Goal: Task Accomplishment & Management: Use online tool/utility

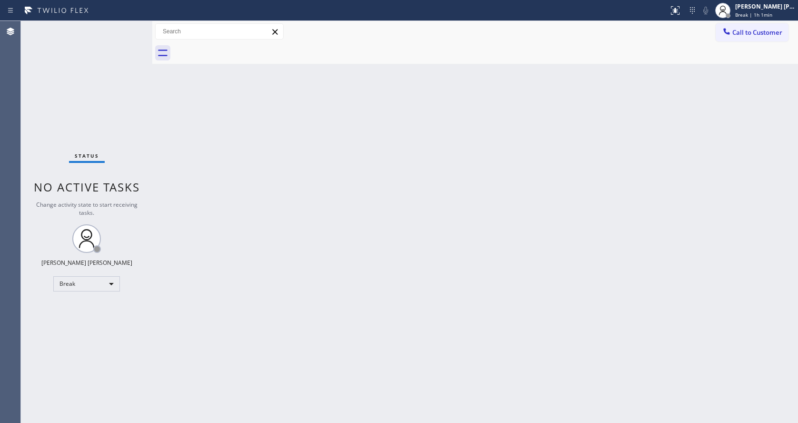
drag, startPoint x: 674, startPoint y: 209, endPoint x: 708, endPoint y: 93, distance: 120.9
click at [674, 209] on div "Back to Dashboard Change Sender ID Customers Technicians Select a contact Outbo…" at bounding box center [475, 222] width 646 height 402
click at [738, 21] on div "Call to Customer Outbound call Location Sub Zero Repair Professionals Your call…" at bounding box center [475, 31] width 646 height 21
click at [757, 15] on span "Break | 1h 1min" at bounding box center [753, 14] width 37 height 7
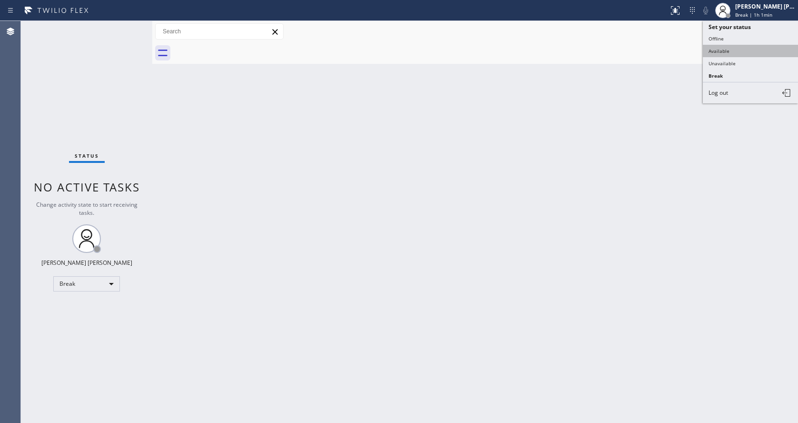
click at [729, 46] on button "Available" at bounding box center [750, 51] width 95 height 12
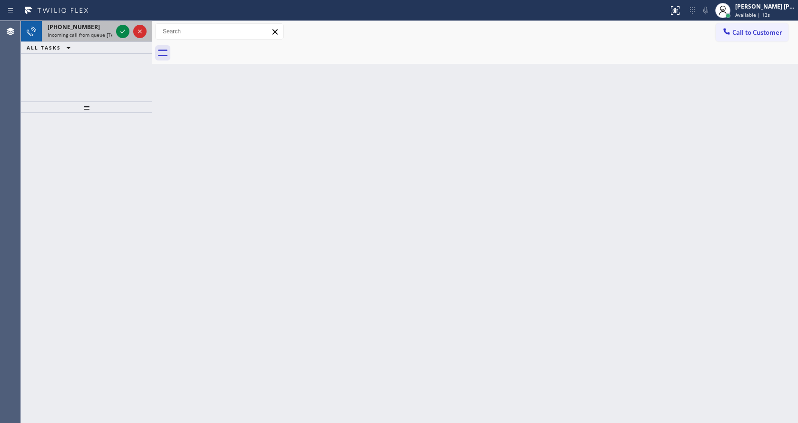
click at [100, 35] on span "Incoming call from queue [Test] All" at bounding box center [87, 34] width 79 height 7
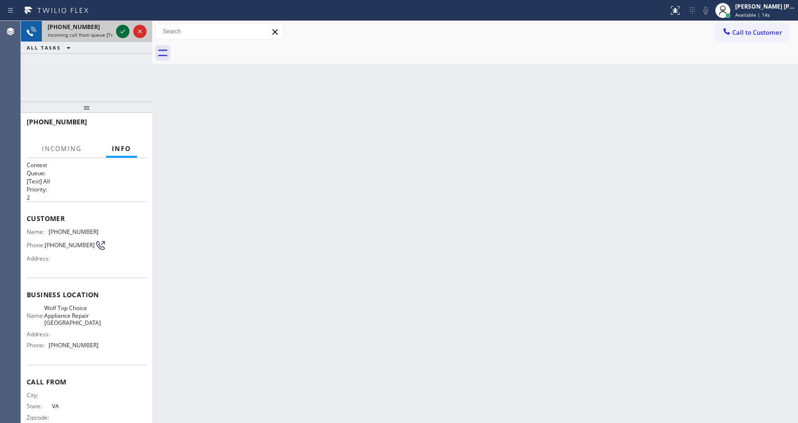
click at [122, 30] on icon at bounding box center [122, 31] width 11 height 11
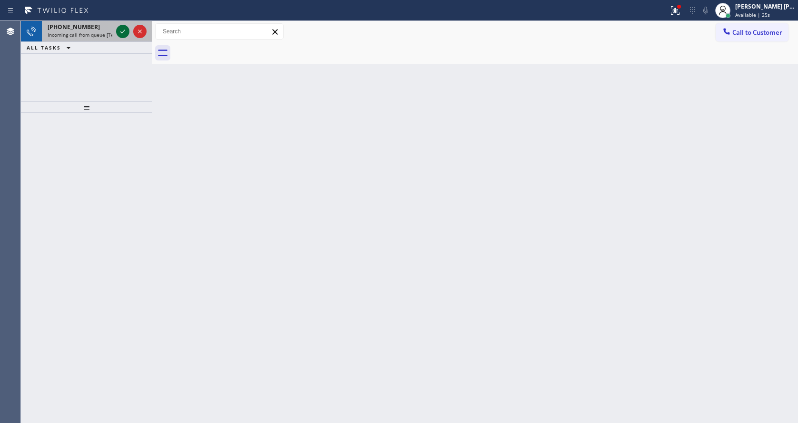
click at [126, 32] on icon at bounding box center [122, 31] width 11 height 11
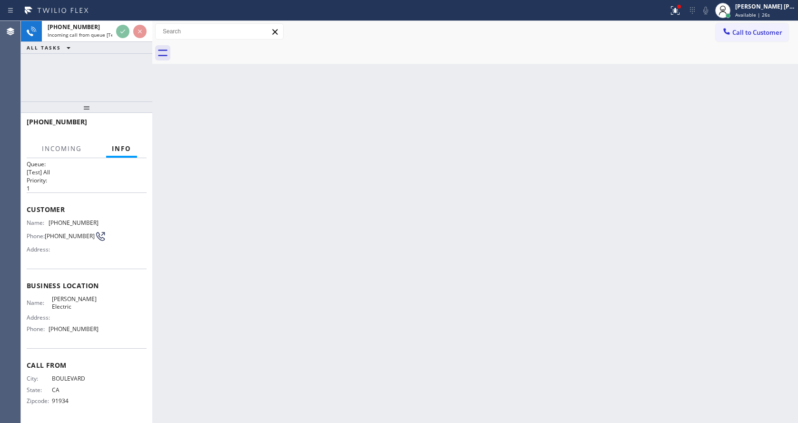
scroll to position [12, 0]
click at [387, 271] on div "Back to Dashboard Change Sender ID Customers Technicians Select a contact Outbo…" at bounding box center [475, 222] width 646 height 402
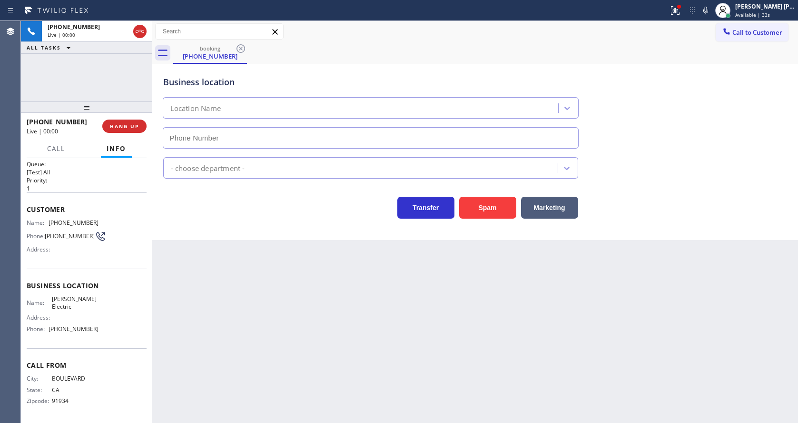
type input "[PHONE_NUMBER]"
click at [258, 210] on div "Transfer Spam Marketing" at bounding box center [370, 205] width 419 height 27
click at [321, 407] on div "Back to Dashboard Change Sender ID Customers Technicians Select a contact Outbo…" at bounding box center [475, 222] width 646 height 402
click at [197, 270] on div "Back to Dashboard Change Sender ID Customers Technicians Select a contact Outbo…" at bounding box center [475, 222] width 646 height 402
click at [491, 202] on button "Spam" at bounding box center [487, 208] width 57 height 22
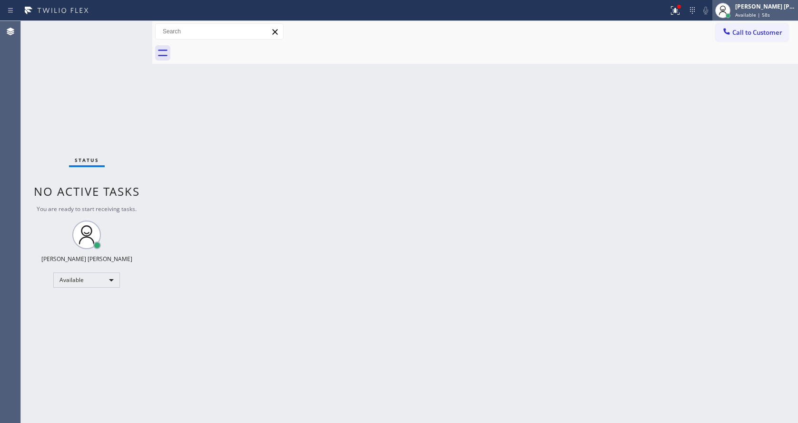
click at [752, 14] on span "Available | 58s" at bounding box center [752, 14] width 35 height 7
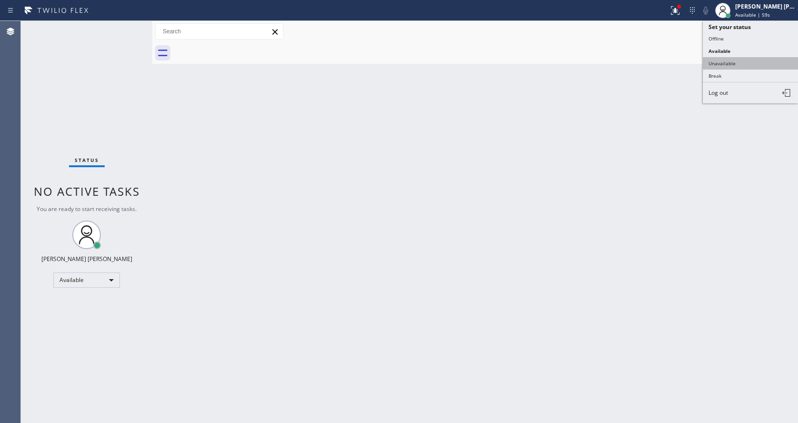
click at [732, 64] on button "Unavailable" at bounding box center [750, 63] width 95 height 12
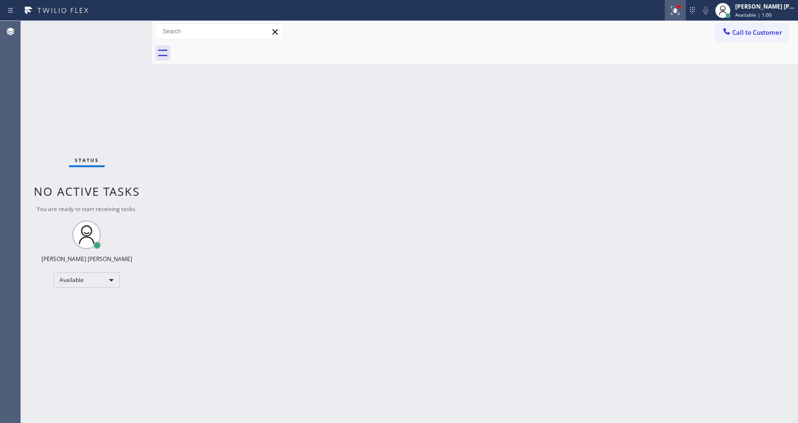
click at [673, 16] on button at bounding box center [675, 10] width 21 height 21
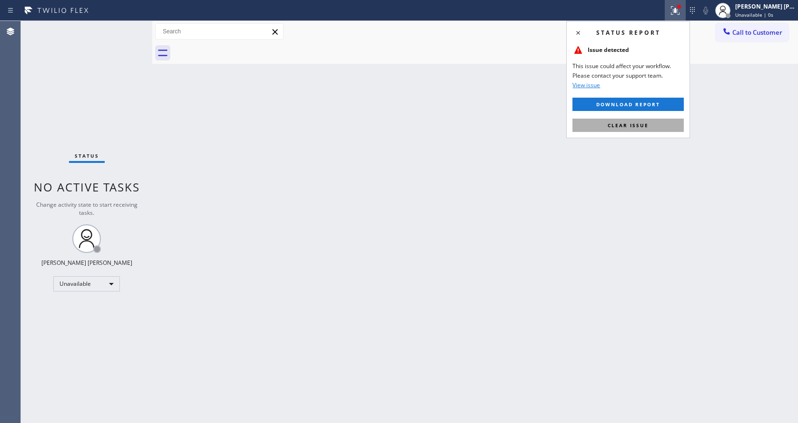
click at [644, 123] on span "Clear issue" at bounding box center [628, 125] width 41 height 7
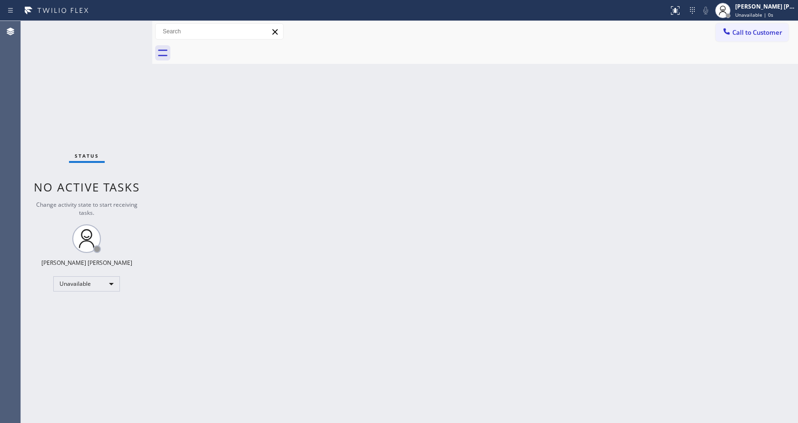
click at [745, 41] on div "Call to Customer Outbound call Location Sub Zero Repair Professionals Your call…" at bounding box center [475, 31] width 646 height 21
click at [745, 33] on span "Call to Customer" at bounding box center [757, 32] width 50 height 9
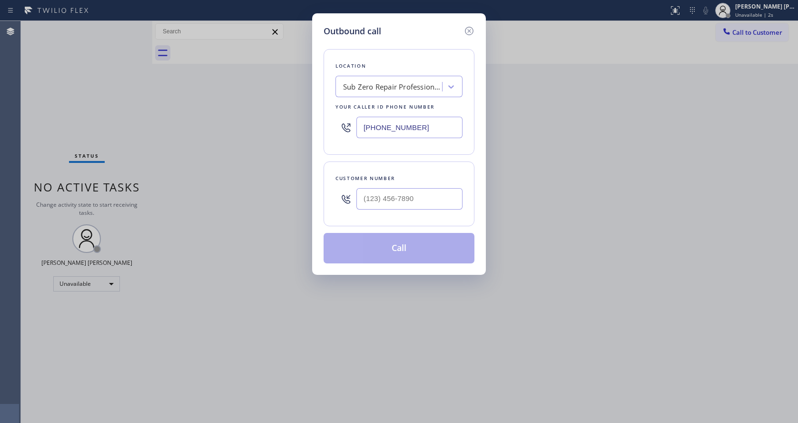
click at [408, 126] on input "[PHONE_NUMBER]" at bounding box center [409, 127] width 106 height 21
type input "(___) ___-____"
click at [123, 104] on div "Outbound call Location Search location Your caller id phone number Customer num…" at bounding box center [399, 211] width 798 height 423
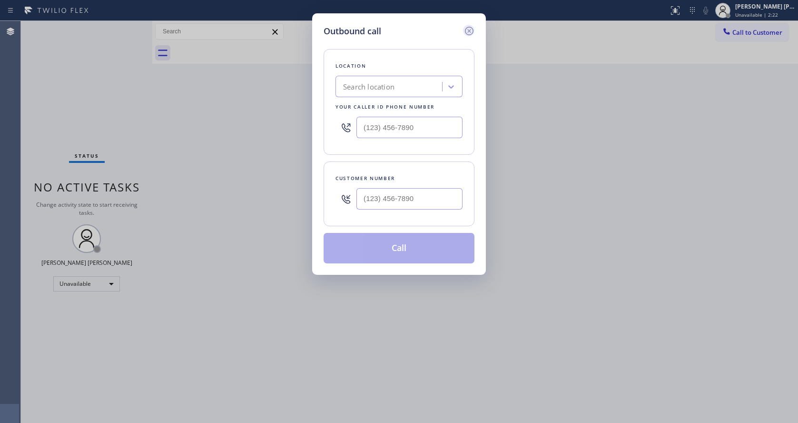
click at [469, 29] on icon at bounding box center [468, 30] width 11 height 11
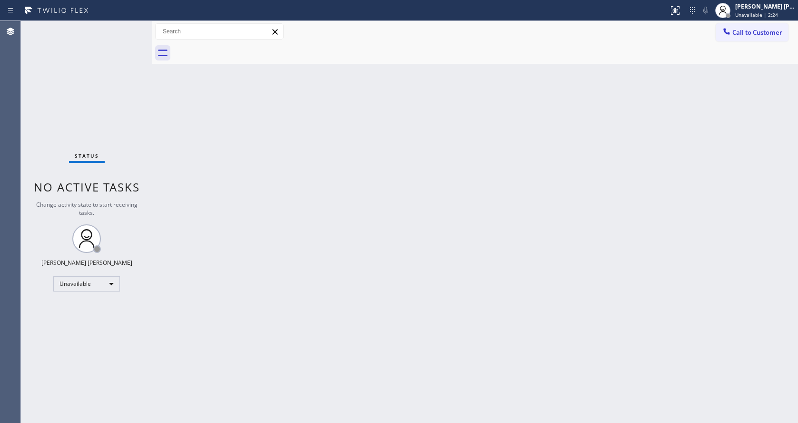
click at [288, 277] on div "Back to Dashboard Change Sender ID Customers Technicians Select a contact Outbo…" at bounding box center [475, 222] width 646 height 402
click at [232, 233] on div "Back to Dashboard Change Sender ID Customers Technicians Select a contact Outbo…" at bounding box center [475, 222] width 646 height 402
click at [470, 291] on div "Back to Dashboard Change Sender ID Customers Technicians Select a contact Outbo…" at bounding box center [475, 222] width 646 height 402
click at [773, 4] on div "[PERSON_NAME] [PERSON_NAME]" at bounding box center [765, 6] width 60 height 8
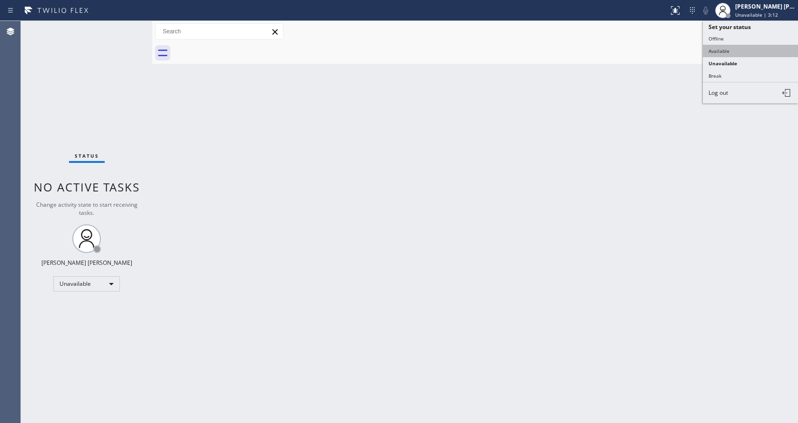
click at [730, 47] on button "Available" at bounding box center [750, 51] width 95 height 12
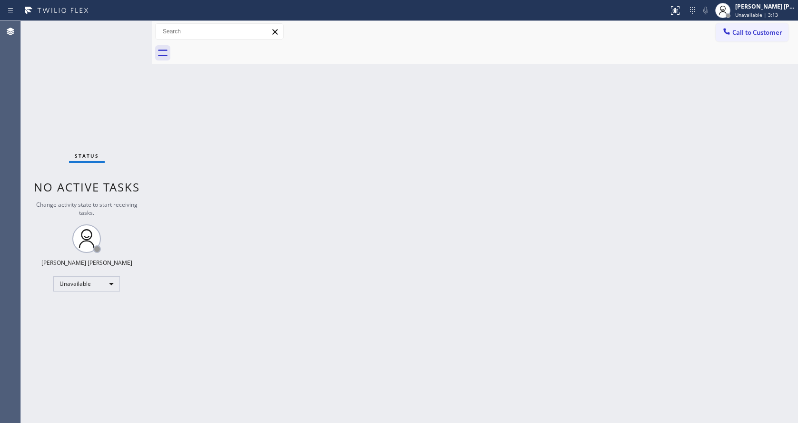
click at [344, 285] on div "Back to Dashboard Change Sender ID Customers Technicians Select a contact Outbo…" at bounding box center [475, 222] width 646 height 402
click at [134, 194] on span "No active tasks" at bounding box center [87, 191] width 106 height 16
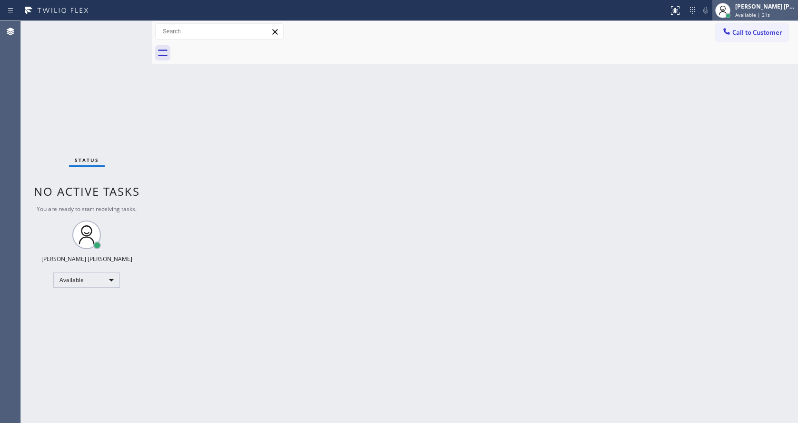
click at [761, 12] on span "Available | 21s" at bounding box center [752, 14] width 35 height 7
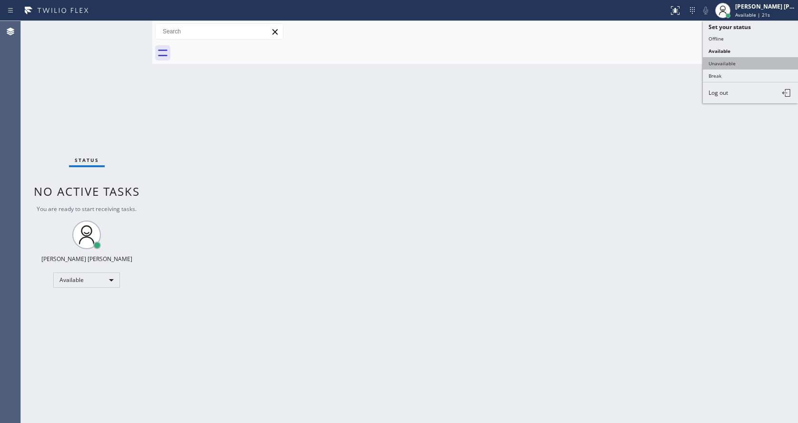
click at [735, 59] on button "Unavailable" at bounding box center [750, 63] width 95 height 12
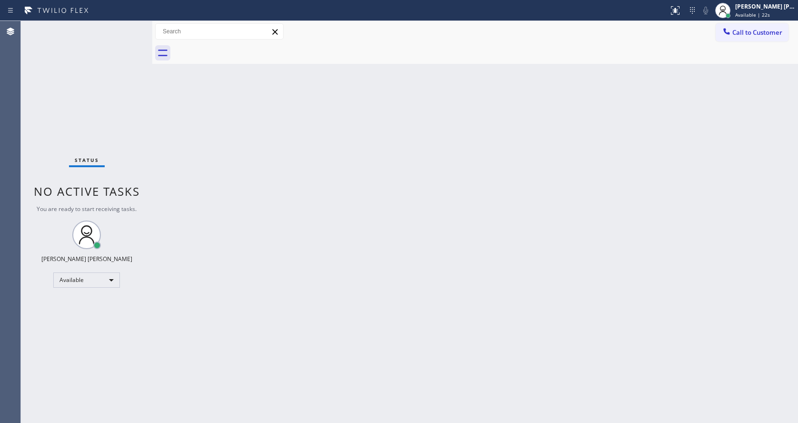
click at [379, 227] on div "Back to Dashboard Change Sender ID Customers Technicians Select a contact Outbo…" at bounding box center [475, 222] width 646 height 402
click at [122, 207] on span "Change activity state to start receiving tasks." at bounding box center [86, 208] width 101 height 16
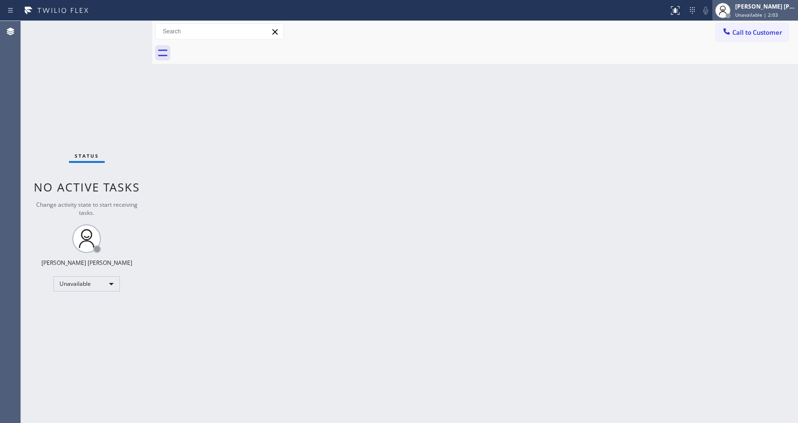
click at [773, 18] on span "Unavailable | 2:03" at bounding box center [756, 14] width 43 height 7
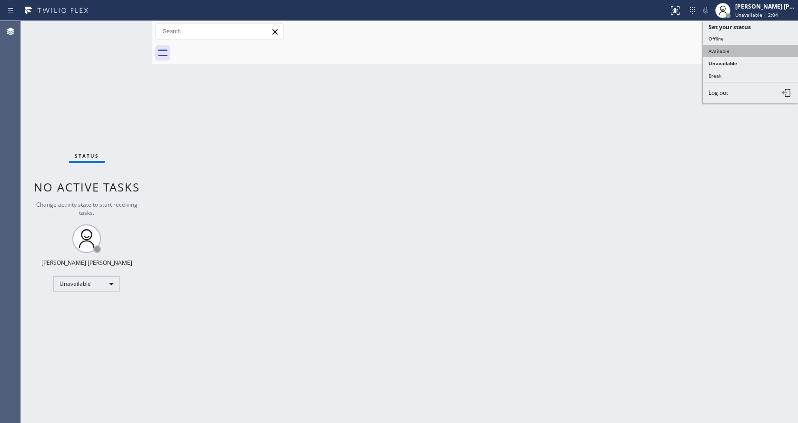
click at [735, 46] on button "Available" at bounding box center [750, 51] width 95 height 12
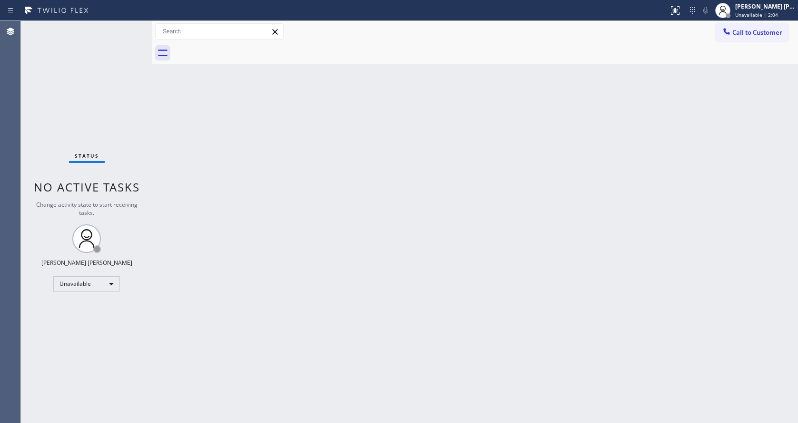
click at [261, 199] on div "Back to Dashboard Change Sender ID Customers Technicians Select a contact Outbo…" at bounding box center [475, 222] width 646 height 402
click at [530, 193] on div "Back to Dashboard Change Sender ID Customers Technicians Select a contact Outbo…" at bounding box center [475, 222] width 646 height 402
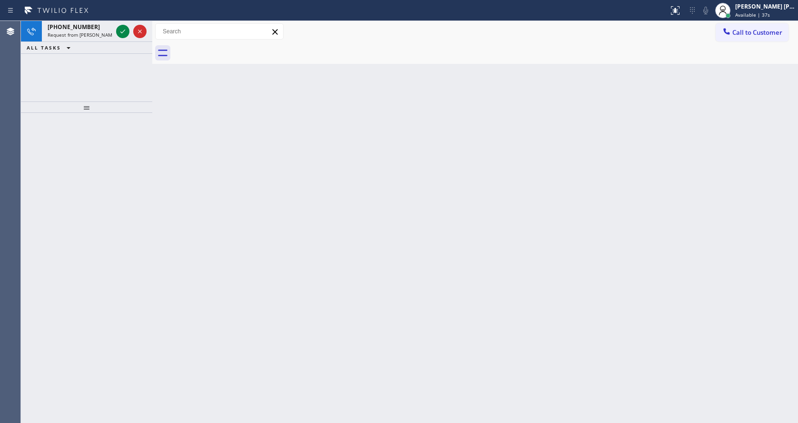
click at [230, 177] on div "Back to Dashboard Change Sender ID Customers Technicians Select a contact Outbo…" at bounding box center [475, 222] width 646 height 402
click at [91, 38] on span "Request from [PERSON_NAME] (direct)" at bounding box center [91, 34] width 87 height 7
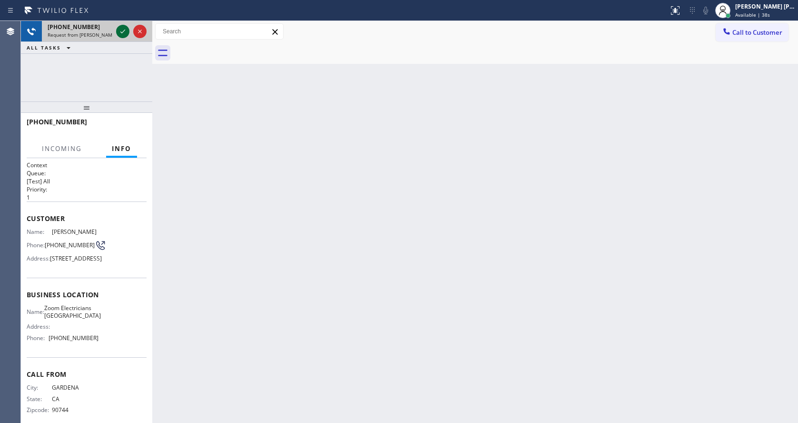
click at [128, 29] on div at bounding box center [122, 31] width 13 height 11
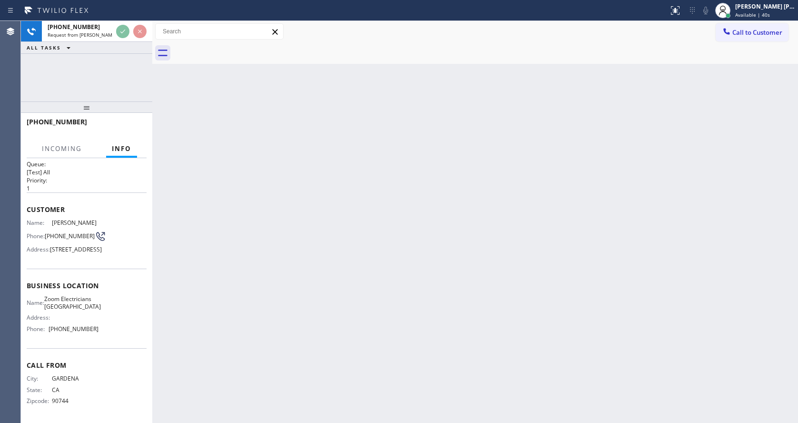
click at [346, 307] on div "Back to Dashboard Change Sender ID Customers Technicians Select a contact Outbo…" at bounding box center [475, 222] width 646 height 402
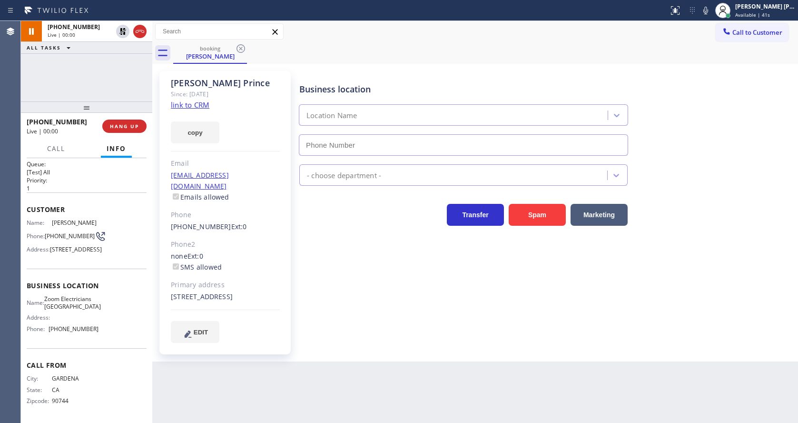
type input "[PHONE_NUMBER]"
click at [420, 318] on div "Business location Zoom Electricians [GEOGRAPHIC_DATA] [PHONE_NUMBER] Electricia…" at bounding box center [546, 206] width 498 height 266
click at [189, 99] on div "Since: [DATE]" at bounding box center [225, 94] width 109 height 11
click at [190, 102] on link "link to CRM" at bounding box center [190, 105] width 39 height 10
click at [708, 12] on icon at bounding box center [705, 11] width 5 height 8
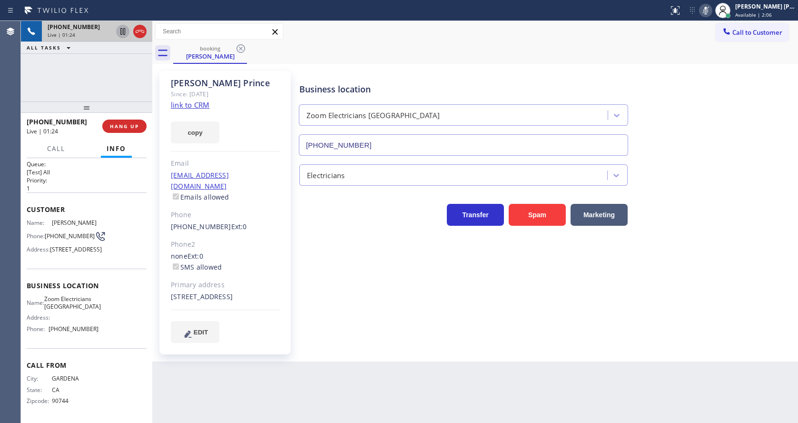
click at [123, 30] on icon at bounding box center [122, 31] width 5 height 7
click at [376, 347] on div "Business location Zoom Electricians [GEOGRAPHIC_DATA] [PHONE_NUMBER] Electricia…" at bounding box center [546, 216] width 498 height 286
click at [247, 239] on div "Phone2" at bounding box center [225, 244] width 109 height 11
click at [307, 317] on div "Business location Zoom Electricians [GEOGRAPHIC_DATA] [PHONE_NUMBER] Electricia…" at bounding box center [546, 206] width 498 height 266
click at [307, 286] on div "Business location Zoom Electricians [GEOGRAPHIC_DATA] [PHONE_NUMBER] Electricia…" at bounding box center [546, 206] width 498 height 266
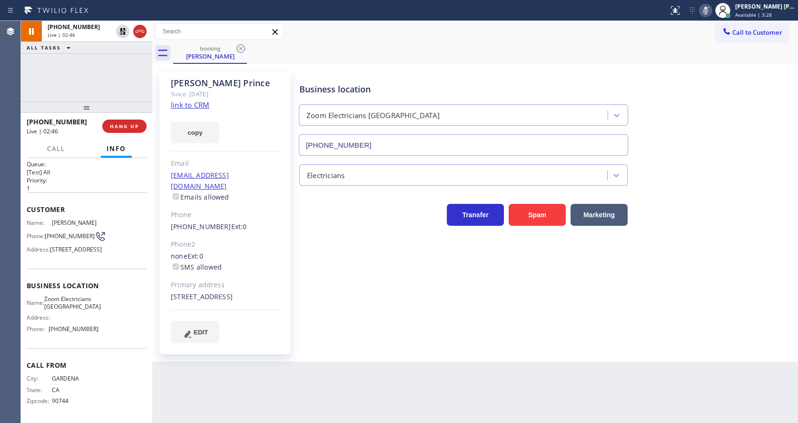
drag, startPoint x: 376, startPoint y: 339, endPoint x: 322, endPoint y: 380, distance: 67.9
click at [376, 339] on div "Business location Zoom Electricians [GEOGRAPHIC_DATA] [PHONE_NUMBER] Electricia…" at bounding box center [546, 206] width 498 height 266
click at [407, 370] on div "Back to Dashboard Change Sender ID Customers Technicians Select a contact Outbo…" at bounding box center [475, 222] width 646 height 402
click at [207, 222] on div "[PERSON_NAME] Since: [DATE] link to CRM copy Email [EMAIL_ADDRESS][DOMAIN_NAME]…" at bounding box center [224, 212] width 131 height 283
click at [309, 233] on div "Business location Zoom Electricians [GEOGRAPHIC_DATA] [PHONE_NUMBER] Electricia…" at bounding box center [546, 206] width 498 height 266
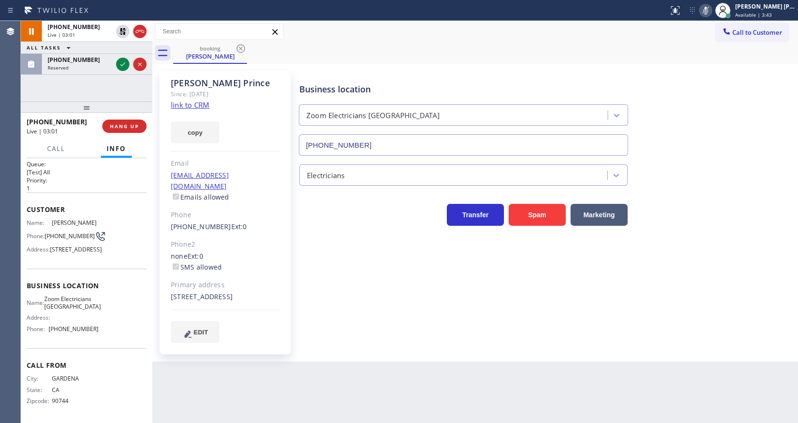
click at [348, 310] on div "Business location Zoom Electricians [GEOGRAPHIC_DATA] [PHONE_NUMBER] Electricia…" at bounding box center [546, 206] width 498 height 266
click at [120, 60] on icon at bounding box center [122, 64] width 11 height 11
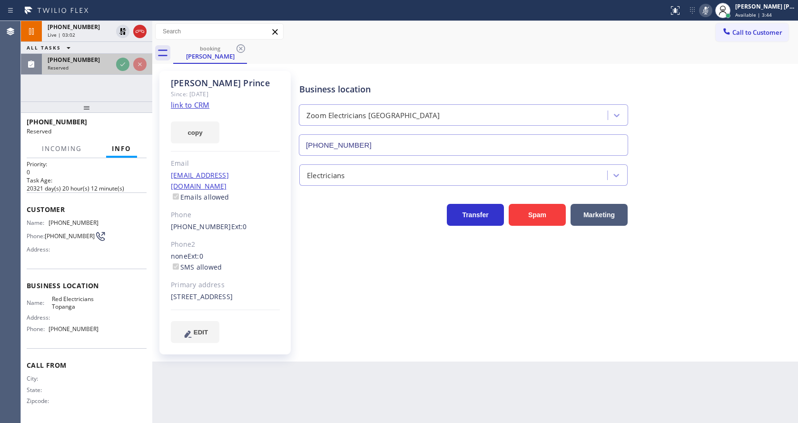
scroll to position [29, 0]
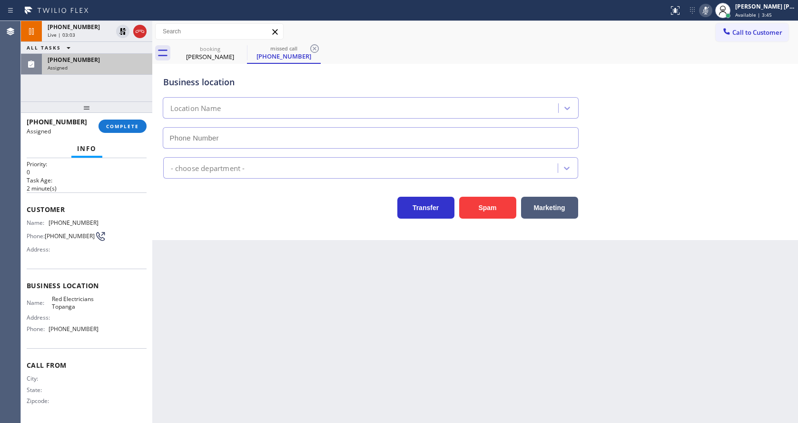
type input "[PHONE_NUMBER]"
click at [111, 123] on span "COMPLETE" at bounding box center [122, 126] width 33 height 7
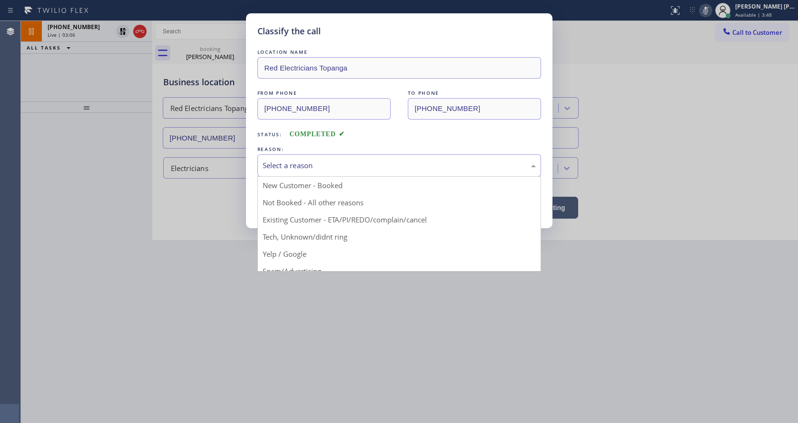
click at [293, 164] on div "Select a reason" at bounding box center [399, 165] width 273 height 11
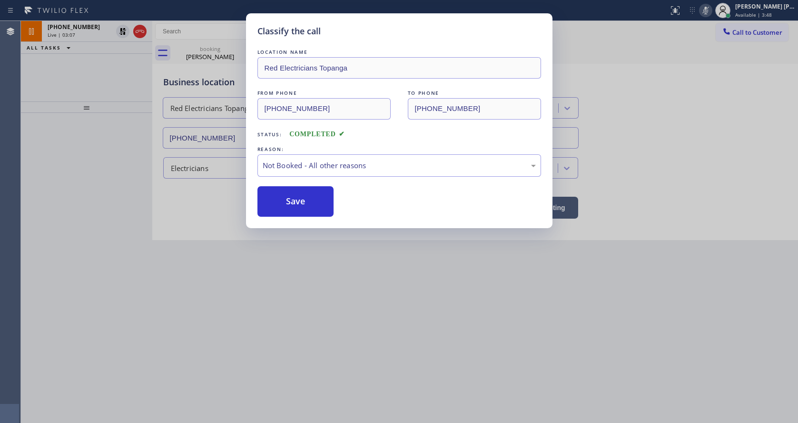
click at [296, 201] on button "Save" at bounding box center [295, 201] width 77 height 30
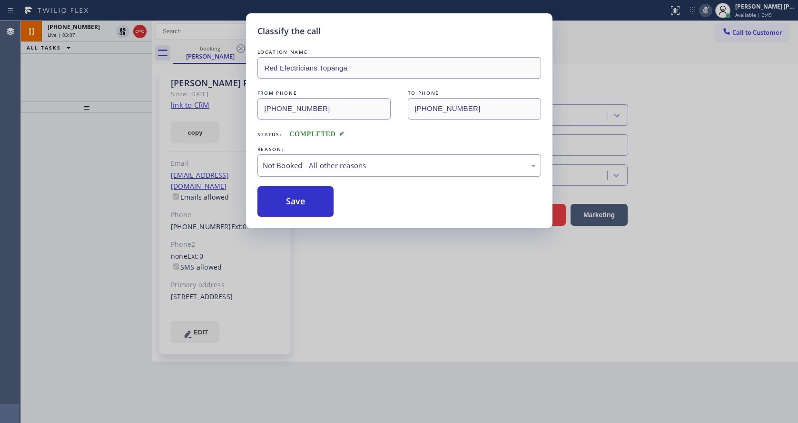
click at [296, 201] on button "Save" at bounding box center [295, 201] width 77 height 30
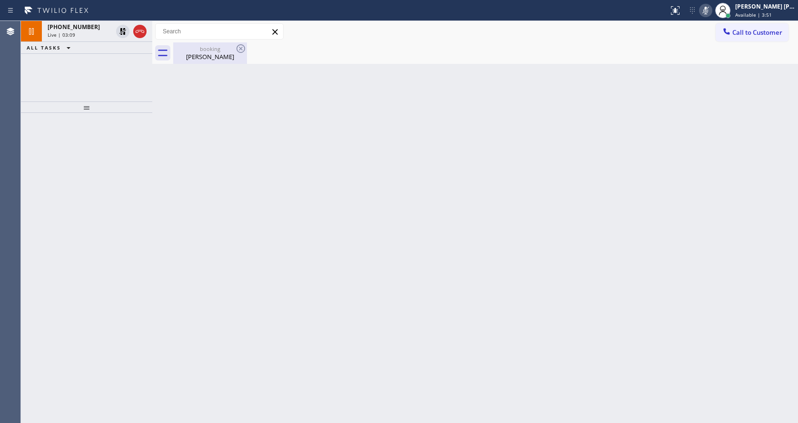
click at [213, 46] on div "booking" at bounding box center [210, 48] width 72 height 7
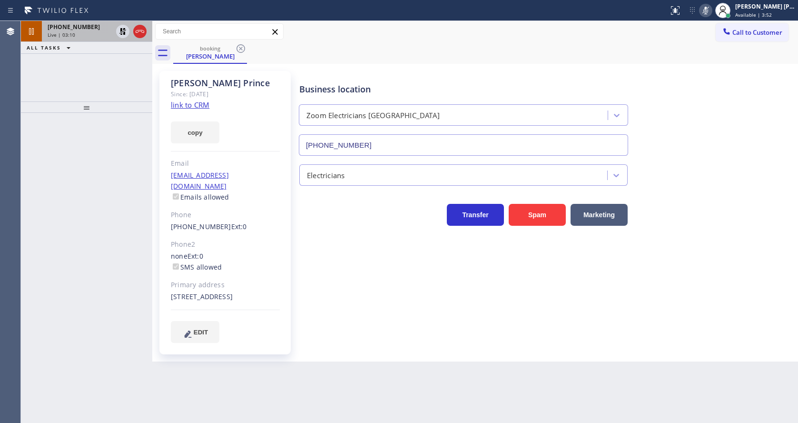
click at [68, 38] on div "[PHONE_NUMBER] Live | 03:10" at bounding box center [78, 31] width 72 height 21
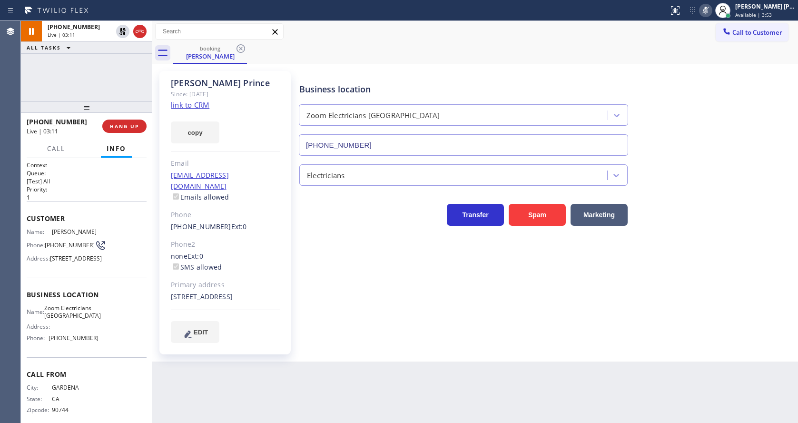
click at [351, 361] on div "[PERSON_NAME] Since: [DATE] link to CRM copy Email [EMAIL_ADDRESS][DOMAIN_NAME]…" at bounding box center [475, 212] width 646 height 297
click at [351, 326] on div "Business location Zoom Electricians [GEOGRAPHIC_DATA] [PHONE_NUMBER] Electricia…" at bounding box center [546, 206] width 498 height 266
drag, startPoint x: 385, startPoint y: 357, endPoint x: 330, endPoint y: 375, distance: 58.5
click at [385, 357] on div "Business location Zoom Electricians [GEOGRAPHIC_DATA] [PHONE_NUMBER] Electricia…" at bounding box center [546, 216] width 498 height 286
click at [496, 316] on div "Business location Zoom Electricians [GEOGRAPHIC_DATA] [PHONE_NUMBER] Electricia…" at bounding box center [546, 206] width 498 height 266
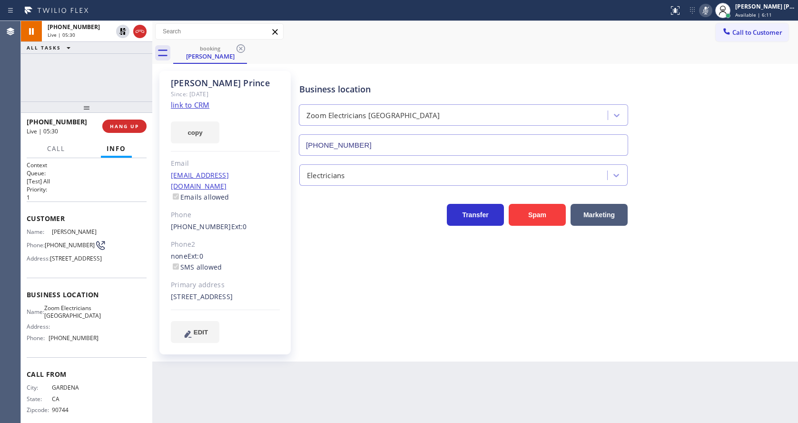
click at [698, 258] on div "Business location Zoom Electricians [GEOGRAPHIC_DATA] [PHONE_NUMBER] Electricia…" at bounding box center [546, 206] width 498 height 266
click at [708, 8] on icon at bounding box center [705, 11] width 5 height 8
click at [122, 32] on icon at bounding box center [122, 31] width 11 height 11
click at [309, 280] on div "Business location Zoom Electricians [GEOGRAPHIC_DATA] [PHONE_NUMBER] Electricia…" at bounding box center [546, 206] width 498 height 266
click at [257, 254] on div "none Ext: 0 SMS allowed" at bounding box center [225, 262] width 109 height 22
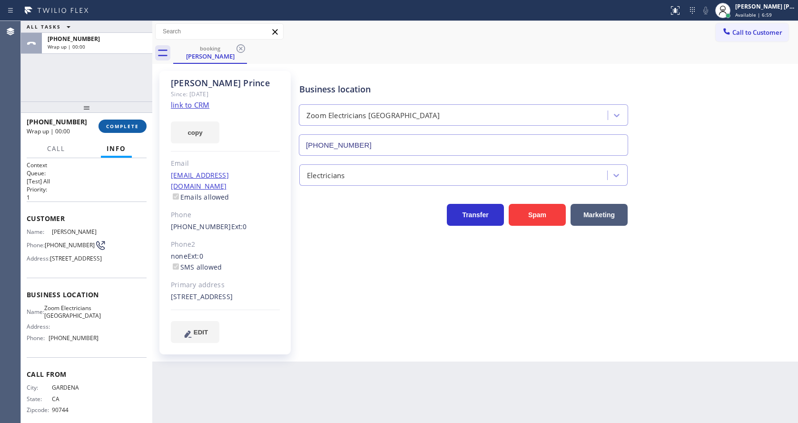
click at [119, 124] on span "COMPLETE" at bounding box center [122, 126] width 33 height 7
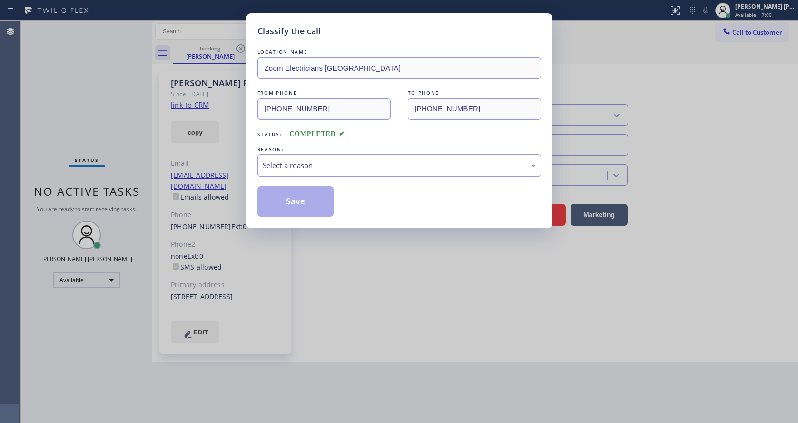
click at [349, 158] on div "Select a reason" at bounding box center [399, 165] width 284 height 22
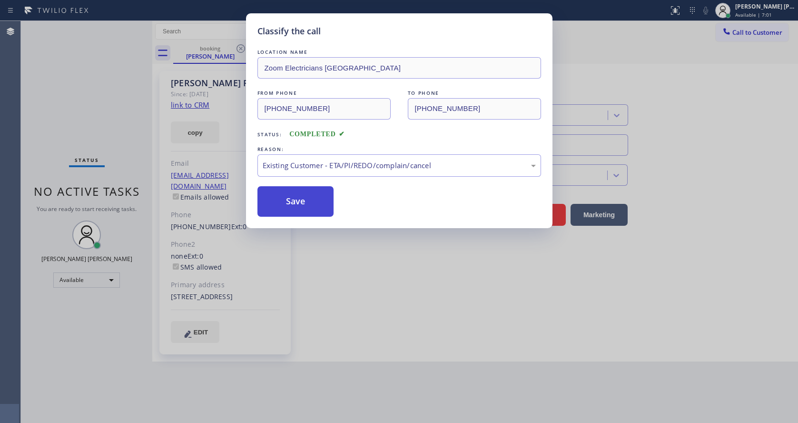
click at [292, 202] on button "Save" at bounding box center [295, 201] width 77 height 30
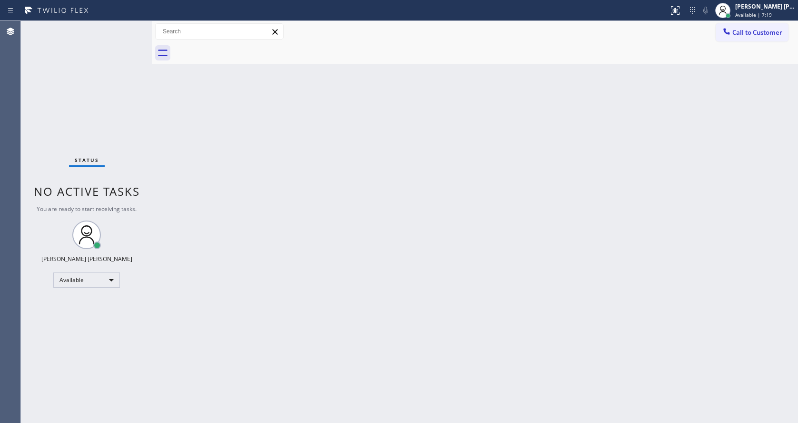
click at [137, 107] on div "Status No active tasks You are ready to start receiving tasks. [PERSON_NAME] [P…" at bounding box center [86, 222] width 131 height 402
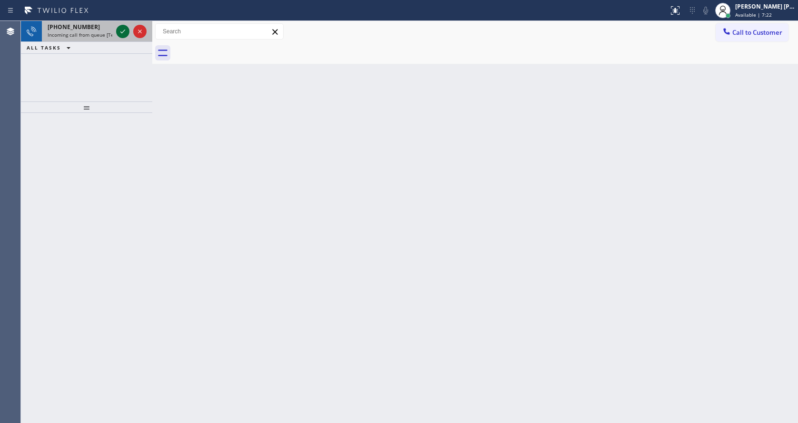
click at [120, 33] on icon at bounding box center [122, 31] width 11 height 11
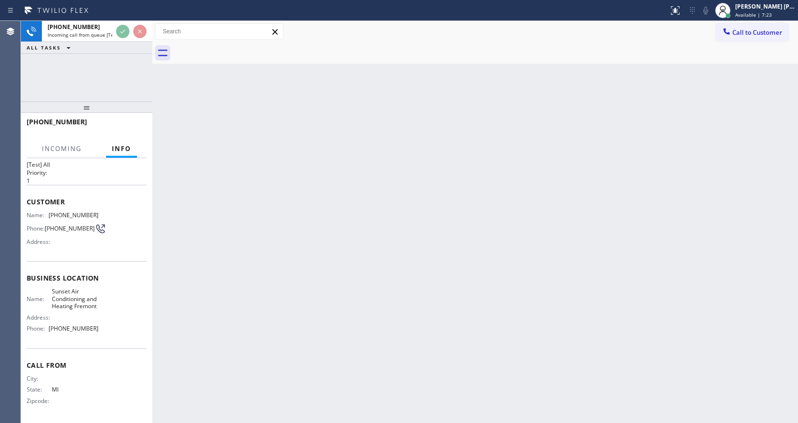
scroll to position [27, 0]
drag, startPoint x: 326, startPoint y: 316, endPoint x: 322, endPoint y: 344, distance: 27.5
click at [326, 316] on div "Back to Dashboard Change Sender ID Customers Technicians Select a contact Outbo…" at bounding box center [475, 222] width 646 height 402
click at [299, 304] on div "Back to Dashboard Change Sender ID Customers Technicians Select a contact Outbo…" at bounding box center [475, 222] width 646 height 402
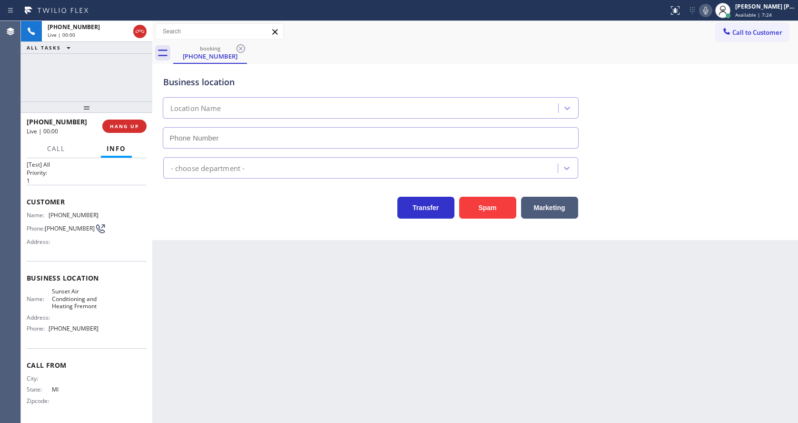
type input "[PHONE_NUMBER]"
click at [257, 268] on div "Back to Dashboard Change Sender ID Customers Technicians Select a contact Outbo…" at bounding box center [475, 222] width 646 height 402
click at [490, 207] on button "Spam" at bounding box center [487, 208] width 57 height 22
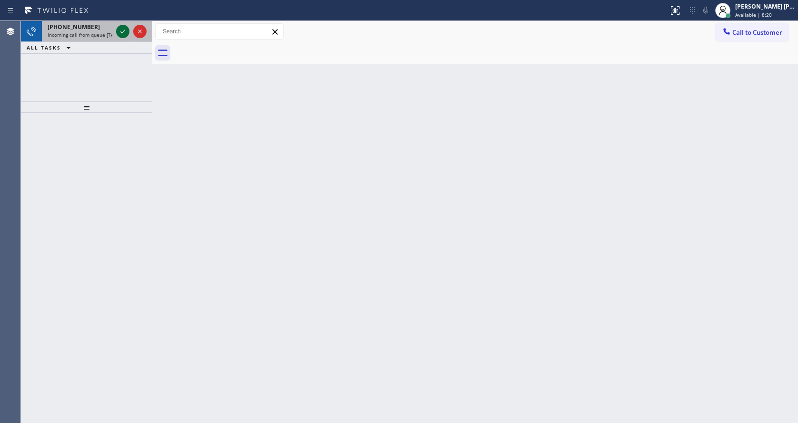
click at [119, 31] on icon at bounding box center [122, 31] width 11 height 11
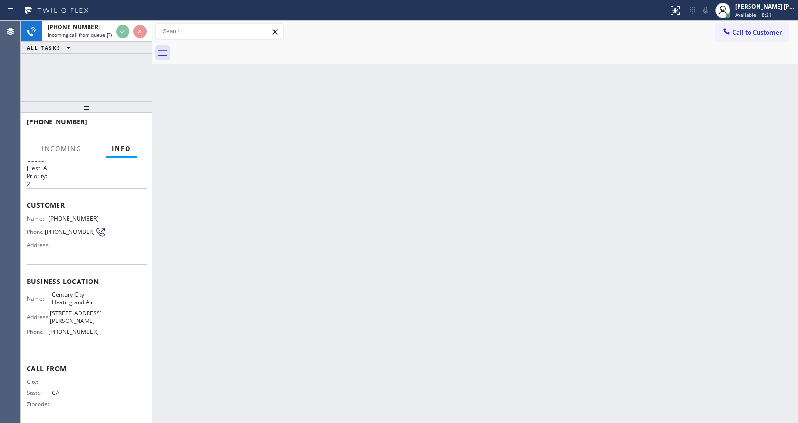
scroll to position [20, 0]
click at [335, 266] on div "Back to Dashboard Change Sender ID Customers Technicians Select a contact Outbo…" at bounding box center [475, 222] width 646 height 402
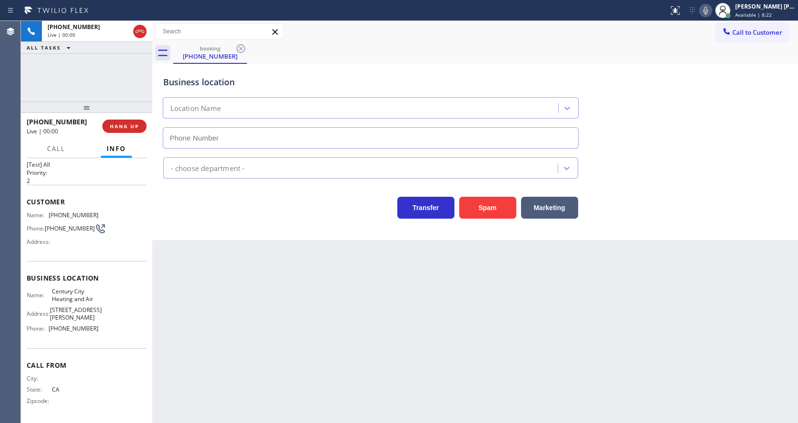
type input "[PHONE_NUMBER]"
click at [200, 297] on div "Back to Dashboard Change Sender ID Customers Technicians Select a contact Outbo…" at bounding box center [475, 222] width 646 height 402
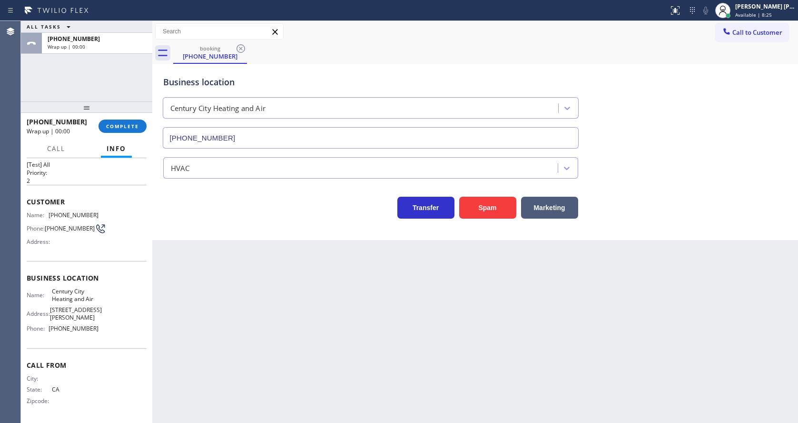
click at [270, 286] on div "Back to Dashboard Change Sender ID Customers Technicians Select a contact Outbo…" at bounding box center [475, 222] width 646 height 402
click at [134, 128] on span "COMPLETE" at bounding box center [122, 126] width 33 height 7
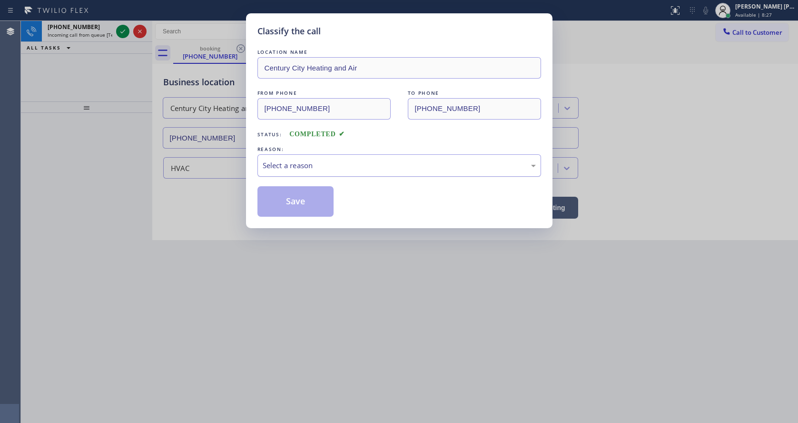
click at [301, 163] on div "Select a reason" at bounding box center [399, 165] width 273 height 11
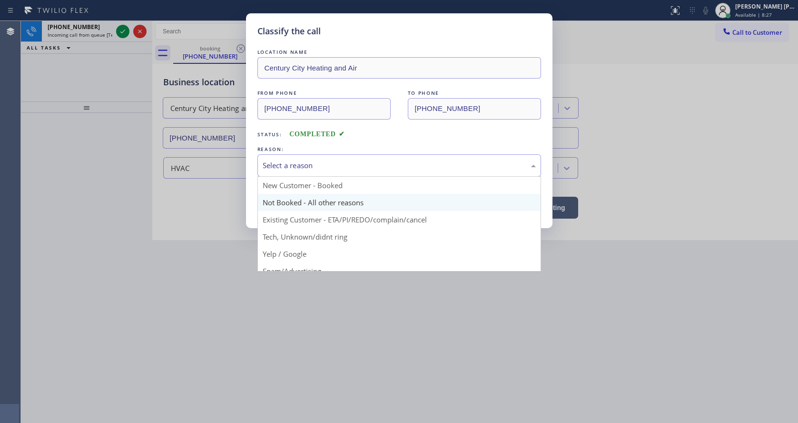
click at [304, 200] on button "Save" at bounding box center [295, 201] width 77 height 30
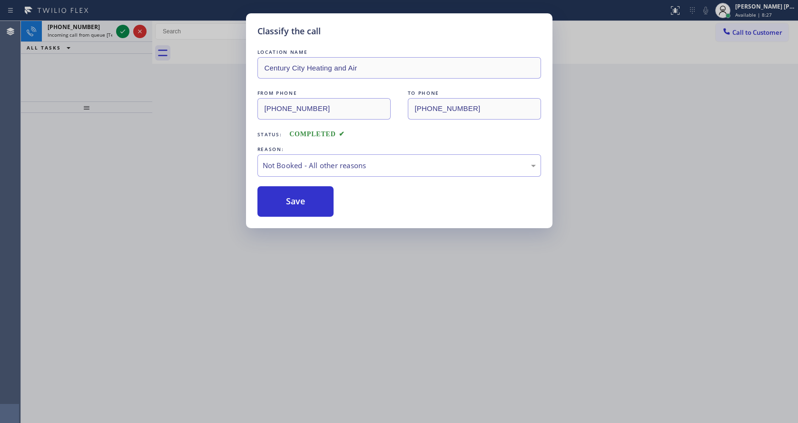
click at [304, 200] on button "Save" at bounding box center [295, 201] width 77 height 30
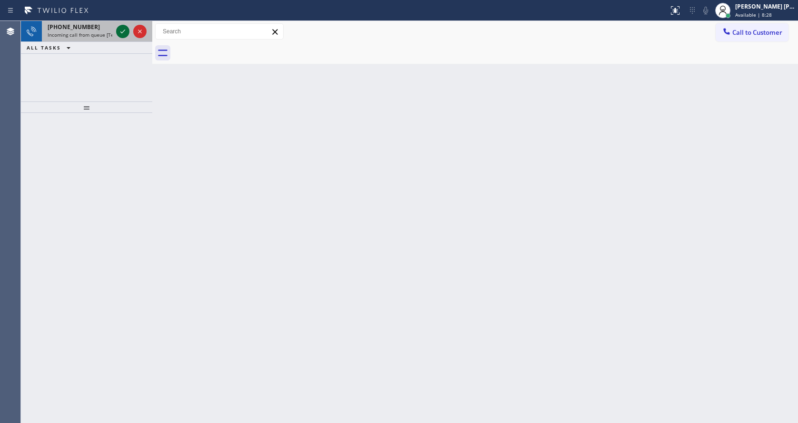
click at [125, 28] on icon at bounding box center [122, 31] width 11 height 11
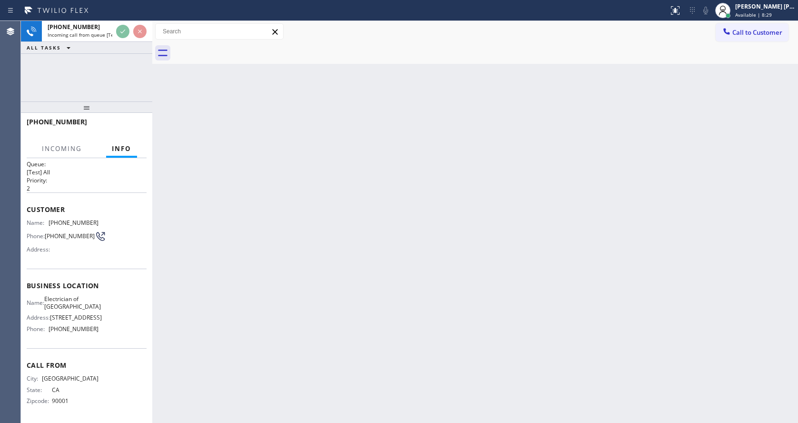
scroll to position [27, 0]
click at [336, 313] on div "Back to Dashboard Change Sender ID Customers Technicians Select a contact Outbo…" at bounding box center [475, 222] width 646 height 402
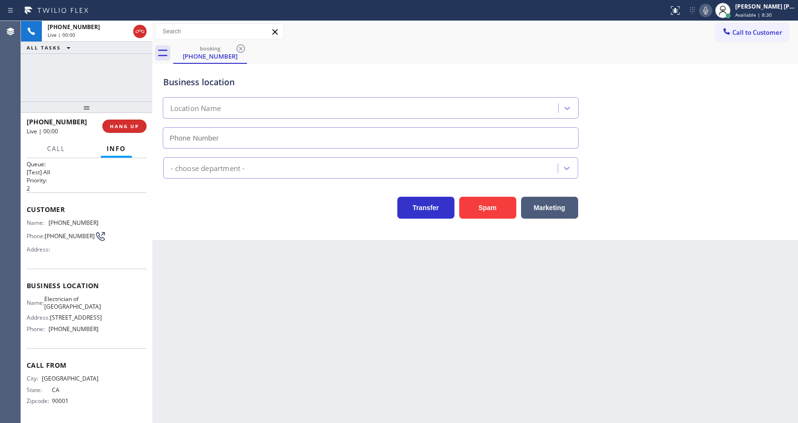
type input "[PHONE_NUMBER]"
drag, startPoint x: 199, startPoint y: 241, endPoint x: 210, endPoint y: 240, distance: 11.0
click at [202, 241] on div "Back to Dashboard Change Sender ID Customers Technicians Select a contact Outbo…" at bounding box center [475, 222] width 646 height 402
click at [471, 211] on button "Spam" at bounding box center [487, 208] width 57 height 22
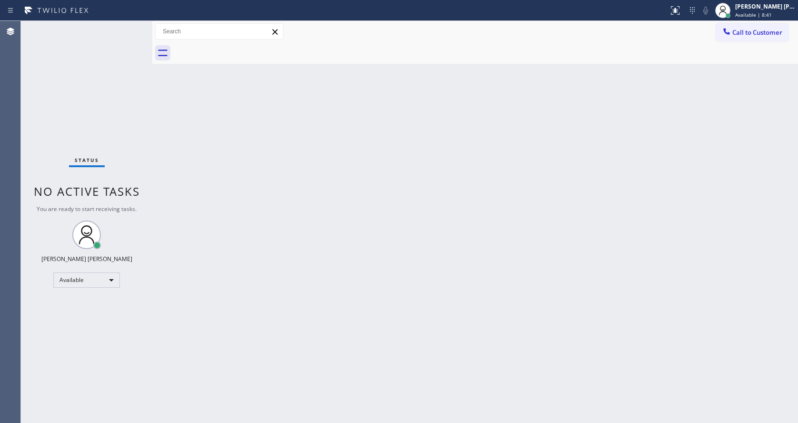
click at [268, 261] on div "Back to Dashboard Change Sender ID Customers Technicians Select a contact Outbo…" at bounding box center [475, 222] width 646 height 402
click at [182, 166] on div "Back to Dashboard Change Sender ID Customers Technicians Select a contact Outbo…" at bounding box center [475, 222] width 646 height 402
click at [375, 304] on div "Back to Dashboard Change Sender ID Customers Technicians Select a contact Outbo…" at bounding box center [475, 222] width 646 height 402
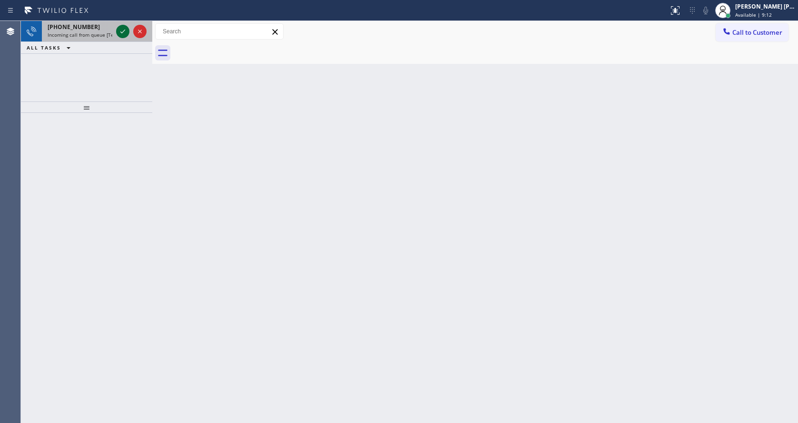
click at [125, 32] on icon at bounding box center [122, 31] width 11 height 11
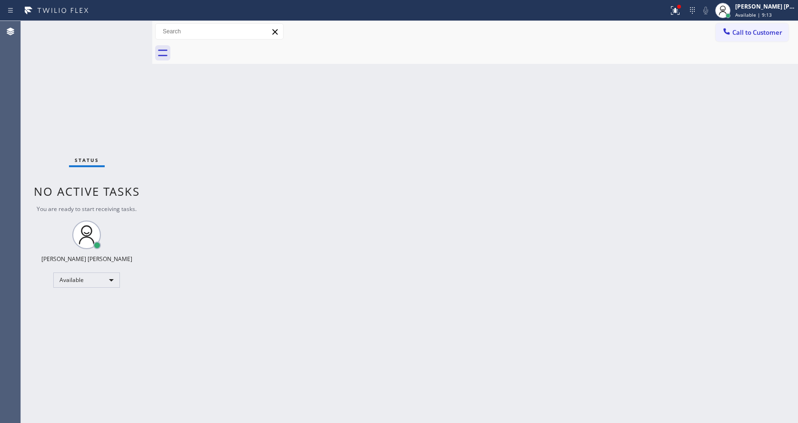
click at [340, 291] on div "Back to Dashboard Change Sender ID Customers Technicians Select a contact Outbo…" at bounding box center [475, 222] width 646 height 402
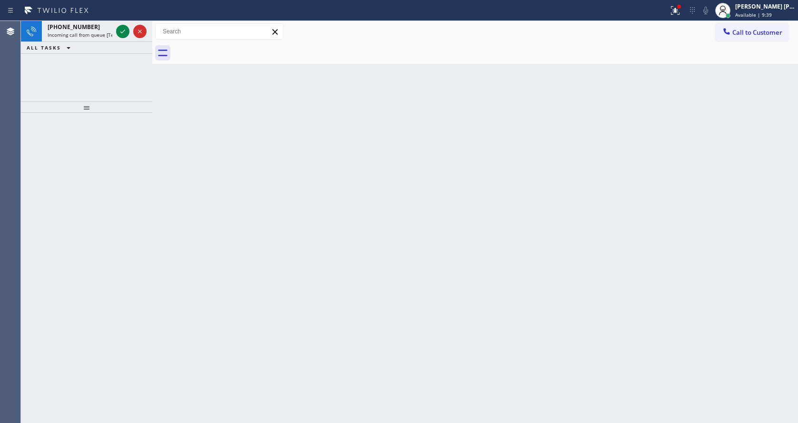
click at [222, 130] on div "Back to Dashboard Change Sender ID Customers Technicians Select a contact Outbo…" at bounding box center [475, 222] width 646 height 402
click at [122, 34] on icon at bounding box center [122, 31] width 11 height 11
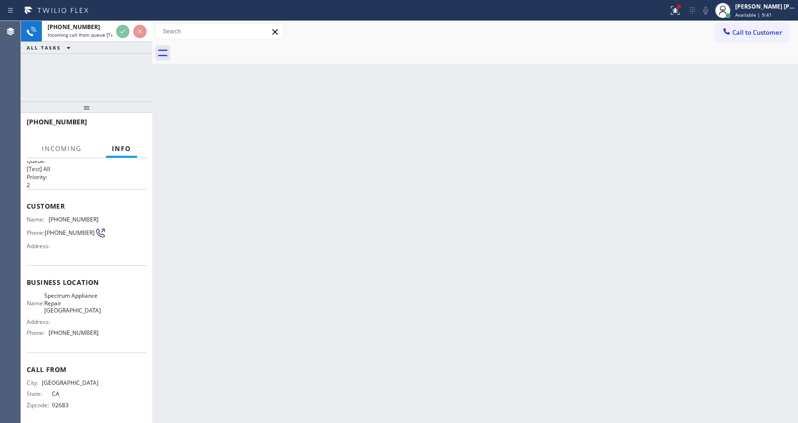
scroll to position [35, 0]
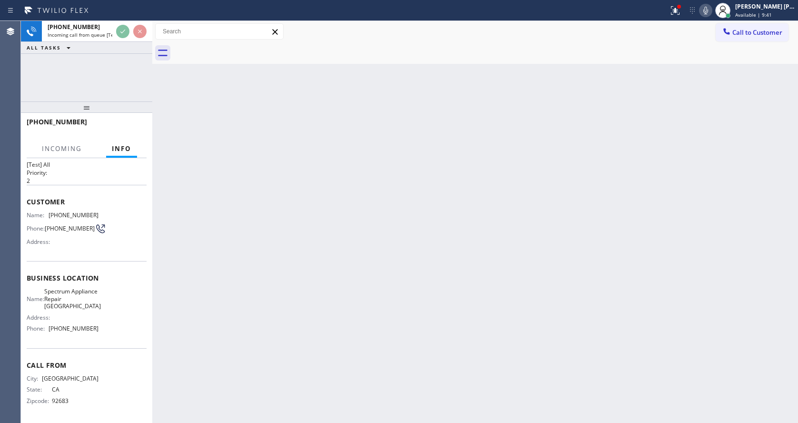
click at [236, 304] on div "Back to Dashboard Change Sender ID Customers Technicians Select a contact Outbo…" at bounding box center [475, 222] width 646 height 402
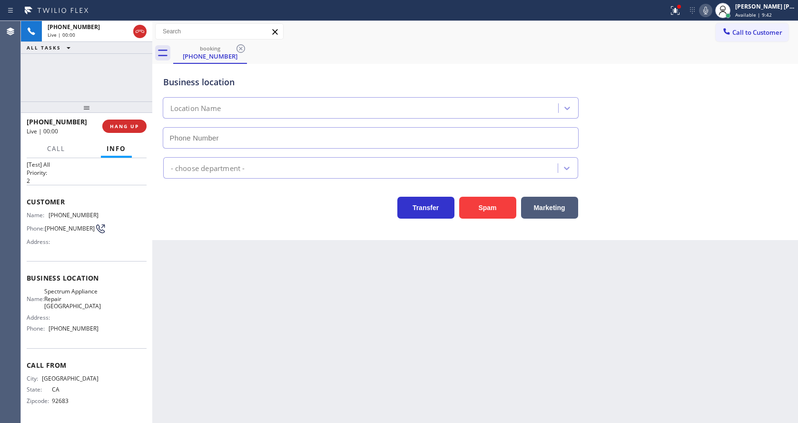
type input "[PHONE_NUMBER]"
click at [286, 273] on div "Back to Dashboard Change Sender ID Customers Technicians Select a contact Outbo…" at bounding box center [475, 222] width 646 height 402
click at [492, 213] on button "Spam" at bounding box center [487, 208] width 57 height 22
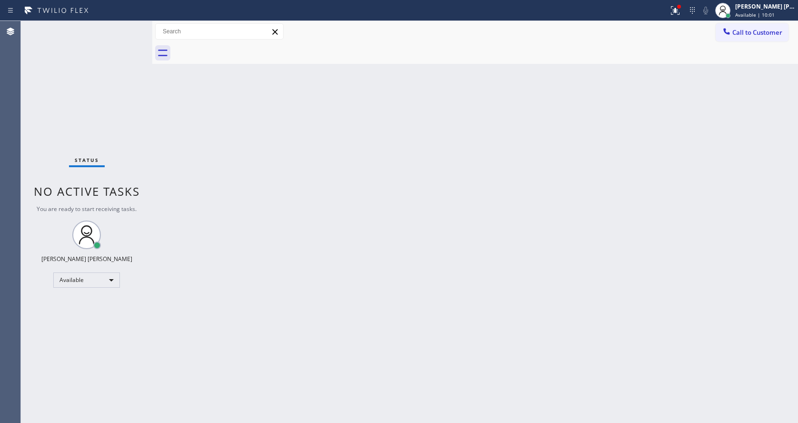
click at [246, 289] on div "Back to Dashboard Change Sender ID Customers Technicians Select a contact Outbo…" at bounding box center [475, 222] width 646 height 402
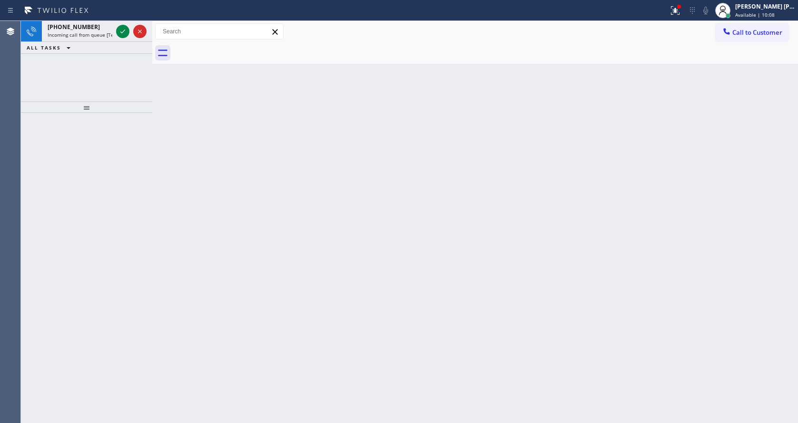
click at [183, 174] on div "Back to Dashboard Change Sender ID Customers Technicians Select a contact Outbo…" at bounding box center [475, 222] width 646 height 402
click at [119, 33] on icon at bounding box center [122, 31] width 11 height 11
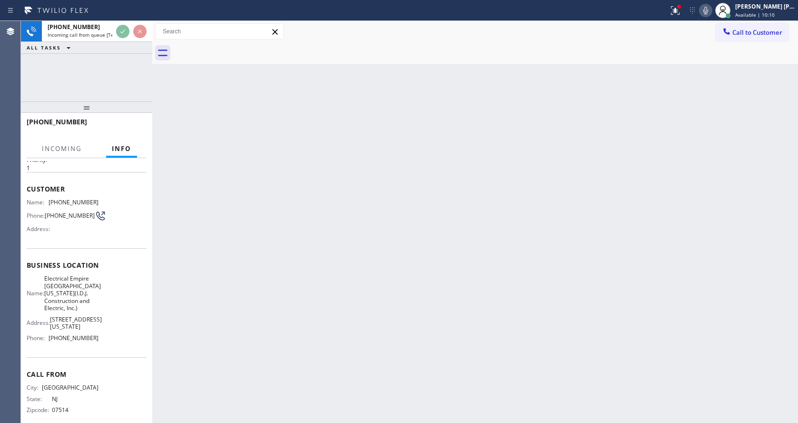
scroll to position [57, 0]
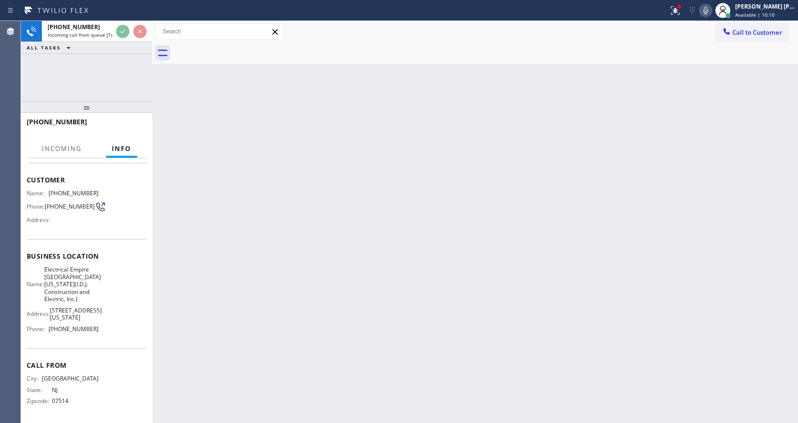
click at [325, 287] on div "Back to Dashboard Change Sender ID Customers Technicians Select a contact Outbo…" at bounding box center [475, 222] width 646 height 402
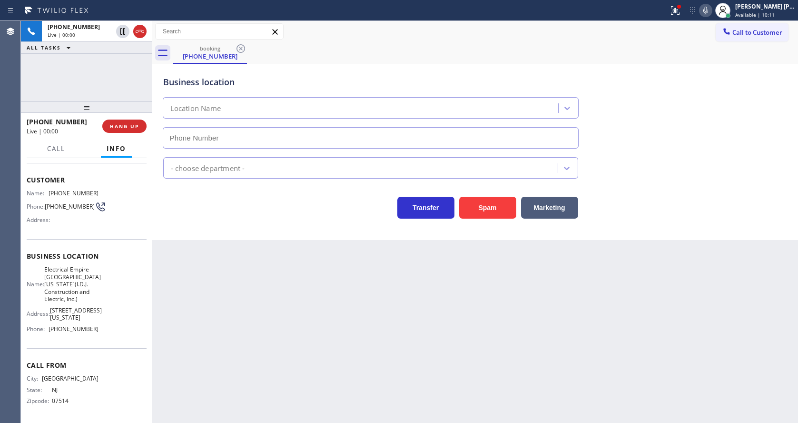
type input "[PHONE_NUMBER]"
click at [282, 349] on div "Back to Dashboard Change Sender ID Customers Technicians Select a contact Outbo…" at bounding box center [475, 222] width 646 height 402
click at [315, 348] on div "Back to Dashboard Change Sender ID Customers Technicians Select a contact Outbo…" at bounding box center [475, 222] width 646 height 402
click at [502, 367] on div "Back to Dashboard Change Sender ID Customers Technicians Select a contact Outbo…" at bounding box center [475, 222] width 646 height 402
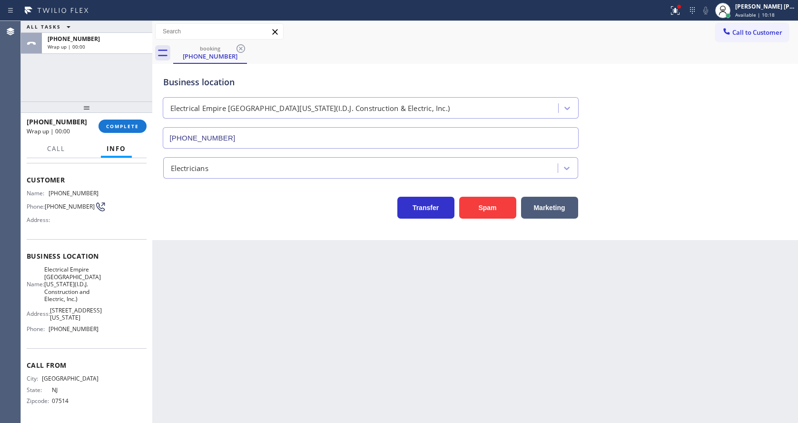
click at [344, 374] on div "Back to Dashboard Change Sender ID Customers Technicians Select a contact Outbo…" at bounding box center [475, 222] width 646 height 402
click at [255, 306] on div "Back to Dashboard Change Sender ID Customers Technicians Select a contact Outbo…" at bounding box center [475, 222] width 646 height 402
click at [278, 236] on div "Business location Electrical [GEOGRAPHIC_DATA][US_STATE](I.D.J. Construction & …" at bounding box center [475, 152] width 646 height 176
click at [226, 293] on div "Back to Dashboard Change Sender ID Customers Technicians Select a contact Outbo…" at bounding box center [475, 222] width 646 height 402
click at [115, 119] on button "COMPLETE" at bounding box center [122, 125] width 48 height 13
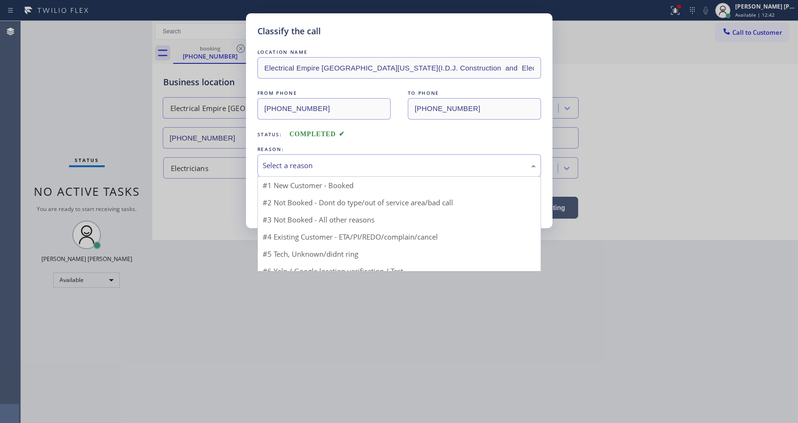
click at [323, 172] on div "Select a reason" at bounding box center [399, 165] width 284 height 22
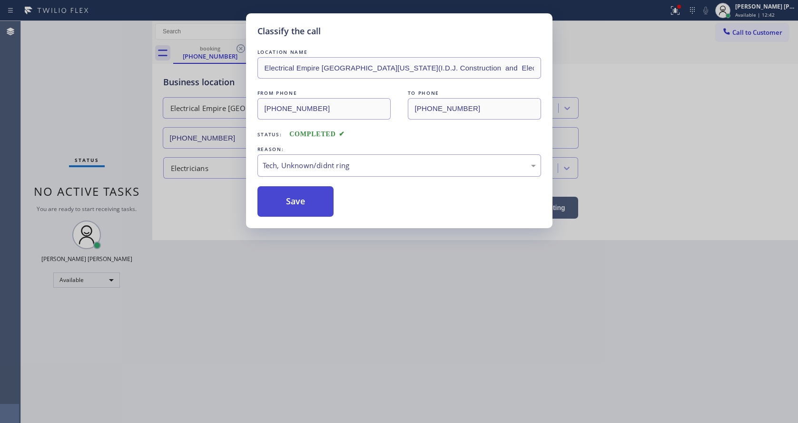
click at [283, 212] on button "Save" at bounding box center [295, 201] width 77 height 30
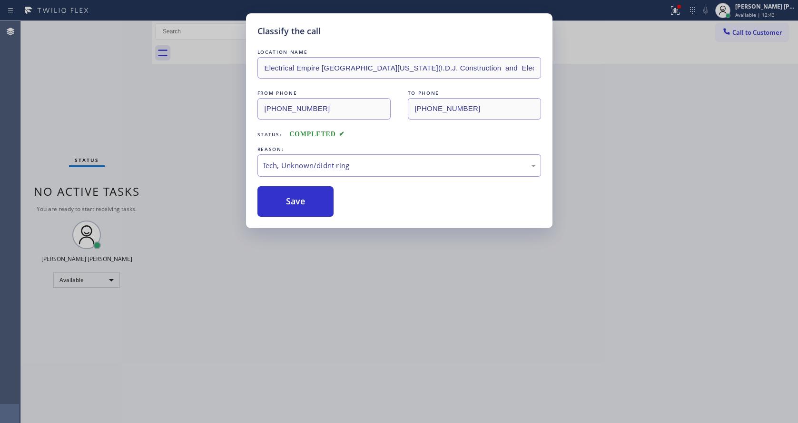
click at [330, 293] on div "Classify the call LOCATION NAME Electrical [GEOGRAPHIC_DATA][US_STATE](I.D.J. C…" at bounding box center [399, 211] width 798 height 423
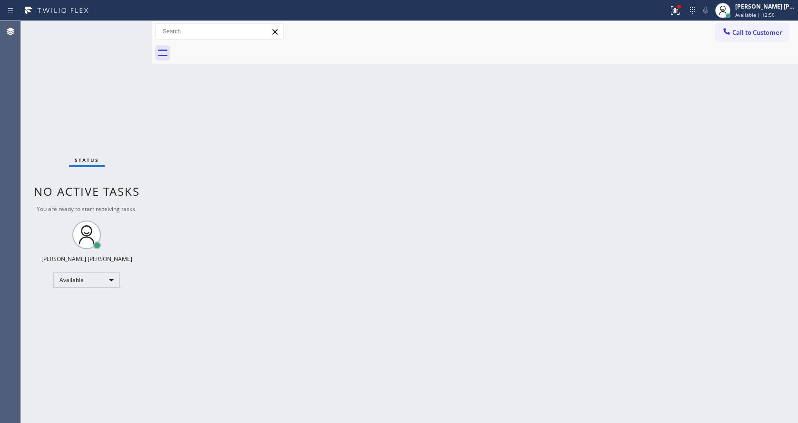
click at [252, 184] on div "Back to Dashboard Change Sender ID Customers Technicians Select a contact Outbo…" at bounding box center [475, 222] width 646 height 402
click at [294, 240] on div "Back to Dashboard Change Sender ID Customers Technicians Select a contact Outbo…" at bounding box center [475, 222] width 646 height 402
click at [438, 290] on div "Back to Dashboard Change Sender ID Customers Technicians Select a contact Outbo…" at bounding box center [475, 222] width 646 height 402
click at [211, 136] on div "Back to Dashboard Change Sender ID Customers Technicians Select a contact Outbo…" at bounding box center [475, 222] width 646 height 402
click at [126, 31] on div "Status No active tasks You are ready to start receiving tasks. [PERSON_NAME] [P…" at bounding box center [86, 222] width 131 height 402
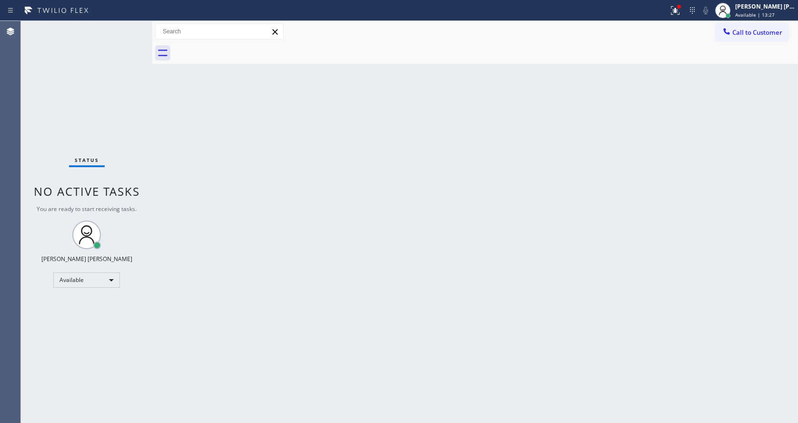
click at [126, 31] on div "Status No active tasks You are ready to start receiving tasks. [PERSON_NAME] [P…" at bounding box center [86, 222] width 131 height 402
click at [394, 141] on div "Back to Dashboard Change Sender ID Customers Technicians Select a contact Outbo…" at bounding box center [475, 222] width 646 height 402
drag, startPoint x: 379, startPoint y: 361, endPoint x: 333, endPoint y: 172, distance: 194.8
click at [379, 361] on div "Back to Dashboard Change Sender ID Customers Technicians Select a contact Outbo…" at bounding box center [475, 222] width 646 height 402
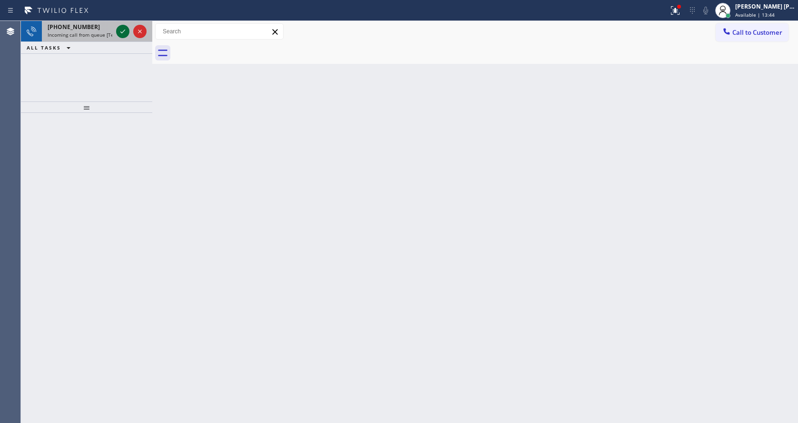
click at [121, 30] on icon at bounding box center [122, 31] width 11 height 11
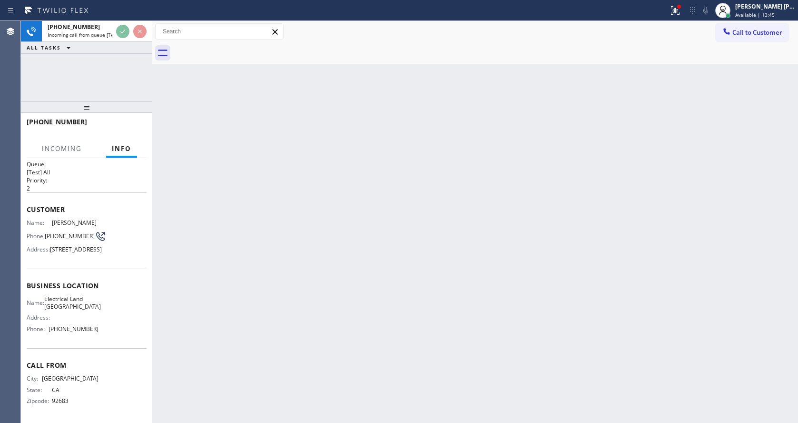
scroll to position [27, 0]
click at [306, 248] on div "Back to Dashboard Change Sender ID Customers Technicians Select a contact Outbo…" at bounding box center [475, 222] width 646 height 402
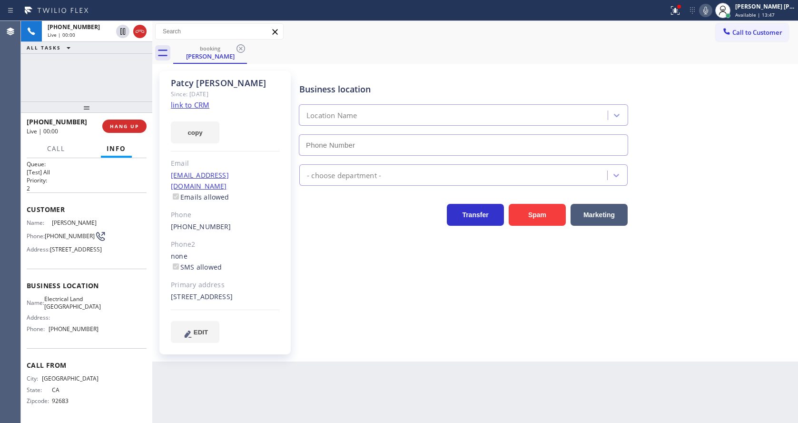
type input "[PHONE_NUMBER]"
drag, startPoint x: 759, startPoint y: 170, endPoint x: 747, endPoint y: 159, distance: 16.5
click at [759, 170] on div "Electricians" at bounding box center [546, 172] width 498 height 25
click at [199, 104] on link "link to CRM" at bounding box center [190, 105] width 39 height 10
click at [333, 289] on div "Business location Electrical Land [GEOGRAPHIC_DATA] [PHONE_NUMBER] Electricians…" at bounding box center [546, 206] width 498 height 266
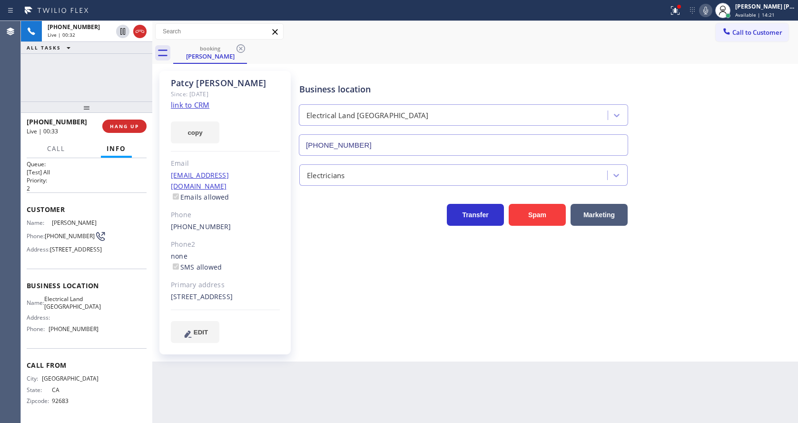
click at [407, 374] on div "Back to Dashboard Change Sender ID Customers Technicians Select a contact Outbo…" at bounding box center [475, 222] width 646 height 402
click at [419, 336] on div "Business location Electrical Land [GEOGRAPHIC_DATA] [PHONE_NUMBER] Electricians…" at bounding box center [546, 206] width 498 height 266
click at [258, 251] on div "none SMS allowed" at bounding box center [225, 262] width 109 height 22
click at [115, 124] on span "HANG UP" at bounding box center [124, 126] width 29 height 7
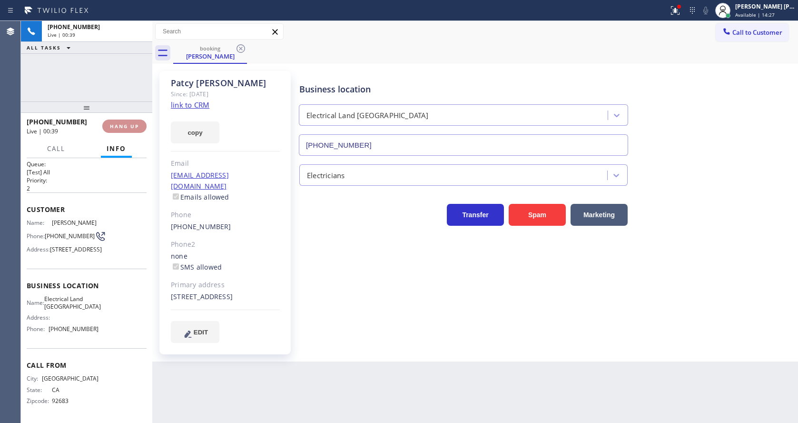
click at [115, 124] on span "HANG UP" at bounding box center [124, 126] width 29 height 7
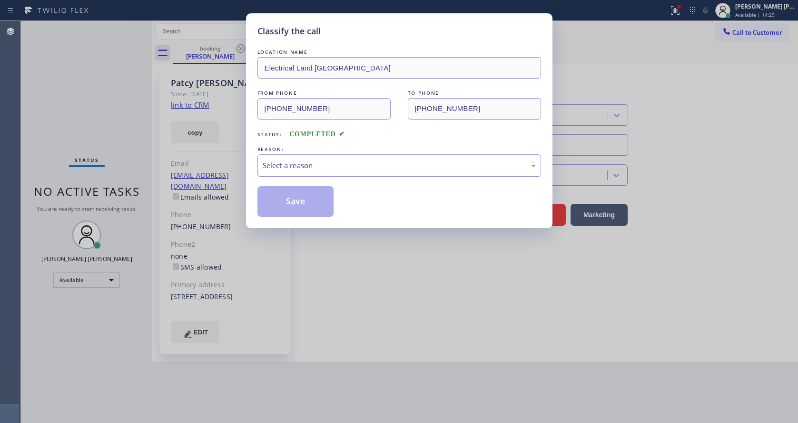
click at [337, 168] on div "Select a reason" at bounding box center [399, 165] width 273 height 11
click at [300, 200] on button "Save" at bounding box center [295, 201] width 77 height 30
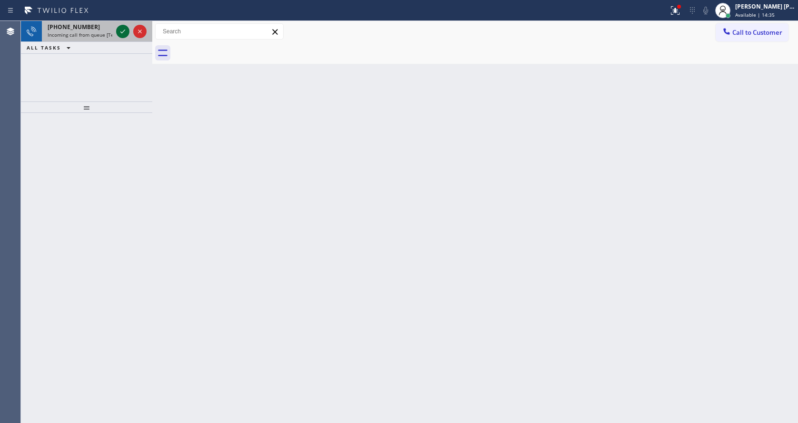
click at [121, 31] on icon at bounding box center [122, 31] width 11 height 11
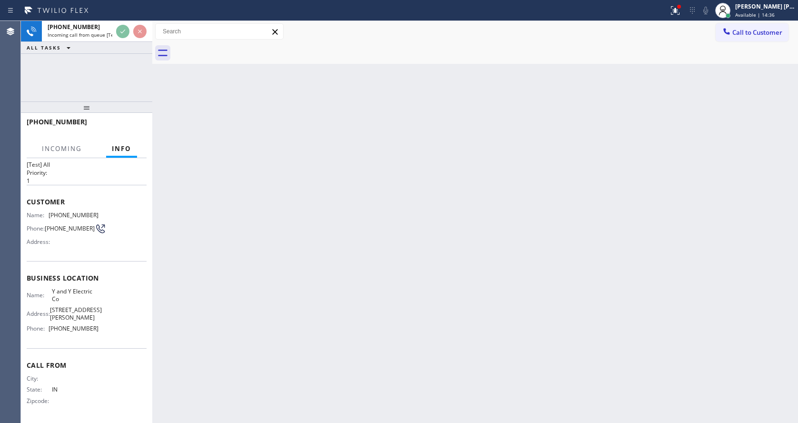
scroll to position [27, 0]
click at [401, 279] on div "Back to Dashboard Change Sender ID Customers Technicians Select a contact Outbo…" at bounding box center [475, 222] width 646 height 402
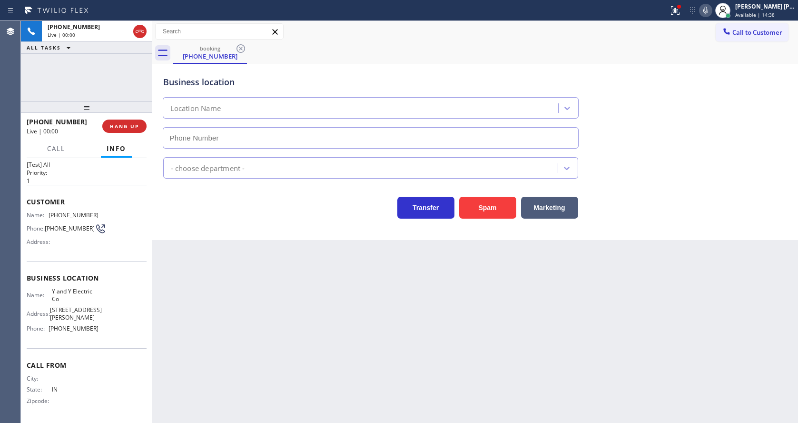
type input "[PHONE_NUMBER]"
click at [501, 213] on button "Spam" at bounding box center [487, 208] width 57 height 22
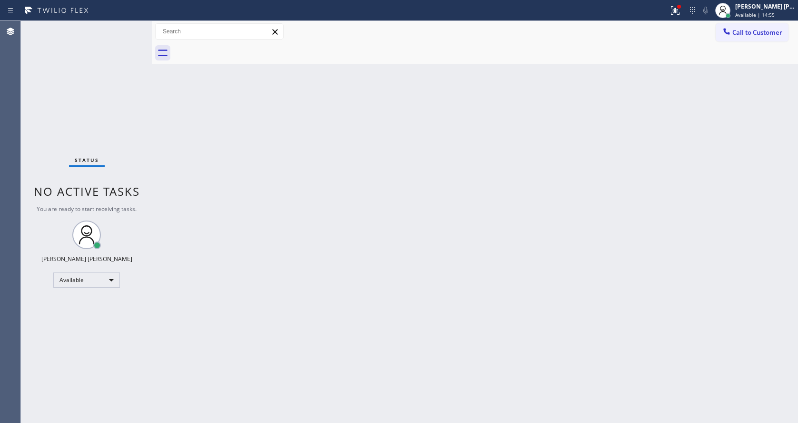
click at [484, 263] on div "Back to Dashboard Change Sender ID Customers Technicians Select a contact Outbo…" at bounding box center [475, 222] width 646 height 402
click at [679, 9] on g at bounding box center [675, 10] width 9 height 9
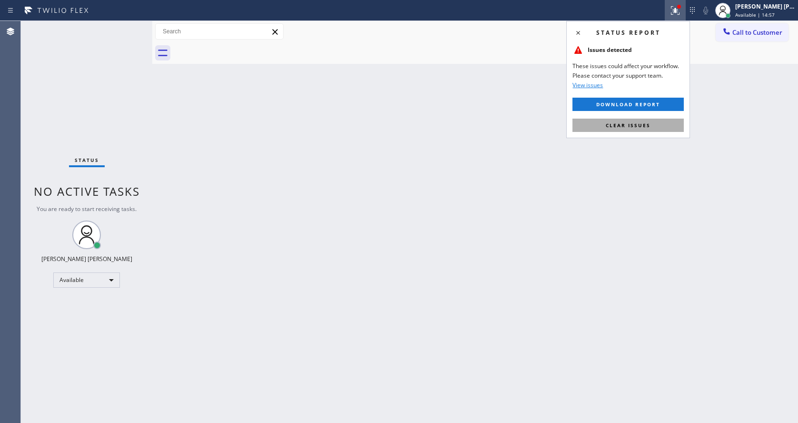
click at [632, 127] on span "Clear issues" at bounding box center [628, 125] width 45 height 7
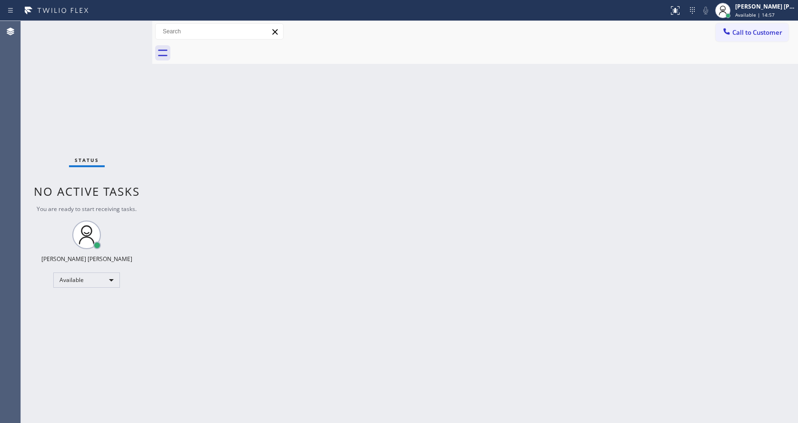
click at [632, 127] on div "Back to Dashboard Change Sender ID Customers Technicians Select a contact Outbo…" at bounding box center [475, 222] width 646 height 402
click at [304, 260] on div "Back to Dashboard Change Sender ID Customers Technicians Select a contact Outbo…" at bounding box center [475, 222] width 646 height 402
click at [433, 296] on div "Back to Dashboard Change Sender ID Customers Technicians Select a contact Outbo…" at bounding box center [475, 222] width 646 height 402
click at [343, 295] on div "Back to Dashboard Change Sender ID Customers Technicians Select a contact Outbo…" at bounding box center [475, 222] width 646 height 402
click at [164, 110] on div "Back to Dashboard Change Sender ID Customers Technicians Select a contact Outbo…" at bounding box center [475, 222] width 646 height 402
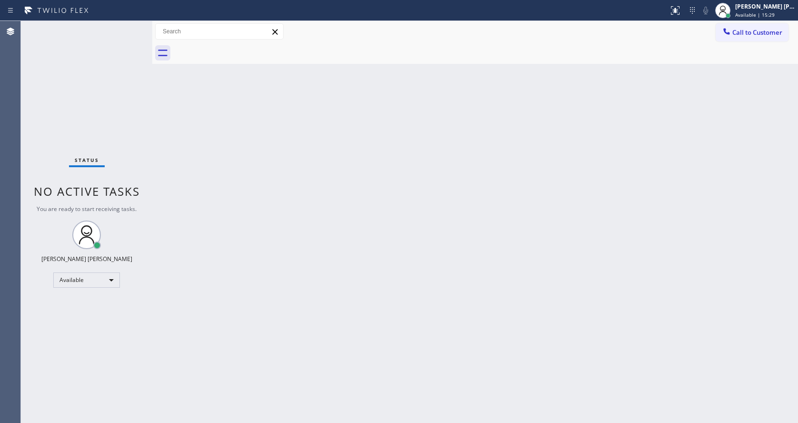
click at [172, 222] on div "Back to Dashboard Change Sender ID Customers Technicians Select a contact Outbo…" at bounding box center [475, 222] width 646 height 402
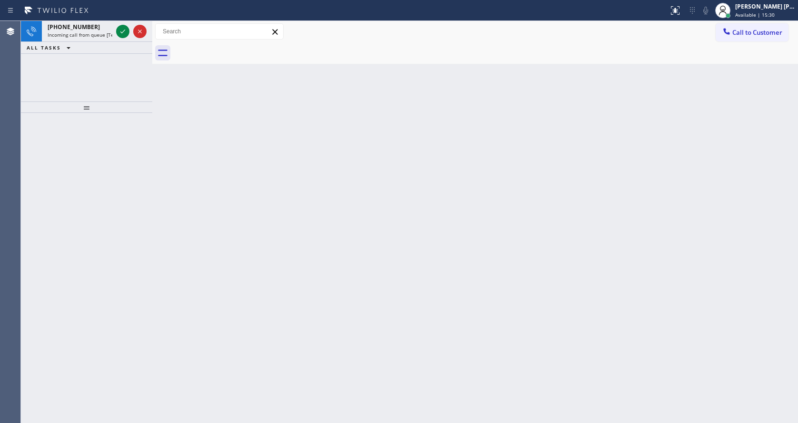
drag, startPoint x: 422, startPoint y: 235, endPoint x: 220, endPoint y: 138, distance: 223.9
click at [421, 235] on div "Back to Dashboard Change Sender ID Customers Technicians Select a contact Outbo…" at bounding box center [475, 222] width 646 height 402
click at [119, 32] on icon at bounding box center [122, 31] width 11 height 11
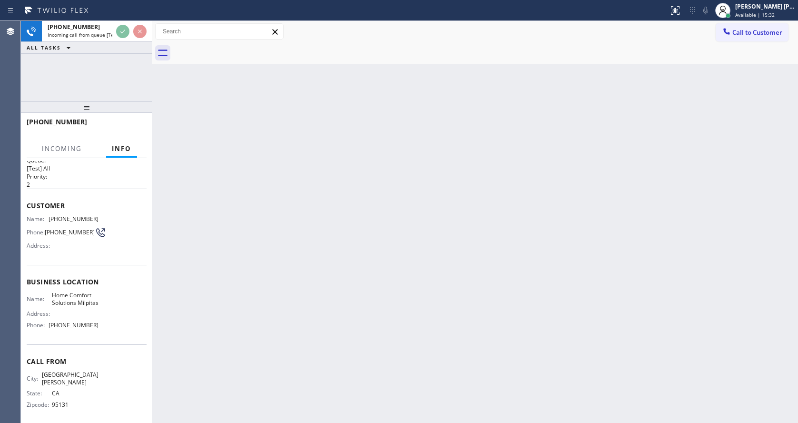
scroll to position [20, 0]
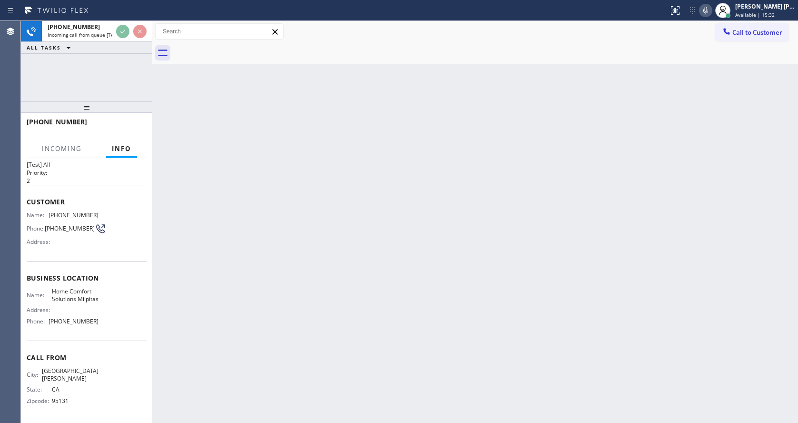
click at [314, 304] on div "Back to Dashboard Change Sender ID Customers Technicians Select a contact Outbo…" at bounding box center [475, 222] width 646 height 402
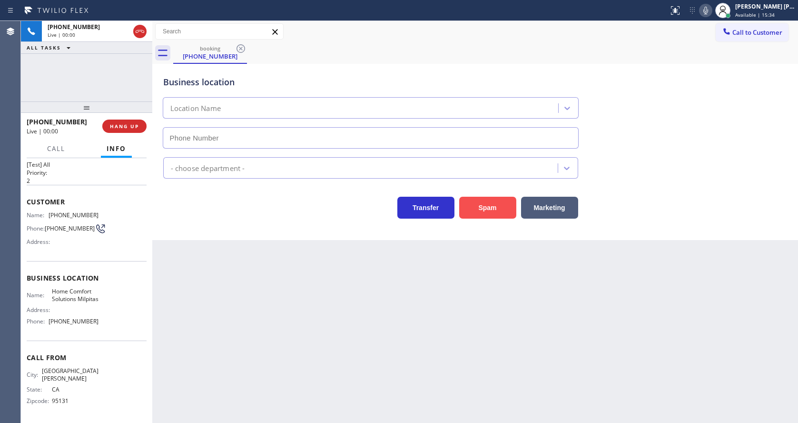
type input "[PHONE_NUMBER]"
click at [496, 205] on button "Spam" at bounding box center [487, 208] width 57 height 22
click at [332, 350] on div "Back to Dashboard Change Sender ID Customers Technicians Select a contact Outbo…" at bounding box center [475, 222] width 646 height 402
click at [234, 257] on div "Back to Dashboard Change Sender ID Customers Technicians Select a contact Outbo…" at bounding box center [475, 222] width 646 height 402
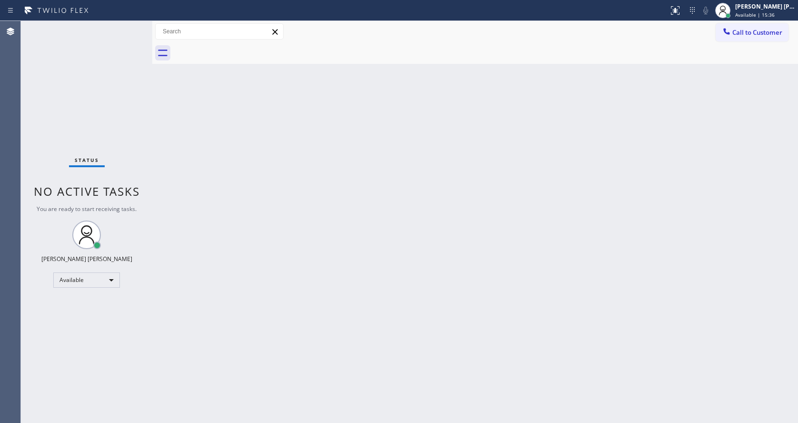
click at [134, 27] on div "Status No active tasks You are ready to start receiving tasks. [PERSON_NAME] [P…" at bounding box center [86, 222] width 131 height 402
click at [130, 27] on div "Status No active tasks You are ready to start receiving tasks. [PERSON_NAME] [P…" at bounding box center [86, 222] width 131 height 402
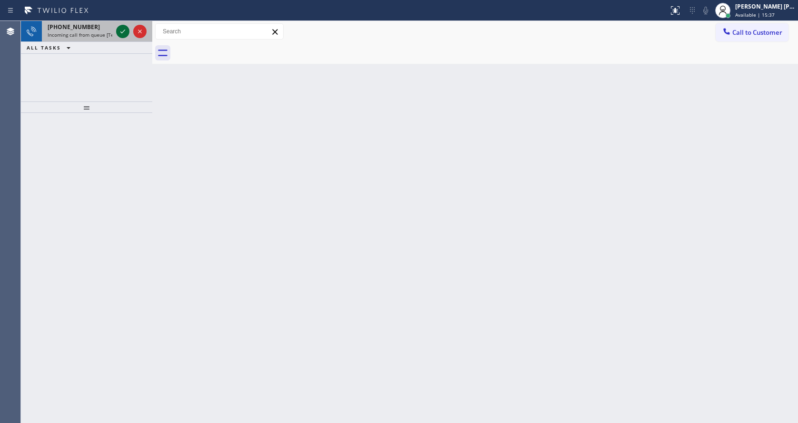
click at [123, 27] on icon at bounding box center [122, 31] width 11 height 11
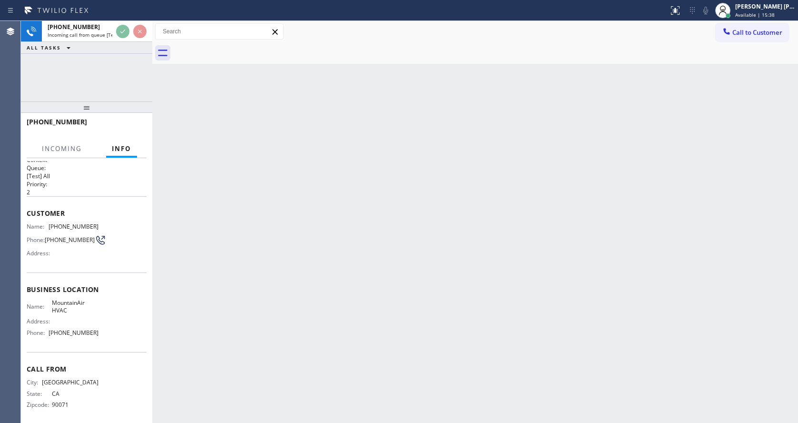
scroll to position [12, 0]
click at [321, 287] on div "Back to Dashboard Change Sender ID Customers Technicians Select a contact Outbo…" at bounding box center [475, 222] width 646 height 402
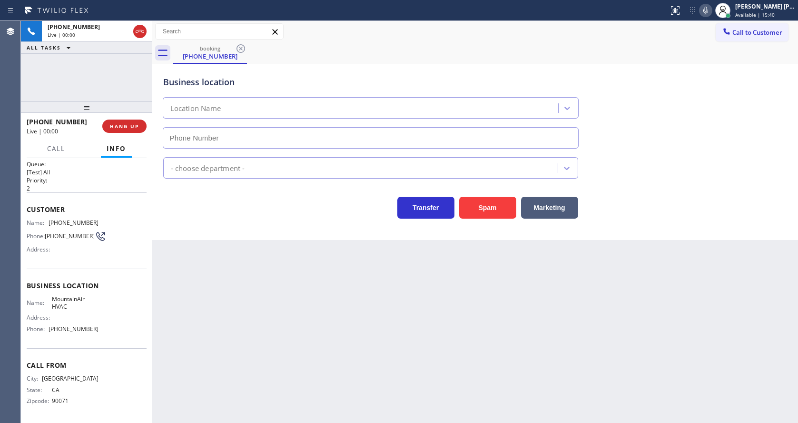
type input "[PHONE_NUMBER]"
click at [481, 216] on button "Spam" at bounding box center [487, 208] width 57 height 22
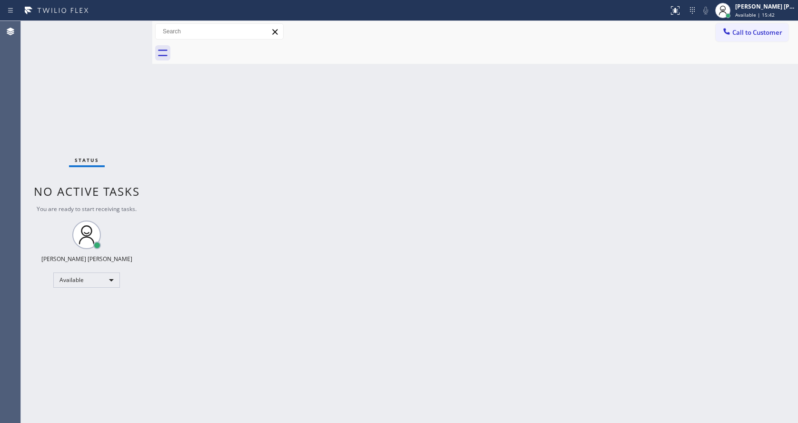
click at [126, 26] on div "Status No active tasks You are ready to start receiving tasks. [PERSON_NAME] [P…" at bounding box center [86, 222] width 131 height 402
click at [276, 261] on div "Back to Dashboard Change Sender ID Customers Technicians Select a contact Outbo…" at bounding box center [475, 222] width 646 height 402
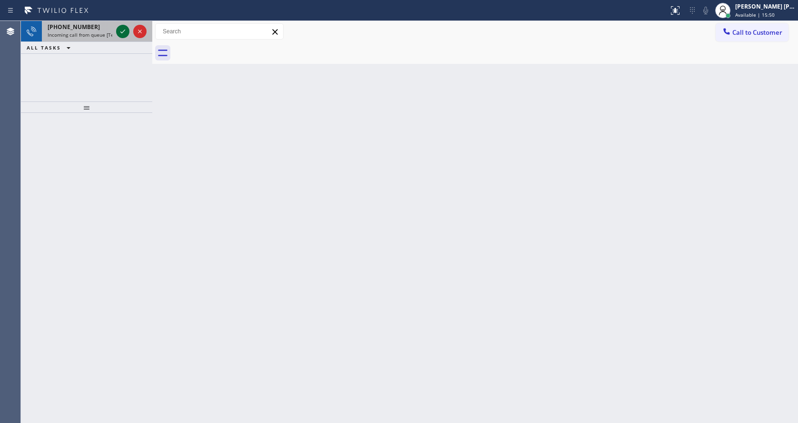
click at [126, 29] on icon at bounding box center [122, 31] width 11 height 11
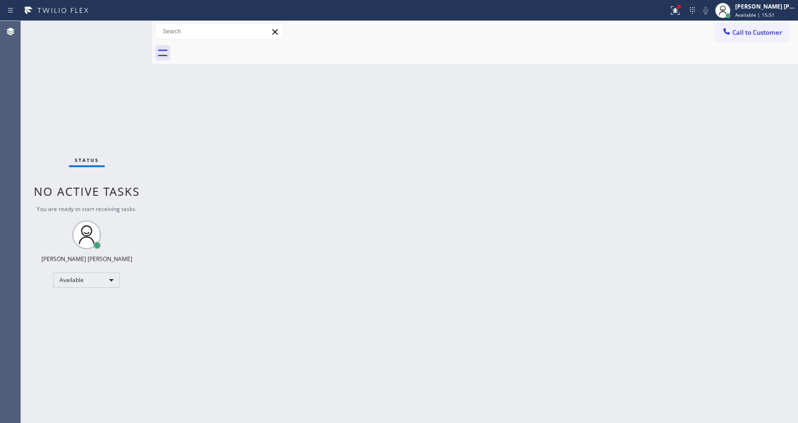
click at [434, 283] on div "Back to Dashboard Change Sender ID Customers Technicians Select a contact Outbo…" at bounding box center [475, 222] width 646 height 402
click at [125, 157] on div "Status No active tasks You are ready to start receiving tasks. [PERSON_NAME] [P…" at bounding box center [86, 222] width 131 height 402
click at [678, 2] on button at bounding box center [675, 10] width 21 height 21
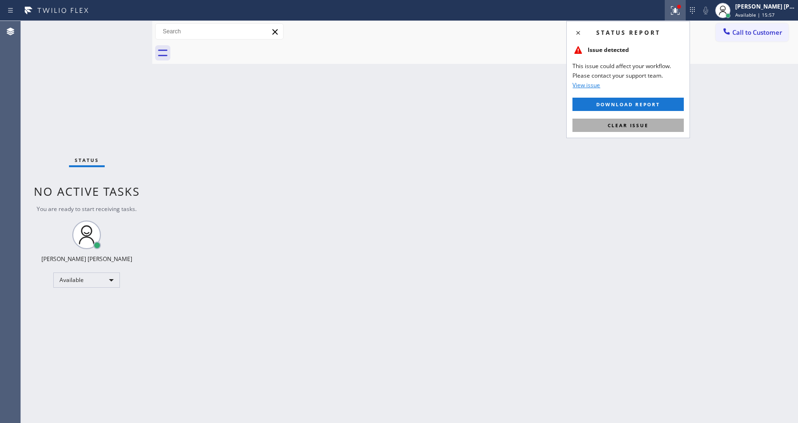
click at [633, 119] on button "Clear issue" at bounding box center [627, 124] width 111 height 13
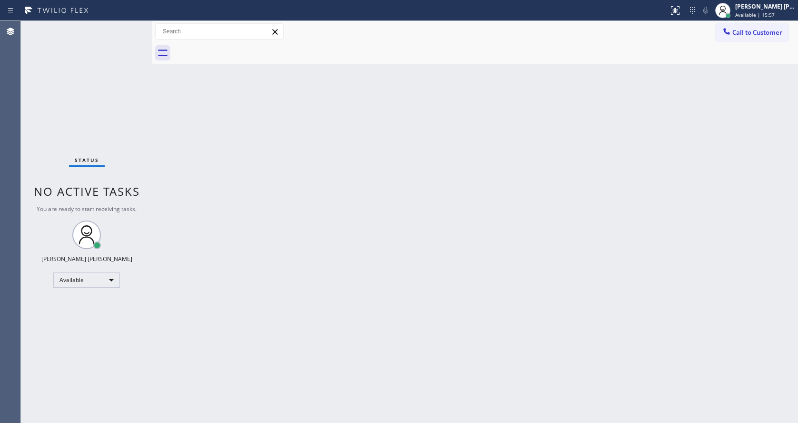
click at [633, 119] on div "Back to Dashboard Change Sender ID Customers Technicians Select a contact Outbo…" at bounding box center [475, 222] width 646 height 402
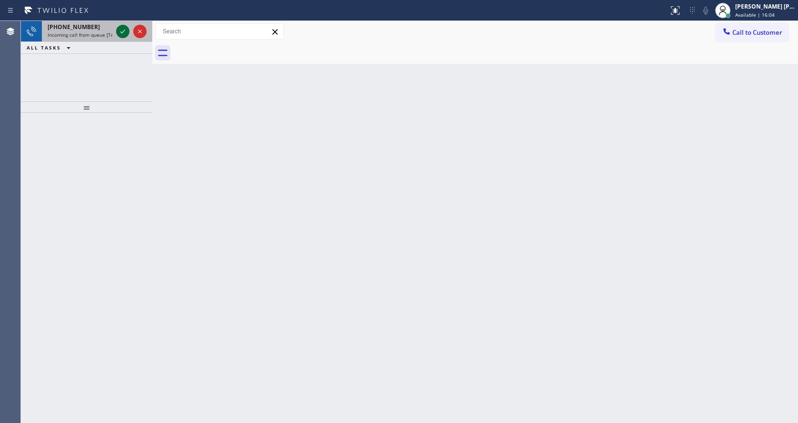
click at [119, 29] on icon at bounding box center [122, 31] width 11 height 11
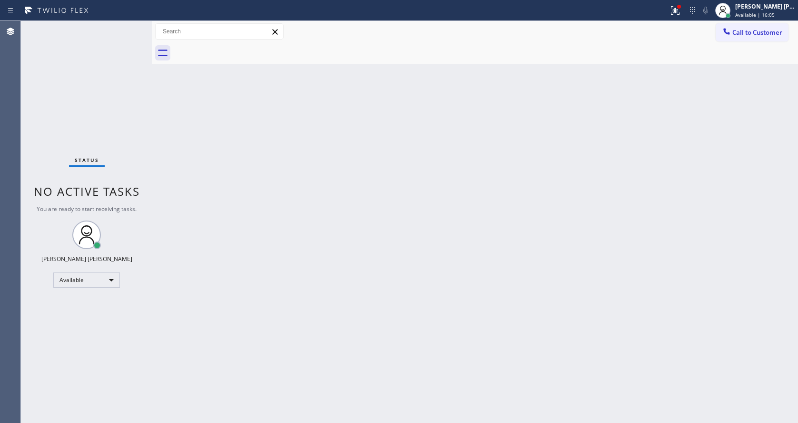
click at [290, 247] on div "Back to Dashboard Change Sender ID Customers Technicians Select a contact Outbo…" at bounding box center [475, 222] width 646 height 402
click at [226, 157] on div "Back to Dashboard Change Sender ID Customers Technicians Select a contact Outbo…" at bounding box center [475, 222] width 646 height 402
click at [125, 104] on div "Status No active tasks You are ready to start receiving tasks. [PERSON_NAME] [P…" at bounding box center [86, 222] width 131 height 402
click at [681, 11] on icon at bounding box center [674, 10] width 11 height 11
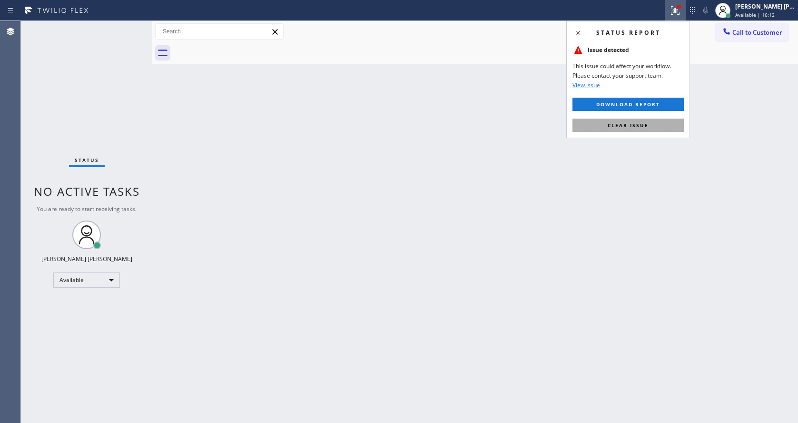
click at [642, 130] on button "Clear issue" at bounding box center [627, 124] width 111 height 13
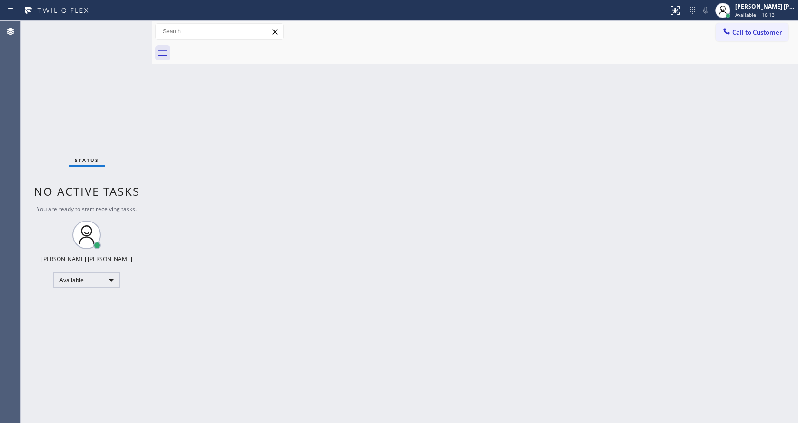
click at [618, 233] on div "Back to Dashboard Change Sender ID Customers Technicians Select a contact Outbo…" at bounding box center [475, 222] width 646 height 402
click at [250, 224] on div "Back to Dashboard Change Sender ID Customers Technicians Select a contact Outbo…" at bounding box center [475, 222] width 646 height 402
drag, startPoint x: 151, startPoint y: 35, endPoint x: 136, endPoint y: 30, distance: 16.1
click at [136, 30] on div "Status No active tasks You are ready to start receiving tasks. [PERSON_NAME] [P…" at bounding box center [409, 222] width 777 height 402
click at [126, 25] on div "Status No active tasks You are ready to start receiving tasks. [PERSON_NAME] [P…" at bounding box center [86, 222] width 131 height 402
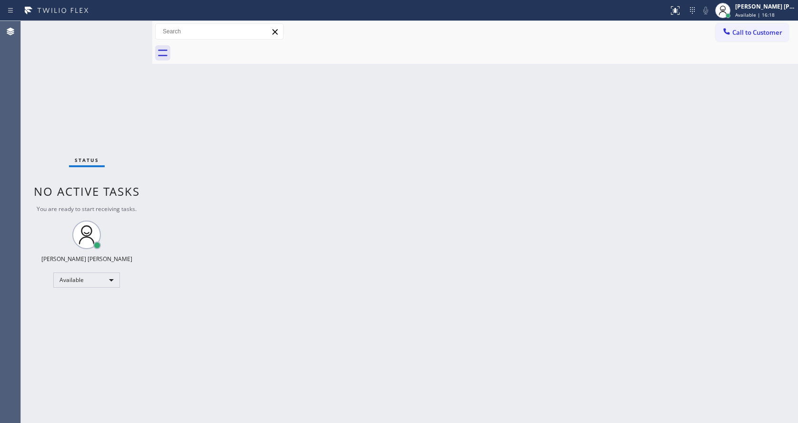
click at [130, 27] on div "Status No active tasks You are ready to start receiving tasks. [PERSON_NAME] [P…" at bounding box center [86, 222] width 131 height 402
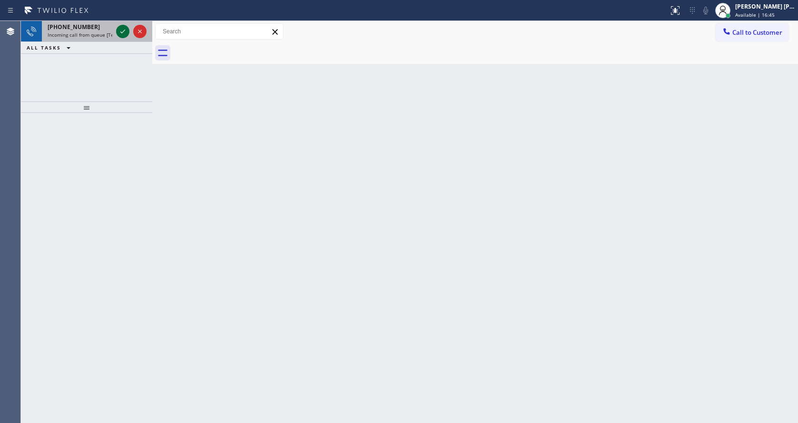
click at [126, 25] on button at bounding box center [122, 31] width 13 height 13
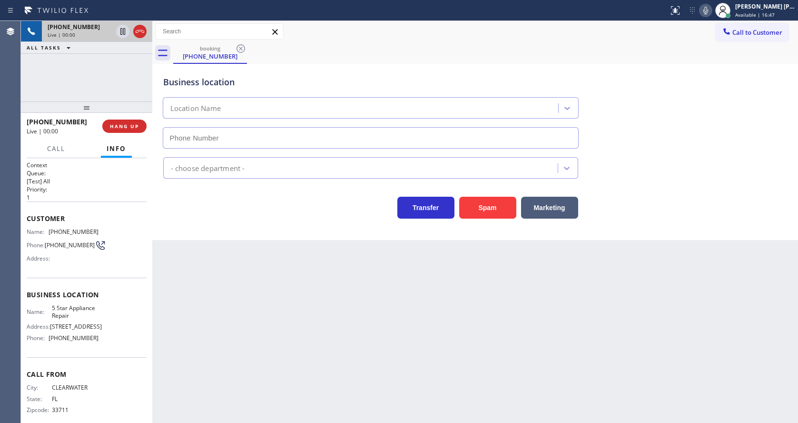
type input "[PHONE_NUMBER]"
click at [268, 327] on div "Back to Dashboard Change Sender ID Customers Technicians Select a contact Outbo…" at bounding box center [475, 222] width 646 height 402
click at [354, 340] on div "Back to Dashboard Change Sender ID Customers Technicians Select a contact Outbo…" at bounding box center [475, 222] width 646 height 402
click at [241, 310] on div "Back to Dashboard Change Sender ID Customers Technicians Select a contact Outbo…" at bounding box center [475, 222] width 646 height 402
click at [291, 307] on div "Back to Dashboard Change Sender ID Customers Technicians Select a contact Outbo…" at bounding box center [475, 222] width 646 height 402
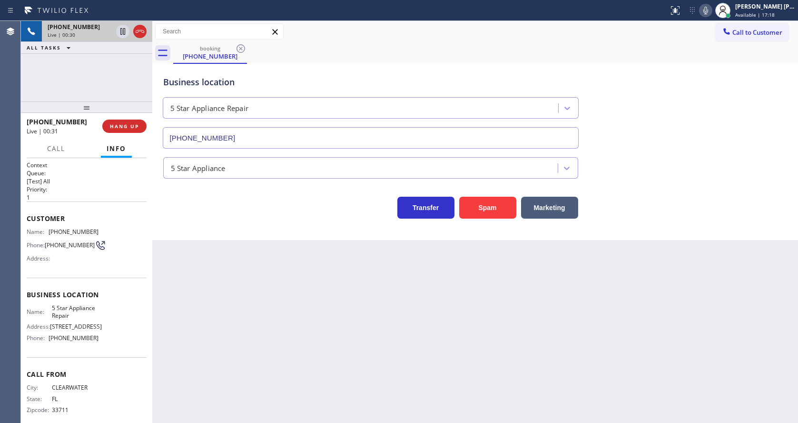
click at [412, 319] on div "Back to Dashboard Change Sender ID Customers Technicians Select a contact Outbo…" at bounding box center [475, 222] width 646 height 402
click at [294, 288] on div "Back to Dashboard Change Sender ID Customers Technicians Select a contact Outbo…" at bounding box center [475, 222] width 646 height 402
click at [443, 339] on div "Back to Dashboard Change Sender ID Customers Technicians Select a contact Outbo…" at bounding box center [475, 222] width 646 height 402
click at [267, 376] on div "Back to Dashboard Change Sender ID Customers Technicians Select a contact Outbo…" at bounding box center [475, 222] width 646 height 402
click at [659, 165] on div "5 Star Appliance" at bounding box center [475, 165] width 628 height 25
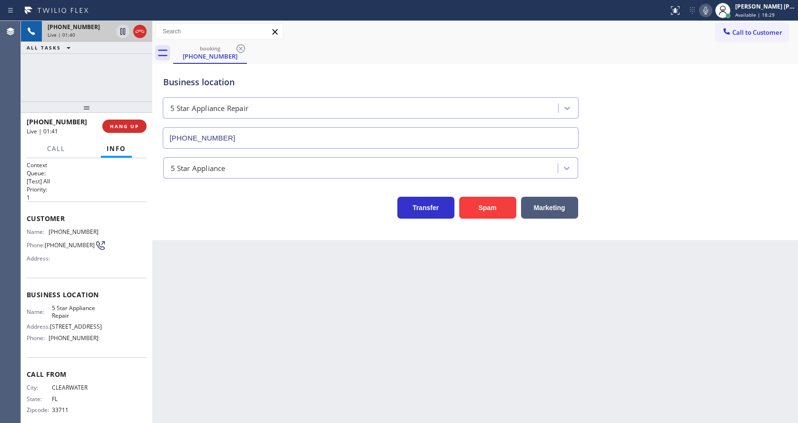
click at [683, 139] on div "Business location 5 Star Appliance Repair [PHONE_NUMBER]" at bounding box center [475, 105] width 628 height 86
click at [707, 11] on icon at bounding box center [705, 10] width 11 height 11
click at [123, 32] on icon at bounding box center [122, 31] width 11 height 11
click at [294, 328] on div "Back to Dashboard Change Sender ID Customers Technicians Select a contact Outbo…" at bounding box center [475, 222] width 646 height 402
click at [262, 369] on div "Back to Dashboard Change Sender ID Customers Technicians Select a contact Outbo…" at bounding box center [475, 222] width 646 height 402
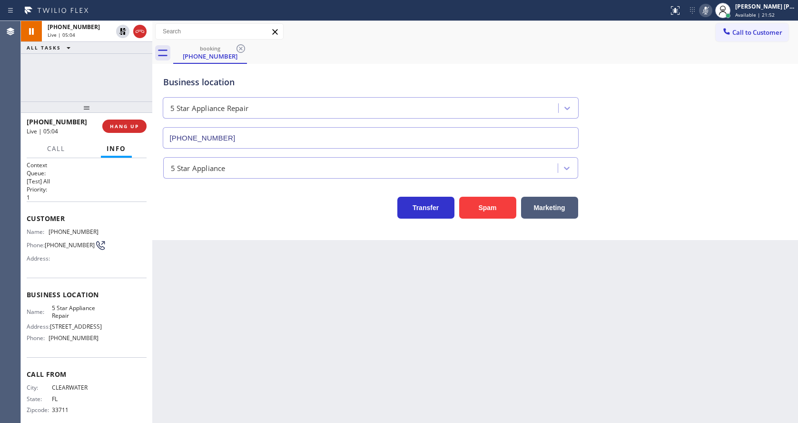
click at [460, 393] on div "Back to Dashboard Change Sender ID Customers Technicians Select a contact Outbo…" at bounding box center [475, 222] width 646 height 402
click at [277, 270] on div "Back to Dashboard Change Sender ID Customers Technicians Select a contact Outbo…" at bounding box center [475, 222] width 646 height 402
click at [208, 327] on div "Back to Dashboard Change Sender ID Customers Technicians Select a contact Outbo…" at bounding box center [475, 222] width 646 height 402
click at [384, 352] on div "Back to Dashboard Change Sender ID Customers Technicians Select a contact Outbo…" at bounding box center [475, 222] width 646 height 402
click at [194, 246] on div "Back to Dashboard Change Sender ID Customers Technicians Select a contact Outbo…" at bounding box center [475, 222] width 646 height 402
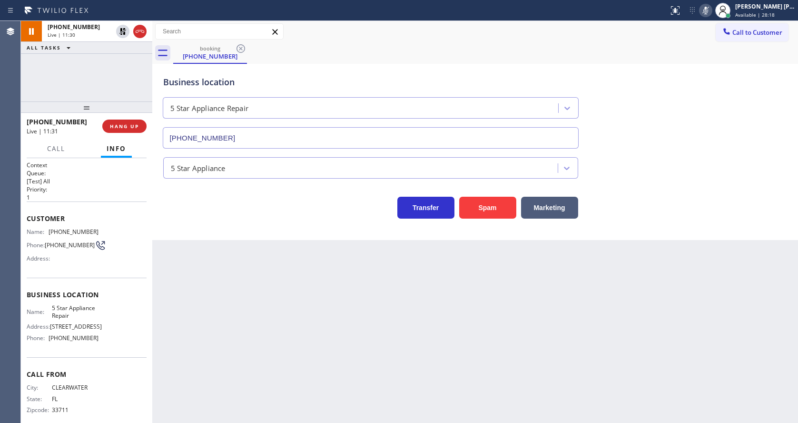
click at [707, 6] on icon at bounding box center [705, 10] width 11 height 11
click at [123, 30] on icon at bounding box center [122, 31] width 11 height 11
click at [284, 306] on div "Back to Dashboard Change Sender ID Customers Technicians Select a contact Outbo…" at bounding box center [475, 222] width 646 height 402
click at [190, 300] on div "Back to Dashboard Change Sender ID Customers Technicians Select a contact Outbo…" at bounding box center [475, 222] width 646 height 402
click at [353, 352] on div "Back to Dashboard Change Sender ID Customers Technicians Select a contact Outbo…" at bounding box center [475, 222] width 646 height 402
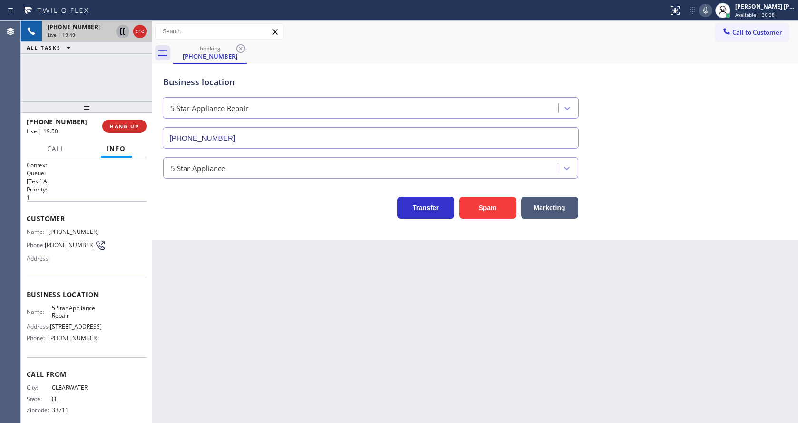
click at [630, 349] on div "Back to Dashboard Change Sender ID Customers Technicians Select a contact Outbo…" at bounding box center [475, 222] width 646 height 402
click at [401, 330] on div "Back to Dashboard Change Sender ID Customers Technicians Select a contact Outbo…" at bounding box center [475, 222] width 646 height 402
click at [301, 420] on div "Back to Dashboard Change Sender ID Customers Technicians Select a contact Outbo…" at bounding box center [475, 222] width 646 height 402
click at [266, 295] on div "Back to Dashboard Change Sender ID Customers Technicians Select a contact Outbo…" at bounding box center [475, 222] width 646 height 402
click at [707, 14] on icon at bounding box center [705, 10] width 11 height 11
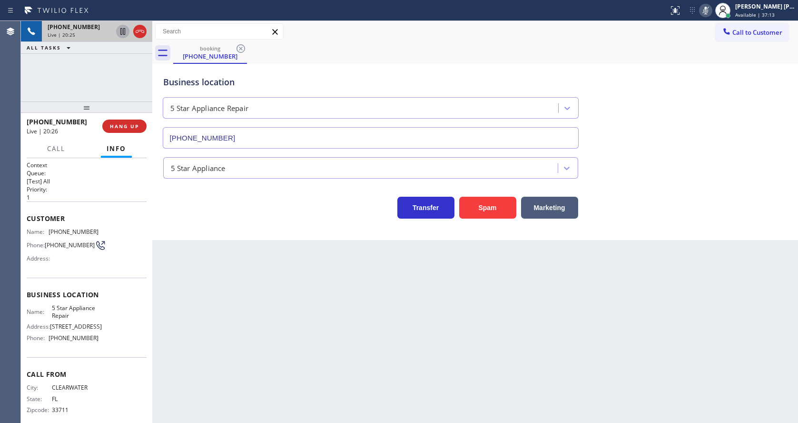
click at [707, 14] on icon at bounding box center [705, 10] width 11 height 11
click at [282, 337] on div "Back to Dashboard Change Sender ID Customers Technicians Select a contact Outbo…" at bounding box center [475, 222] width 646 height 402
click at [121, 124] on span "HANG UP" at bounding box center [124, 126] width 29 height 7
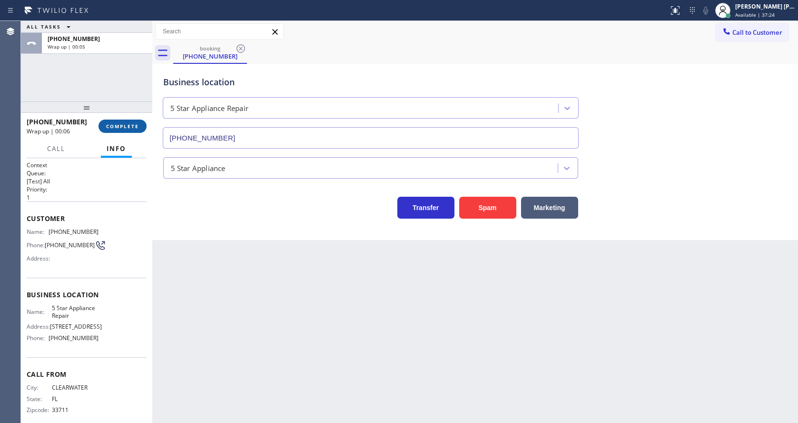
click at [113, 123] on span "COMPLETE" at bounding box center [122, 126] width 33 height 7
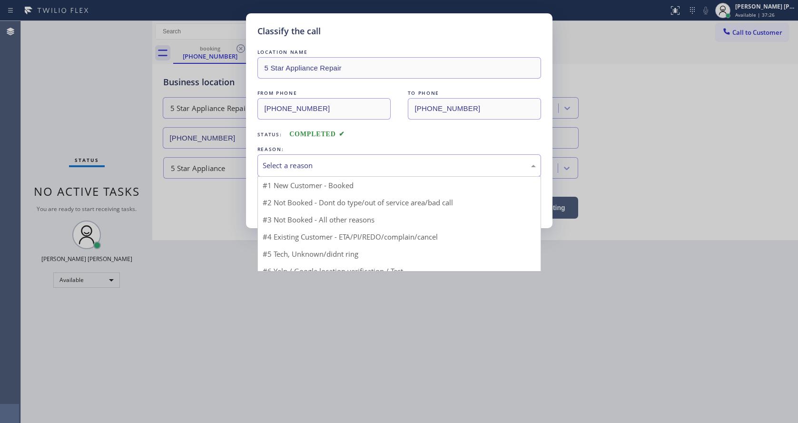
click at [286, 167] on div "Select a reason" at bounding box center [399, 165] width 273 height 11
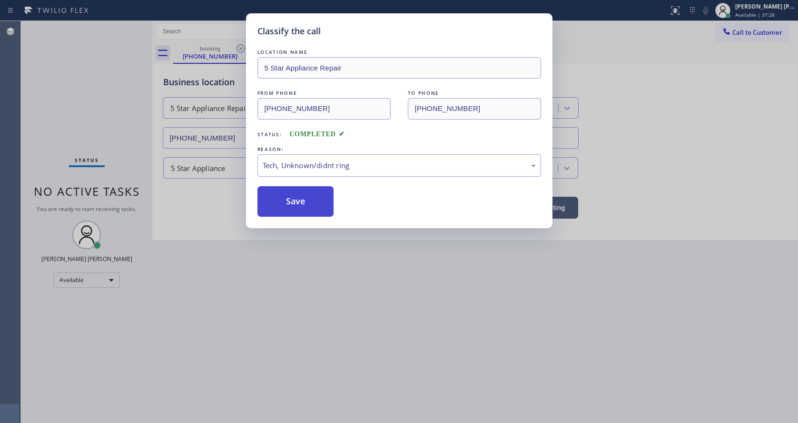
click at [294, 213] on button "Save" at bounding box center [295, 201] width 77 height 30
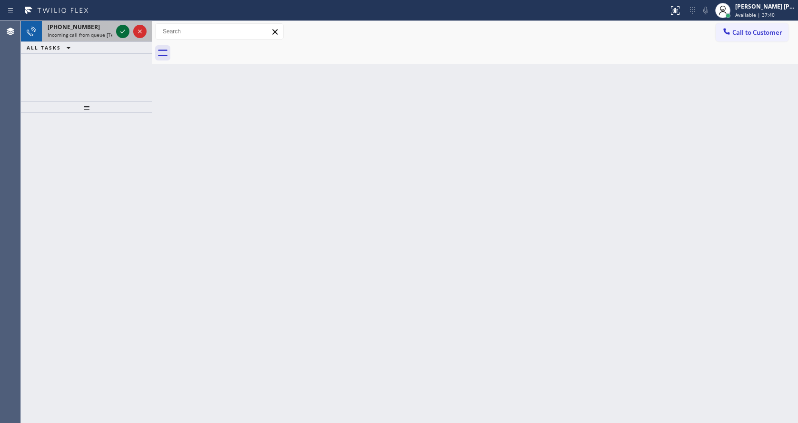
click at [122, 31] on icon at bounding box center [122, 31] width 11 height 11
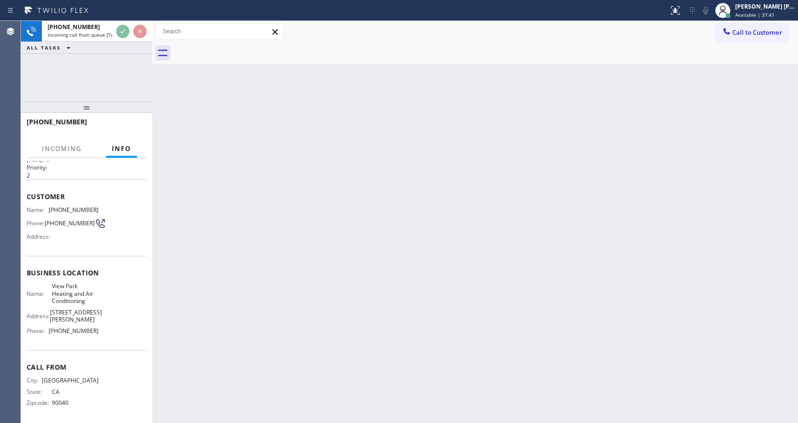
scroll to position [27, 0]
click at [319, 282] on div "Back to Dashboard Change Sender ID Customers Technicians Select a contact Outbo…" at bounding box center [475, 222] width 646 height 402
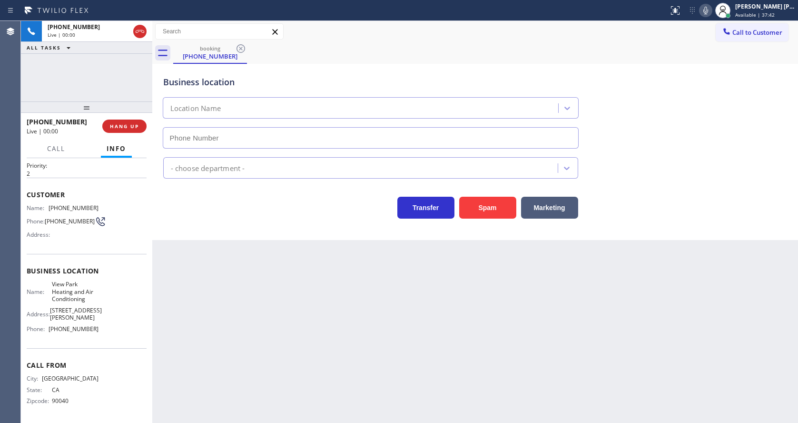
type input "[PHONE_NUMBER]"
click at [707, 11] on icon at bounding box center [705, 10] width 11 height 11
click at [693, 107] on div "Business location View Park Heating and Air Conditioning [PHONE_NUMBER]" at bounding box center [475, 105] width 628 height 86
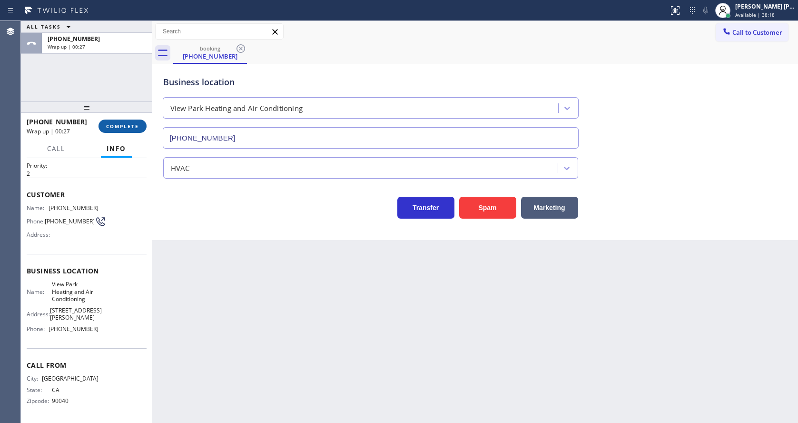
click at [128, 124] on span "COMPLETE" at bounding box center [122, 126] width 33 height 7
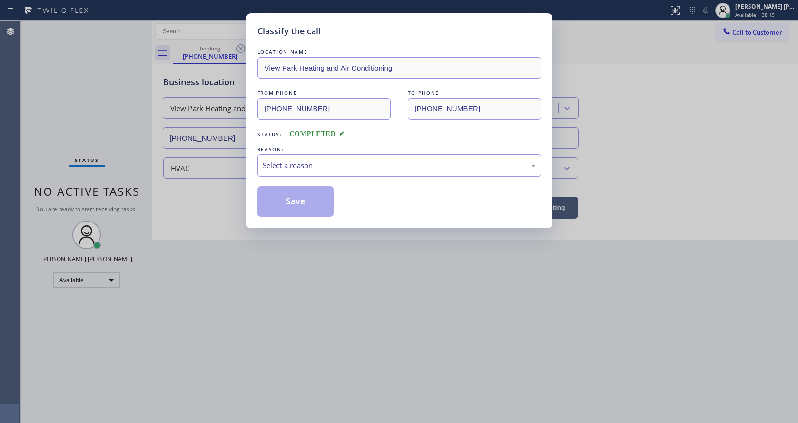
click at [297, 168] on div "Select a reason" at bounding box center [399, 165] width 273 height 11
click at [293, 198] on button "Save" at bounding box center [295, 201] width 77 height 30
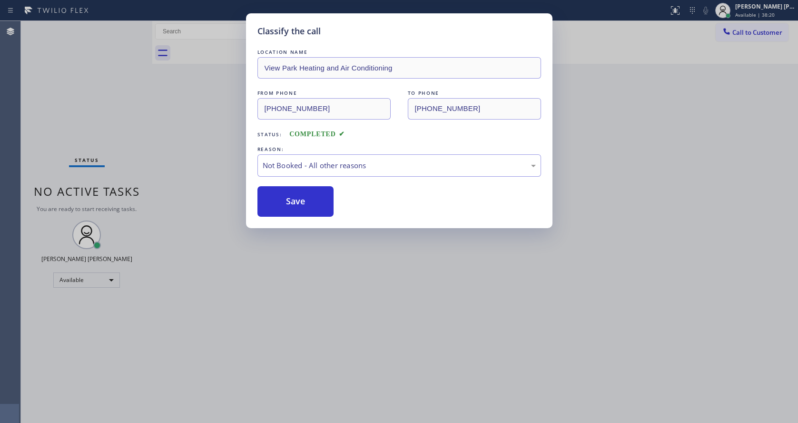
click at [315, 284] on div "Classify the call LOCATION NAME View Park Heating and Air Conditioning FROM PHO…" at bounding box center [399, 211] width 798 height 423
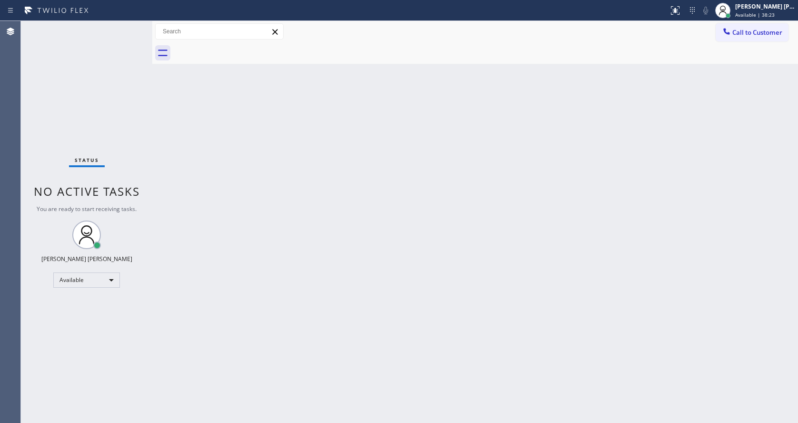
click at [178, 162] on div "Back to Dashboard Change Sender ID Customers Technicians Select a contact Outbo…" at bounding box center [475, 222] width 646 height 402
click at [103, 109] on div "Status No active tasks You are ready to start receiving tasks. [PERSON_NAME] [P…" at bounding box center [86, 222] width 131 height 402
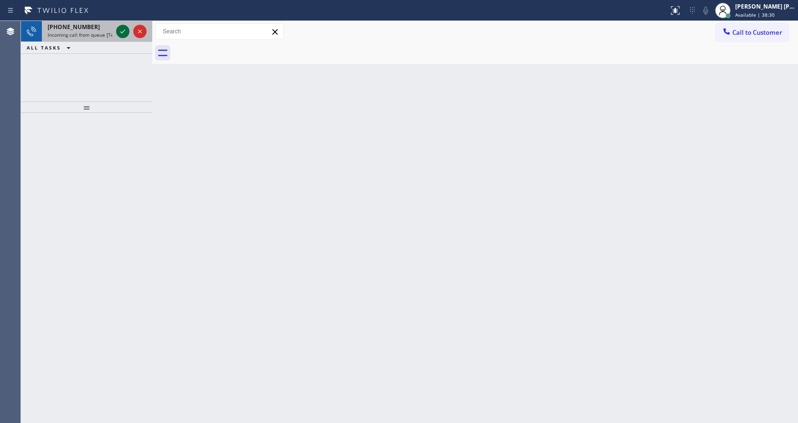
click at [126, 29] on icon at bounding box center [122, 31] width 11 height 11
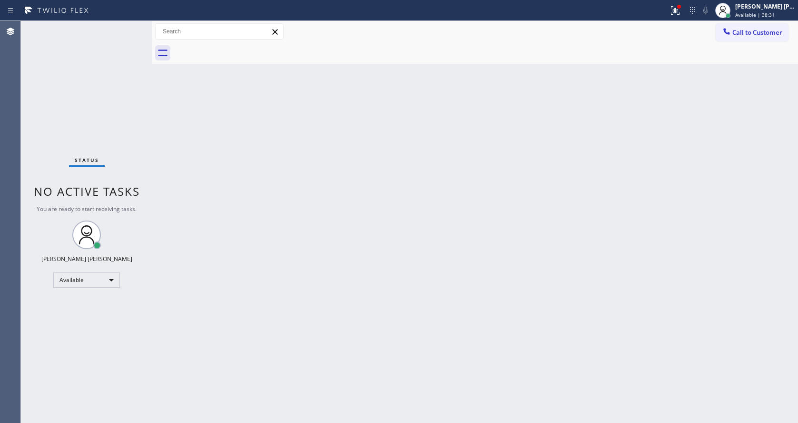
click at [248, 263] on div "Back to Dashboard Change Sender ID Customers Technicians Select a contact Outbo…" at bounding box center [475, 222] width 646 height 402
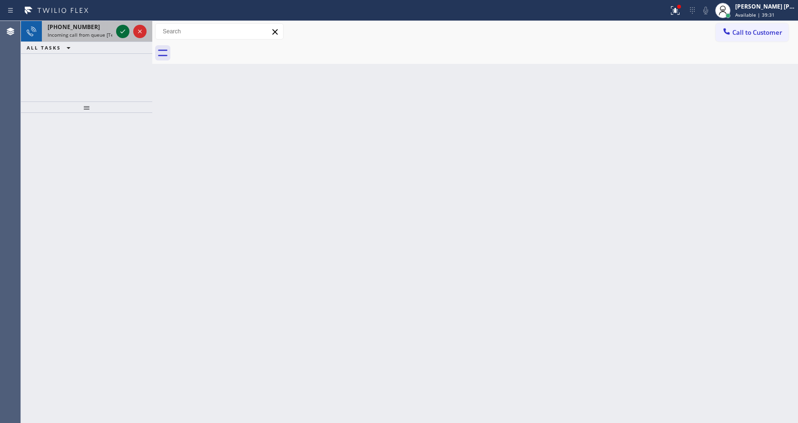
click at [123, 26] on icon at bounding box center [122, 31] width 11 height 11
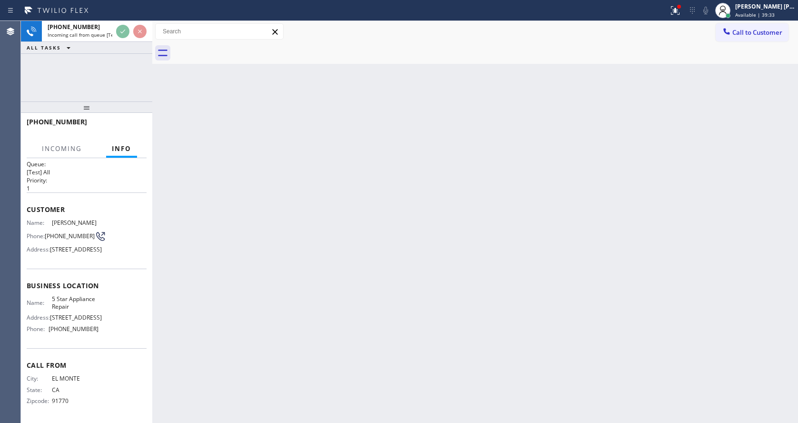
scroll to position [27, 0]
click at [321, 267] on div "Back to Dashboard Change Sender ID Customers Technicians Select a contact Outbo…" at bounding box center [475, 222] width 646 height 402
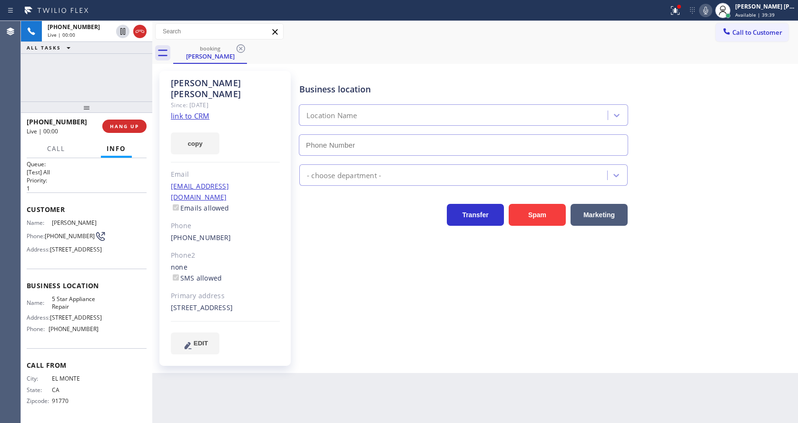
type input "[PHONE_NUMBER]"
click at [283, 244] on div "[PERSON_NAME] Since: [DATE] link to CRM copy Email [EMAIL_ADDRESS][DOMAIN_NAME]…" at bounding box center [224, 218] width 131 height 295
click at [201, 111] on link "link to CRM" at bounding box center [190, 116] width 39 height 10
click at [550, 226] on div "Business location 5 Star Appliance Repair [PHONE_NUMBER] 5 Star Appliance Trans…" at bounding box center [546, 212] width 498 height 278
click at [545, 217] on button "Spam" at bounding box center [537, 215] width 57 height 22
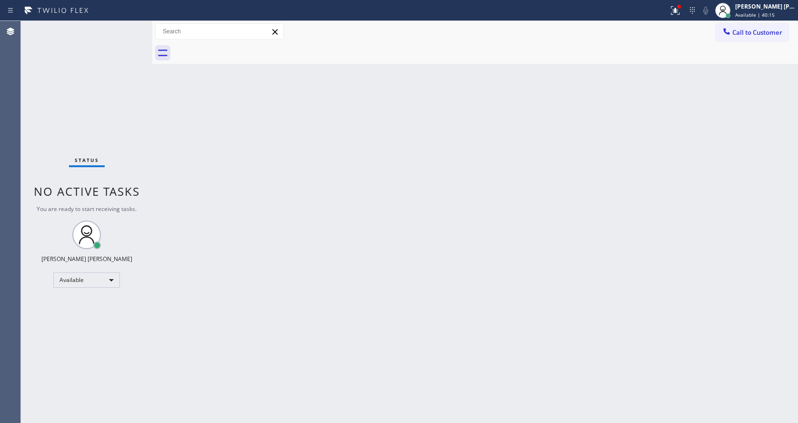
click at [164, 134] on div "Back to Dashboard Change Sender ID Customers Technicians Select a contact Outbo…" at bounding box center [475, 222] width 646 height 402
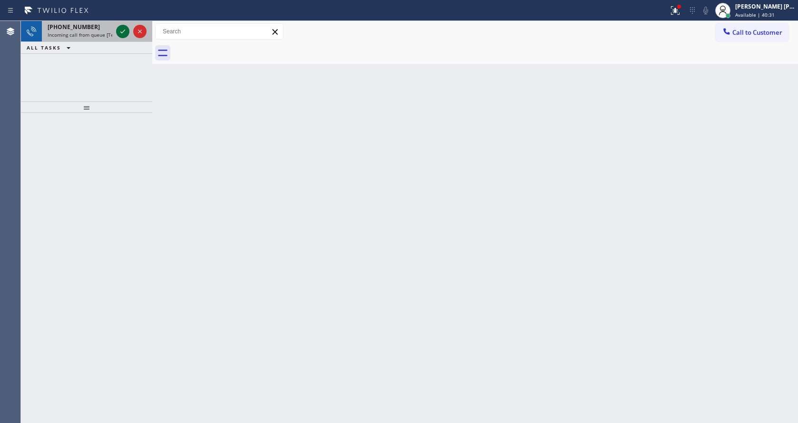
click at [120, 31] on icon at bounding box center [122, 31] width 11 height 11
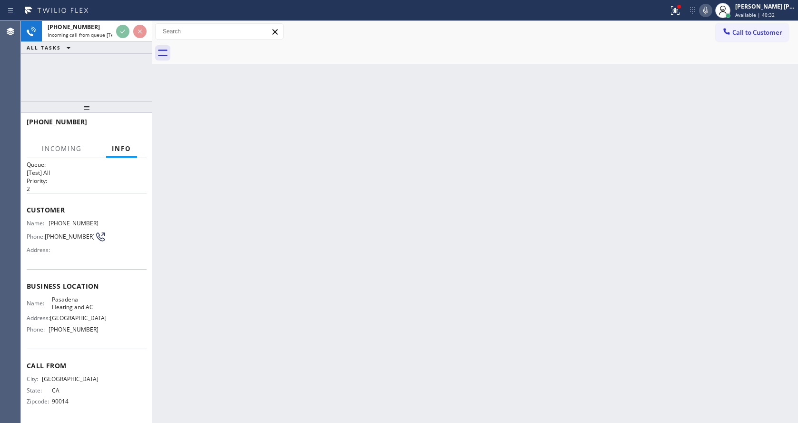
click at [269, 311] on div "Back to Dashboard Change Sender ID Customers Technicians Select a contact Outbo…" at bounding box center [475, 222] width 646 height 402
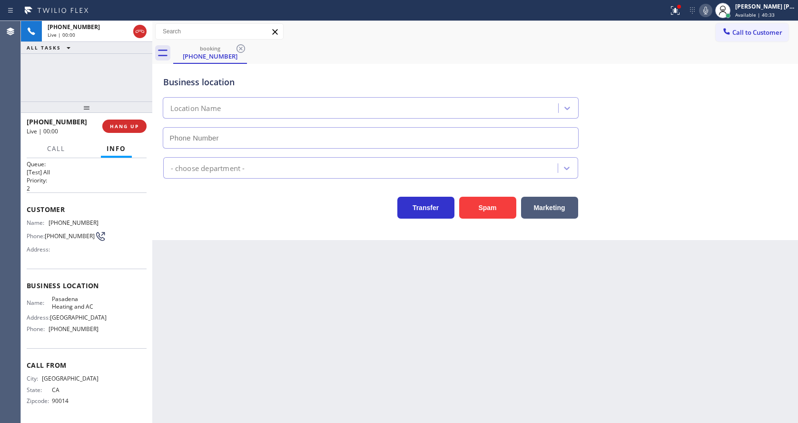
type input "[PHONE_NUMBER]"
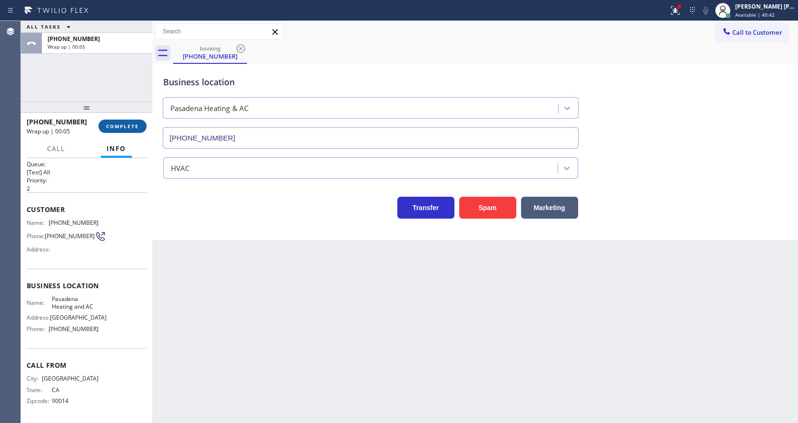
click at [105, 131] on button "COMPLETE" at bounding box center [122, 125] width 48 height 13
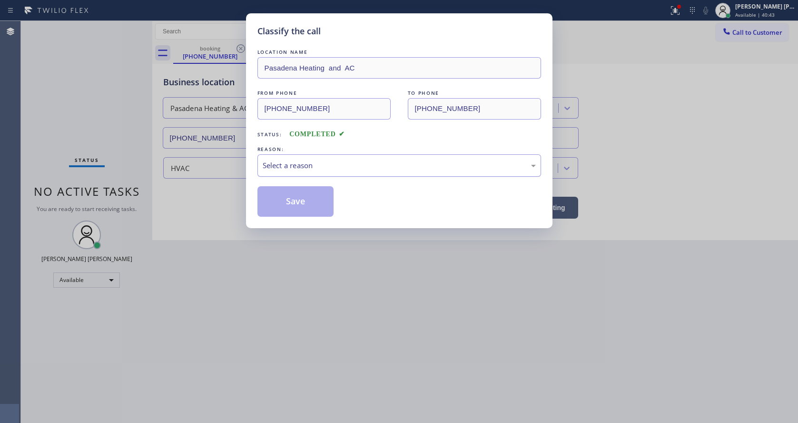
click at [324, 162] on div "Select a reason" at bounding box center [399, 165] width 273 height 11
click at [298, 203] on button "Save" at bounding box center [295, 201] width 77 height 30
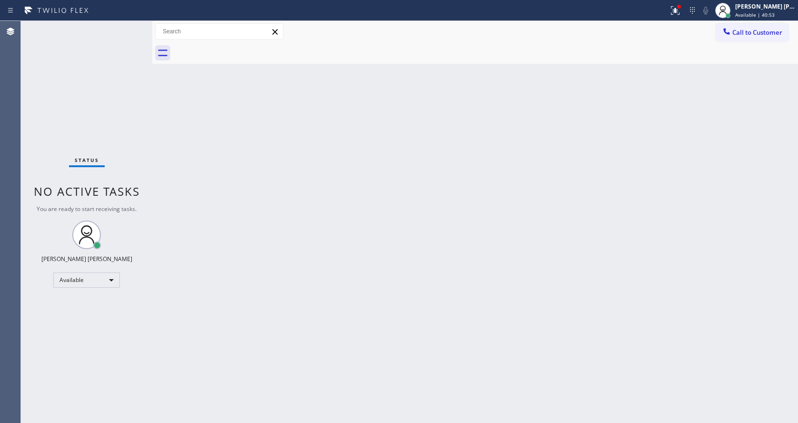
drag, startPoint x: 205, startPoint y: 117, endPoint x: 128, endPoint y: 10, distance: 130.6
click at [205, 117] on div "Back to Dashboard Change Sender ID Customers Technicians Select a contact Outbo…" at bounding box center [475, 222] width 646 height 402
click at [117, 32] on div "Status No active tasks You are ready to start receiving tasks. [PERSON_NAME] [P…" at bounding box center [86, 222] width 131 height 402
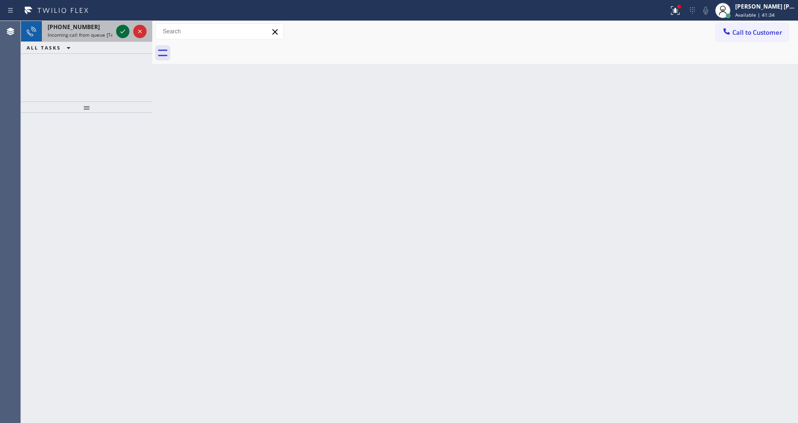
click at [120, 33] on icon at bounding box center [122, 31] width 11 height 11
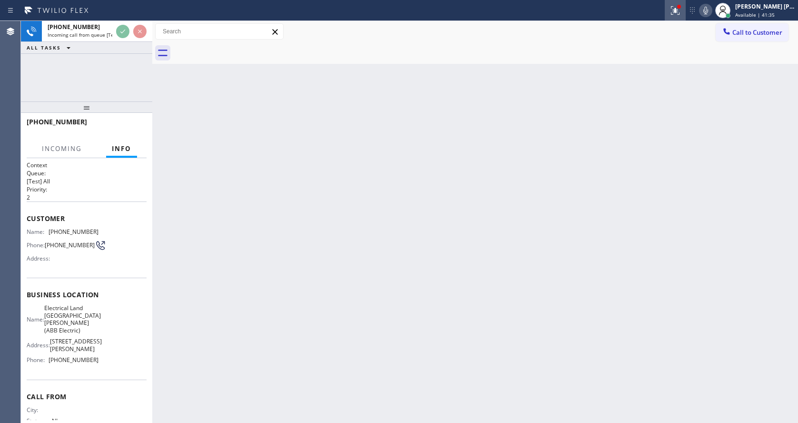
click at [676, 17] on button at bounding box center [675, 10] width 21 height 21
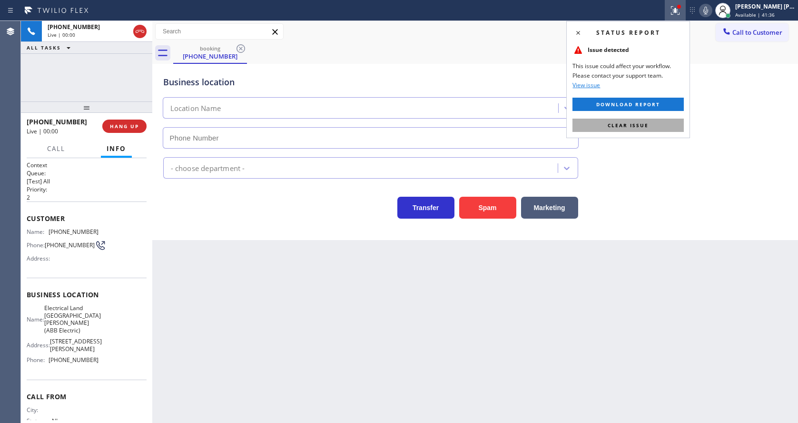
type input "[PHONE_NUMBER]"
click at [628, 128] on span "Clear issue" at bounding box center [628, 125] width 41 height 7
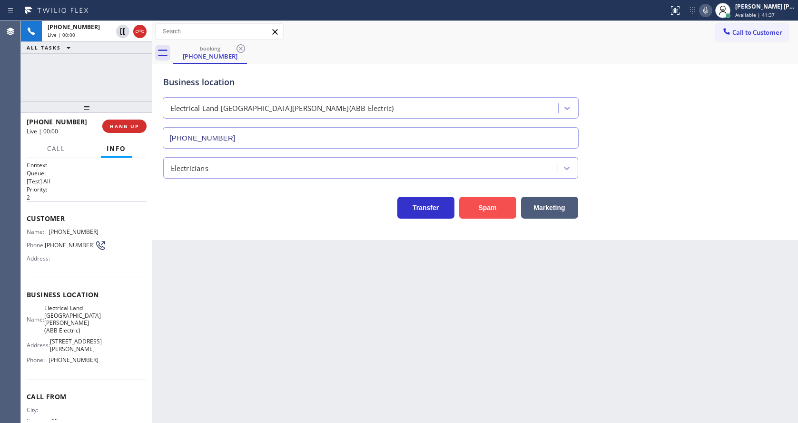
click at [497, 211] on button "Spam" at bounding box center [487, 208] width 57 height 22
click at [274, 371] on div "Back to Dashboard Change Sender ID Customers Technicians Select a contact Outbo…" at bounding box center [475, 222] width 646 height 402
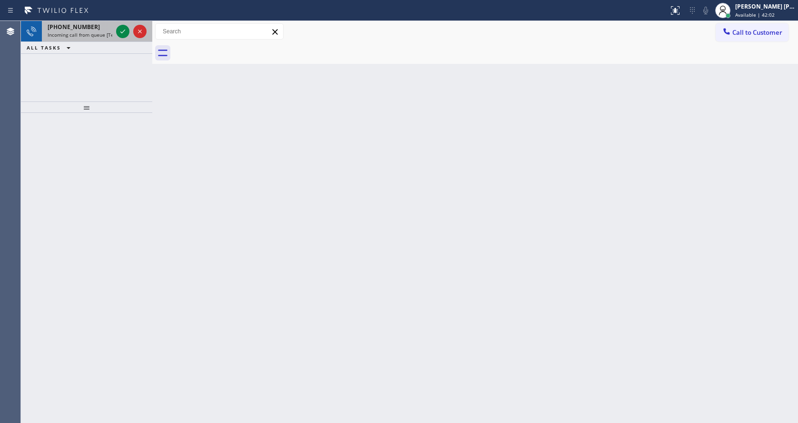
click at [131, 35] on div at bounding box center [131, 31] width 34 height 21
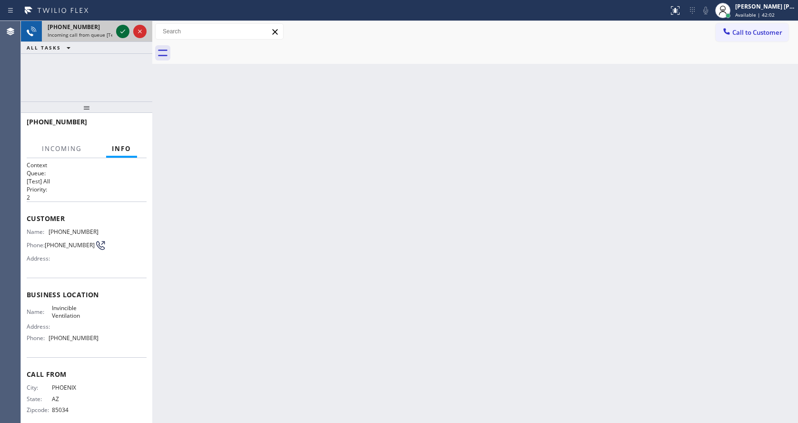
click at [128, 34] on icon at bounding box center [122, 31] width 11 height 11
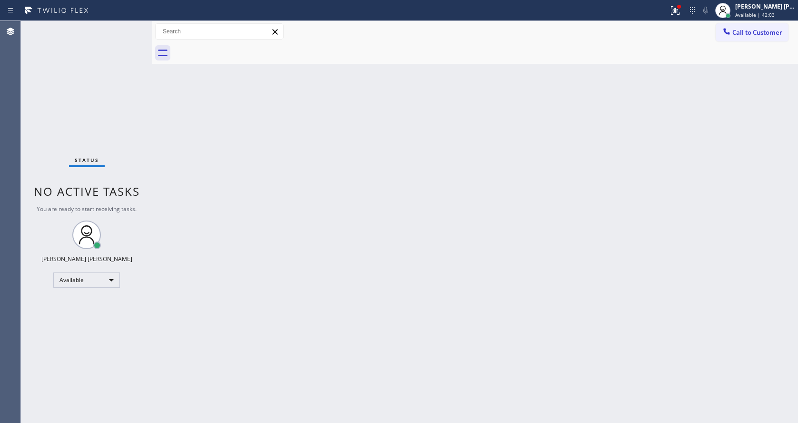
click at [440, 275] on div "Back to Dashboard Change Sender ID Customers Technicians Select a contact Outbo…" at bounding box center [475, 222] width 646 height 402
click at [672, 1] on button at bounding box center [675, 10] width 21 height 21
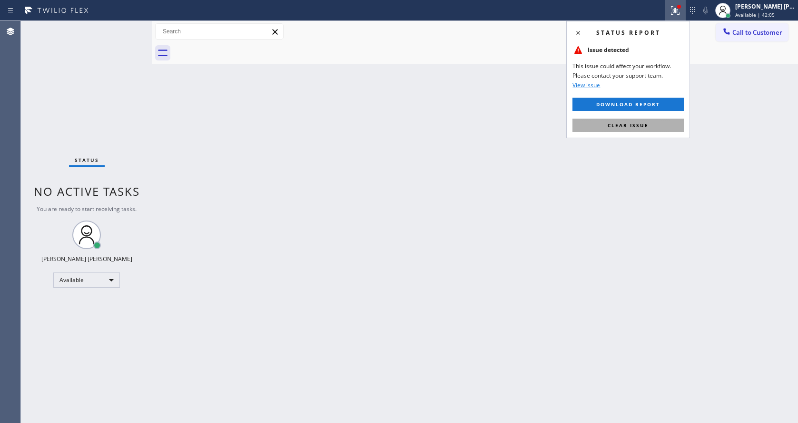
click at [653, 118] on button "Clear issue" at bounding box center [627, 124] width 111 height 13
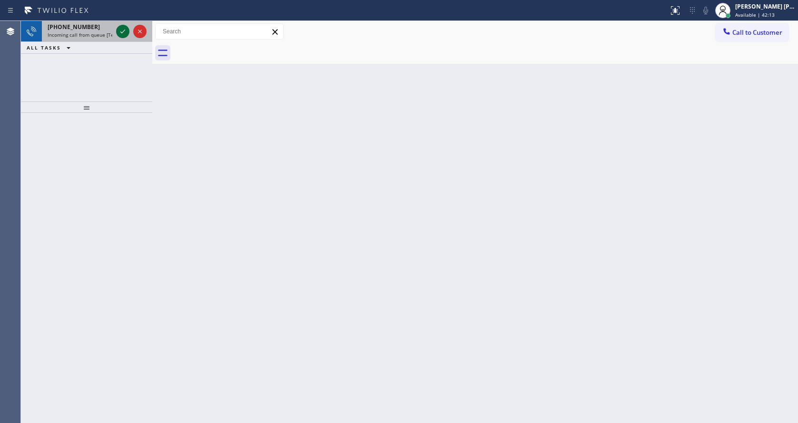
click at [121, 34] on icon at bounding box center [122, 31] width 11 height 11
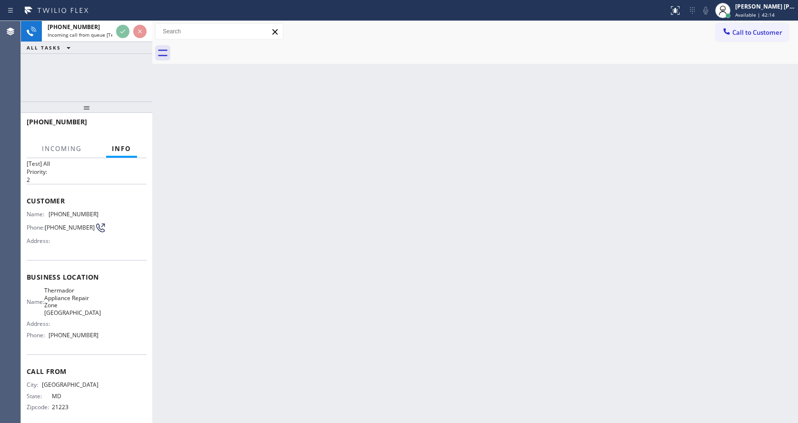
scroll to position [27, 0]
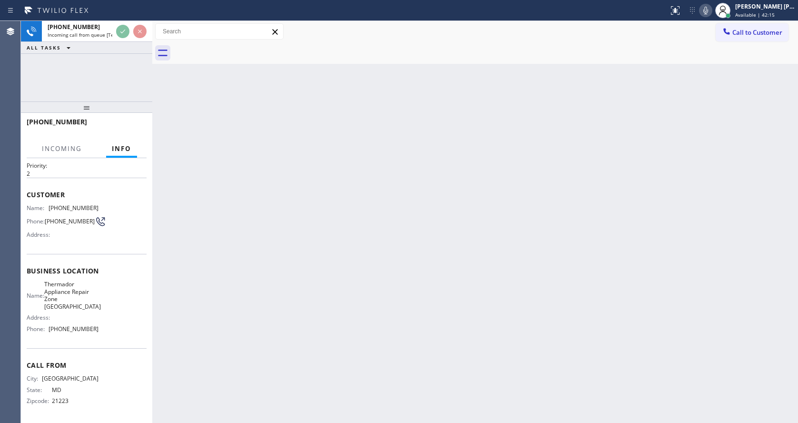
click at [315, 346] on div "Back to Dashboard Change Sender ID Customers Technicians Select a contact Outbo…" at bounding box center [475, 222] width 646 height 402
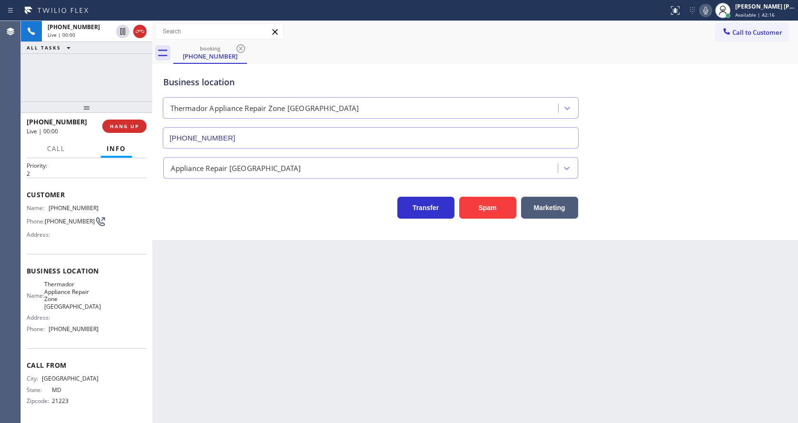
type input "[PHONE_NUMBER]"
click at [341, 315] on div "Back to Dashboard Change Sender ID Customers Technicians Select a contact Outbo…" at bounding box center [475, 222] width 646 height 402
click at [313, 288] on div "Back to Dashboard Change Sender ID Customers Technicians Select a contact Outbo…" at bounding box center [475, 222] width 646 height 402
click at [336, 330] on div "Back to Dashboard Change Sender ID Customers Technicians Select a contact Outbo…" at bounding box center [475, 222] width 646 height 402
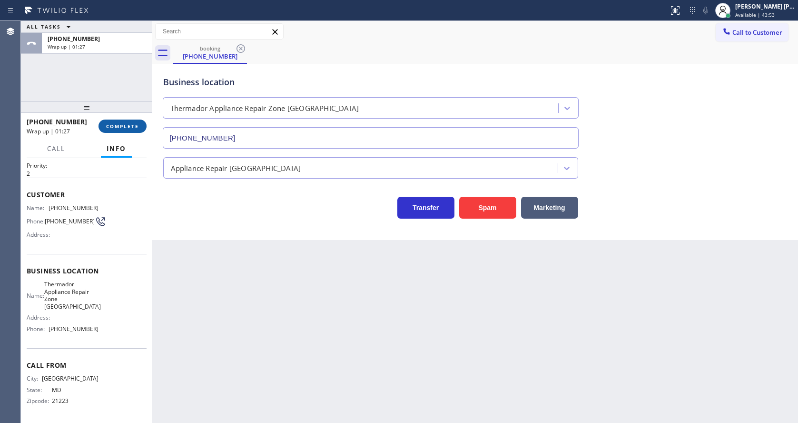
click at [125, 123] on span "COMPLETE" at bounding box center [122, 126] width 33 height 7
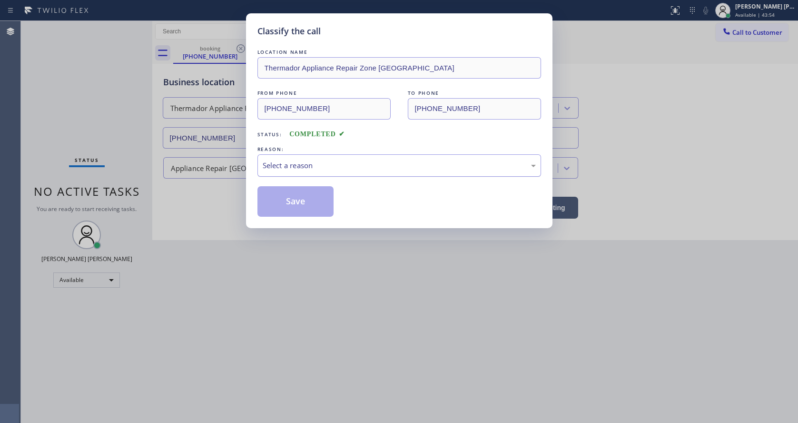
click at [285, 170] on div "Select a reason" at bounding box center [399, 165] width 273 height 11
click at [292, 199] on button "Save" at bounding box center [295, 201] width 77 height 30
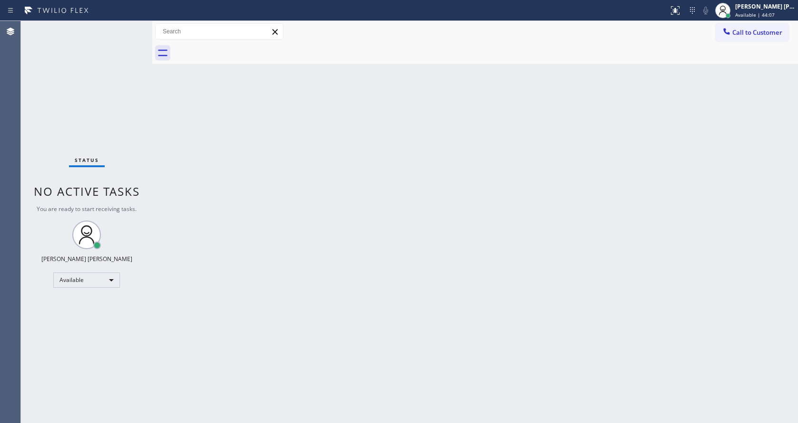
click at [124, 31] on div "Status No active tasks You are ready to start receiving tasks. [PERSON_NAME] [P…" at bounding box center [86, 222] width 131 height 402
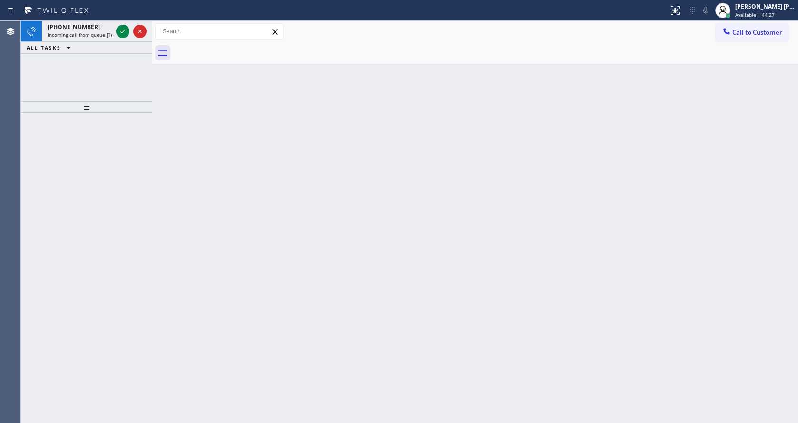
click at [454, 208] on div "Back to Dashboard Change Sender ID Customers Technicians Select a contact Outbo…" at bounding box center [475, 222] width 646 height 402
click at [121, 30] on icon at bounding box center [122, 31] width 11 height 11
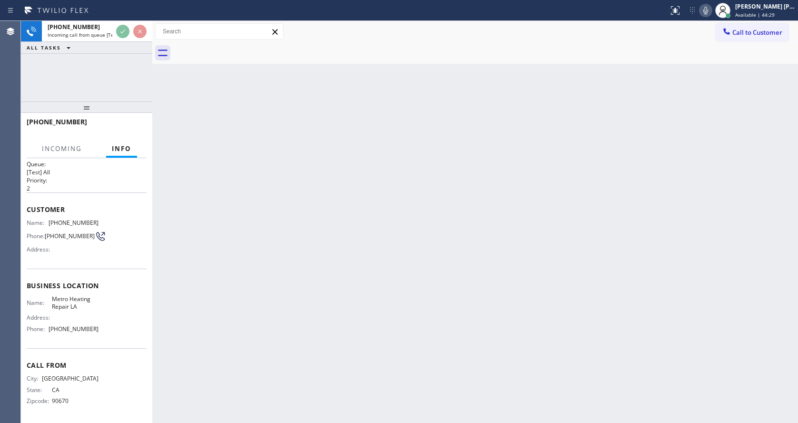
scroll to position [20, 0]
click at [418, 270] on div "Back to Dashboard Change Sender ID Customers Technicians Select a contact Outbo…" at bounding box center [475, 222] width 646 height 402
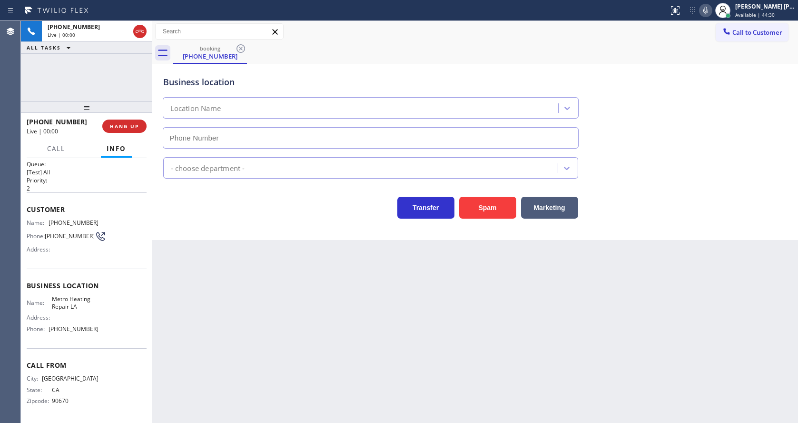
type input "[PHONE_NUMBER]"
click at [299, 282] on div "Back to Dashboard Change Sender ID Customers Technicians Select a contact Outbo…" at bounding box center [475, 222] width 646 height 402
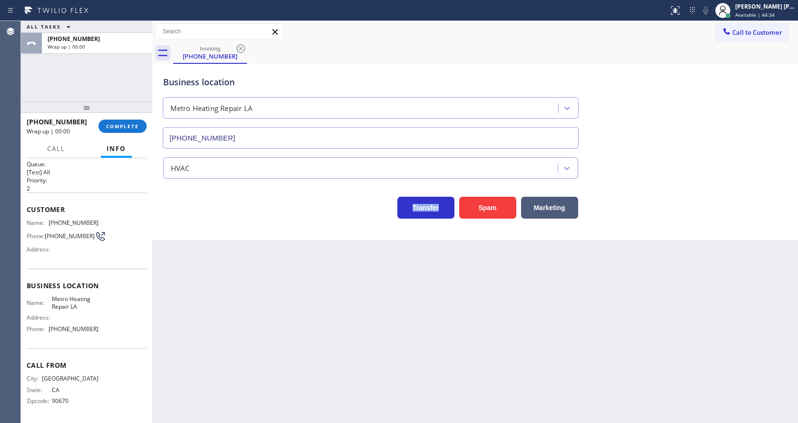
drag, startPoint x: 271, startPoint y: 270, endPoint x: 218, endPoint y: 230, distance: 65.9
click at [271, 270] on div "Back to Dashboard Change Sender ID Customers Technicians Select a contact Outbo…" at bounding box center [475, 222] width 646 height 402
click at [120, 126] on span "COMPLETE" at bounding box center [122, 126] width 33 height 7
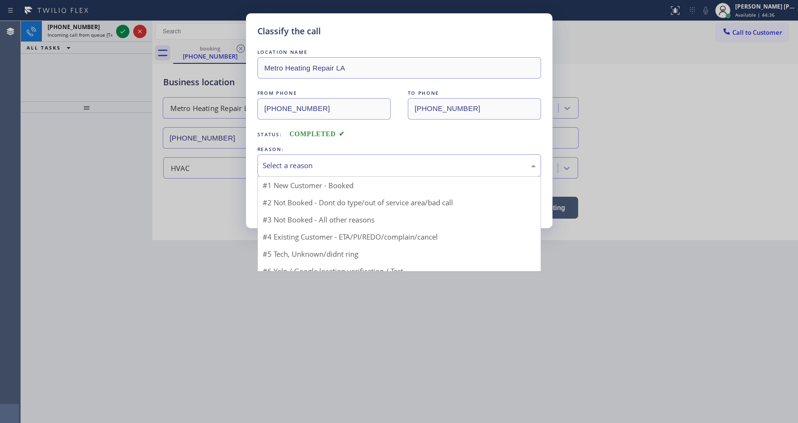
click at [280, 160] on div "Select a reason" at bounding box center [399, 165] width 273 height 11
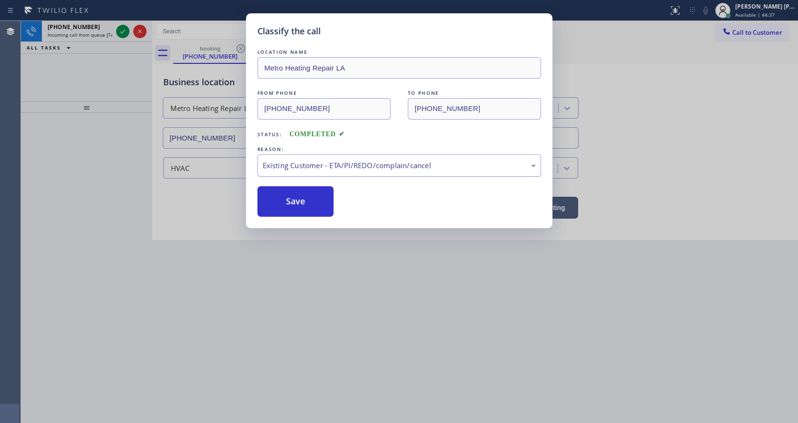
click at [288, 161] on div "Existing Customer - ETA/PI/REDO/complain/cancel" at bounding box center [399, 165] width 273 height 11
click at [290, 195] on button "Save" at bounding box center [295, 201] width 77 height 30
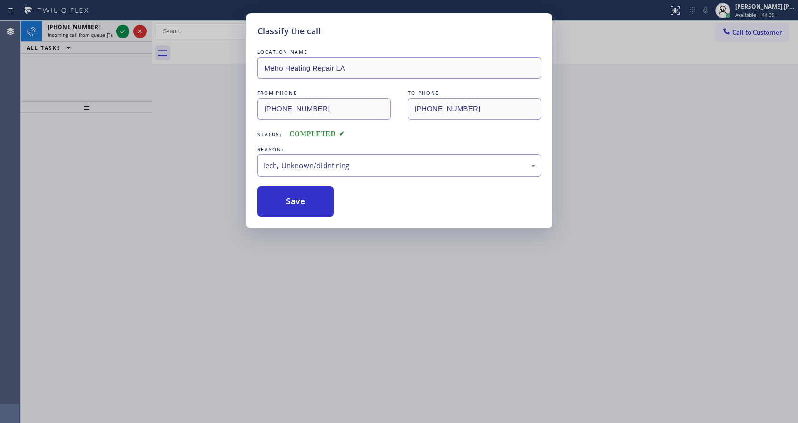
click at [120, 32] on div "Classify the call LOCATION NAME Metro Heating Repair LA FROM PHONE [PHONE_NUMBE…" at bounding box center [399, 211] width 798 height 423
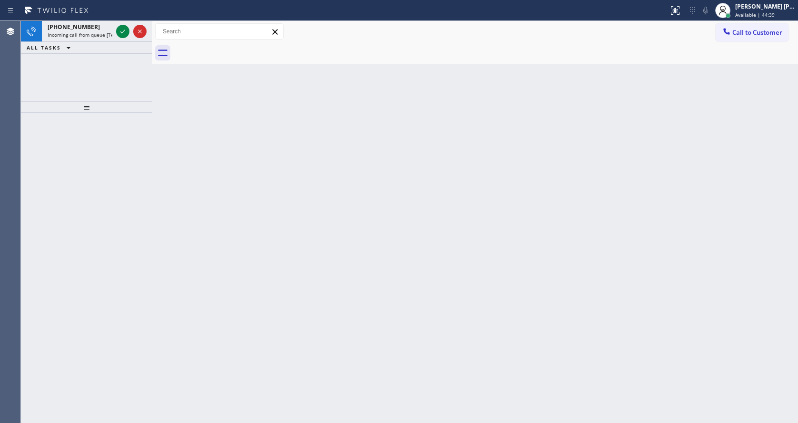
click at [120, 32] on icon at bounding box center [122, 31] width 11 height 11
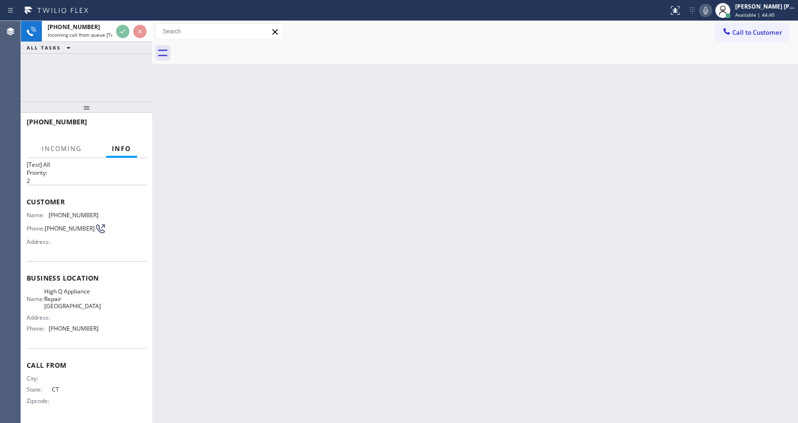
scroll to position [27, 0]
click at [328, 298] on div "Back to Dashboard Change Sender ID Customers Technicians Select a contact Outbo…" at bounding box center [475, 222] width 646 height 402
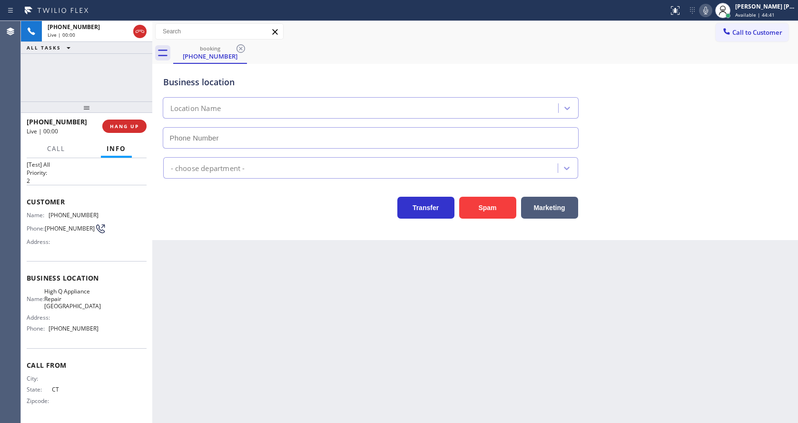
type input "[PHONE_NUMBER]"
click at [496, 207] on button "Spam" at bounding box center [487, 208] width 57 height 22
click at [292, 321] on div "Back to Dashboard Change Sender ID Customers Technicians Select a contact Outbo…" at bounding box center [475, 222] width 646 height 402
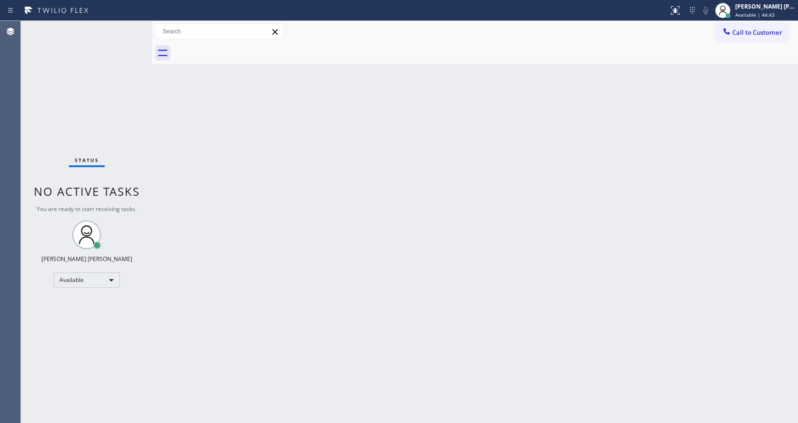
click at [221, 217] on div "Back to Dashboard Change Sender ID Customers Technicians Select a contact Outbo…" at bounding box center [475, 222] width 646 height 402
click at [230, 223] on div "Back to Dashboard Change Sender ID Customers Technicians Select a contact Outbo…" at bounding box center [475, 222] width 646 height 402
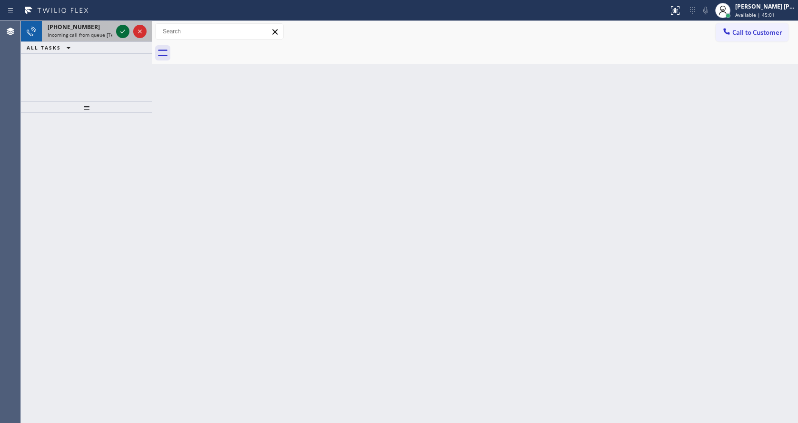
click at [125, 34] on icon at bounding box center [122, 31] width 11 height 11
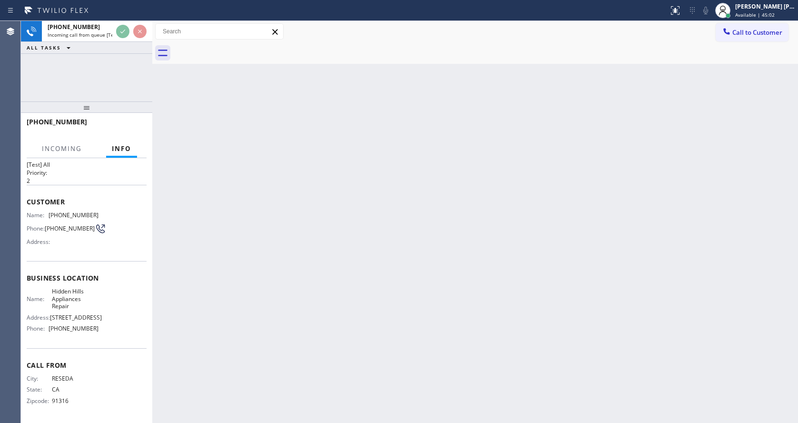
scroll to position [27, 0]
click at [244, 280] on div "Back to Dashboard Change Sender ID Customers Technicians Select a contact Outbo…" at bounding box center [475, 222] width 646 height 402
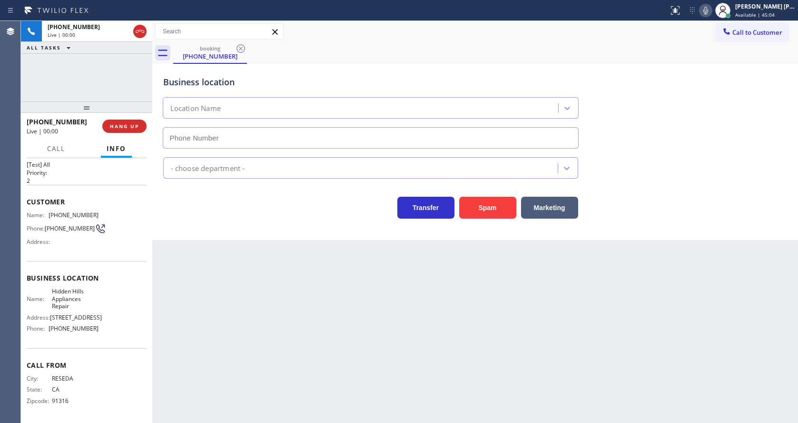
type input "[PHONE_NUMBER]"
click at [298, 298] on div "Back to Dashboard Change Sender ID Customers Technicians Select a contact Outbo…" at bounding box center [475, 222] width 646 height 402
click at [224, 334] on div "Back to Dashboard Change Sender ID Customers Technicians Select a contact Outbo…" at bounding box center [475, 222] width 646 height 402
click at [430, 344] on div "Back to Dashboard Change Sender ID Customers Technicians Select a contact Outbo…" at bounding box center [475, 222] width 646 height 402
click at [496, 207] on button "Spam" at bounding box center [487, 208] width 57 height 22
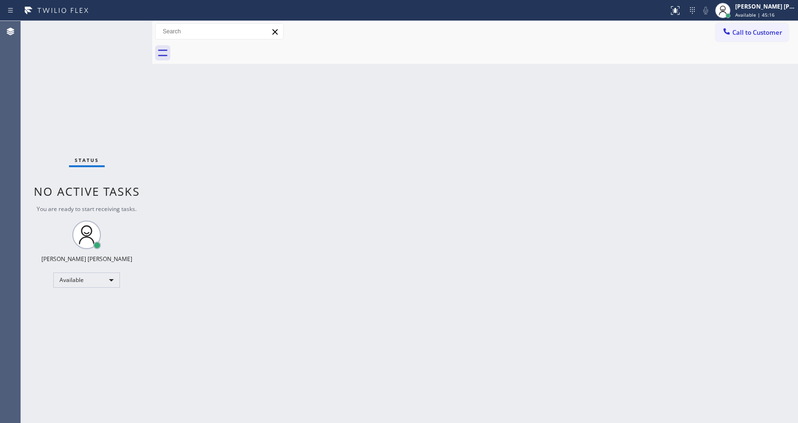
click at [222, 197] on div "Back to Dashboard Change Sender ID Customers Technicians Select a contact Outbo…" at bounding box center [475, 222] width 646 height 402
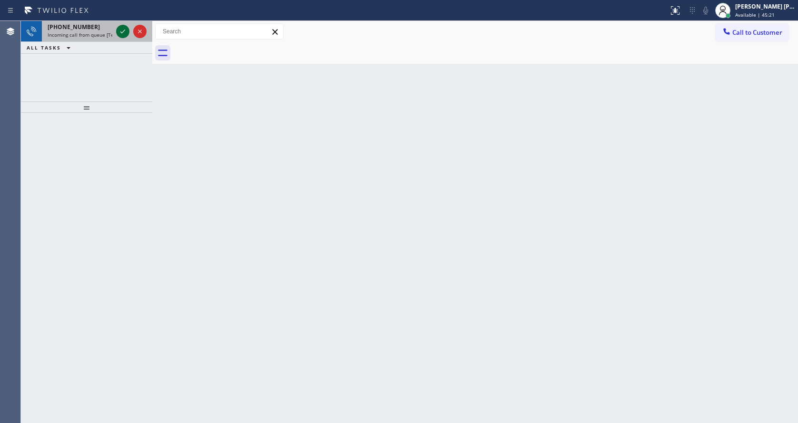
click at [119, 32] on icon at bounding box center [122, 31] width 11 height 11
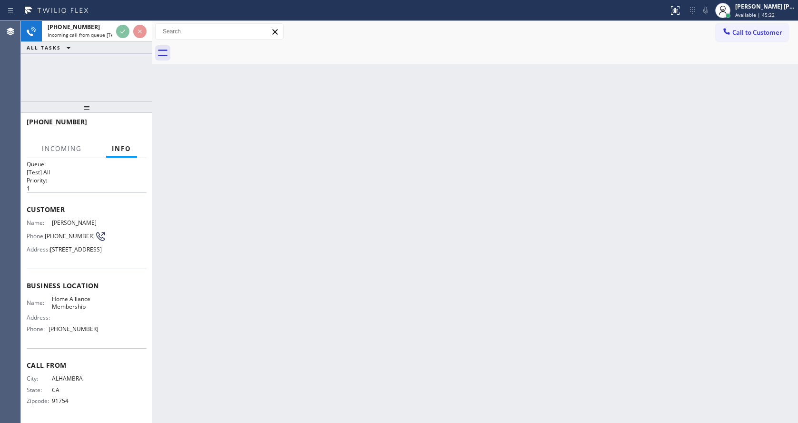
scroll to position [42, 0]
click at [291, 276] on div "Back to Dashboard Change Sender ID Customers Technicians Select a contact Outbo…" at bounding box center [475, 222] width 646 height 402
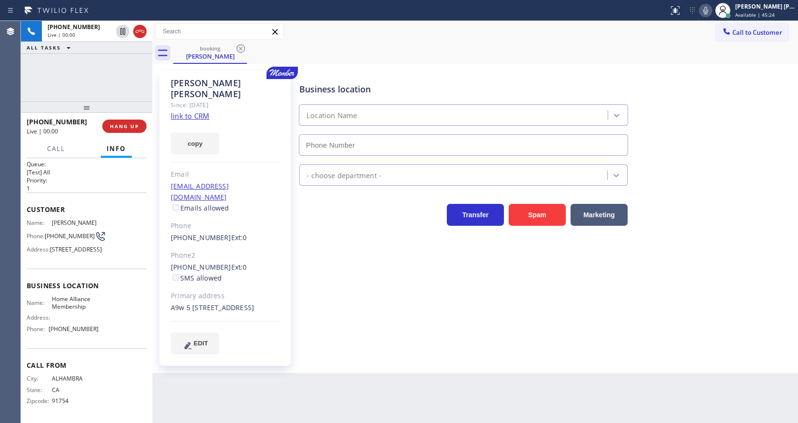
type input "[PHONE_NUMBER]"
click at [208, 111] on link "link to CRM" at bounding box center [190, 116] width 39 height 10
click at [711, 14] on icon at bounding box center [705, 10] width 11 height 11
click at [121, 30] on icon at bounding box center [122, 31] width 11 height 11
click at [336, 286] on div "Business location Home Alliance Membership [PHONE_NUMBER] Appliance Repair Regu…" at bounding box center [546, 212] width 498 height 278
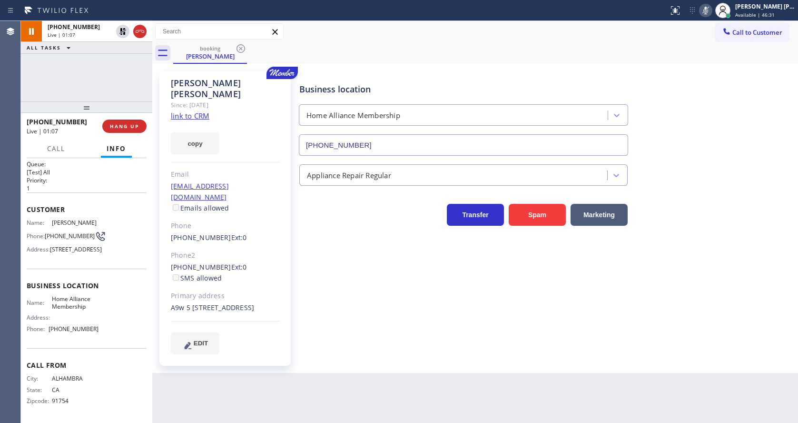
click at [290, 374] on div "Back to Dashboard Change Sender ID Customers Technicians Select a contact Outbo…" at bounding box center [475, 222] width 646 height 402
click at [413, 382] on div "Back to Dashboard Change Sender ID Customers Technicians Select a contact Outbo…" at bounding box center [475, 222] width 646 height 402
click at [337, 346] on div "Business location Home Alliance Membership [PHONE_NUMBER] Appliance Repair Regu…" at bounding box center [546, 221] width 498 height 297
drag, startPoint x: 331, startPoint y: 365, endPoint x: 318, endPoint y: 367, distance: 13.0
click at [331, 365] on div "Back to Dashboard Change Sender ID Customers Technicians Select a contact Outbo…" at bounding box center [475, 222] width 646 height 402
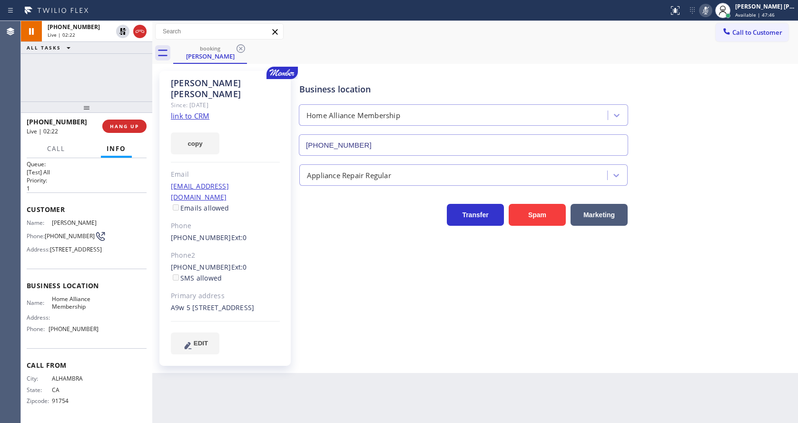
click at [275, 250] on div "Phone2" at bounding box center [225, 255] width 109 height 11
click at [362, 418] on div "Back to Dashboard Change Sender ID Customers Technicians Select a contact Outbo…" at bounding box center [475, 222] width 646 height 402
click at [288, 275] on div "[PERSON_NAME] Since: [DATE] link to CRM copy Email [EMAIL_ADDRESS][DOMAIN_NAME]…" at bounding box center [224, 218] width 131 height 295
click at [497, 324] on div "Business location Home Alliance Membership [PHONE_NUMBER] Appliance Repair Regu…" at bounding box center [546, 212] width 498 height 278
click at [542, 318] on div "Business location Home Alliance Membership [PHONE_NUMBER] Appliance Repair Regu…" at bounding box center [546, 212] width 498 height 278
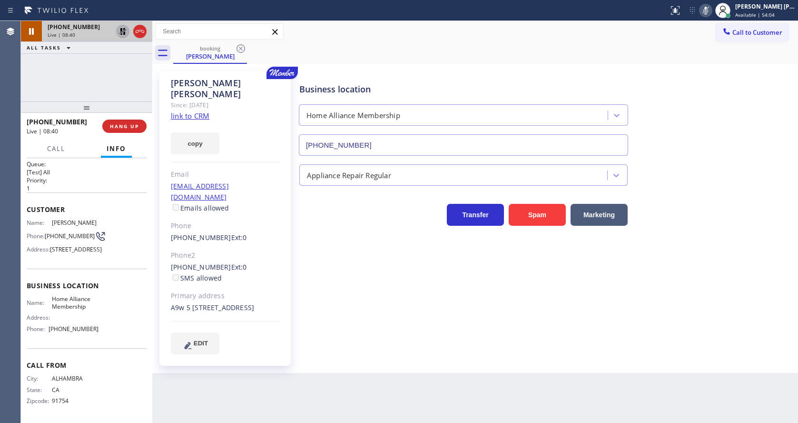
click at [120, 27] on icon at bounding box center [122, 31] width 11 height 11
click at [709, 6] on icon at bounding box center [705, 10] width 11 height 11
click at [713, 66] on div "[PERSON_NAME] Since: [DATE] link to CRM copy Email [EMAIL_ADDRESS][DOMAIN_NAME]…" at bounding box center [475, 218] width 641 height 304
click at [333, 349] on div "Business location Home Alliance Membership [PHONE_NUMBER] Appliance Repair Regu…" at bounding box center [546, 221] width 498 height 297
click at [313, 328] on div "Business location Home Alliance Membership [PHONE_NUMBER] Appliance Repair Regu…" at bounding box center [546, 212] width 498 height 278
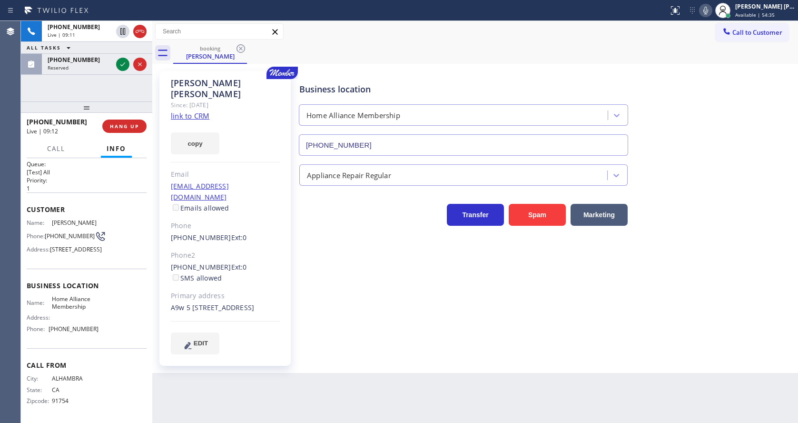
click at [417, 345] on div "Business location Home Alliance Membership [PHONE_NUMBER] Appliance Repair Regu…" at bounding box center [546, 221] width 498 height 297
click at [372, 375] on div "Back to Dashboard Change Sender ID Customers Technicians Select a contact Outbo…" at bounding box center [475, 222] width 646 height 402
click at [123, 61] on icon at bounding box center [122, 64] width 11 height 11
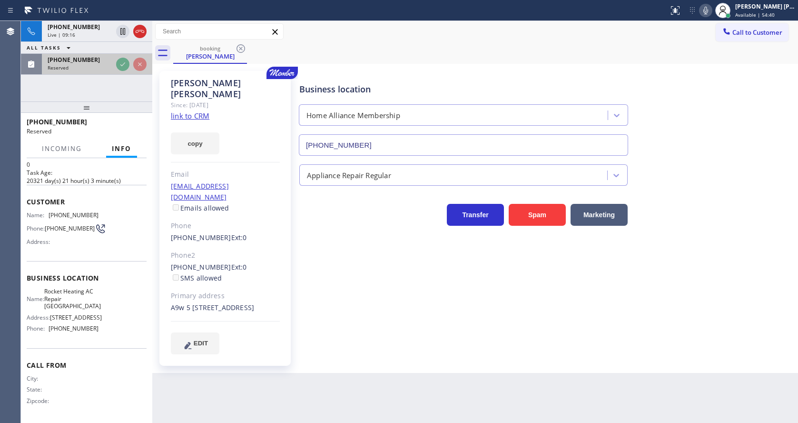
scroll to position [43, 0]
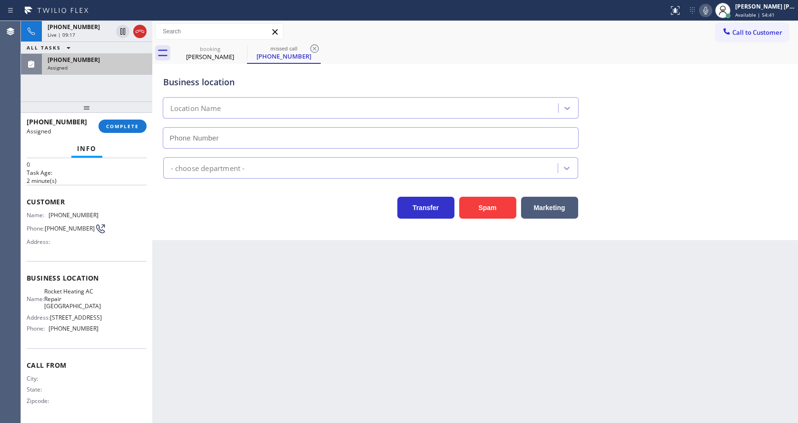
type input "[PHONE_NUMBER]"
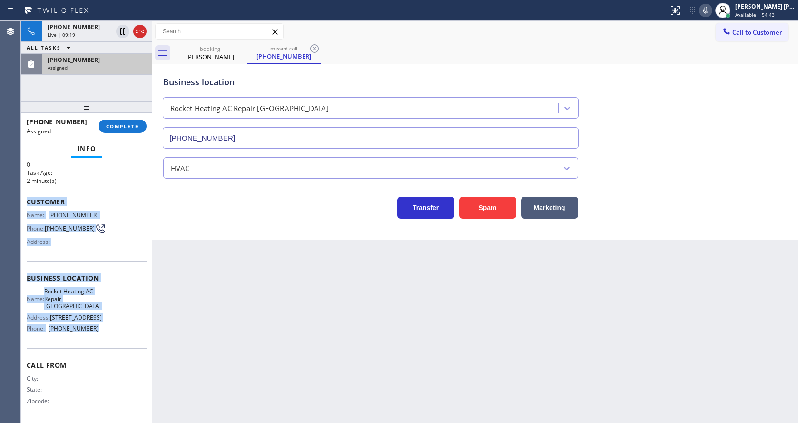
drag, startPoint x: 23, startPoint y: 193, endPoint x: 106, endPoint y: 326, distance: 156.6
click at [106, 326] on div "Context Queue: HVAC Priority: 0 Task Age: [DEMOGRAPHIC_DATA] minute(s) Customer…" at bounding box center [86, 290] width 131 height 265
copy div "Customer Name: [PHONE_NUMBER] Phone: [PHONE_NUMBER] Address: Business location …"
click at [122, 123] on span "COMPLETE" at bounding box center [122, 126] width 33 height 7
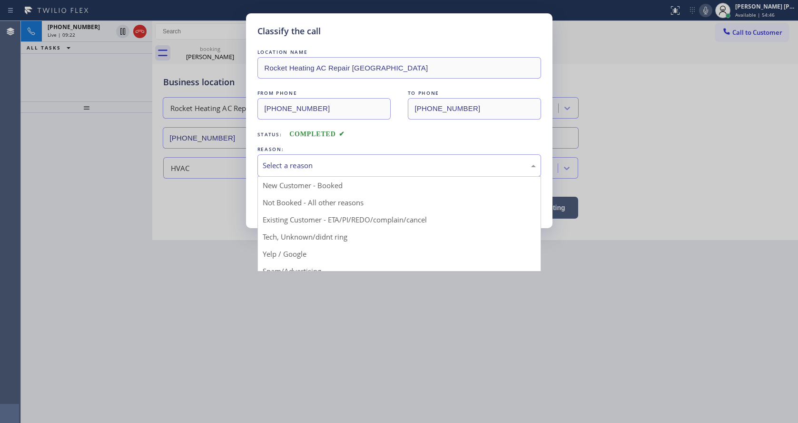
click at [300, 173] on div "Select a reason" at bounding box center [399, 165] width 284 height 22
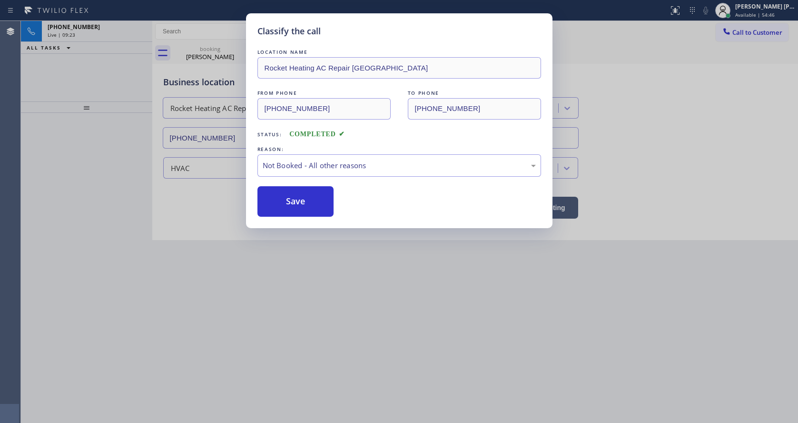
click at [295, 196] on button "Save" at bounding box center [295, 201] width 77 height 30
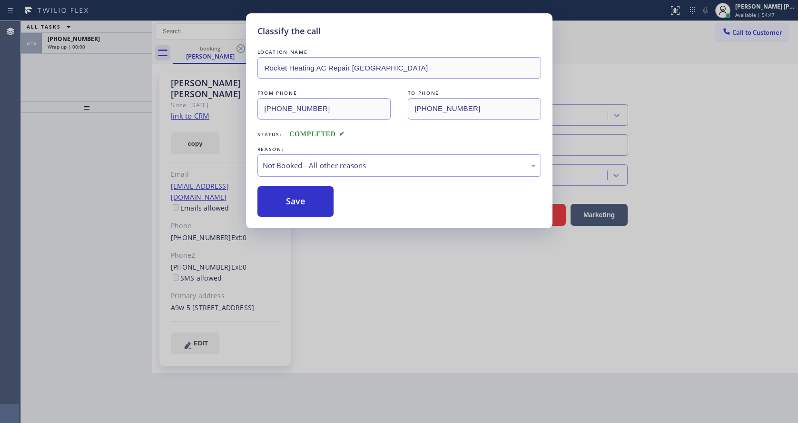
drag, startPoint x: 351, startPoint y: 328, endPoint x: 289, endPoint y: 421, distance: 111.4
click at [328, 361] on div "Classify the call LOCATION NAME Rocket Heating AC Repair [GEOGRAPHIC_DATA] FROM…" at bounding box center [399, 211] width 798 height 423
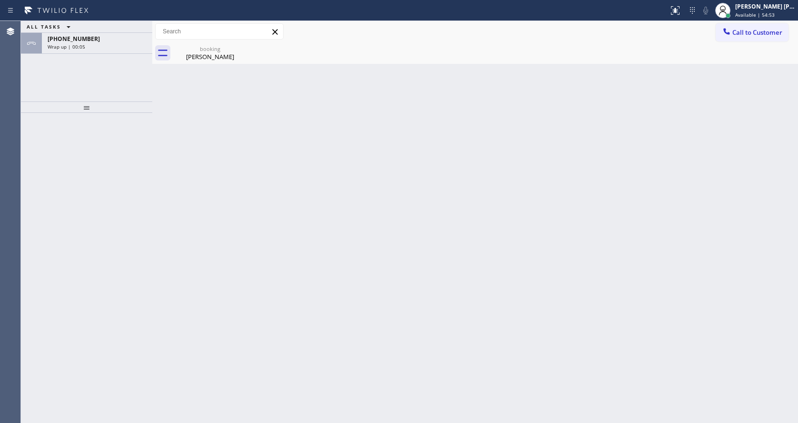
click at [267, 134] on div "Back to Dashboard Change Sender ID Customers Technicians Select a contact Outbo…" at bounding box center [475, 222] width 646 height 402
click at [118, 37] on div "[PHONE_NUMBER]" at bounding box center [97, 39] width 99 height 8
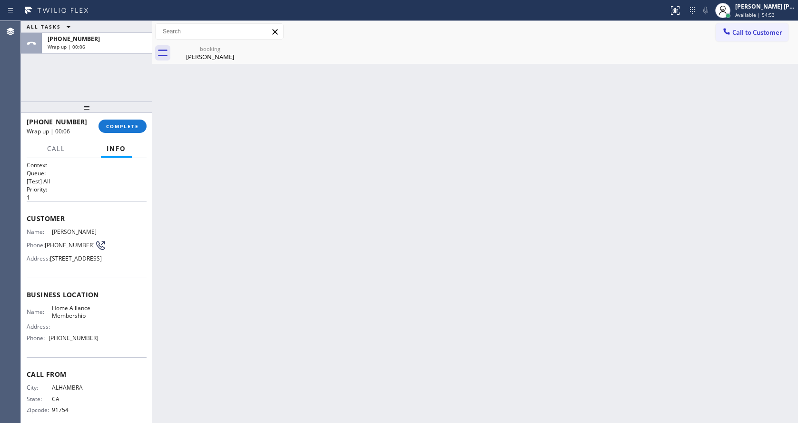
click at [177, 42] on div "Call to Customer Outbound call Location Search location Your caller id phone nu…" at bounding box center [475, 31] width 646 height 21
click at [189, 50] on div "booking" at bounding box center [210, 48] width 72 height 7
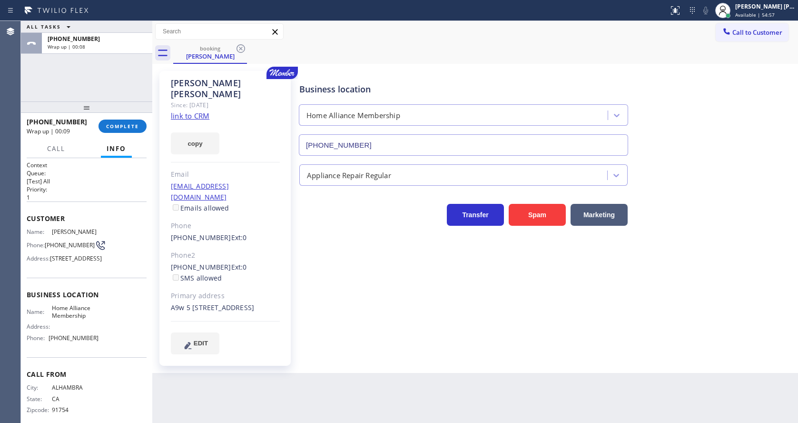
click at [198, 110] on div "[PERSON_NAME] Since: [DATE] link to CRM copy Email [EMAIL_ADDRESS][DOMAIN_NAME]…" at bounding box center [224, 218] width 131 height 295
click at [198, 111] on link "link to CRM" at bounding box center [190, 116] width 39 height 10
click at [121, 128] on span "COMPLETE" at bounding box center [122, 126] width 33 height 7
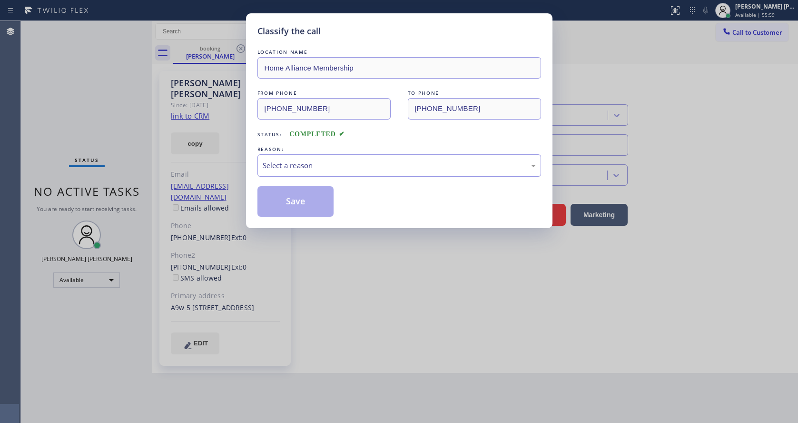
click at [299, 172] on div "Select a reason" at bounding box center [399, 165] width 284 height 22
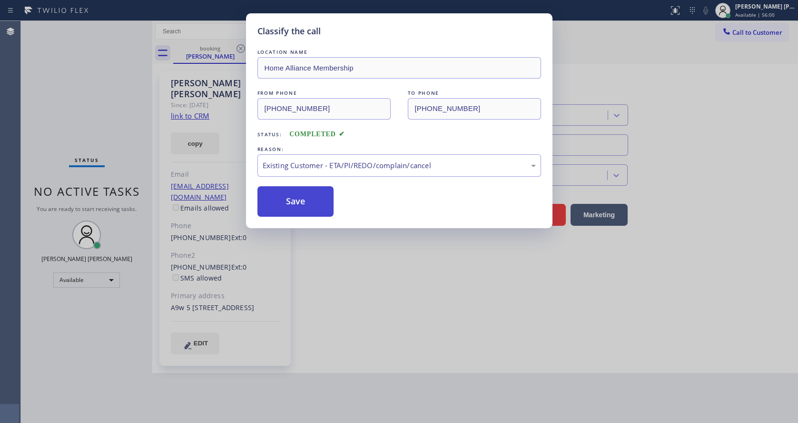
click at [290, 201] on button "Save" at bounding box center [295, 201] width 77 height 30
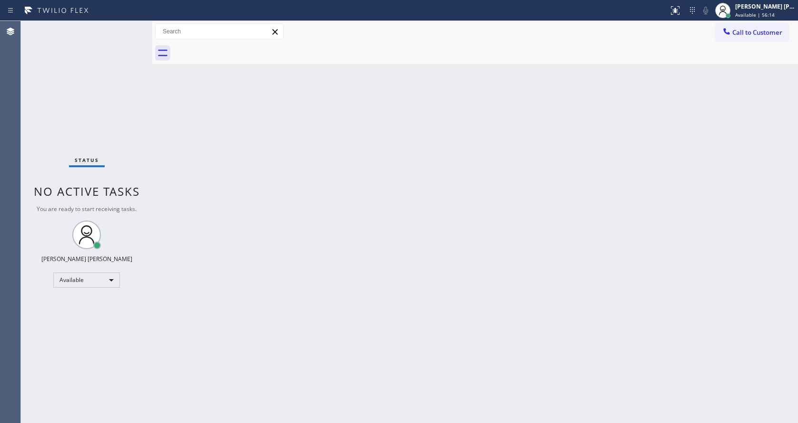
click at [128, 73] on div "Status No active tasks You are ready to start receiving tasks. [PERSON_NAME] [P…" at bounding box center [86, 222] width 131 height 402
click at [133, 24] on div "Status No active tasks You are ready to start receiving tasks. [PERSON_NAME] [P…" at bounding box center [86, 222] width 131 height 402
click at [69, 167] on div "Status No active tasks You are ready to start receiving tasks. [PERSON_NAME] [P…" at bounding box center [86, 222] width 131 height 402
click at [295, 278] on div "Back to Dashboard Change Sender ID Customers Technicians Select a contact Outbo…" at bounding box center [475, 222] width 646 height 402
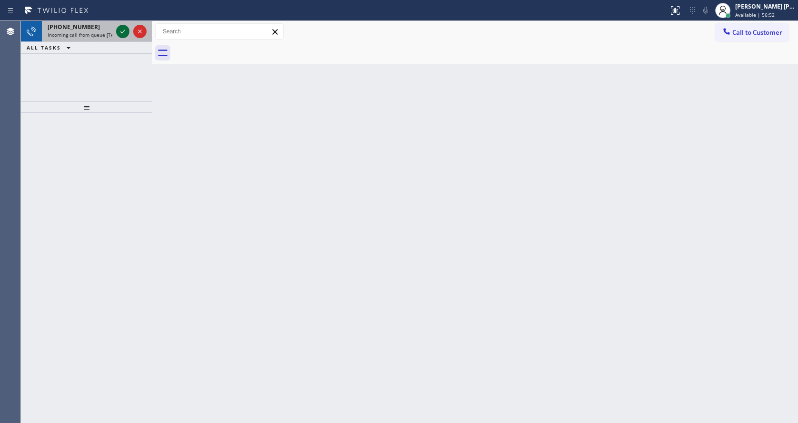
click at [122, 30] on icon at bounding box center [122, 31] width 11 height 11
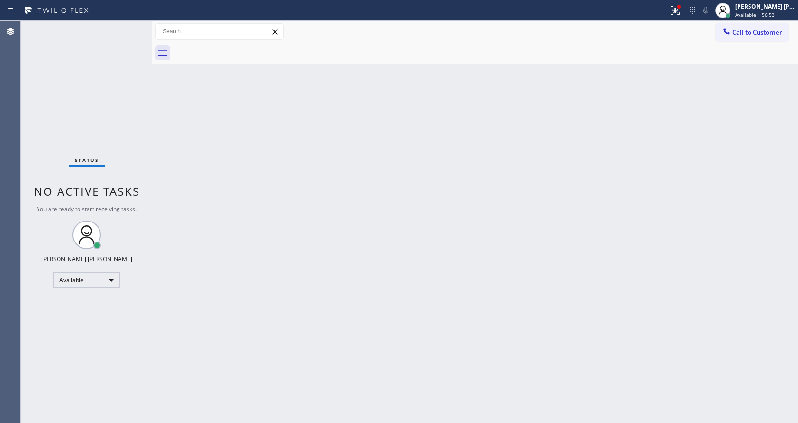
click at [210, 247] on div "Back to Dashboard Change Sender ID Customers Technicians Select a contact Outbo…" at bounding box center [475, 222] width 646 height 402
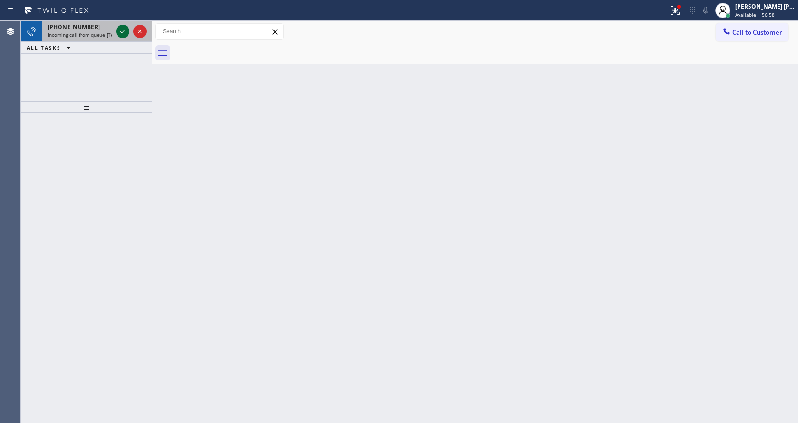
click at [123, 29] on icon at bounding box center [122, 31] width 11 height 11
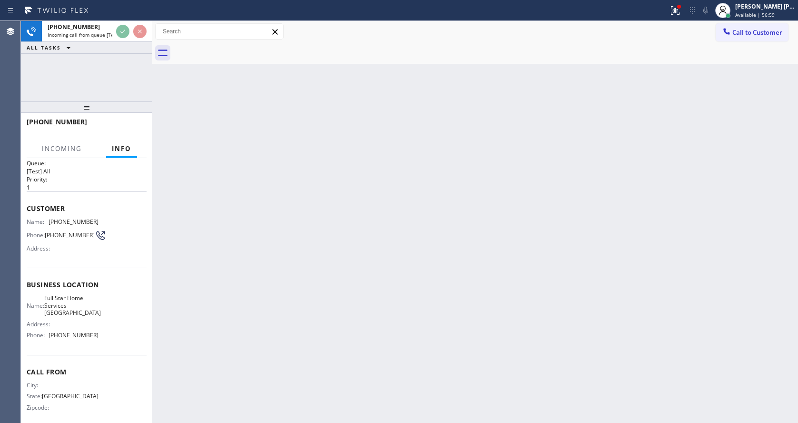
scroll to position [20, 0]
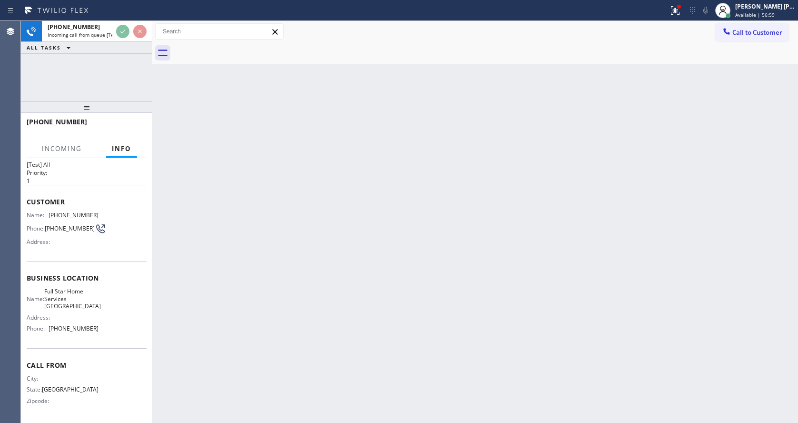
click at [343, 321] on div "Back to Dashboard Change Sender ID Customers Technicians Select a contact Outbo…" at bounding box center [475, 222] width 646 height 402
click at [291, 373] on div "Back to Dashboard Change Sender ID Customers Technicians Select a contact Outbo…" at bounding box center [475, 222] width 646 height 402
click at [254, 347] on div "Back to Dashboard Change Sender ID Customers Technicians Select a contact Outbo…" at bounding box center [475, 222] width 646 height 402
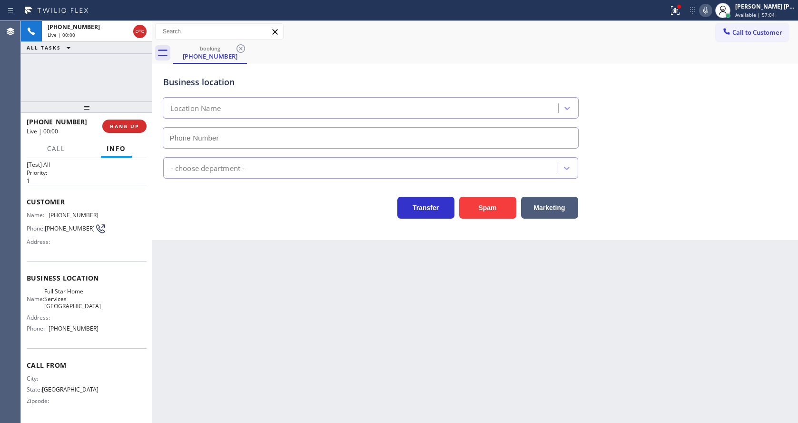
type input "[PHONE_NUMBER]"
click at [486, 208] on button "Spam" at bounding box center [487, 208] width 57 height 22
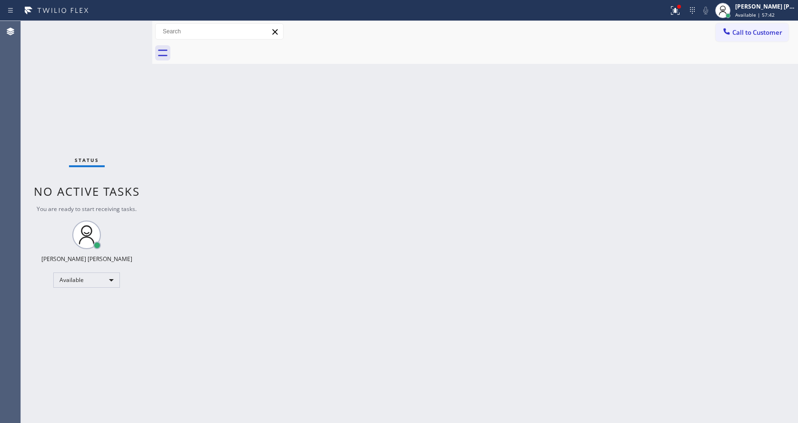
click at [423, 233] on div "Back to Dashboard Change Sender ID Customers Technicians Select a contact Outbo…" at bounding box center [475, 222] width 646 height 402
click at [673, 14] on div at bounding box center [675, 10] width 21 height 11
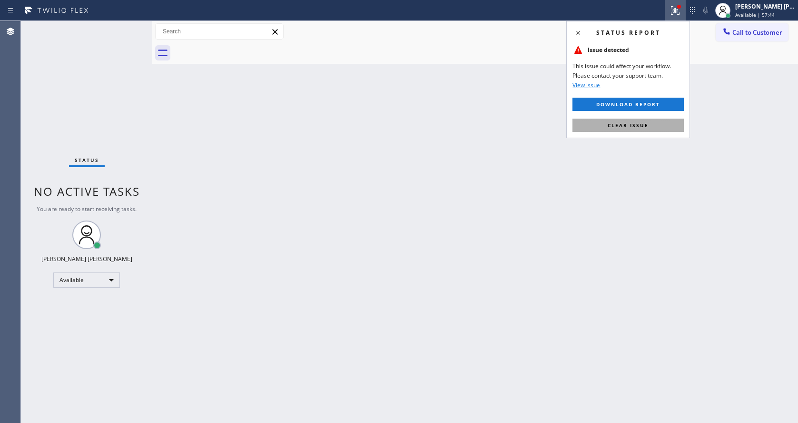
click at [629, 127] on span "Clear issue" at bounding box center [628, 125] width 41 height 7
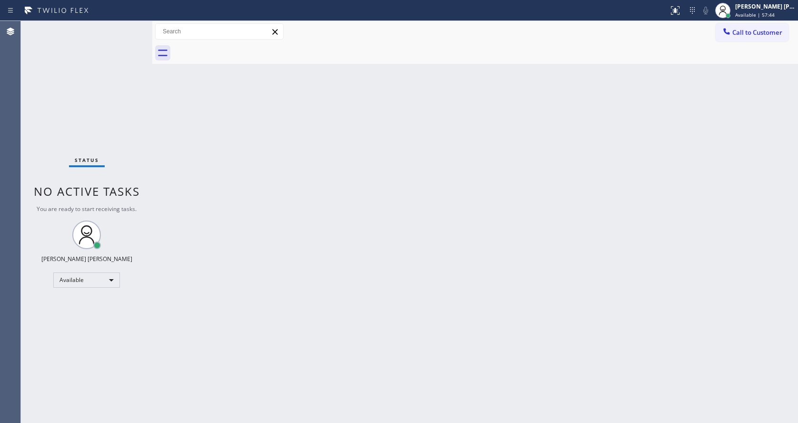
drag, startPoint x: 635, startPoint y: 133, endPoint x: 630, endPoint y: 141, distance: 9.6
click at [635, 134] on div "Back to Dashboard Change Sender ID Customers Technicians Select a contact Outbo…" at bounding box center [475, 222] width 646 height 402
drag, startPoint x: 156, startPoint y: 177, endPoint x: 131, endPoint y: 61, distance: 117.8
click at [156, 177] on div "Back to Dashboard Change Sender ID Customers Technicians Select a contact Outbo…" at bounding box center [475, 222] width 646 height 402
drag, startPoint x: 293, startPoint y: 262, endPoint x: 276, endPoint y: 277, distance: 22.9
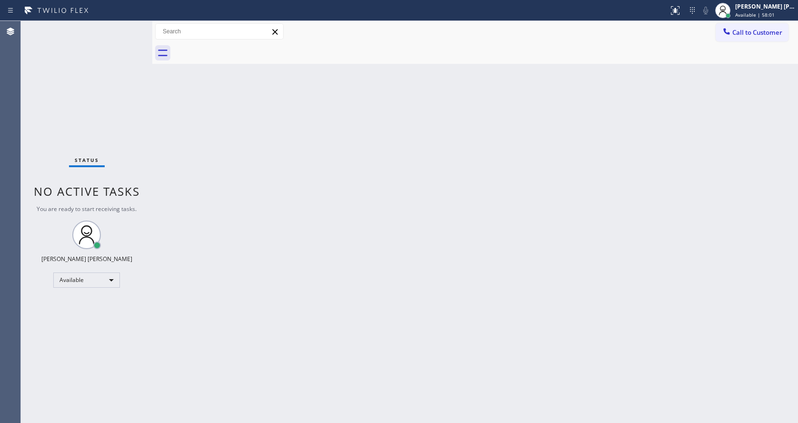
click at [293, 263] on div "Back to Dashboard Change Sender ID Customers Technicians Select a contact Outbo…" at bounding box center [475, 222] width 646 height 402
click at [425, 305] on div "Back to Dashboard Change Sender ID Customers Technicians Select a contact Outbo…" at bounding box center [475, 222] width 646 height 402
click at [281, 142] on div "Back to Dashboard Change Sender ID Customers Technicians Select a contact Outbo…" at bounding box center [475, 222] width 646 height 402
click at [197, 183] on div "Back to Dashboard Change Sender ID Customers Technicians Select a contact Outbo…" at bounding box center [475, 222] width 646 height 402
click at [159, 119] on div "Back to Dashboard Change Sender ID Customers Technicians Select a contact Outbo…" at bounding box center [475, 222] width 646 height 402
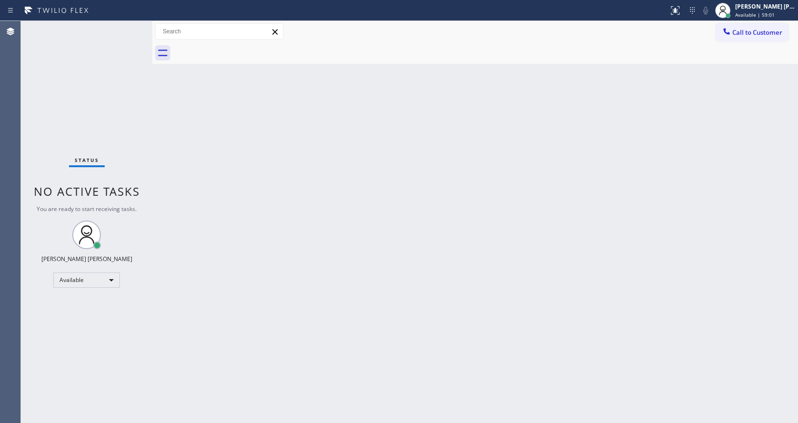
click at [175, 143] on div "Back to Dashboard Change Sender ID Customers Technicians Select a contact Outbo…" at bounding box center [475, 222] width 646 height 402
click at [757, 21] on div "Call to Customer Outbound call Location Search location Your caller id phone nu…" at bounding box center [475, 31] width 646 height 21
click at [758, 9] on div "[PERSON_NAME] [PERSON_NAME]" at bounding box center [765, 6] width 60 height 8
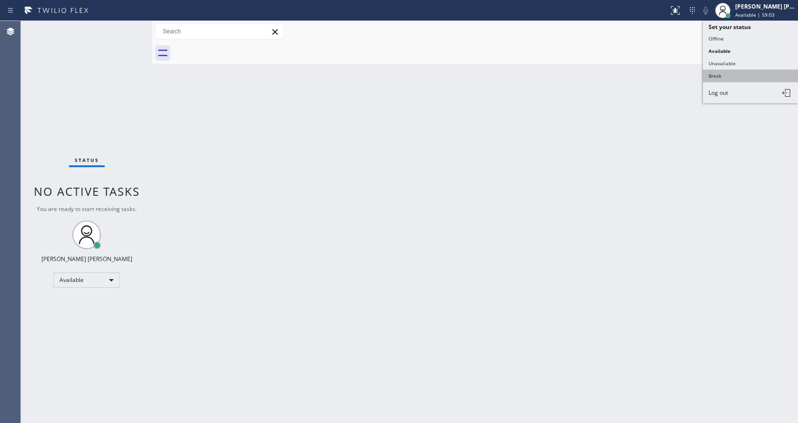
click at [736, 72] on button "Break" at bounding box center [750, 75] width 95 height 12
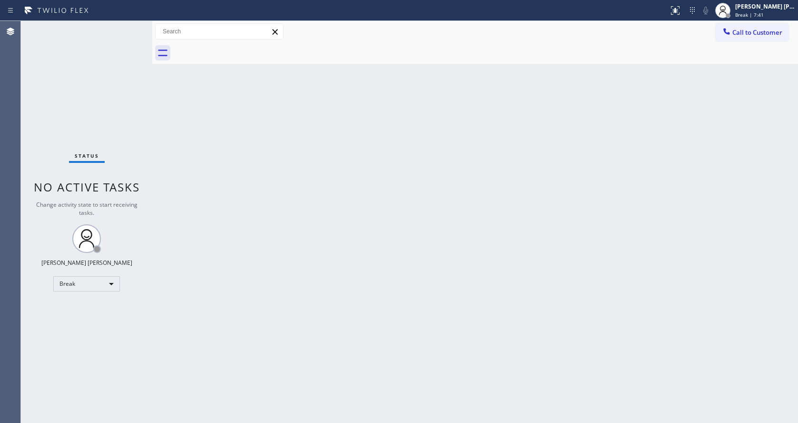
drag, startPoint x: 669, startPoint y: 183, endPoint x: 720, endPoint y: 69, distance: 124.8
click at [670, 182] on div "Back to Dashboard Change Sender ID Customers Technicians Select a contact Outbo…" at bounding box center [475, 222] width 646 height 402
click at [743, 11] on div "[PERSON_NAME] [PERSON_NAME] Break | 7:42" at bounding box center [765, 10] width 65 height 17
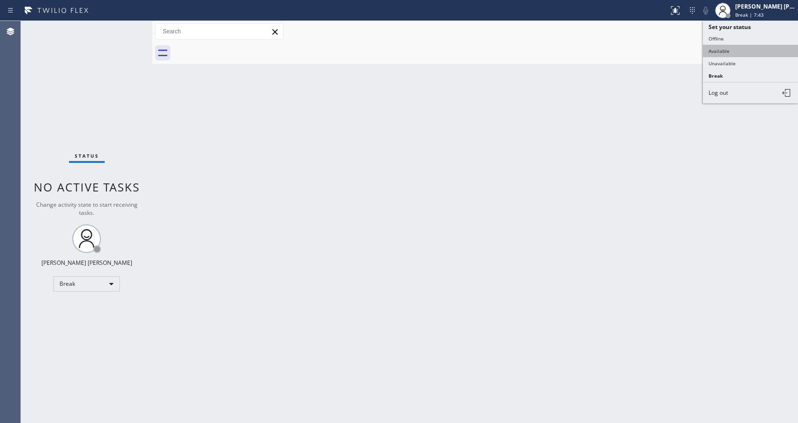
click at [735, 51] on button "Available" at bounding box center [750, 51] width 95 height 12
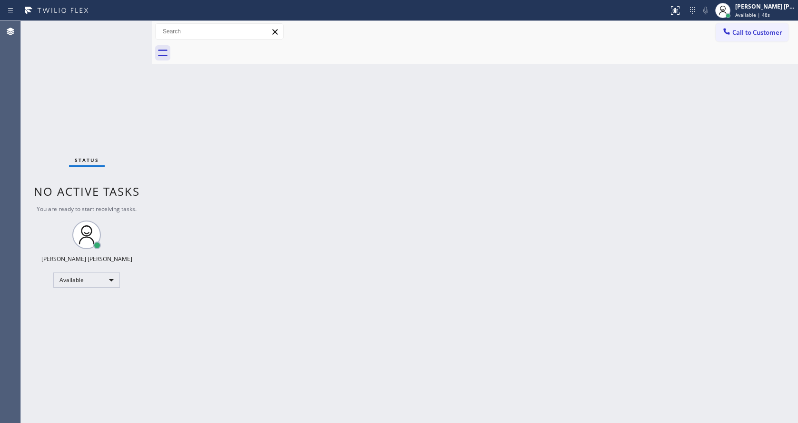
click at [187, 101] on div "Back to Dashboard Change Sender ID Customers Technicians Select a contact Outbo…" at bounding box center [475, 222] width 646 height 402
click at [130, 28] on div "Status No active tasks You are ready to start receiving tasks. [PERSON_NAME] [P…" at bounding box center [86, 222] width 131 height 402
click at [128, 26] on div "Status No active tasks You are ready to start receiving tasks. [PERSON_NAME] [P…" at bounding box center [86, 222] width 131 height 402
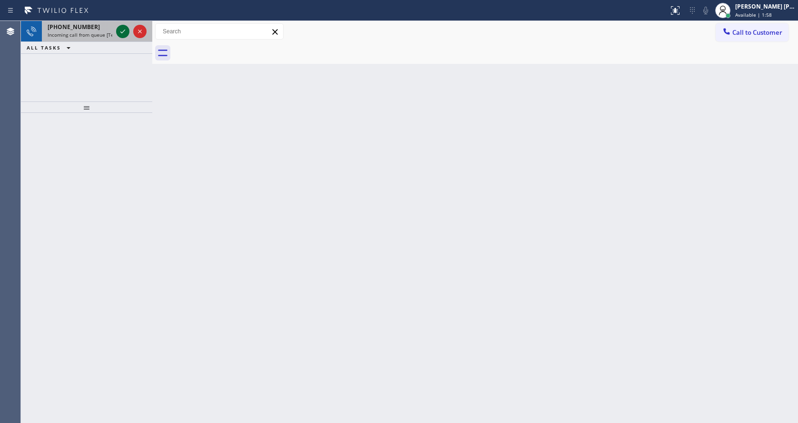
click at [128, 26] on icon at bounding box center [122, 31] width 11 height 11
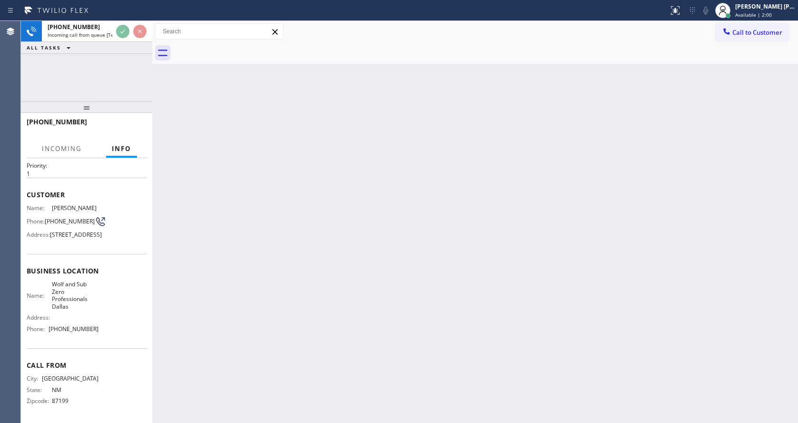
scroll to position [42, 0]
click at [261, 294] on div "Back to Dashboard Change Sender ID Customers Technicians Select a contact Outbo…" at bounding box center [475, 222] width 646 height 402
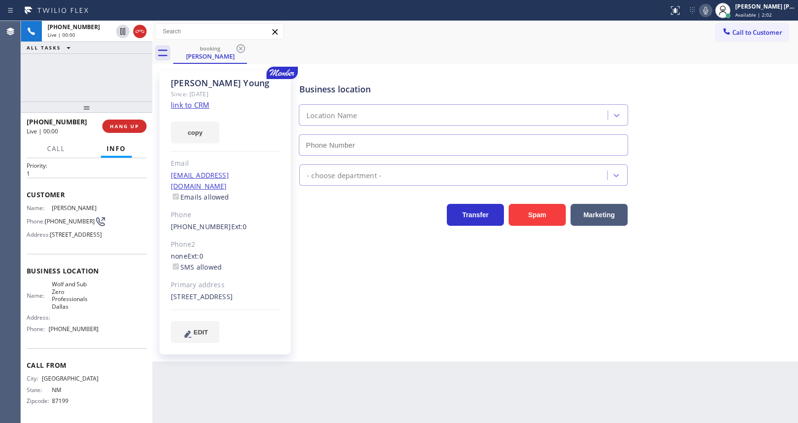
type input "[PHONE_NUMBER]"
click at [358, 327] on div "Business location Wolf & Sub Zero Professionals [GEOGRAPHIC_DATA] [PHONE_NUMBER…" at bounding box center [546, 206] width 498 height 266
click at [352, 319] on div "Business location Wolf & Sub Zero Professionals [GEOGRAPHIC_DATA] [PHONE_NUMBER…" at bounding box center [546, 206] width 498 height 266
click at [336, 329] on div "Business location Wolf & Sub Zero Professionals [GEOGRAPHIC_DATA] [PHONE_NUMBER…" at bounding box center [546, 206] width 498 height 266
drag, startPoint x: 274, startPoint y: 202, endPoint x: 229, endPoint y: 150, distance: 67.8
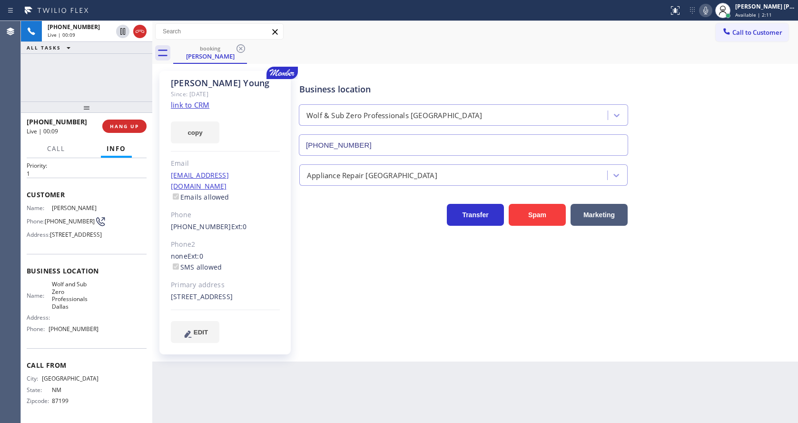
click at [274, 209] on div "Phone" at bounding box center [225, 214] width 109 height 11
click at [203, 107] on link "link to CRM" at bounding box center [190, 105] width 39 height 10
click at [283, 286] on div "[PERSON_NAME] Since: [DATE] link to CRM copy Email [EMAIL_ADDRESS][DOMAIN_NAME]…" at bounding box center [224, 212] width 131 height 283
click at [501, 290] on div "Business location Wolf & Sub Zero Professionals [GEOGRAPHIC_DATA] [PHONE_NUMBER…" at bounding box center [546, 206] width 498 height 266
click at [711, 12] on icon at bounding box center [705, 10] width 11 height 11
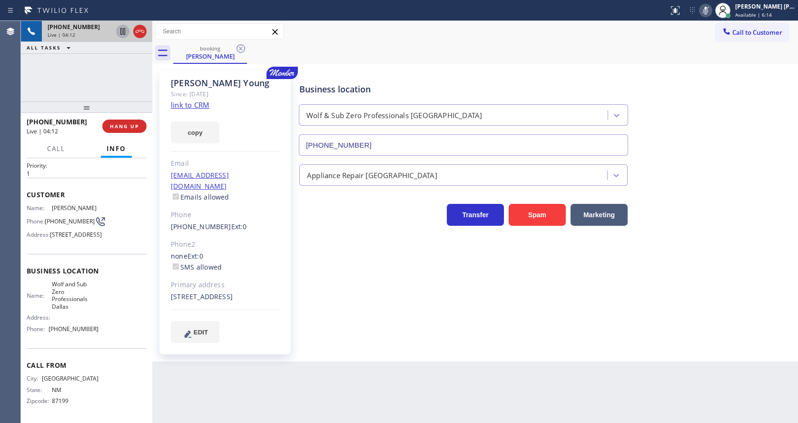
click at [121, 30] on icon at bounding box center [122, 31] width 11 height 11
click at [288, 418] on div "Back to Dashboard Change Sender ID Customers Technicians Select a contact Outbo…" at bounding box center [475, 222] width 646 height 402
drag, startPoint x: 404, startPoint y: 324, endPoint x: 250, endPoint y: 138, distance: 240.9
click at [404, 324] on div "Business location Wolf & Sub Zero Professionals [GEOGRAPHIC_DATA] [PHONE_NUMBER…" at bounding box center [546, 206] width 498 height 266
click at [123, 30] on icon at bounding box center [122, 31] width 11 height 11
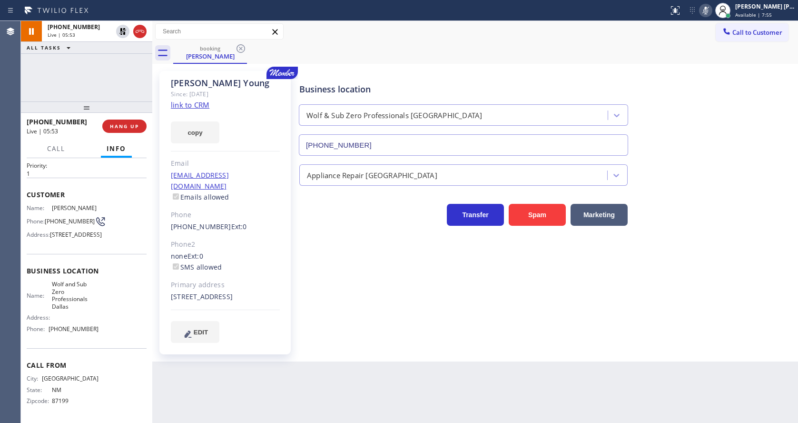
click at [709, 8] on icon at bounding box center [705, 10] width 11 height 11
click at [710, 90] on div "Business location Wolf & Sub Zero Professionals [GEOGRAPHIC_DATA] [PHONE_NUMBER]" at bounding box center [546, 112] width 498 height 86
click at [707, 11] on icon at bounding box center [705, 10] width 11 height 11
click at [709, 13] on icon at bounding box center [705, 10] width 11 height 11
click at [738, 172] on div "Appliance Repair [GEOGRAPHIC_DATA]" at bounding box center [546, 172] width 498 height 25
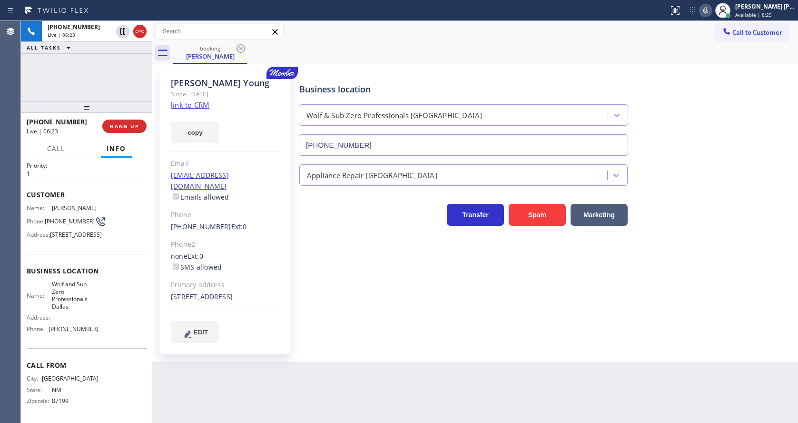
click at [409, 350] on div "Business location Wolf & Sub Zero Professionals [GEOGRAPHIC_DATA] [PHONE_NUMBER…" at bounding box center [546, 216] width 498 height 286
click at [711, 16] on icon at bounding box center [705, 10] width 11 height 11
click at [731, 126] on div "Business location Wolf & Sub Zero Professionals [GEOGRAPHIC_DATA] [PHONE_NUMBER]" at bounding box center [546, 112] width 498 height 86
click at [412, 355] on div "Business location Wolf & Sub Zero Professionals [GEOGRAPHIC_DATA] [PHONE_NUMBER…" at bounding box center [546, 216] width 498 height 286
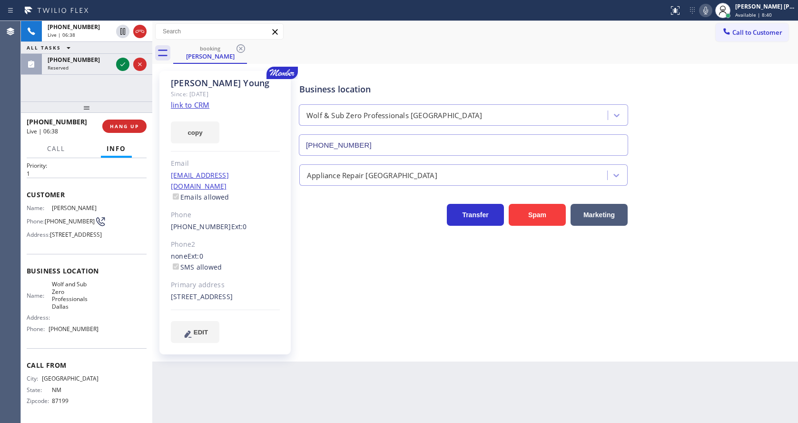
click at [331, 349] on div "Business location Wolf & Sub Zero Professionals [GEOGRAPHIC_DATA] [PHONE_NUMBER…" at bounding box center [546, 216] width 498 height 286
click at [121, 65] on icon at bounding box center [122, 64] width 11 height 11
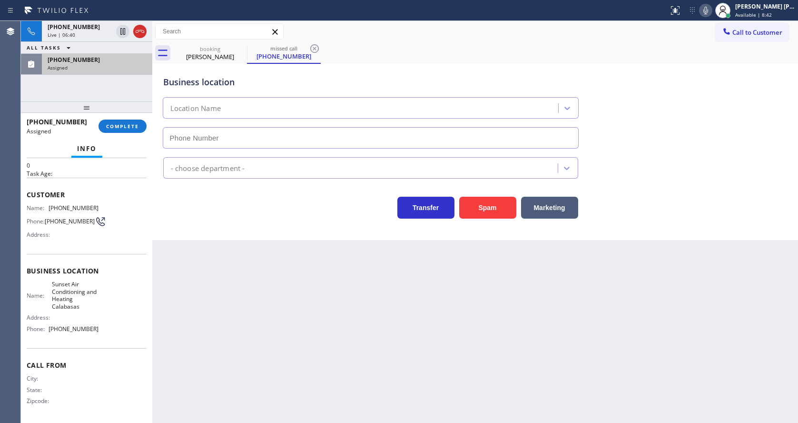
type input "[PHONE_NUMBER]"
click at [114, 121] on button "COMPLETE" at bounding box center [122, 125] width 48 height 13
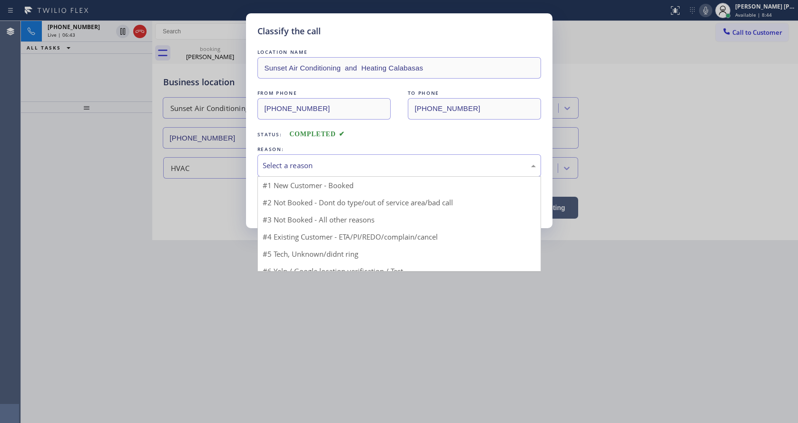
click at [294, 158] on div "Select a reason" at bounding box center [399, 165] width 284 height 22
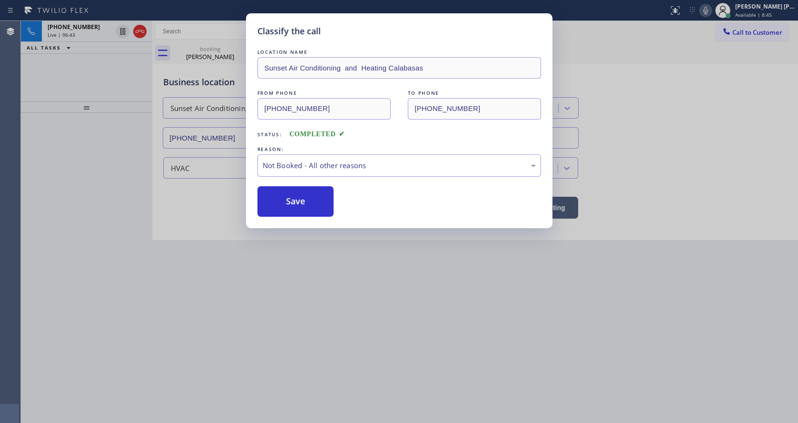
click at [290, 199] on button "Save" at bounding box center [295, 201] width 77 height 30
type input "[PHONE_NUMBER]"
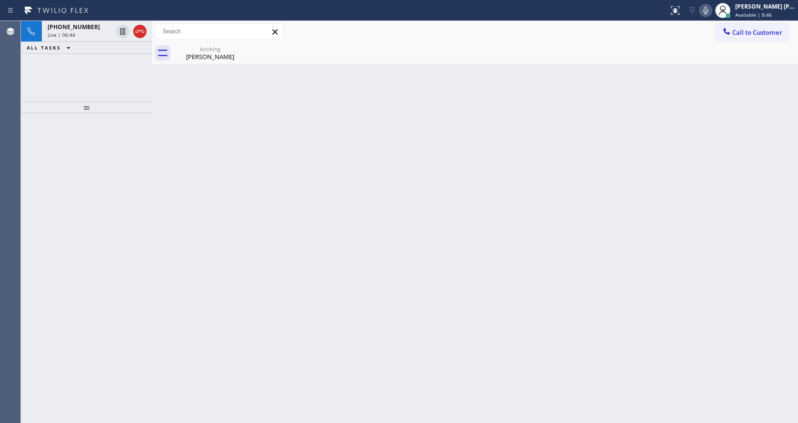
click at [90, 28] on div "[PHONE_NUMBER]" at bounding box center [80, 27] width 65 height 8
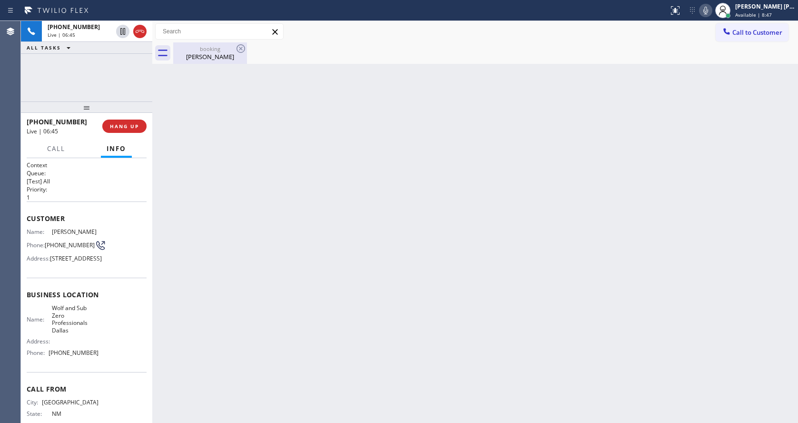
click at [208, 47] on div "booking" at bounding box center [210, 48] width 72 height 7
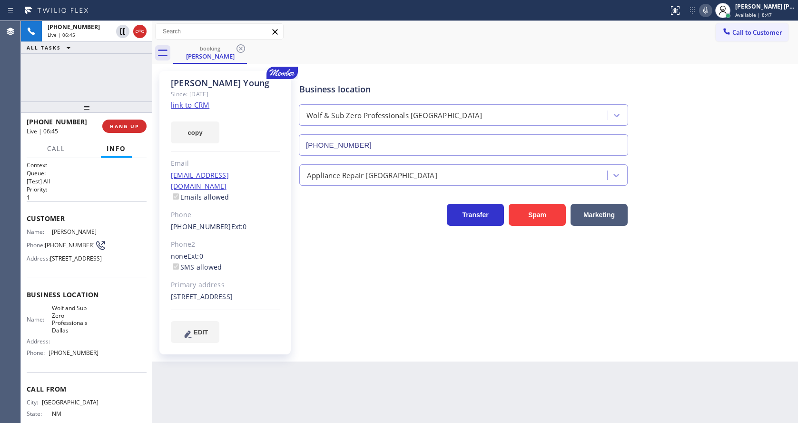
click at [358, 276] on div "Business location Wolf & Sub Zero Professionals [GEOGRAPHIC_DATA] [PHONE_NUMBER…" at bounding box center [546, 206] width 498 height 266
click at [351, 346] on div "Business location Wolf & Sub Zero Professionals [GEOGRAPHIC_DATA] [PHONE_NUMBER…" at bounding box center [546, 216] width 498 height 286
click at [372, 369] on div "Back to Dashboard Change Sender ID Customers Technicians Select a contact Outbo…" at bounding box center [475, 222] width 646 height 402
click at [372, 311] on div "Business location Wolf & Sub Zero Professionals [GEOGRAPHIC_DATA] [PHONE_NUMBER…" at bounding box center [546, 206] width 498 height 266
click at [125, 121] on button "HANG UP" at bounding box center [124, 125] width 44 height 13
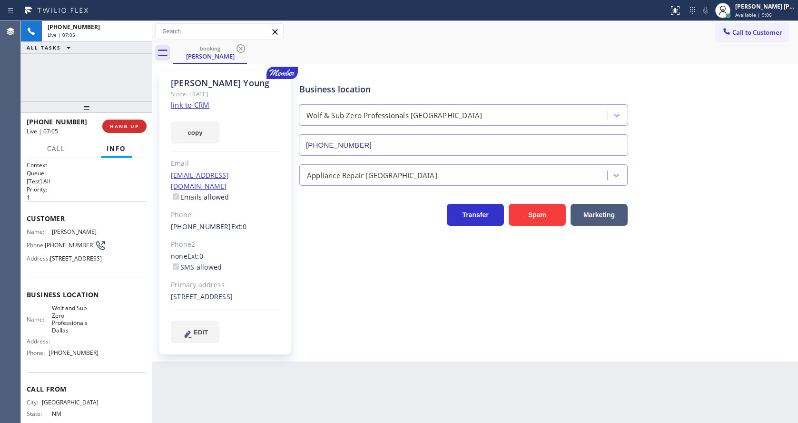
click at [353, 365] on div "Back to Dashboard Change Sender ID Customers Technicians Select a contact Outbo…" at bounding box center [475, 222] width 646 height 402
click at [128, 128] on span "COMPLETE" at bounding box center [122, 126] width 33 height 7
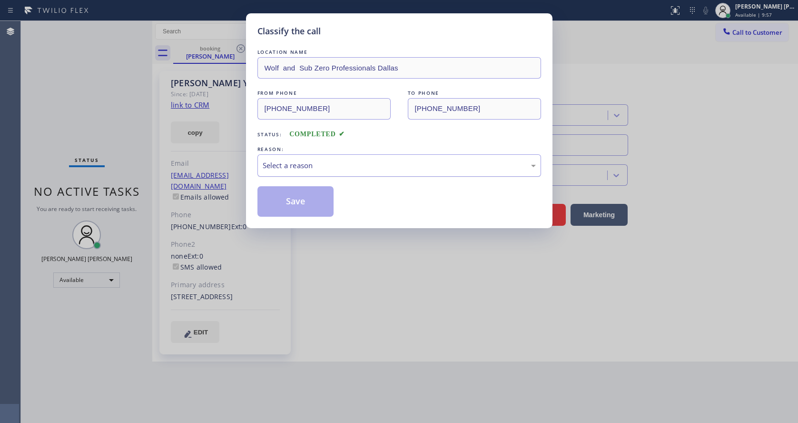
click at [300, 167] on div "Select a reason" at bounding box center [399, 165] width 273 height 11
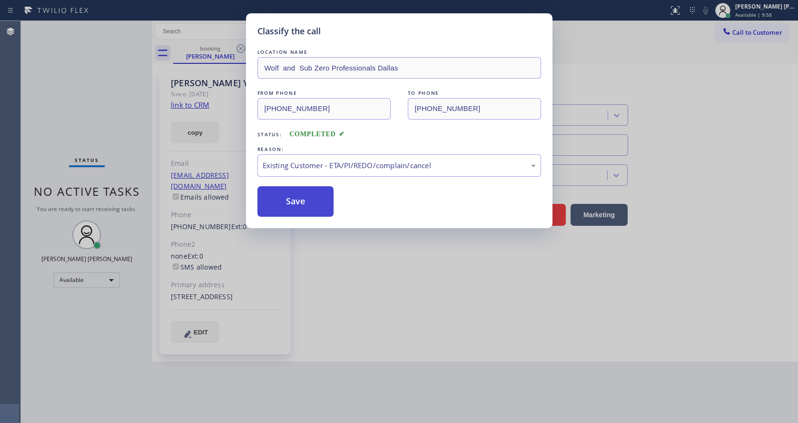
click at [291, 201] on button "Save" at bounding box center [295, 201] width 77 height 30
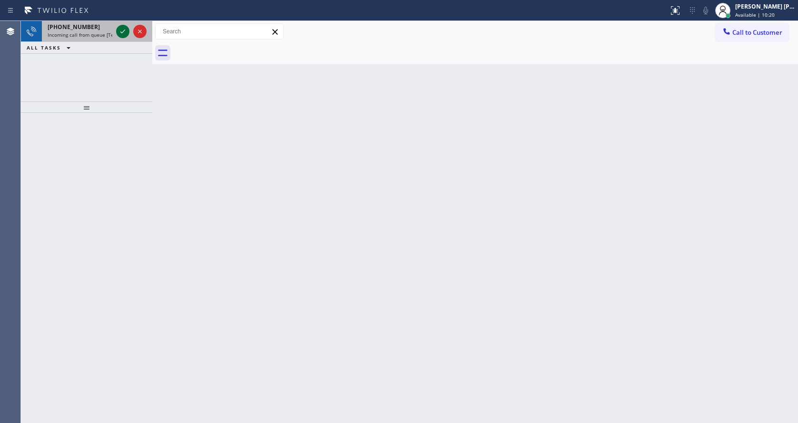
click at [122, 29] on icon at bounding box center [122, 31] width 11 height 11
click at [288, 253] on div "Back to Dashboard Change Sender ID Customers Technicians Select a contact Outbo…" at bounding box center [475, 222] width 646 height 402
click at [80, 30] on span "[PHONE_NUMBER]" at bounding box center [74, 27] width 52 height 8
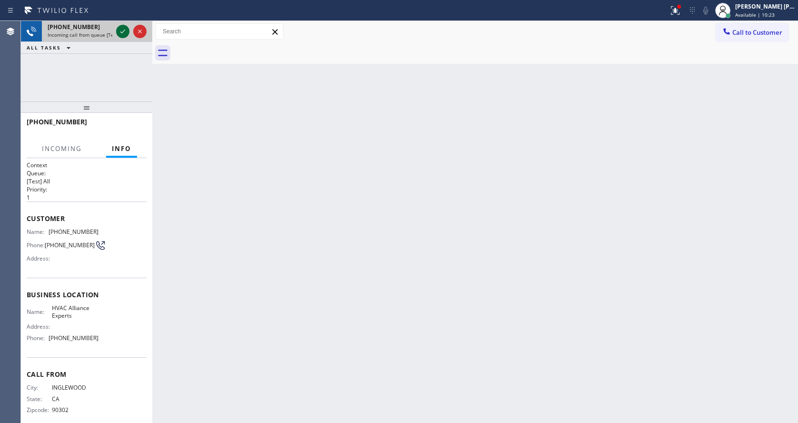
click at [128, 28] on icon at bounding box center [122, 31] width 11 height 11
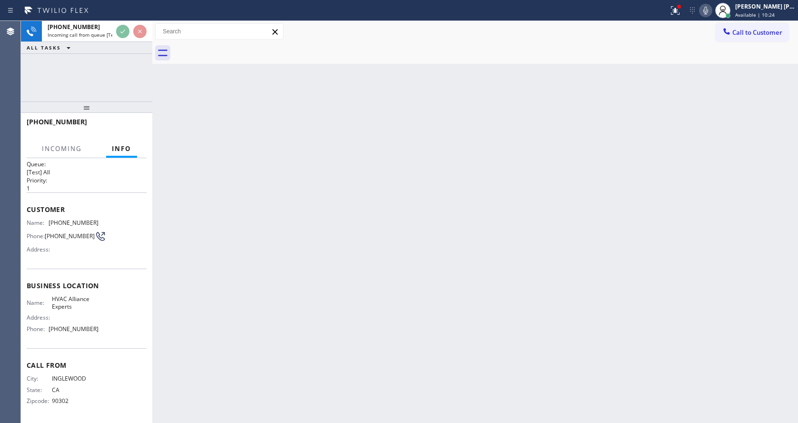
click at [272, 336] on div "Back to Dashboard Change Sender ID Customers Technicians Select a contact Outbo…" at bounding box center [475, 222] width 646 height 402
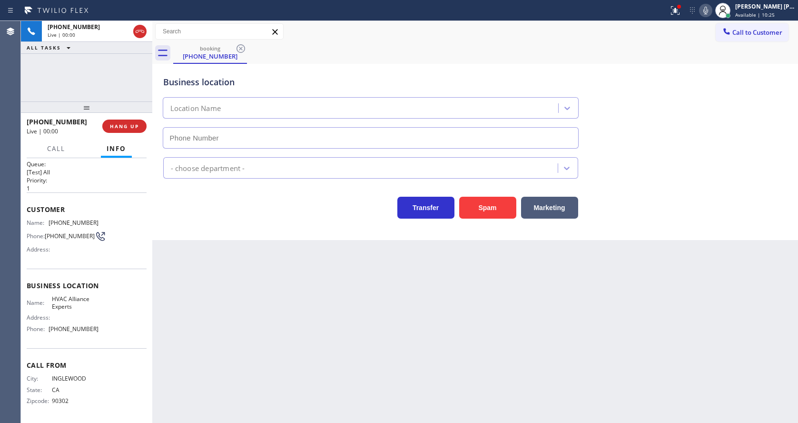
type input "[PHONE_NUMBER]"
click at [274, 328] on div "Back to Dashboard Change Sender ID Customers Technicians Select a contact Outbo…" at bounding box center [475, 222] width 646 height 402
click at [264, 304] on div "Back to Dashboard Change Sender ID Customers Technicians Select a contact Outbo…" at bounding box center [475, 222] width 646 height 402
drag, startPoint x: 49, startPoint y: 218, endPoint x: 100, endPoint y: 224, distance: 51.7
click at [100, 224] on div "Name: [PHONE_NUMBER] Phone: [PHONE_NUMBER] Address:" at bounding box center [87, 238] width 120 height 38
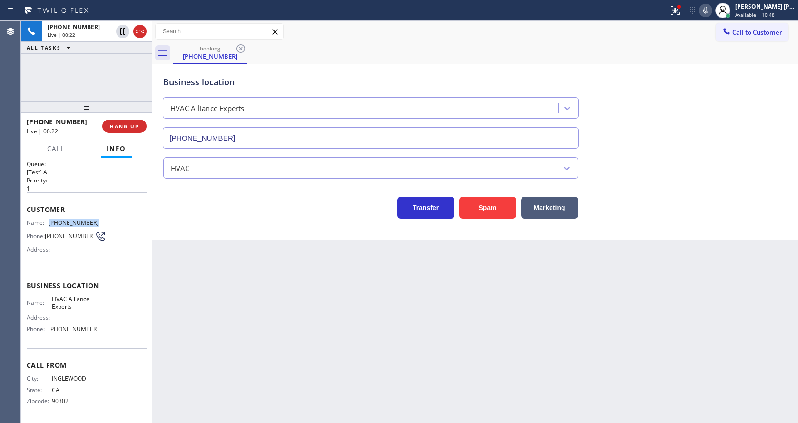
copy div "[PHONE_NUMBER]"
click at [169, 280] on div "Back to Dashboard Change Sender ID Customers Technicians Select a contact Outbo…" at bounding box center [475, 222] width 646 height 402
drag, startPoint x: 95, startPoint y: 330, endPoint x: 80, endPoint y: 321, distance: 17.7
click at [95, 330] on div "Name: HVAC Alliance Experts Address: Phone: [PHONE_NUMBER]" at bounding box center [87, 315] width 120 height 41
drag, startPoint x: 48, startPoint y: 294, endPoint x: 78, endPoint y: 305, distance: 31.8
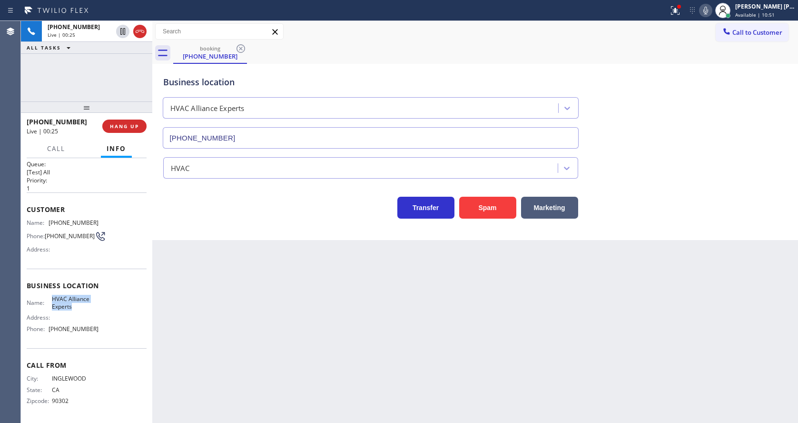
click at [78, 305] on div "Business location Name: HVAC Alliance Experts Address: Phone: [PHONE_NUMBER]" at bounding box center [87, 307] width 120 height 79
copy span "HVAC Alliance Experts"
click at [215, 341] on div "Back to Dashboard Change Sender ID Customers Technicians Select a contact Outbo…" at bounding box center [475, 222] width 646 height 402
click at [102, 310] on div "Name: HVAC Alliance Experts Address: Phone: [PHONE_NUMBER]" at bounding box center [87, 315] width 120 height 41
drag, startPoint x: 49, startPoint y: 326, endPoint x: 112, endPoint y: 332, distance: 63.1
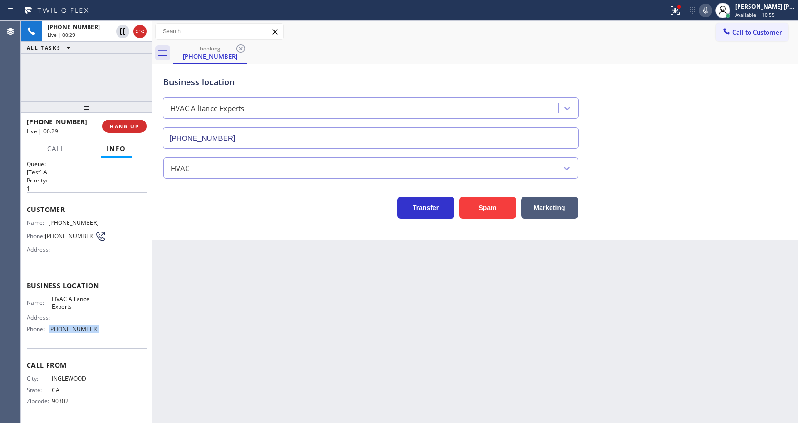
click at [112, 332] on div "Name: HVAC Alliance Experts Address: Phone: [PHONE_NUMBER]" at bounding box center [87, 315] width 120 height 41
copy div "[PHONE_NUMBER]"
click at [212, 342] on div "Back to Dashboard Change Sender ID Customers Technicians Select a contact Outbo…" at bounding box center [475, 222] width 646 height 402
click at [448, 367] on div "Back to Dashboard Change Sender ID Customers Technicians Select a contact Outbo…" at bounding box center [475, 222] width 646 height 402
click at [276, 360] on div "Back to Dashboard Change Sender ID Customers Technicians Select a contact Outbo…" at bounding box center [475, 222] width 646 height 402
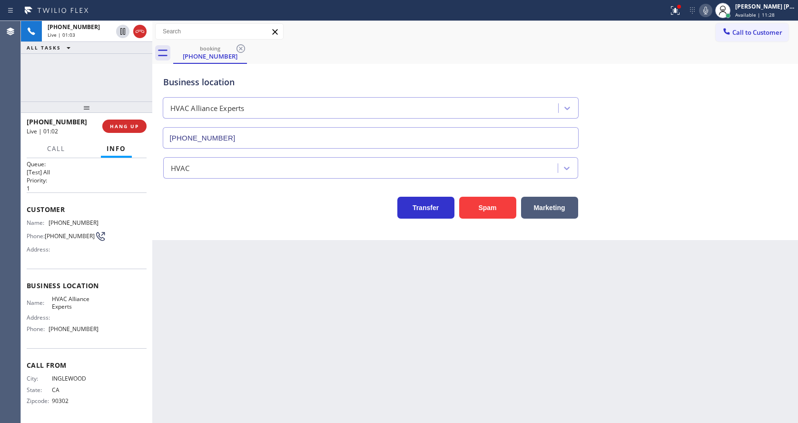
click at [431, 315] on div "Back to Dashboard Change Sender ID Customers Technicians Select a contact Outbo…" at bounding box center [475, 222] width 646 height 402
click at [313, 370] on div "Back to Dashboard Change Sender ID Customers Technicians Select a contact Outbo…" at bounding box center [475, 222] width 646 height 402
click at [122, 127] on span "HANG UP" at bounding box center [124, 126] width 29 height 7
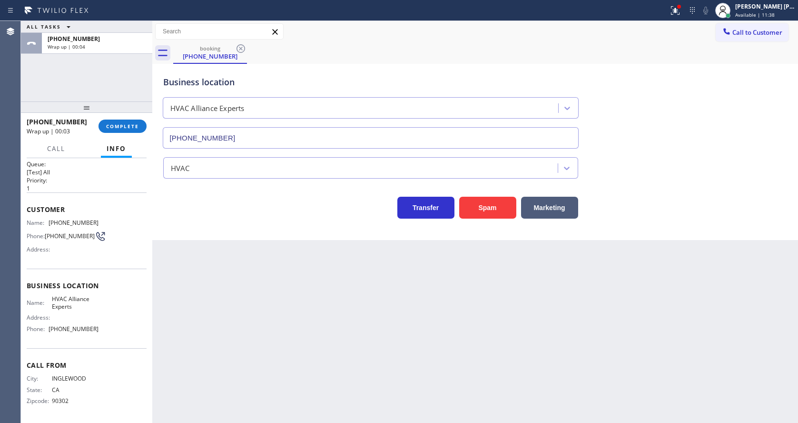
drag, startPoint x: 327, startPoint y: 352, endPoint x: 270, endPoint y: 389, distance: 67.8
click at [327, 352] on div "Back to Dashboard Change Sender ID Customers Technicians Select a contact Outbo…" at bounding box center [475, 222] width 646 height 402
click at [112, 120] on button "COMPLETE" at bounding box center [122, 125] width 48 height 13
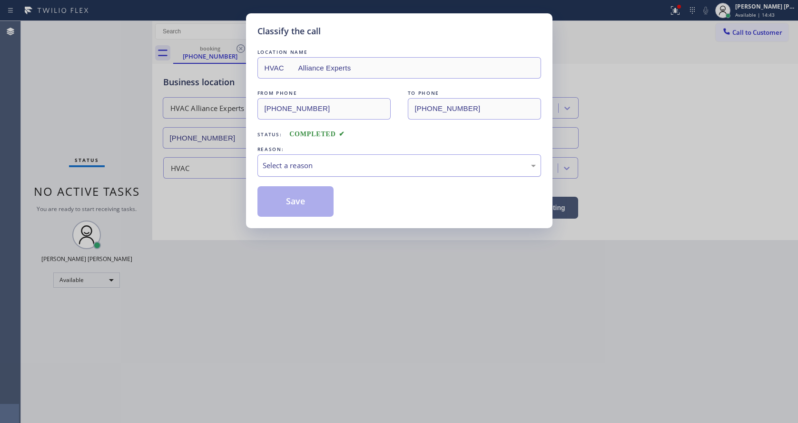
click at [270, 169] on div "Select a reason" at bounding box center [399, 165] width 273 height 11
click at [285, 199] on button "Save" at bounding box center [295, 201] width 77 height 30
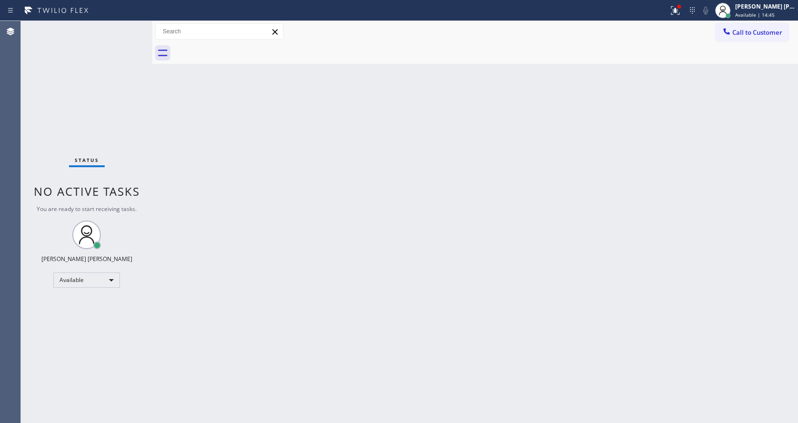
drag, startPoint x: 580, startPoint y: 213, endPoint x: 735, endPoint y: 92, distance: 196.6
click at [580, 213] on div "Back to Dashboard Change Sender ID Customers Technicians Select a contact Outbo…" at bounding box center [475, 222] width 646 height 402
click at [682, 17] on button at bounding box center [675, 10] width 21 height 21
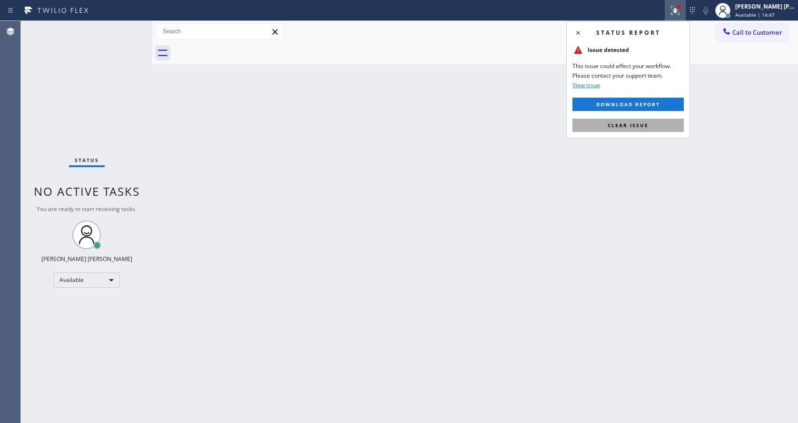
click at [635, 124] on span "Clear issue" at bounding box center [628, 125] width 41 height 7
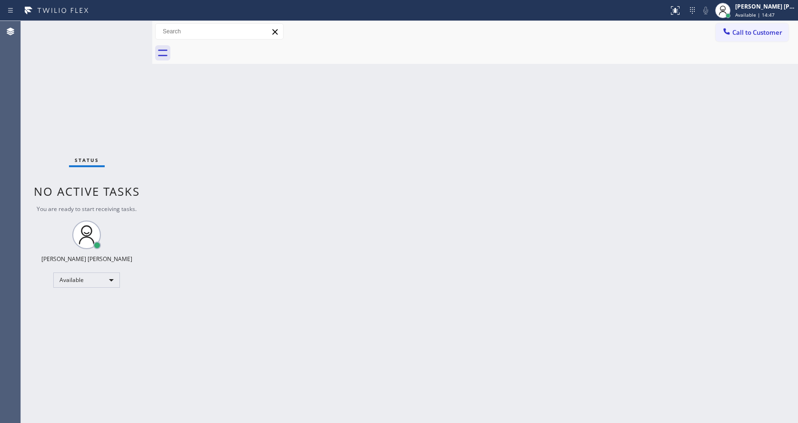
click at [635, 124] on div "Back to Dashboard Change Sender ID Customers Technicians Select a contact Outbo…" at bounding box center [475, 222] width 646 height 402
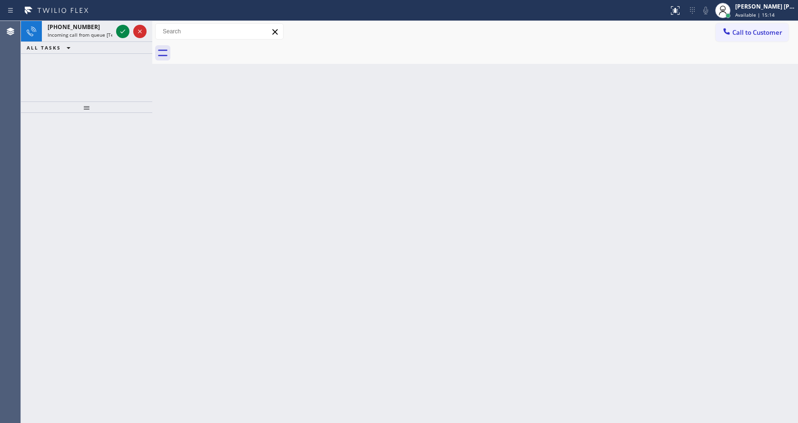
click at [325, 224] on div "Back to Dashboard Change Sender ID Customers Technicians Select a contact Outbo…" at bounding box center [475, 222] width 646 height 402
click at [124, 32] on icon at bounding box center [122, 31] width 11 height 11
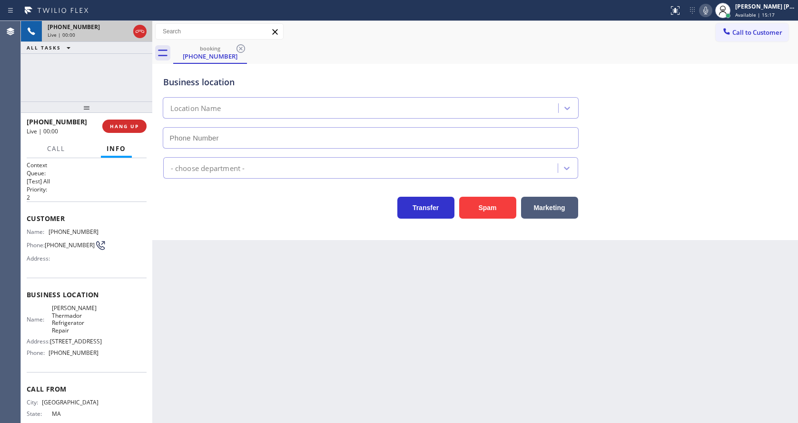
type input "[PHONE_NUMBER]"
click at [337, 299] on div "Back to Dashboard Change Sender ID Customers Technicians Select a contact Outbo…" at bounding box center [475, 222] width 646 height 402
click at [219, 318] on div "Back to Dashboard Change Sender ID Customers Technicians Select a contact Outbo…" at bounding box center [475, 222] width 646 height 402
click at [50, 356] on span "[PHONE_NUMBER]" at bounding box center [74, 352] width 50 height 7
drag, startPoint x: 49, startPoint y: 236, endPoint x: 120, endPoint y: 234, distance: 70.5
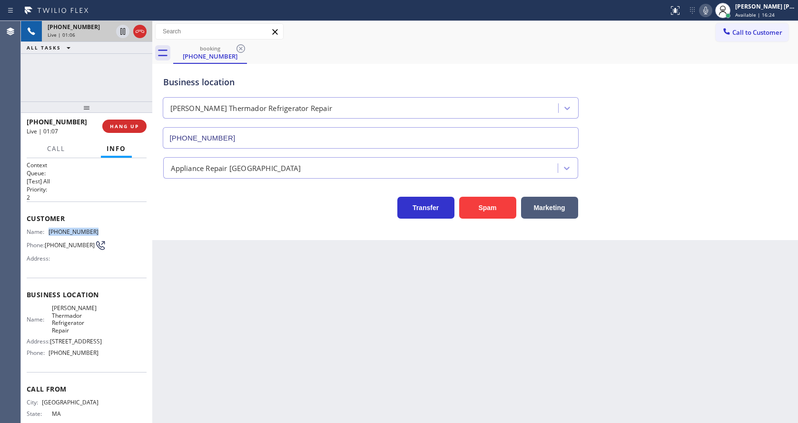
click at [120, 234] on div "Name: [PHONE_NUMBER] Phone: [PHONE_NUMBER] Address:" at bounding box center [87, 247] width 120 height 38
copy div "[PHONE_NUMBER]"
drag, startPoint x: 269, startPoint y: 347, endPoint x: 225, endPoint y: 414, distance: 79.7
click at [266, 350] on div "Back to Dashboard Change Sender ID Customers Technicians Select a contact Outbo…" at bounding box center [475, 222] width 646 height 402
click at [76, 340] on div "Name: [PERSON_NAME] Thermador Refrigerator Repair Address: [STREET_ADDRESS] Pho…" at bounding box center [63, 332] width 72 height 56
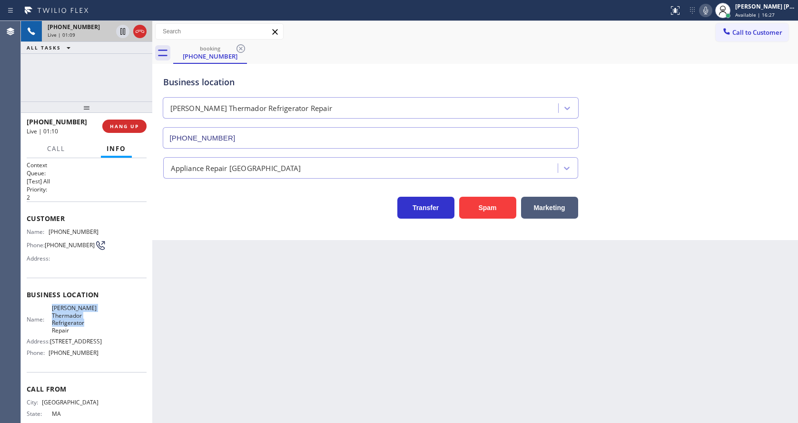
drag, startPoint x: 48, startPoint y: 306, endPoint x: 75, endPoint y: 331, distance: 36.4
click at [75, 331] on div "Business location Name: [PERSON_NAME] Refrigerator Repair Address: [STREET_ADDR…" at bounding box center [87, 324] width 120 height 94
copy span "[PERSON_NAME] Thermador Refrigerator Repair"
drag, startPoint x: 267, startPoint y: 339, endPoint x: 251, endPoint y: 412, distance: 75.0
click at [267, 340] on div "Back to Dashboard Change Sender ID Customers Technicians Select a contact Outbo…" at bounding box center [475, 222] width 646 height 402
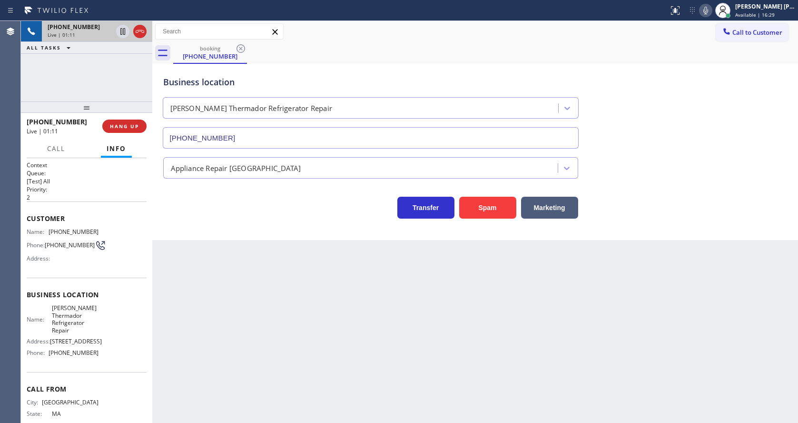
click at [427, 347] on div "Back to Dashboard Change Sender ID Customers Technicians Select a contact Outbo…" at bounding box center [475, 222] width 646 height 402
click at [282, 355] on div "Back to Dashboard Change Sender ID Customers Technicians Select a contact Outbo…" at bounding box center [475, 222] width 646 height 402
click at [222, 418] on div "Back to Dashboard Change Sender ID Customers Technicians Select a contact Outbo…" at bounding box center [475, 222] width 646 height 402
click at [72, 322] on span "[PERSON_NAME] Thermador Refrigerator Repair" at bounding box center [75, 319] width 47 height 30
drag, startPoint x: 49, startPoint y: 362, endPoint x: 118, endPoint y: 364, distance: 70.0
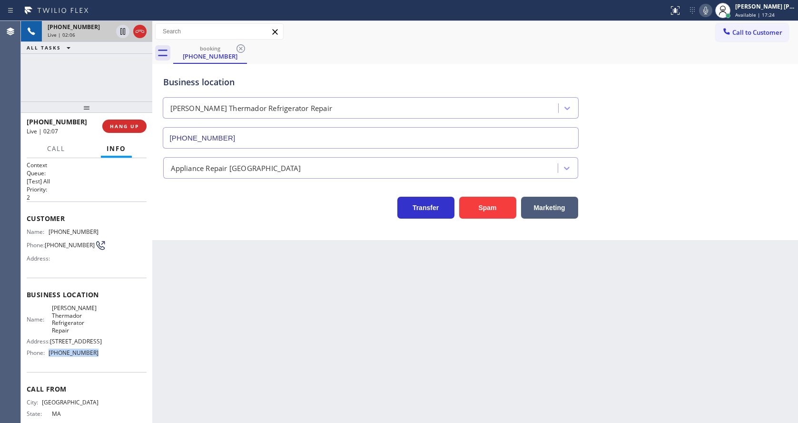
click at [118, 360] on div "Name: [PERSON_NAME] Thermador Refrigerator Repair Address: [STREET_ADDRESS] Pho…" at bounding box center [87, 332] width 120 height 56
copy div "[PHONE_NUMBER]"
drag, startPoint x: 270, startPoint y: 348, endPoint x: 261, endPoint y: 360, distance: 14.6
click at [266, 351] on div "Back to Dashboard Change Sender ID Customers Technicians Select a contact Outbo…" at bounding box center [475, 222] width 646 height 402
click at [267, 328] on div "Back to Dashboard Change Sender ID Customers Technicians Select a contact Outbo…" at bounding box center [475, 222] width 646 height 402
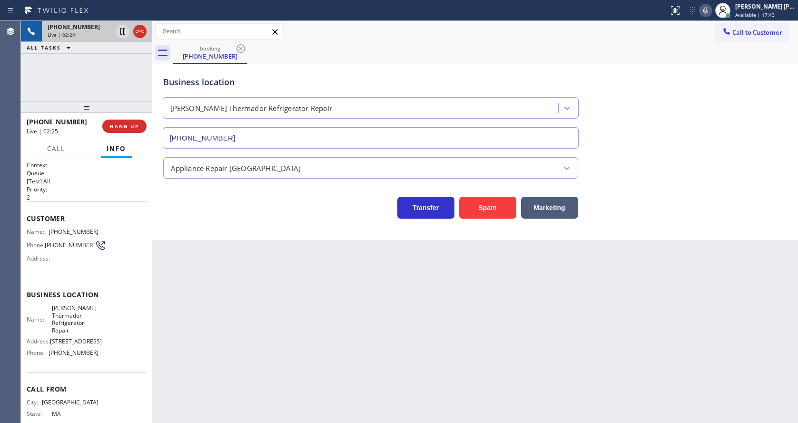
click at [383, 383] on div "Back to Dashboard Change Sender ID Customers Technicians Select a contact Outbo…" at bounding box center [475, 222] width 646 height 402
click at [295, 267] on div "Back to Dashboard Change Sender ID Customers Technicians Select a contact Outbo…" at bounding box center [475, 222] width 646 height 402
click at [711, 11] on icon at bounding box center [705, 10] width 11 height 11
click at [123, 29] on icon at bounding box center [122, 31] width 5 height 7
click at [307, 328] on div "Back to Dashboard Change Sender ID Customers Technicians Select a contact Outbo…" at bounding box center [475, 222] width 646 height 402
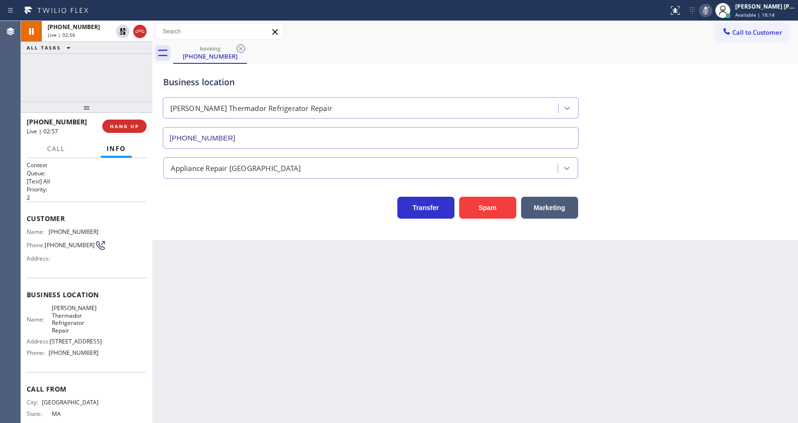
click at [241, 295] on div "Back to Dashboard Change Sender ID Customers Technicians Select a contact Outbo…" at bounding box center [475, 222] width 646 height 402
drag, startPoint x: 439, startPoint y: 341, endPoint x: 290, endPoint y: 249, distance: 174.6
click at [439, 341] on div "Back to Dashboard Change Sender ID Customers Technicians Select a contact Outbo…" at bounding box center [475, 222] width 646 height 402
click at [263, 298] on div "Back to Dashboard Change Sender ID Customers Technicians Select a contact Outbo…" at bounding box center [475, 222] width 646 height 402
click at [389, 339] on div "Back to Dashboard Change Sender ID Customers Technicians Select a contact Outbo…" at bounding box center [475, 222] width 646 height 402
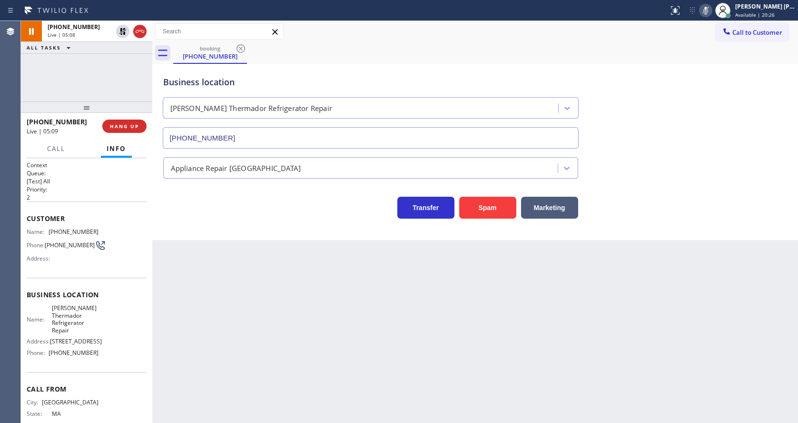
click at [233, 293] on div "Back to Dashboard Change Sender ID Customers Technicians Select a contact Outbo…" at bounding box center [475, 222] width 646 height 402
click at [265, 334] on div "Back to Dashboard Change Sender ID Customers Technicians Select a contact Outbo…" at bounding box center [475, 222] width 646 height 402
click at [264, 422] on html "Status report No issues detected If you experience an issue, please download th…" at bounding box center [399, 211] width 798 height 423
click at [334, 390] on div "Back to Dashboard Change Sender ID Customers Technicians Select a contact Outbo…" at bounding box center [475, 222] width 646 height 402
click at [249, 286] on div "Back to Dashboard Change Sender ID Customers Technicians Select a contact Outbo…" at bounding box center [475, 222] width 646 height 402
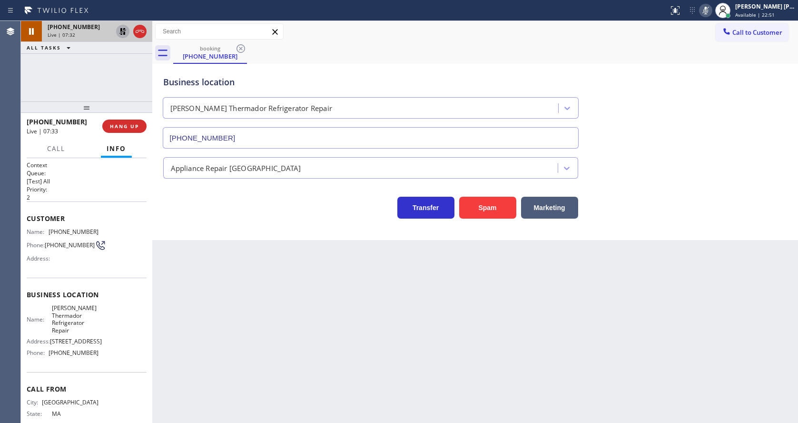
click at [121, 30] on icon at bounding box center [122, 31] width 7 height 7
click at [711, 10] on icon at bounding box center [705, 10] width 11 height 11
click at [705, 98] on div "Business location [PERSON_NAME] Thermador Refrigerator Repair [PHONE_NUMBER]" at bounding box center [475, 105] width 628 height 86
click at [215, 368] on div "Back to Dashboard Change Sender ID Customers Technicians Select a contact Outbo…" at bounding box center [475, 222] width 646 height 402
click at [389, 298] on div "Back to Dashboard Change Sender ID Customers Technicians Select a contact Outbo…" at bounding box center [475, 222] width 646 height 402
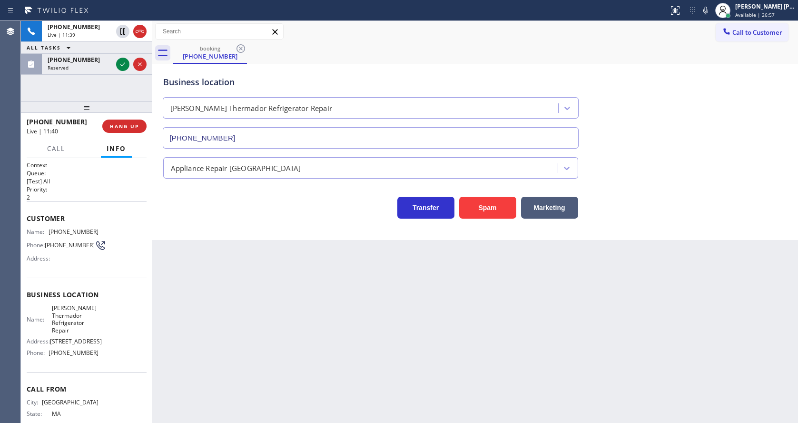
click at [220, 276] on div "Back to Dashboard Change Sender ID Customers Technicians Select a contact Outbo…" at bounding box center [475, 222] width 646 height 402
click at [275, 324] on div "Back to Dashboard Change Sender ID Customers Technicians Select a contact Outbo…" at bounding box center [475, 222] width 646 height 402
click at [252, 281] on div "Back to Dashboard Change Sender ID Customers Technicians Select a contact Outbo…" at bounding box center [475, 222] width 646 height 402
click at [125, 60] on icon at bounding box center [122, 64] width 11 height 11
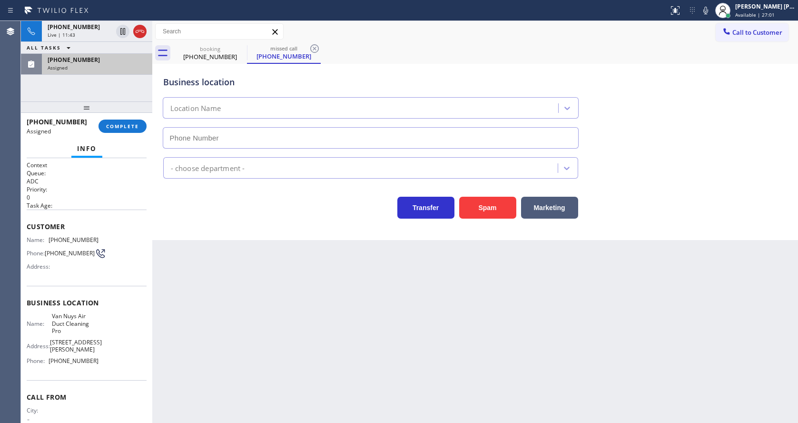
type input "[PHONE_NUMBER]"
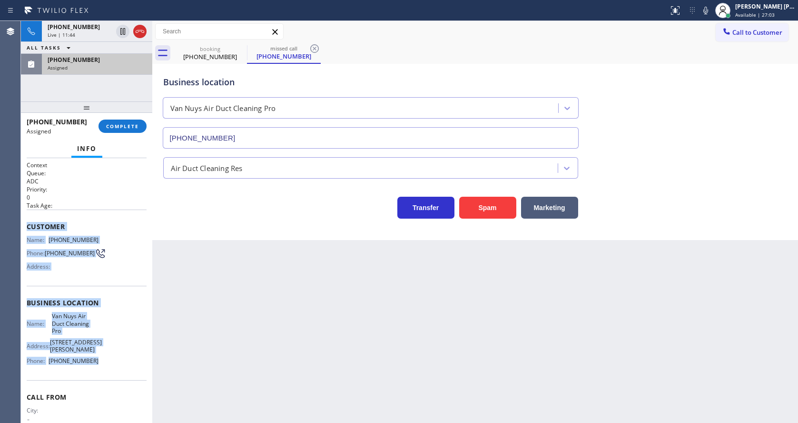
drag, startPoint x: 27, startPoint y: 230, endPoint x: 108, endPoint y: 360, distance: 153.0
click at [108, 360] on div "Context Queue: ADC Priority: 0 Task Age: Customer Name: [PHONE_NUMBER] Phone: […" at bounding box center [87, 306] width 120 height 291
copy div "Customer Name: [PHONE_NUMBER] Phone: [PHONE_NUMBER] Address: Business location …"
click at [128, 125] on span "COMPLETE" at bounding box center [122, 126] width 33 height 7
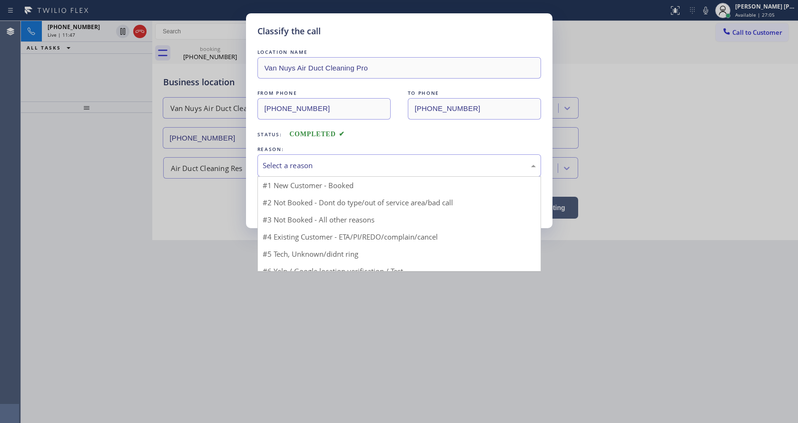
click at [305, 172] on div "Select a reason" at bounding box center [399, 165] width 284 height 22
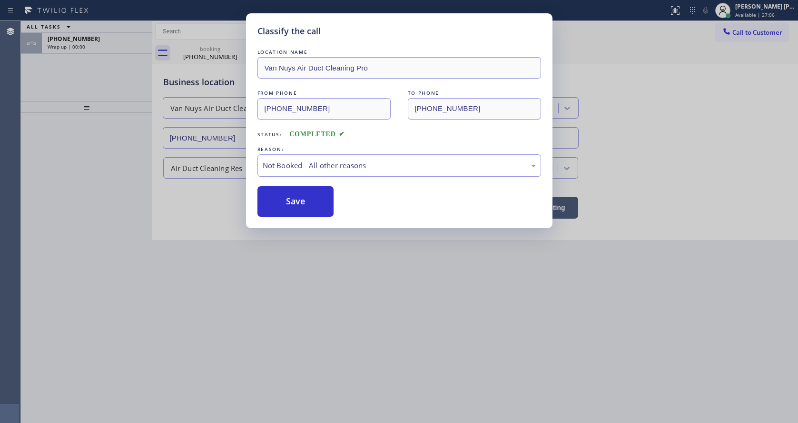
click at [280, 200] on button "Save" at bounding box center [295, 201] width 77 height 30
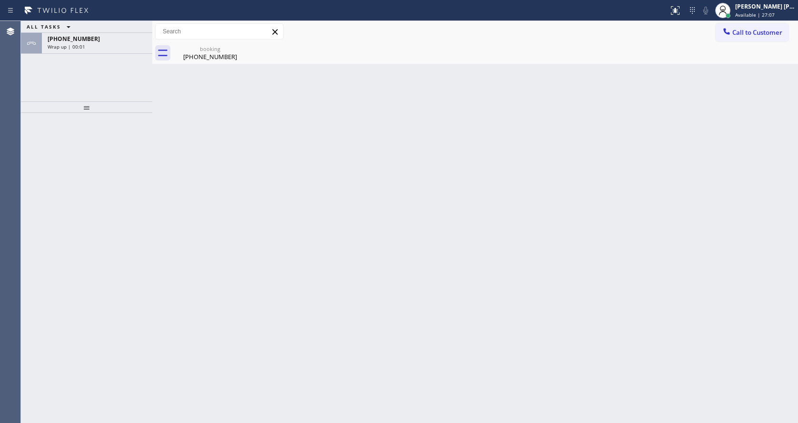
click at [394, 305] on div "Back to Dashboard Change Sender ID Customers Technicians Select a contact Outbo…" at bounding box center [475, 222] width 646 height 402
click at [90, 47] on div "Wrap up | 02:49" at bounding box center [97, 46] width 99 height 7
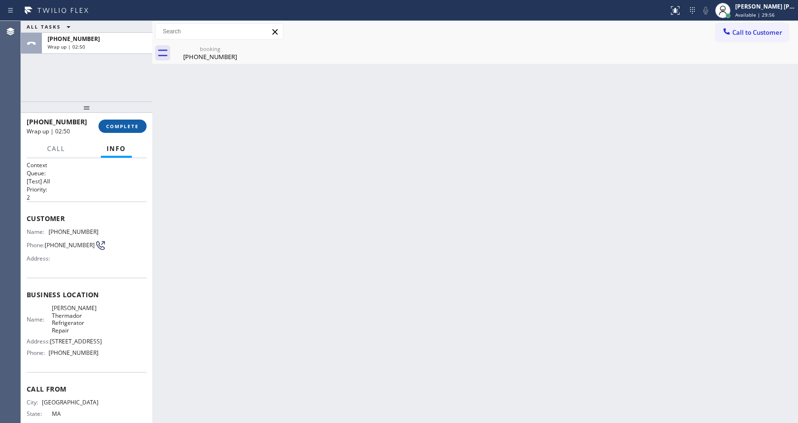
click at [118, 125] on span "COMPLETE" at bounding box center [122, 126] width 33 height 7
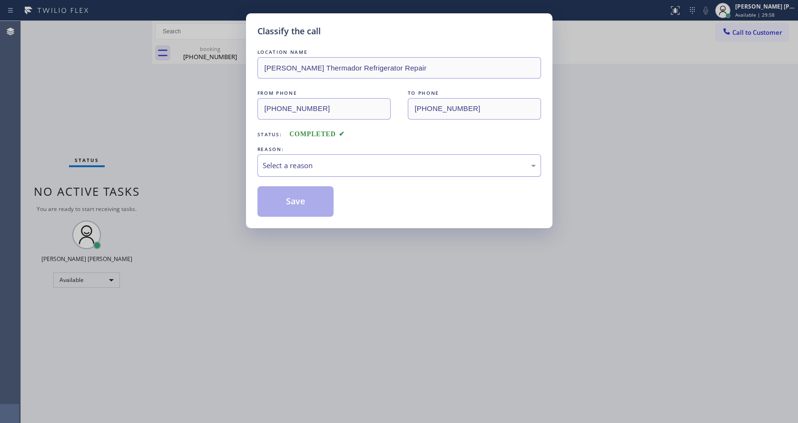
click at [302, 163] on div "Select a reason" at bounding box center [399, 165] width 273 height 11
drag, startPoint x: 293, startPoint y: 192, endPoint x: 155, endPoint y: 69, distance: 184.7
click at [293, 192] on button "Save" at bounding box center [295, 201] width 77 height 30
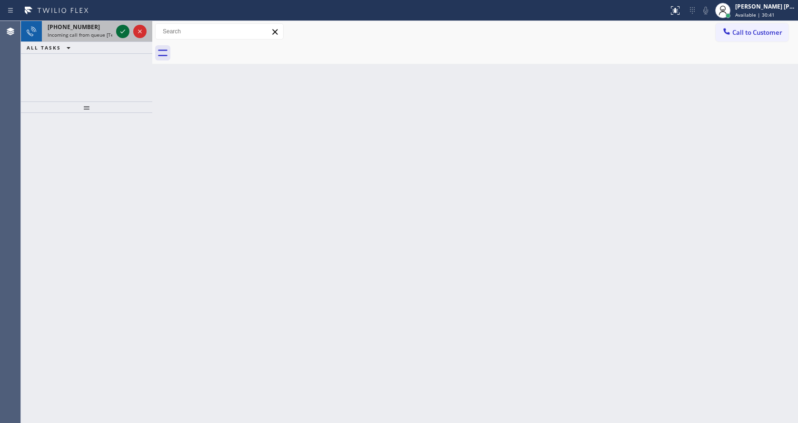
click at [120, 28] on icon at bounding box center [122, 31] width 11 height 11
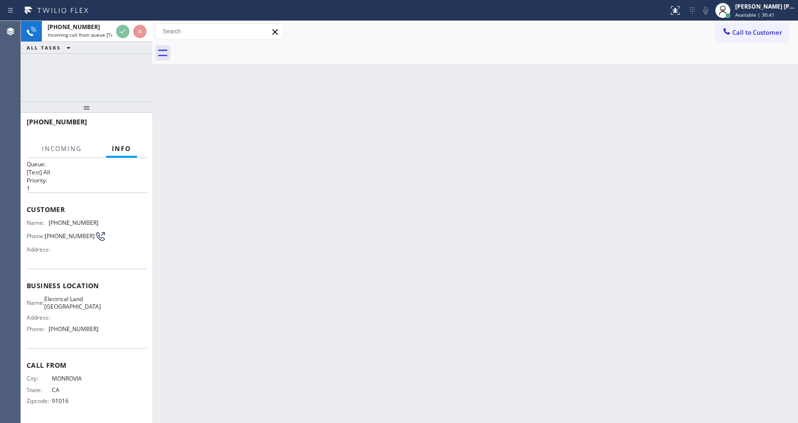
scroll to position [12, 0]
click at [233, 304] on div "Back to Dashboard Change Sender ID Customers Technicians Select a contact Outbo…" at bounding box center [475, 222] width 646 height 402
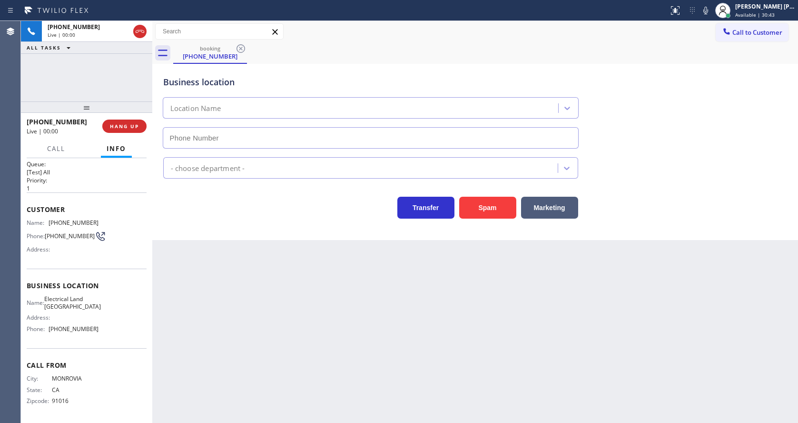
type input "[PHONE_NUMBER]"
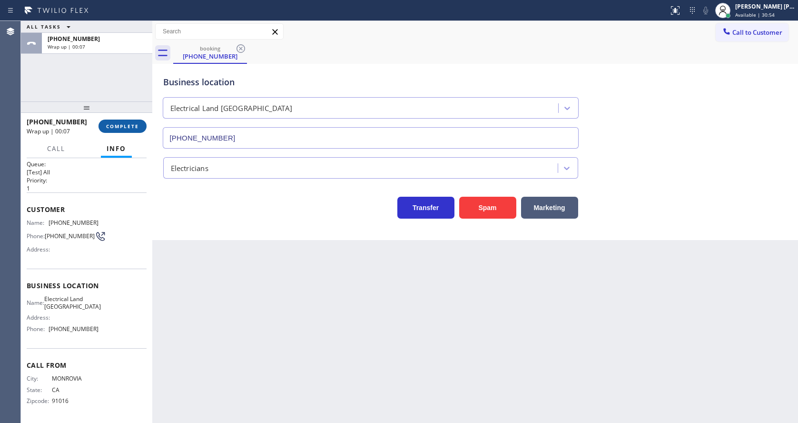
click at [107, 126] on span "COMPLETE" at bounding box center [122, 126] width 33 height 7
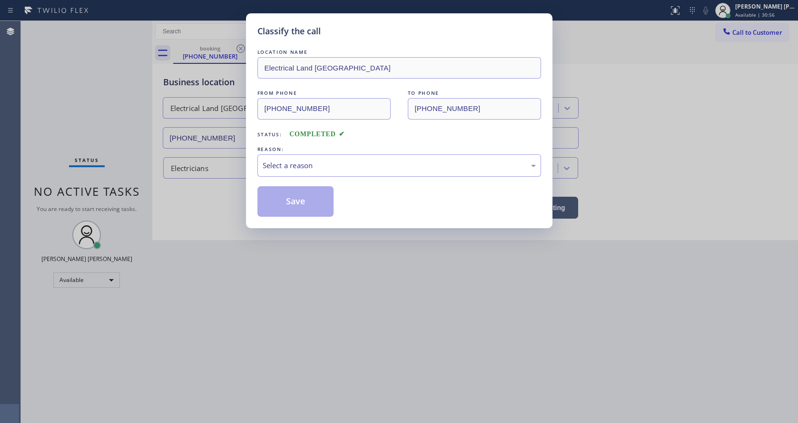
click at [300, 174] on div "Select a reason" at bounding box center [399, 165] width 284 height 22
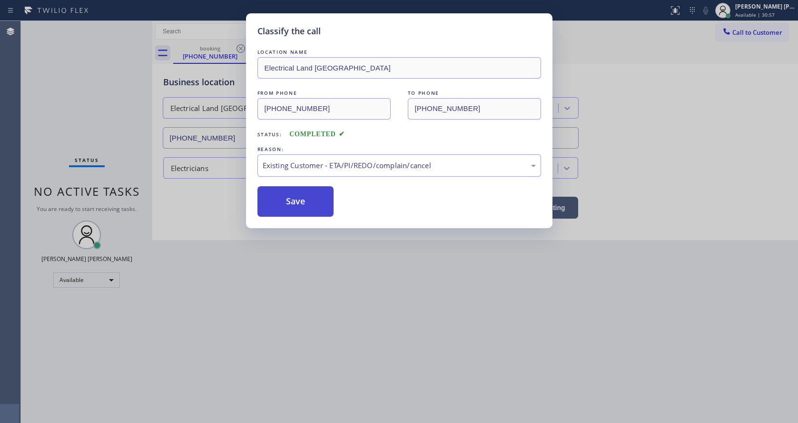
click at [297, 198] on button "Save" at bounding box center [295, 201] width 77 height 30
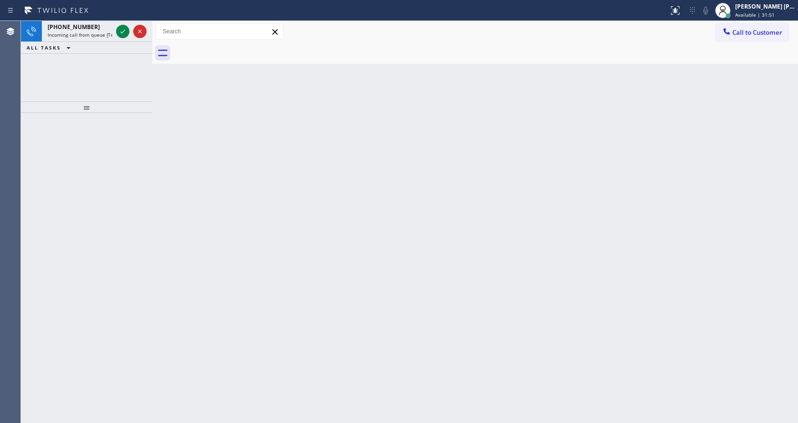
click at [123, 34] on icon at bounding box center [122, 31] width 11 height 11
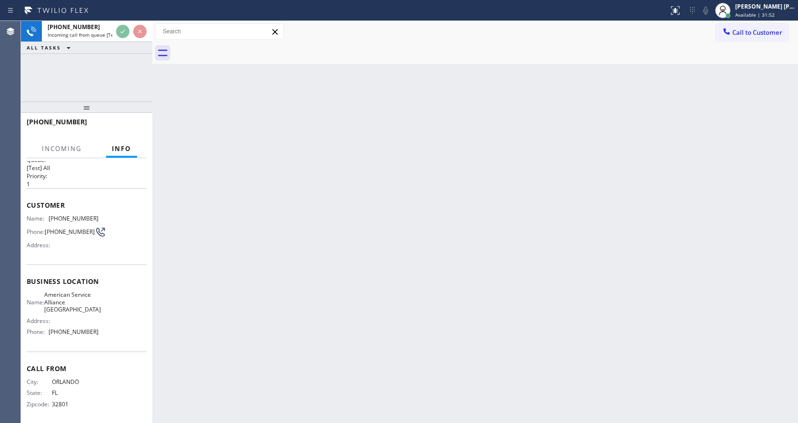
scroll to position [20, 0]
click at [298, 270] on div "Back to Dashboard Change Sender ID Customers Technicians Select a contact Outbo…" at bounding box center [475, 222] width 646 height 402
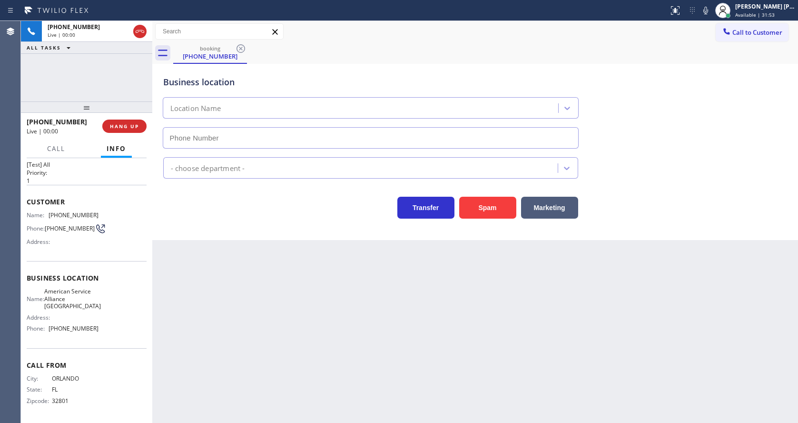
type input "[PHONE_NUMBER]"
click at [259, 362] on div "Back to Dashboard Change Sender ID Customers Technicians Select a contact Outbo…" at bounding box center [475, 222] width 646 height 402
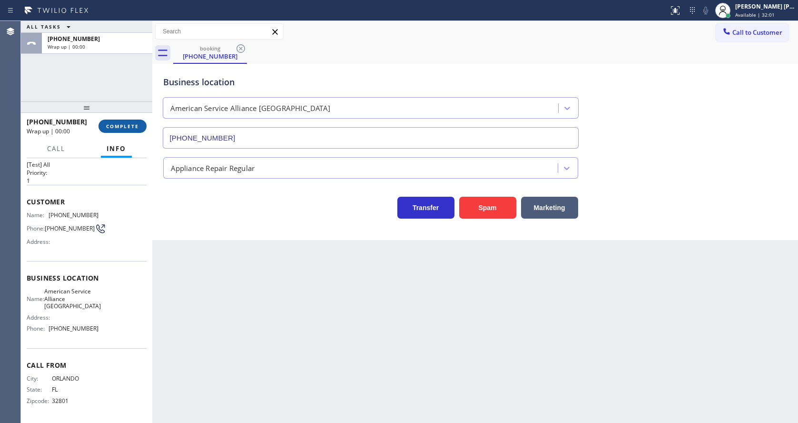
click at [122, 119] on button "COMPLETE" at bounding box center [122, 125] width 48 height 13
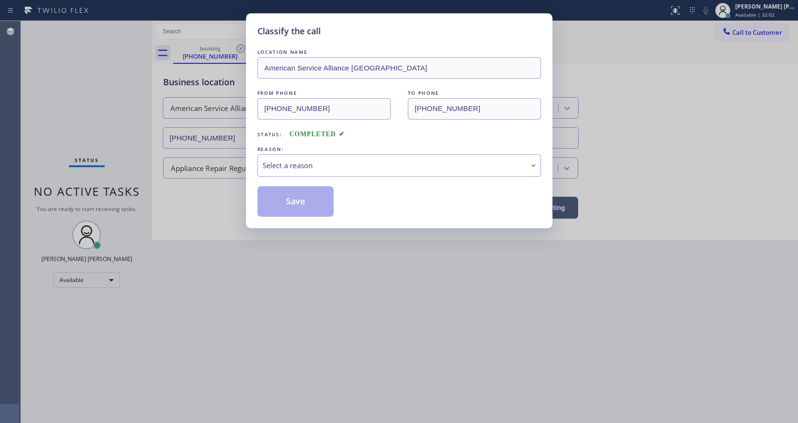
click at [293, 174] on div "Select a reason" at bounding box center [399, 165] width 284 height 22
click at [290, 204] on button "Save" at bounding box center [295, 201] width 77 height 30
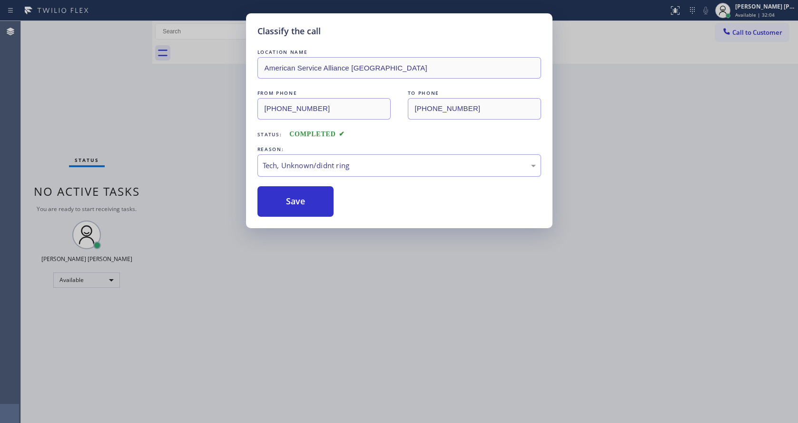
click at [321, 355] on div "Classify the call LOCATION NAME American Service Alliance Oakland FROM PHONE [P…" at bounding box center [399, 211] width 798 height 423
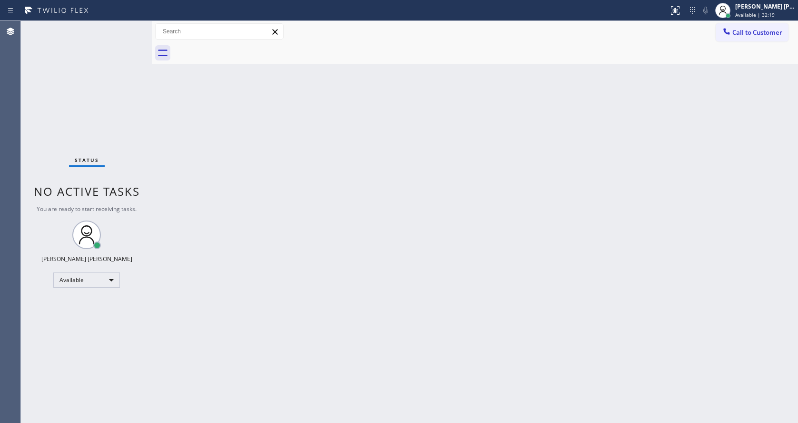
click at [407, 210] on div "Back to Dashboard Change Sender ID Customers Technicians Select a contact Outbo…" at bounding box center [475, 222] width 646 height 402
click at [231, 173] on div "Back to Dashboard Change Sender ID Customers Technicians Select a contact Outbo…" at bounding box center [475, 222] width 646 height 402
click at [129, 26] on div "Status No active tasks You are ready to start receiving tasks. [PERSON_NAME] [P…" at bounding box center [86, 222] width 131 height 402
click at [132, 24] on div "Status No active tasks You are ready to start receiving tasks. [PERSON_NAME] [P…" at bounding box center [86, 222] width 131 height 402
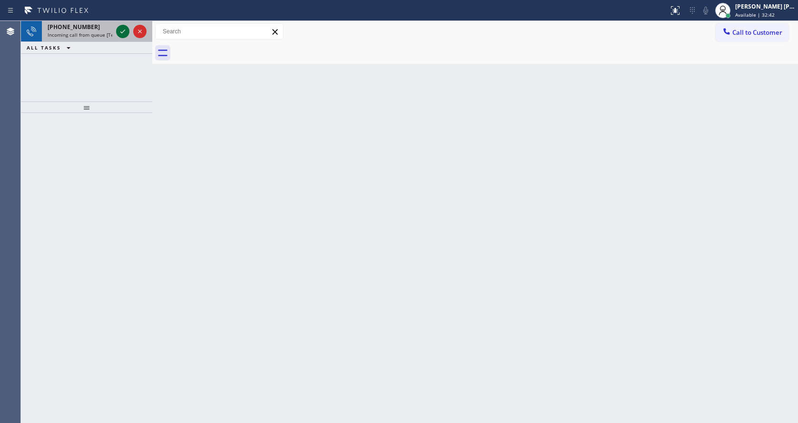
click at [125, 35] on icon at bounding box center [122, 31] width 11 height 11
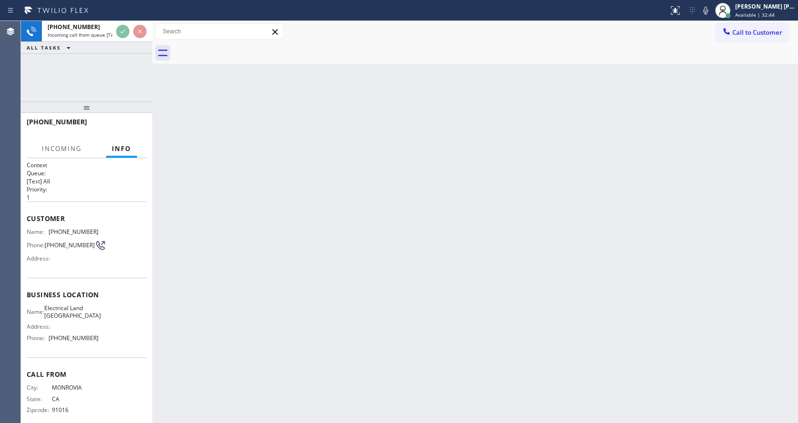
click at [350, 299] on div "Back to Dashboard Change Sender ID Customers Technicians Select a contact Outbo…" at bounding box center [475, 222] width 646 height 402
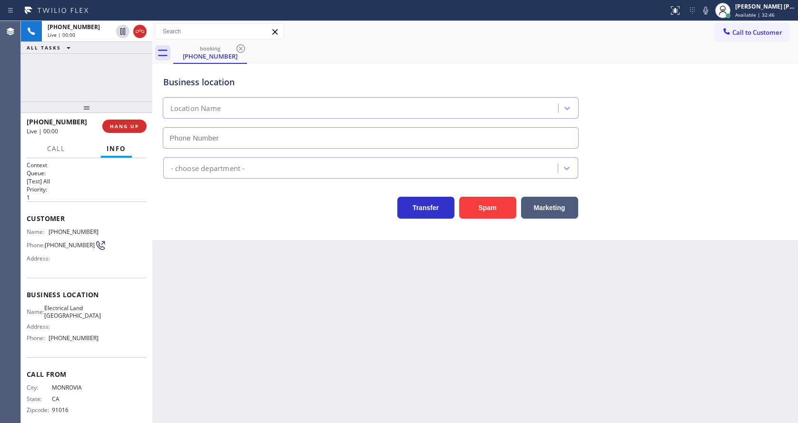
type input "[PHONE_NUMBER]"
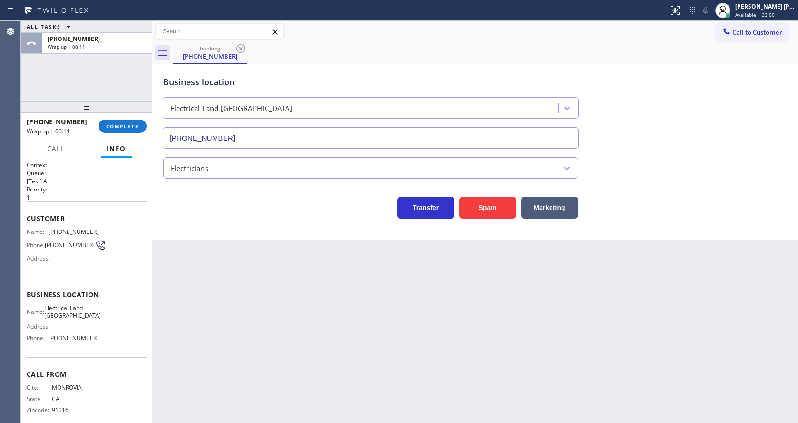
click at [214, 209] on div "Transfer Spam Marketing" at bounding box center [370, 205] width 419 height 27
click at [124, 125] on span "COMPLETE" at bounding box center [122, 126] width 33 height 7
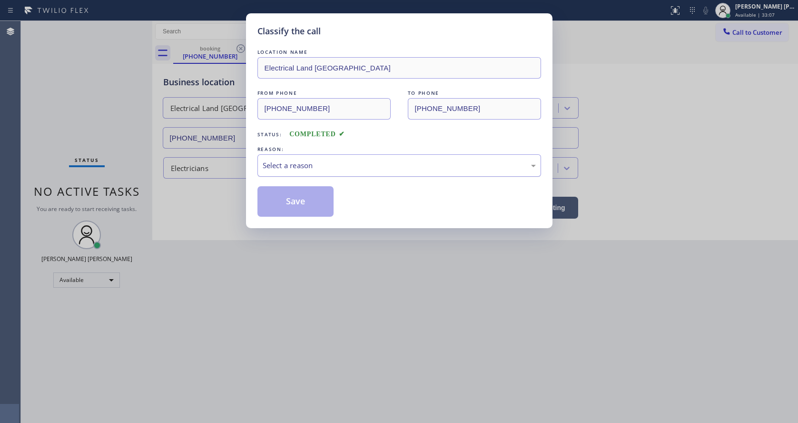
click at [286, 167] on div "Select a reason" at bounding box center [399, 165] width 273 height 11
click at [293, 205] on button "Save" at bounding box center [295, 201] width 77 height 30
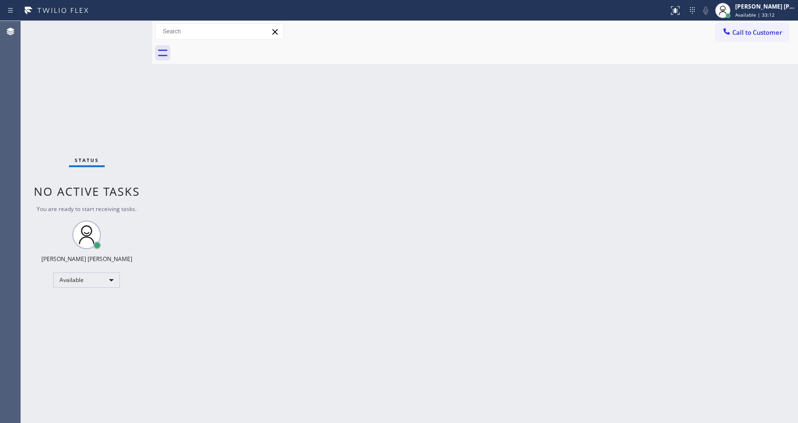
click at [256, 230] on div "Back to Dashboard Change Sender ID Customers Technicians Select a contact Outbo…" at bounding box center [475, 222] width 646 height 402
click at [292, 176] on div "Back to Dashboard Change Sender ID Customers Technicians Select a contact Outbo…" at bounding box center [475, 222] width 646 height 402
click at [121, 33] on div "Status No active tasks You are ready to start receiving tasks. [PERSON_NAME] [P…" at bounding box center [86, 222] width 131 height 402
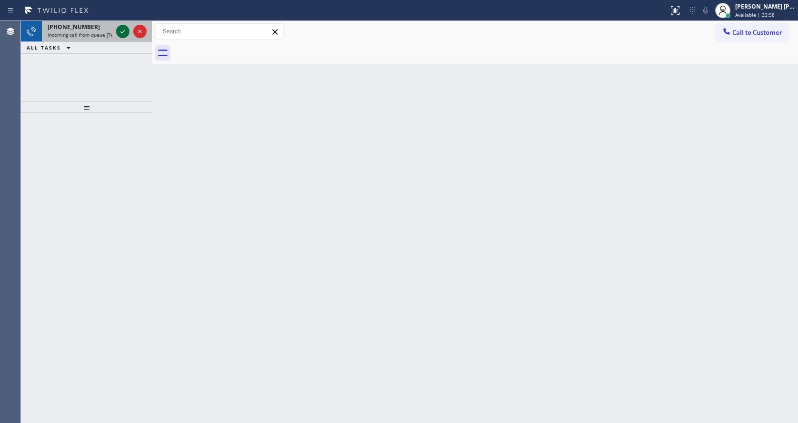
click at [121, 33] on icon at bounding box center [122, 32] width 5 height 4
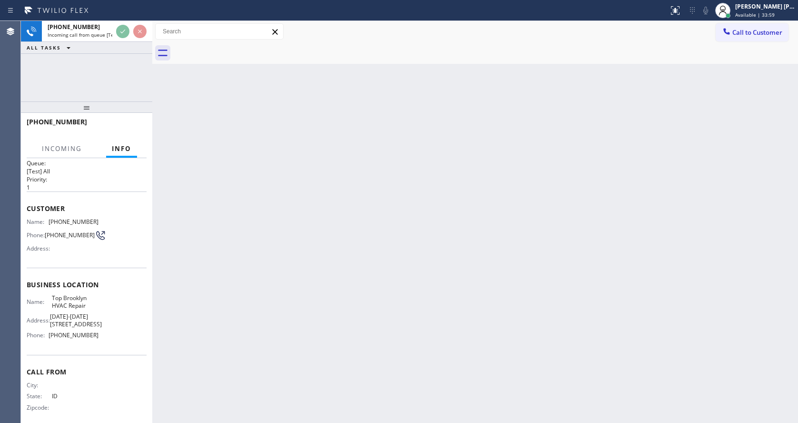
scroll to position [20, 0]
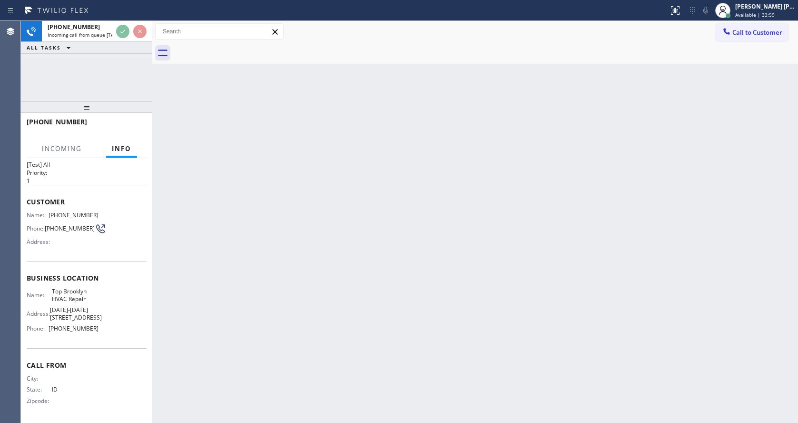
click at [365, 304] on div "Back to Dashboard Change Sender ID Customers Technicians Select a contact Outbo…" at bounding box center [475, 222] width 646 height 402
click at [241, 283] on div "Back to Dashboard Change Sender ID Customers Technicians Select a contact Outbo…" at bounding box center [475, 222] width 646 height 402
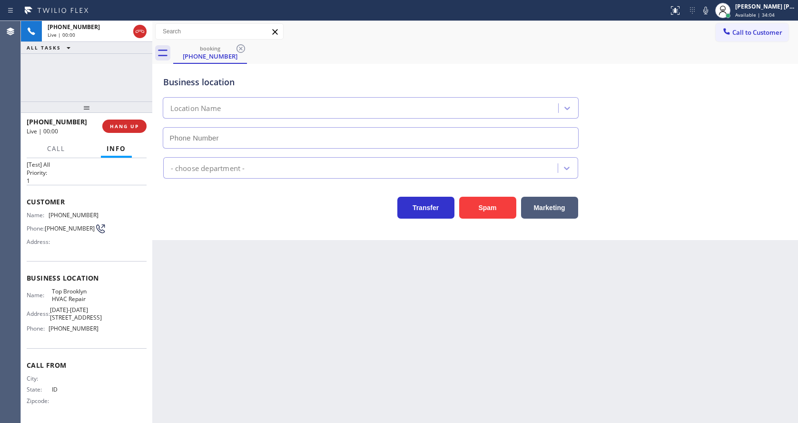
type input "[PHONE_NUMBER]"
click at [490, 212] on button "Spam" at bounding box center [487, 208] width 57 height 22
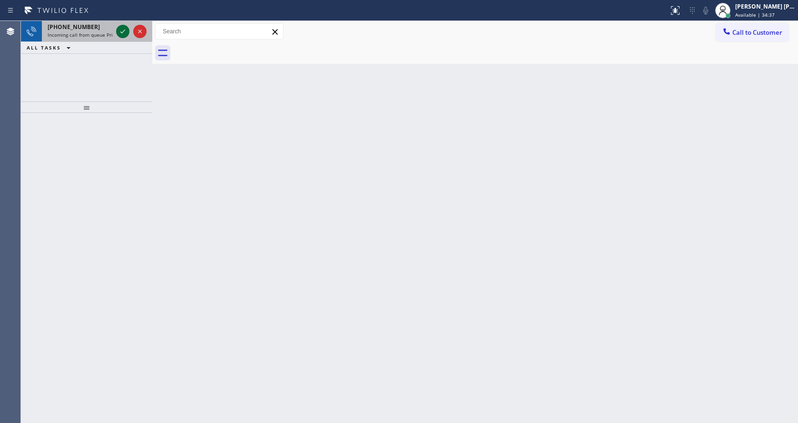
click at [126, 32] on icon at bounding box center [122, 31] width 11 height 11
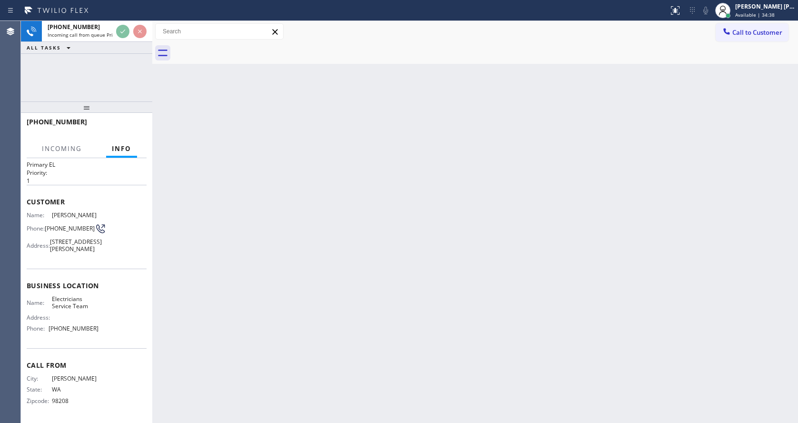
scroll to position [42, 0]
click at [304, 280] on div "Back to Dashboard Change Sender ID Customers Technicians Select a contact Outbo…" at bounding box center [475, 222] width 646 height 402
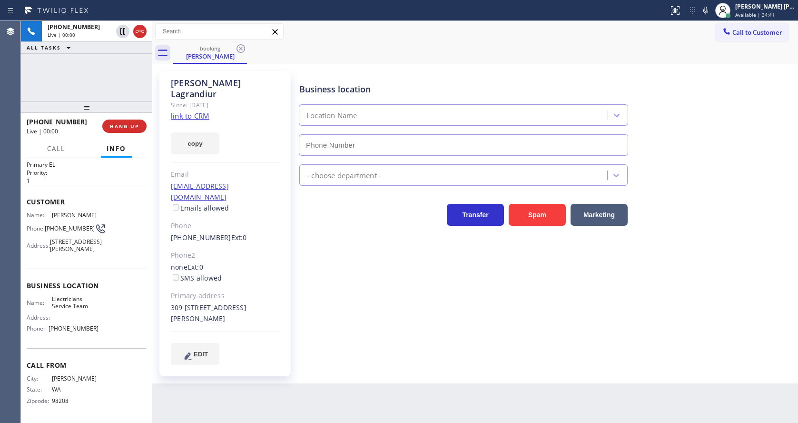
type input "[PHONE_NUMBER]"
click at [200, 111] on link "link to CRM" at bounding box center [190, 116] width 39 height 10
click at [323, 306] on div "Business location Electricians Service Team [PHONE_NUMBER] Electricians Transfe…" at bounding box center [546, 217] width 498 height 288
click at [348, 371] on div "Back to Dashboard Change Sender ID Customers Technicians Select a contact Outbo…" at bounding box center [475, 222] width 646 height 402
click at [394, 307] on div "Business location Electricians Service Team [PHONE_NUMBER] Electricians Transfe…" at bounding box center [546, 217] width 498 height 288
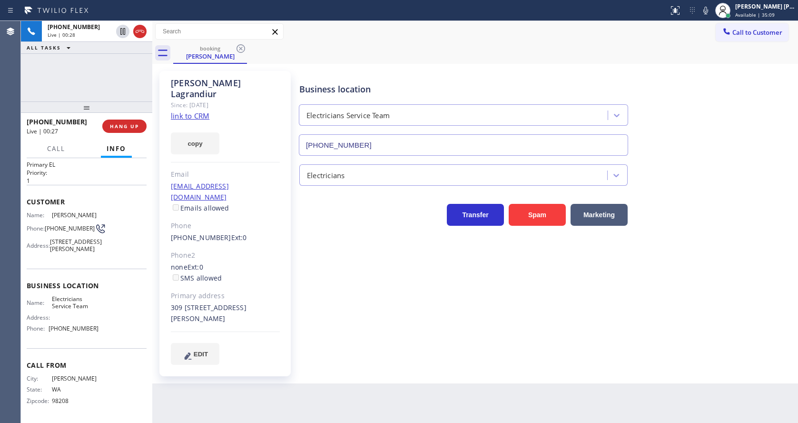
click at [364, 342] on div "Business location Electricians Service Team [PHONE_NUMBER] Electricians Transfe…" at bounding box center [546, 226] width 498 height 307
click at [708, 16] on icon at bounding box center [705, 10] width 11 height 11
click at [120, 29] on icon at bounding box center [122, 31] width 5 height 7
click at [330, 278] on div "Business location Electricians Service Team [PHONE_NUMBER] Electricians Transfe…" at bounding box center [546, 217] width 498 height 288
click at [250, 135] on div "copy" at bounding box center [225, 137] width 109 height 33
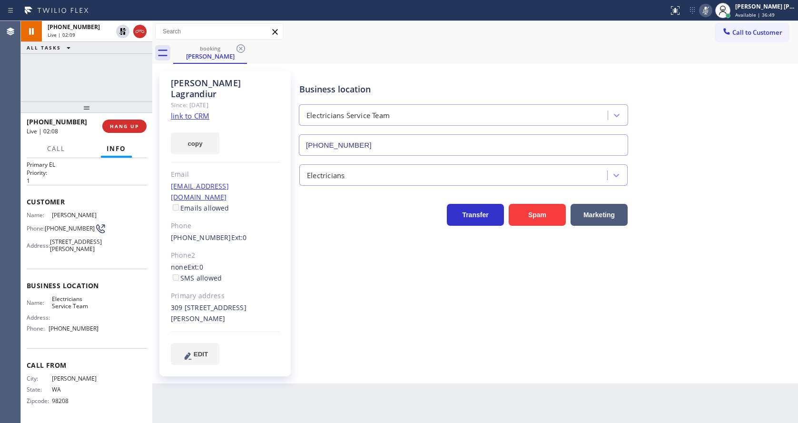
click at [384, 347] on div "Business location Electricians Service Team [PHONE_NUMBER] Electricians Transfe…" at bounding box center [546, 226] width 498 height 307
click at [319, 329] on div "Business location Electricians Service Team [PHONE_NUMBER] Electricians Transfe…" at bounding box center [546, 217] width 498 height 288
click at [123, 32] on icon at bounding box center [122, 31] width 7 height 7
click at [711, 9] on icon at bounding box center [705, 10] width 11 height 11
drag, startPoint x: 732, startPoint y: 110, endPoint x: 736, endPoint y: 117, distance: 8.3
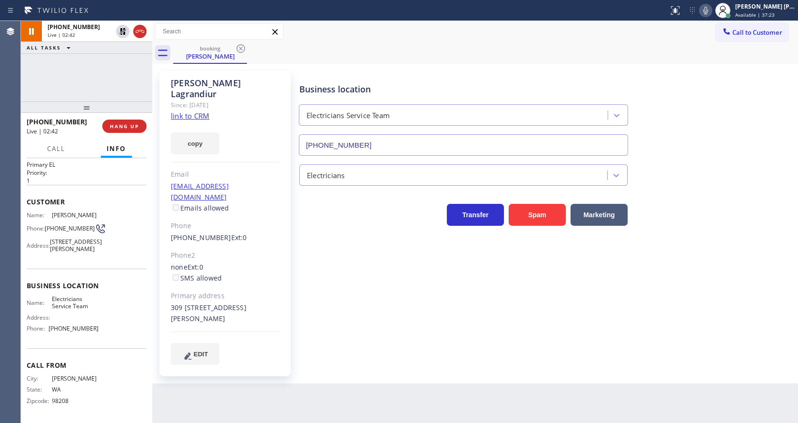
click at [732, 110] on div "Business location Electricians Service Team [PHONE_NUMBER]" at bounding box center [546, 112] width 498 height 86
click at [483, 282] on div "Business location Electricians Service Team [PHONE_NUMBER] Electricians Transfe…" at bounding box center [546, 217] width 498 height 288
click at [273, 262] on div "none Ext: 0 SMS allowed" at bounding box center [225, 273] width 109 height 22
click at [332, 345] on div "Business location Electricians Service Team [PHONE_NUMBER] Electricians Transfe…" at bounding box center [546, 226] width 498 height 307
click at [424, 335] on div "Business location Electricians Service Team [PHONE_NUMBER] Electricians Transfe…" at bounding box center [546, 217] width 498 height 288
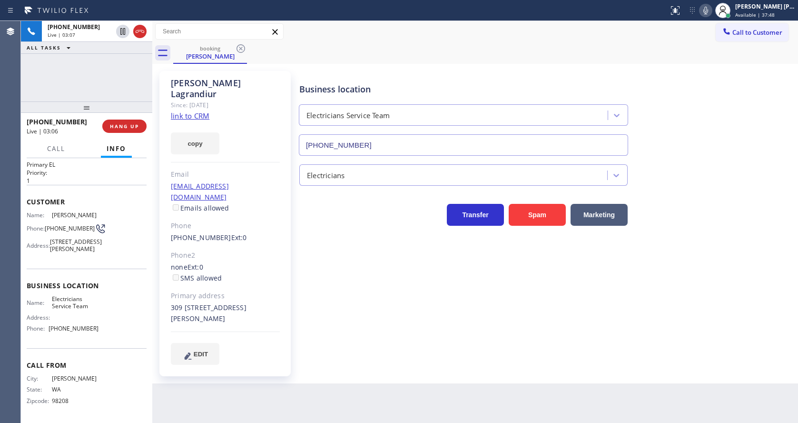
click at [87, 260] on div "Customer Name: [PERSON_NAME] Phone: [PHONE_NUMBER] Address: [STREET_ADDRESS][PE…" at bounding box center [87, 226] width 120 height 83
click at [95, 283] on span "Business location" at bounding box center [87, 285] width 120 height 9
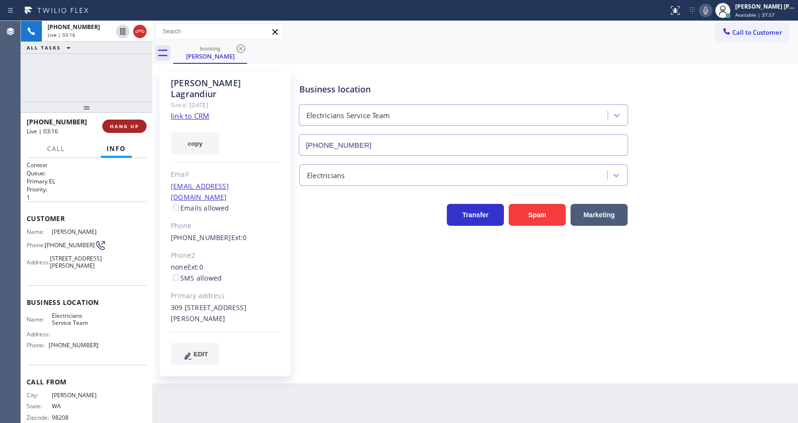
click at [132, 127] on span "HANG UP" at bounding box center [124, 126] width 29 height 7
click at [132, 127] on span "COMPLETE" at bounding box center [122, 126] width 33 height 7
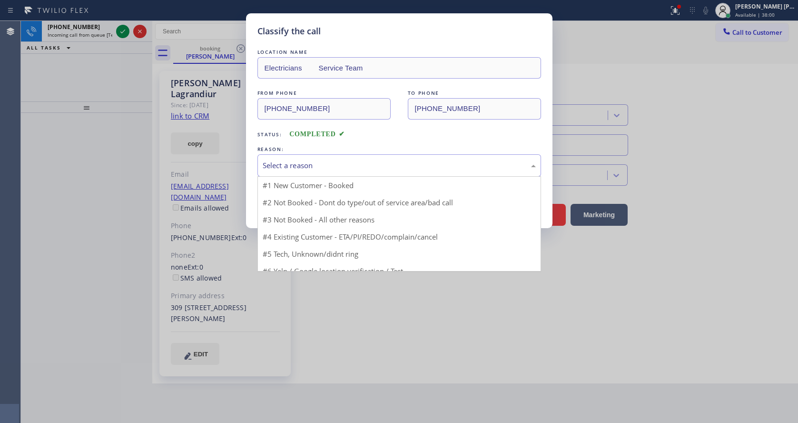
click at [340, 169] on div "Select a reason" at bounding box center [399, 165] width 273 height 11
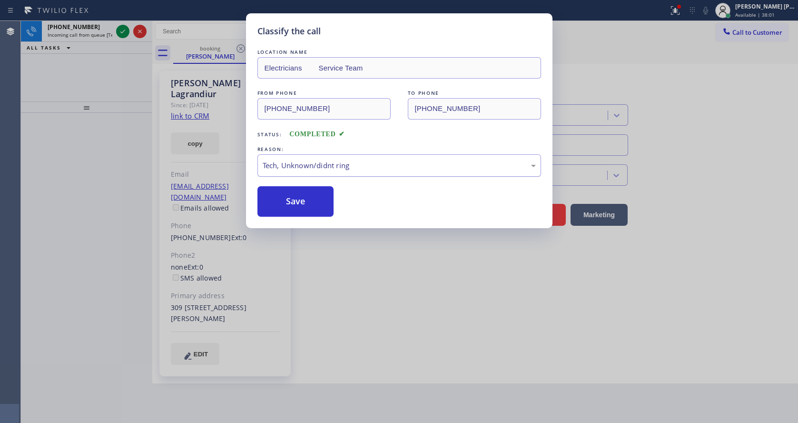
click at [306, 163] on div "Tech, Unknown/didnt ring" at bounding box center [399, 165] width 273 height 11
click at [300, 212] on button "Save" at bounding box center [295, 201] width 77 height 30
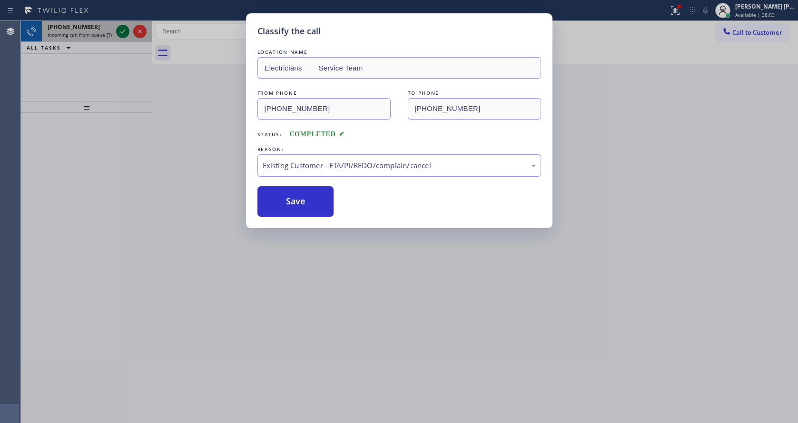
click at [118, 29] on icon at bounding box center [122, 31] width 11 height 11
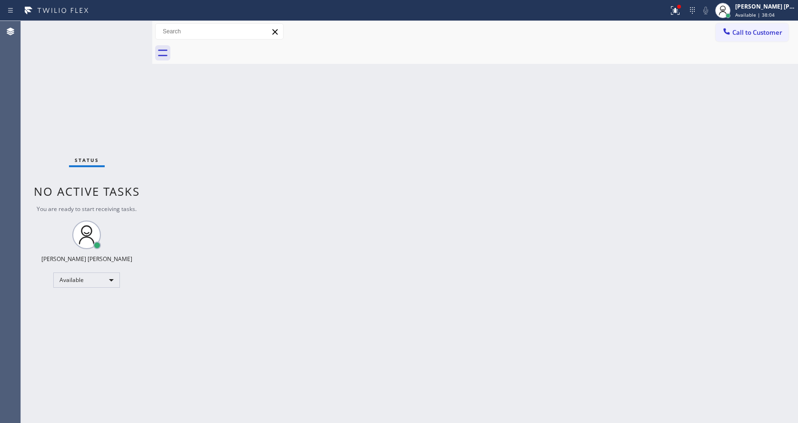
click at [546, 300] on div "Back to Dashboard Change Sender ID Customers Technicians Select a contact Outbo…" at bounding box center [475, 222] width 646 height 402
drag, startPoint x: 678, startPoint y: 9, endPoint x: 663, endPoint y: 80, distance: 72.9
click at [678, 9] on icon at bounding box center [674, 10] width 11 height 11
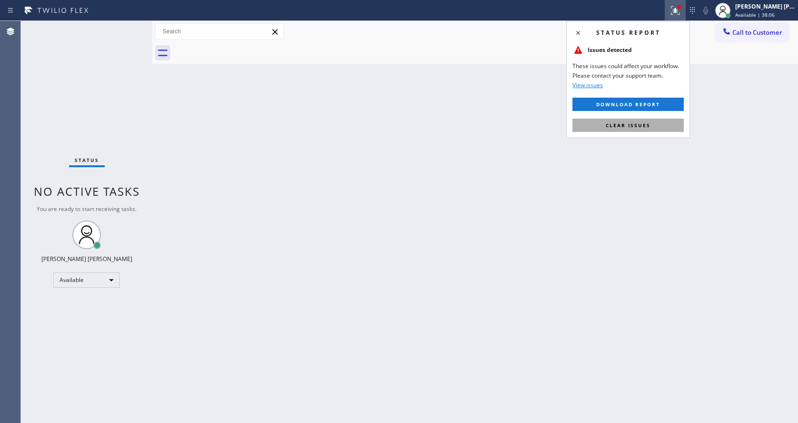
click at [633, 128] on span "Clear issues" at bounding box center [628, 125] width 45 height 7
click at [633, 128] on div "Back to Dashboard Change Sender ID Customers Technicians Select a contact Outbo…" at bounding box center [475, 222] width 646 height 402
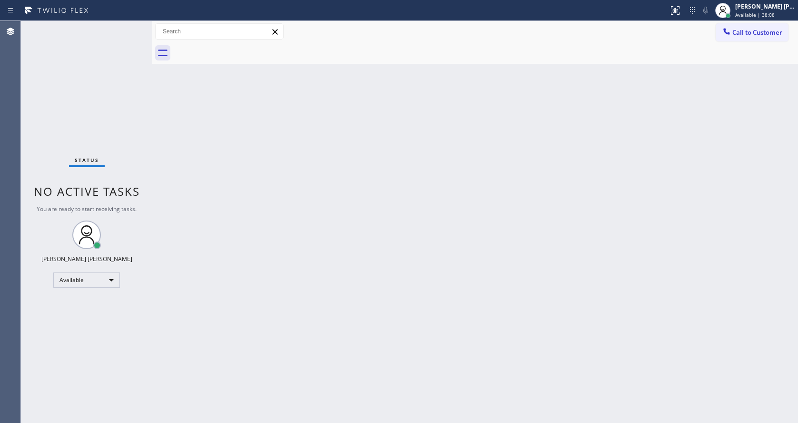
click at [199, 150] on div "Back to Dashboard Change Sender ID Customers Technicians Select a contact Outbo…" at bounding box center [475, 222] width 646 height 402
click at [127, 28] on div "Status No active tasks You are ready to start receiving tasks. [PERSON_NAME] [P…" at bounding box center [86, 222] width 131 height 402
drag, startPoint x: 225, startPoint y: 188, endPoint x: 181, endPoint y: 144, distance: 62.2
click at [225, 188] on div "Back to Dashboard Change Sender ID Customers Technicians Select a contact Outbo…" at bounding box center [475, 222] width 646 height 402
click at [130, 26] on div "Status No active tasks You are ready to start receiving tasks. [PERSON_NAME] [P…" at bounding box center [86, 222] width 131 height 402
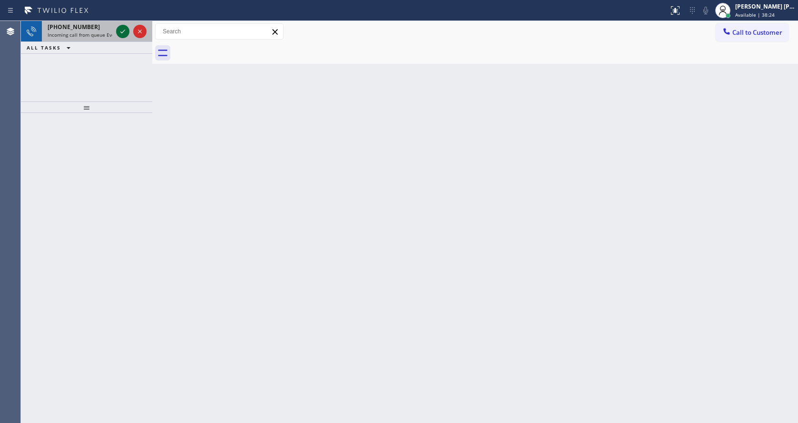
click at [128, 26] on icon at bounding box center [122, 31] width 11 height 11
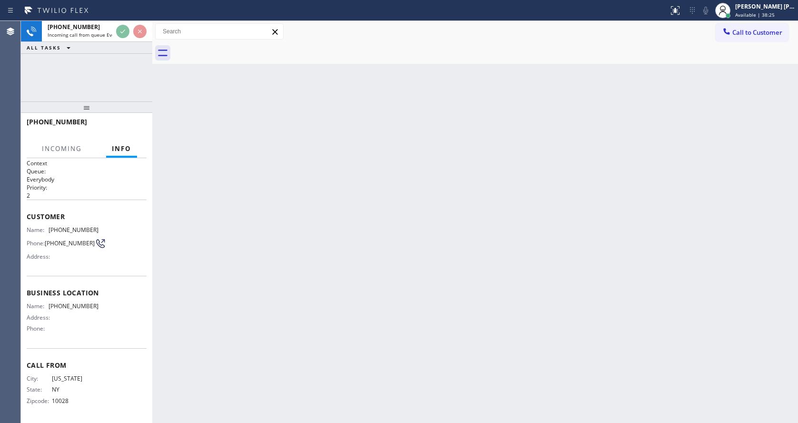
scroll to position [5, 0]
click at [476, 281] on div "Back to Dashboard Change Sender ID Customers Technicians Select a contact Outbo…" at bounding box center [475, 222] width 646 height 402
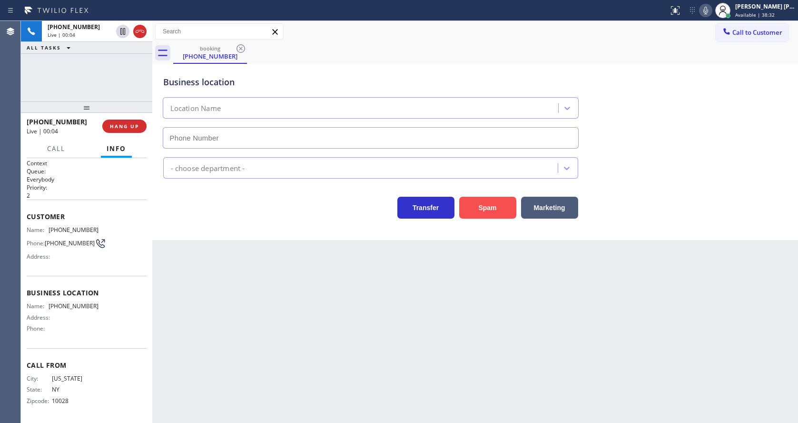
click at [485, 204] on button "Spam" at bounding box center [487, 208] width 57 height 22
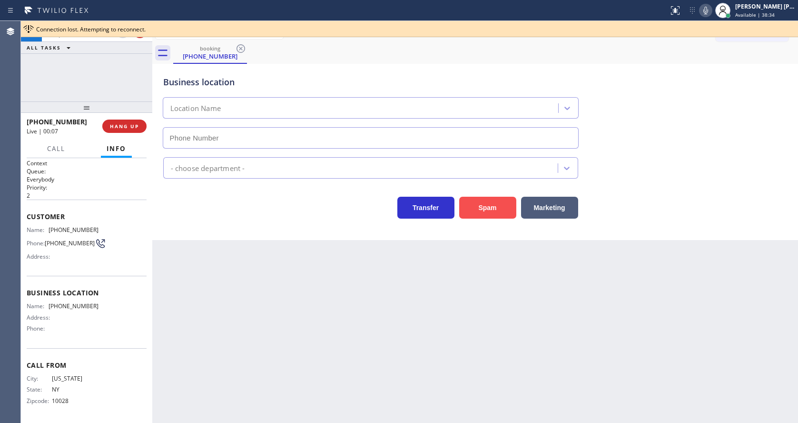
click at [485, 204] on button "Spam" at bounding box center [487, 208] width 57 height 22
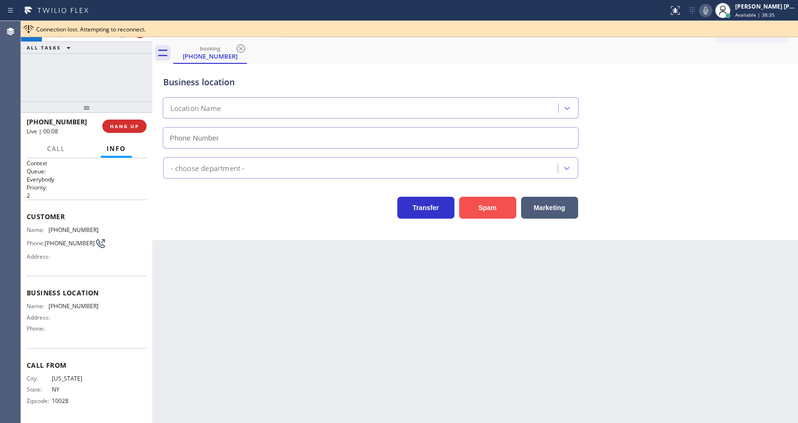
click at [485, 204] on button "Spam" at bounding box center [487, 208] width 57 height 22
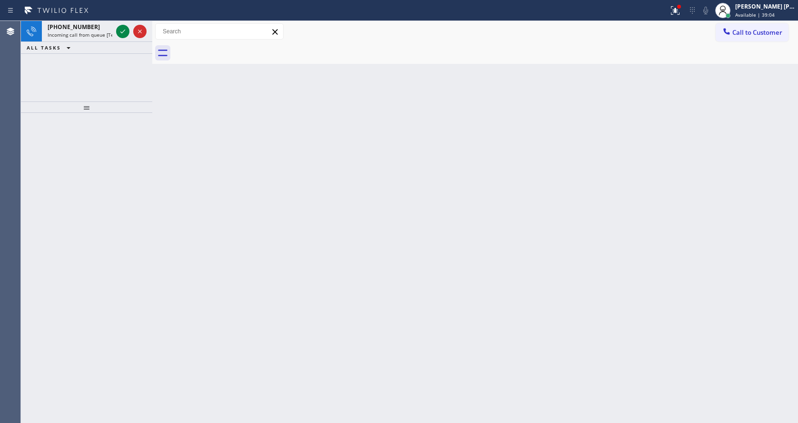
click at [222, 163] on div "Back to Dashboard Change Sender ID Customers Technicians Select a contact Outbo…" at bounding box center [475, 222] width 646 height 402
click at [121, 31] on icon at bounding box center [122, 31] width 11 height 11
click at [291, 228] on div "Back to Dashboard Change Sender ID Customers Technicians Select a contact Outbo…" at bounding box center [475, 222] width 646 height 402
click at [120, 27] on icon at bounding box center [122, 31] width 11 height 11
drag, startPoint x: 130, startPoint y: 30, endPoint x: 118, endPoint y: 36, distance: 13.4
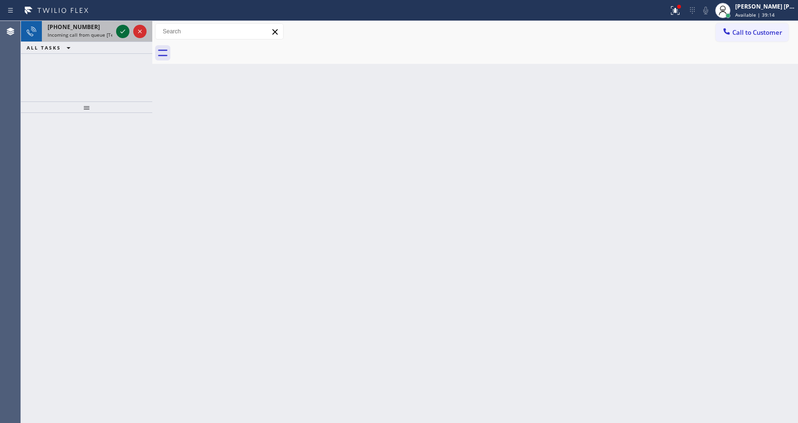
click at [128, 31] on div at bounding box center [131, 31] width 34 height 21
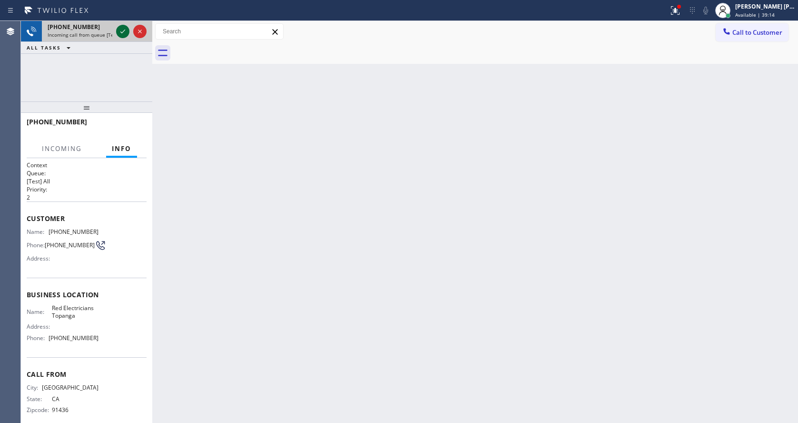
click at [118, 36] on icon at bounding box center [122, 31] width 11 height 11
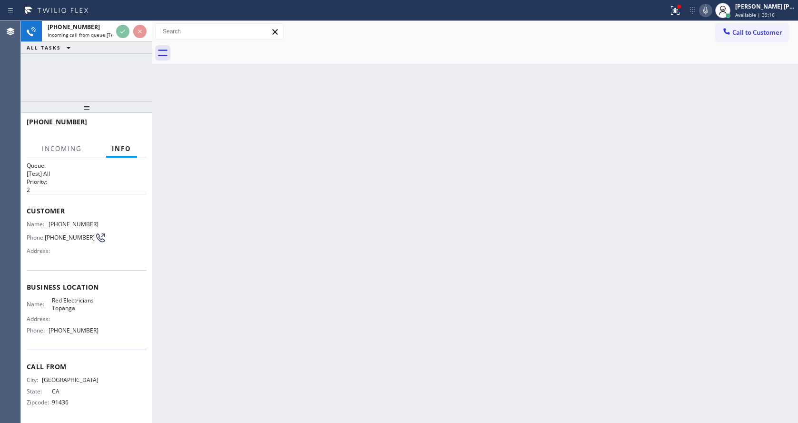
scroll to position [12, 0]
click at [244, 315] on div "Back to Dashboard Change Sender ID Customers Technicians Select a contact Outbo…" at bounding box center [475, 222] width 646 height 402
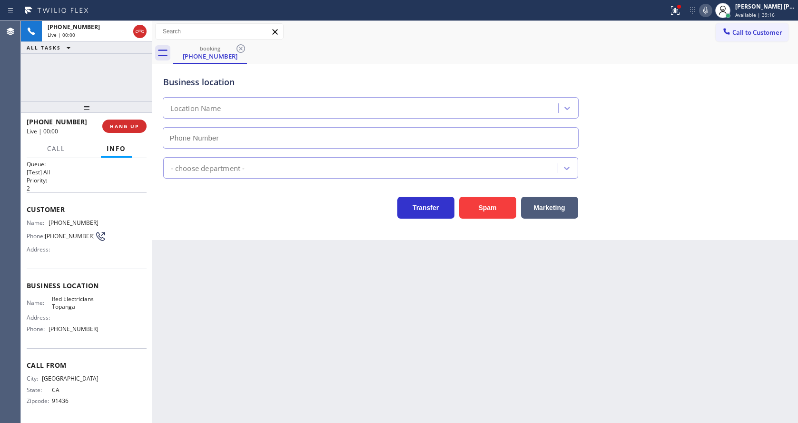
type input "[PHONE_NUMBER]"
click at [246, 282] on div "Back to Dashboard Change Sender ID Customers Technicians Select a contact Outbo…" at bounding box center [475, 222] width 646 height 402
click at [490, 208] on button "Spam" at bounding box center [487, 208] width 57 height 22
click at [678, 5] on icon at bounding box center [674, 10] width 11 height 11
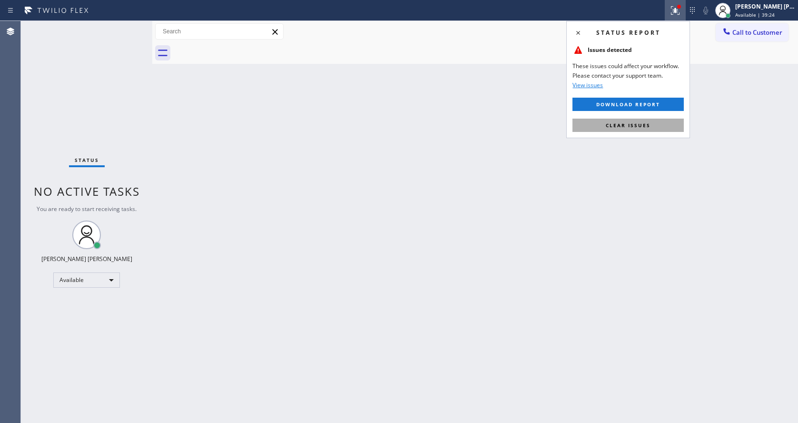
click at [656, 119] on button "Clear issues" at bounding box center [627, 124] width 111 height 13
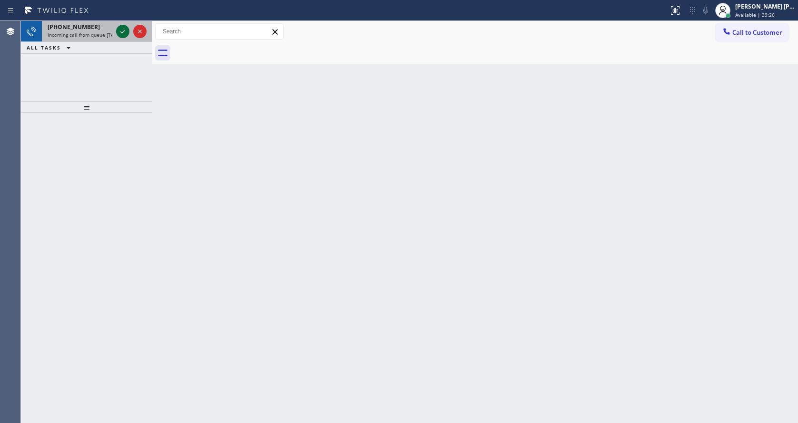
click at [121, 33] on icon at bounding box center [122, 32] width 5 height 4
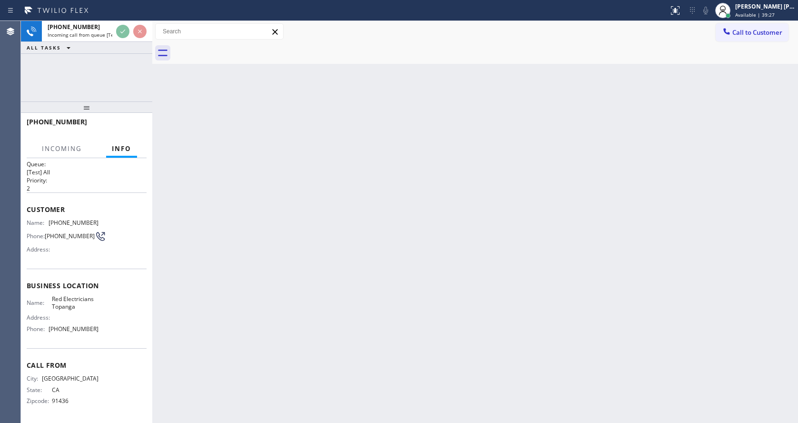
scroll to position [12, 0]
click at [368, 310] on div "Back to Dashboard Change Sender ID Customers Technicians Select a contact Outbo…" at bounding box center [475, 222] width 646 height 402
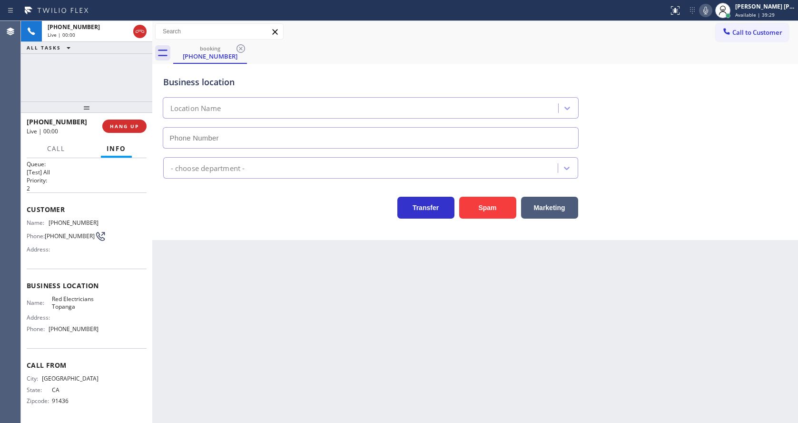
type input "[PHONE_NUMBER]"
click at [298, 301] on div "Back to Dashboard Change Sender ID Customers Technicians Select a contact Outbo…" at bounding box center [475, 222] width 646 height 402
click at [476, 212] on button "Spam" at bounding box center [487, 208] width 57 height 22
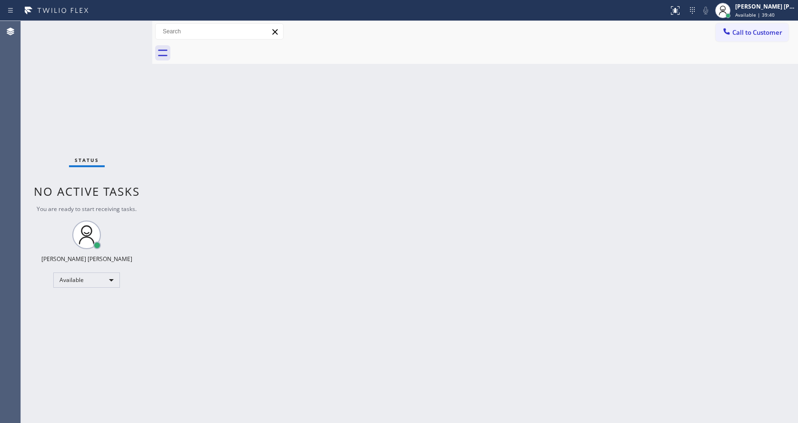
click at [118, 37] on div "Status No active tasks You are ready to start receiving tasks. [PERSON_NAME] [P…" at bounding box center [86, 222] width 131 height 402
click at [380, 284] on div "Back to Dashboard Change Sender ID Customers Technicians Select a contact Outbo…" at bounding box center [475, 222] width 646 height 402
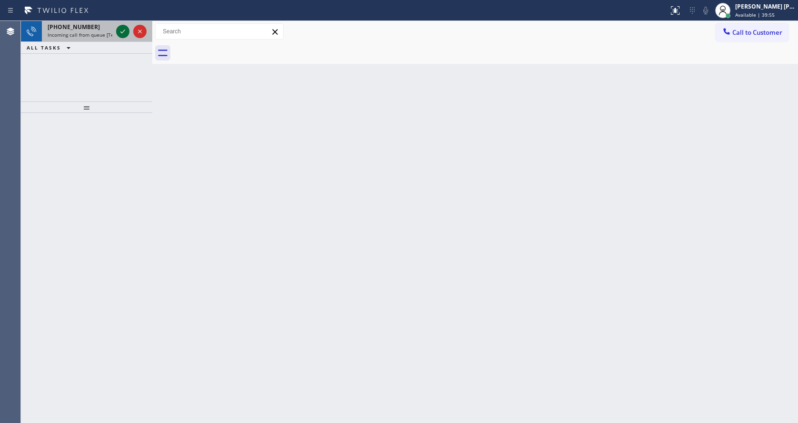
click at [121, 30] on icon at bounding box center [122, 31] width 11 height 11
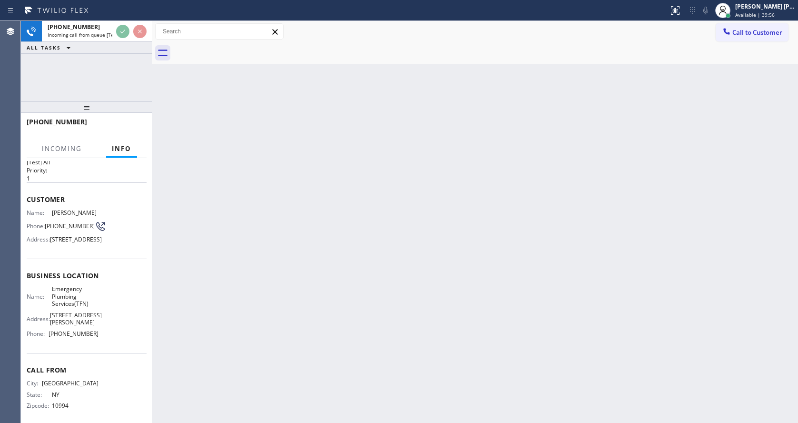
scroll to position [35, 0]
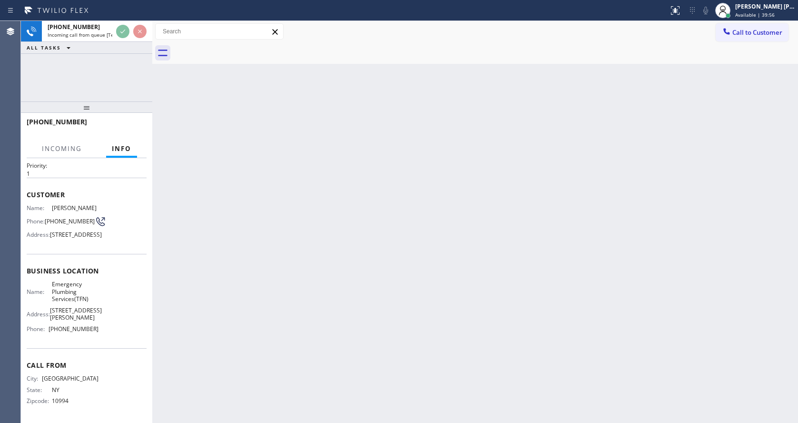
click at [334, 300] on div "Back to Dashboard Change Sender ID Customers Technicians Select a contact Outbo…" at bounding box center [475, 222] width 646 height 402
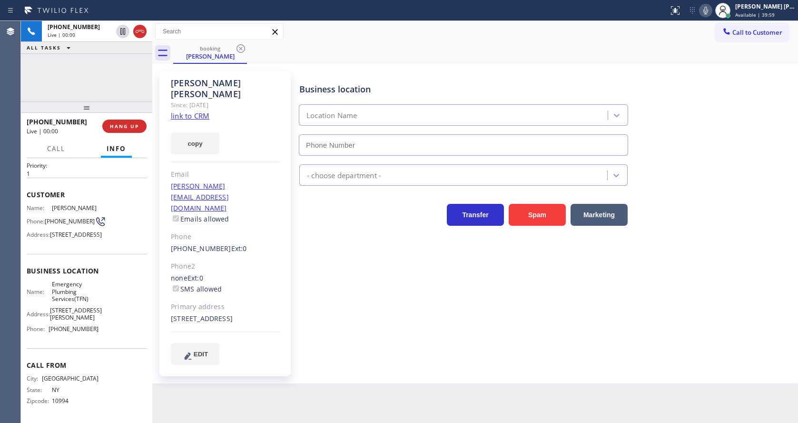
type input "[PHONE_NUMBER]"
click at [198, 111] on link "link to CRM" at bounding box center [190, 116] width 39 height 10
click at [344, 328] on div "Business location Emergency Plumbing Services(TFN) [PHONE_NUMBER] Plumbing Reg …" at bounding box center [546, 217] width 498 height 288
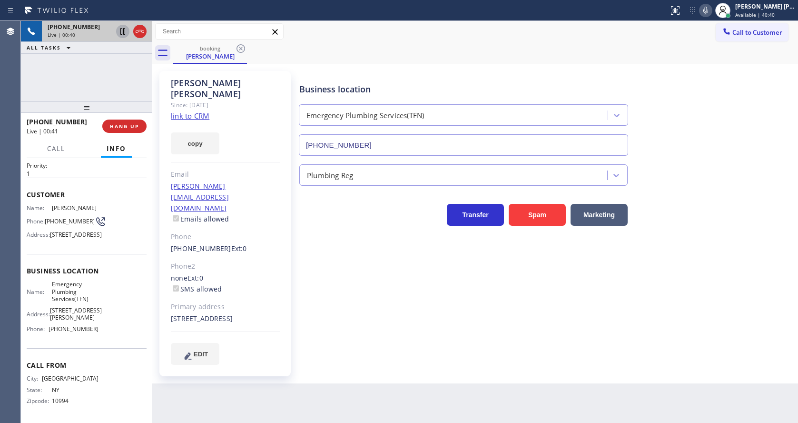
click at [122, 29] on icon at bounding box center [122, 31] width 5 height 7
click at [707, 12] on icon at bounding box center [705, 10] width 11 height 11
click at [709, 88] on div "Business location Emergency Plumbing Services(TFN) [PHONE_NUMBER]" at bounding box center [546, 112] width 498 height 86
click at [413, 353] on div "Business location Emergency Plumbing Services(TFN) [PHONE_NUMBER] Plumbing Reg …" at bounding box center [546, 226] width 498 height 307
click at [379, 346] on div "Business location Emergency Plumbing Services(TFN) [PHONE_NUMBER] Plumbing Reg …" at bounding box center [546, 226] width 498 height 307
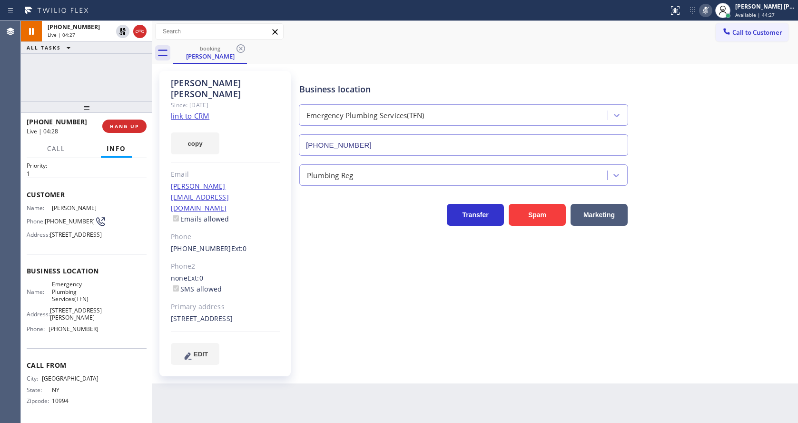
drag, startPoint x: 519, startPoint y: 325, endPoint x: 505, endPoint y: 322, distance: 13.5
click at [519, 325] on div "Business location Emergency Plumbing Services(TFN) [PHONE_NUMBER] Plumbing Reg …" at bounding box center [546, 217] width 498 height 288
click at [123, 30] on icon at bounding box center [122, 31] width 7 height 7
click at [709, 11] on icon at bounding box center [705, 10] width 11 height 11
click at [736, 131] on div "Business location Emergency Plumbing Services(TFN) [PHONE_NUMBER]" at bounding box center [546, 112] width 498 height 86
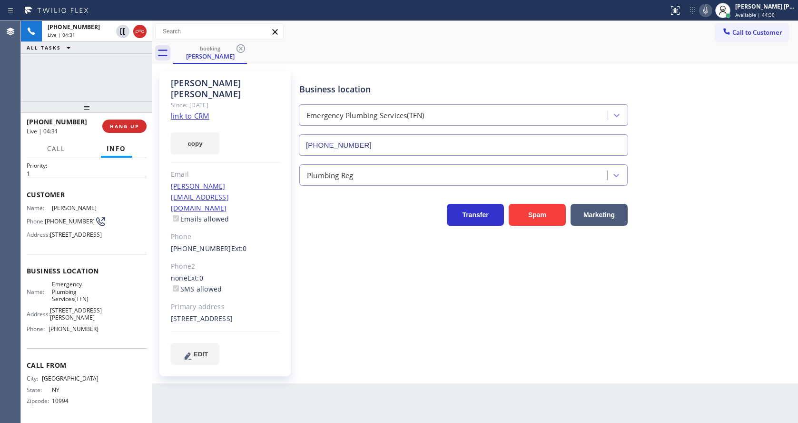
click at [373, 349] on div "Business location Emergency Plumbing Services(TFN) [PHONE_NUMBER] Plumbing Reg …" at bounding box center [546, 226] width 498 height 307
click at [350, 347] on div "Business location Emergency Plumbing Services(TFN) [PHONE_NUMBER] Plumbing Reg …" at bounding box center [546, 226] width 498 height 307
drag, startPoint x: 413, startPoint y: 347, endPoint x: 378, endPoint y: 357, distance: 36.3
click at [413, 347] on div "Business location Emergency Plumbing Services(TFN) [PHONE_NUMBER] Plumbing Reg …" at bounding box center [546, 226] width 498 height 307
click at [437, 338] on div "Business location Emergency Plumbing Services(TFN) [PHONE_NUMBER] Plumbing Reg …" at bounding box center [546, 217] width 498 height 288
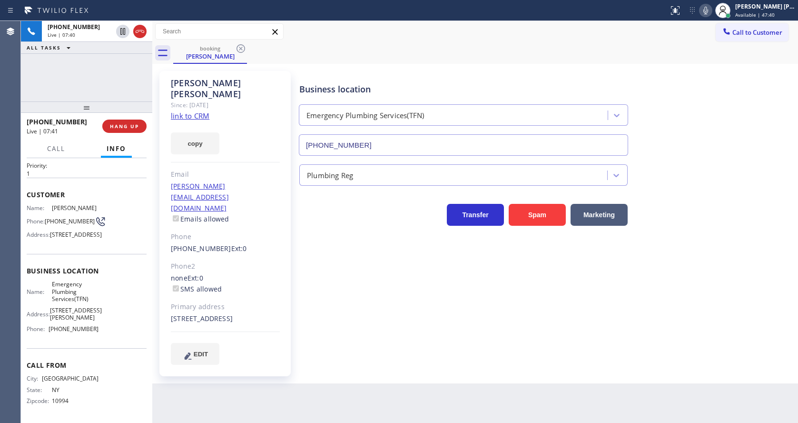
click at [399, 330] on div "Business location Emergency Plumbing Services(TFN) [PHONE_NUMBER] Plumbing Reg …" at bounding box center [546, 217] width 498 height 288
click at [706, 6] on icon at bounding box center [705, 10] width 11 height 11
click at [305, 415] on div "Back to Dashboard Change Sender ID Customers Technicians Select a contact Outbo…" at bounding box center [475, 222] width 646 height 402
click at [126, 26] on icon at bounding box center [122, 31] width 11 height 11
click at [315, 275] on div "Business location Emergency Plumbing Services(TFN) [PHONE_NUMBER] Plumbing Reg …" at bounding box center [546, 217] width 498 height 288
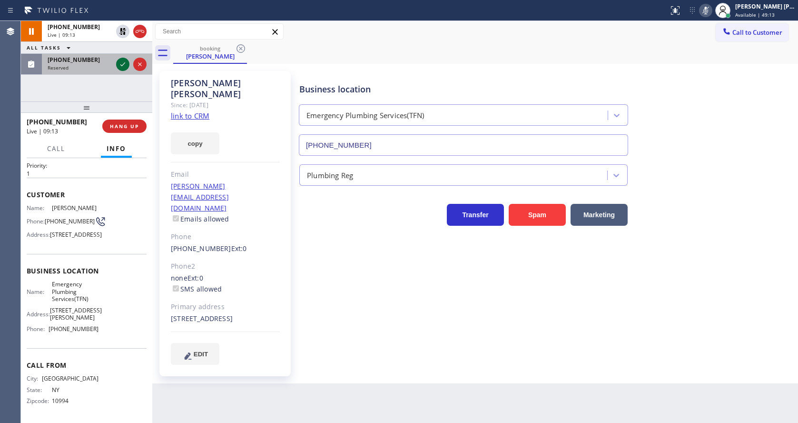
click at [124, 65] on icon at bounding box center [122, 64] width 11 height 11
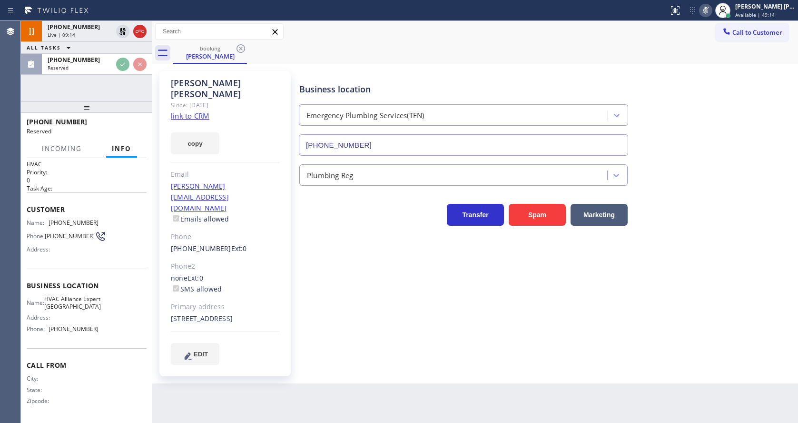
scroll to position [28, 0]
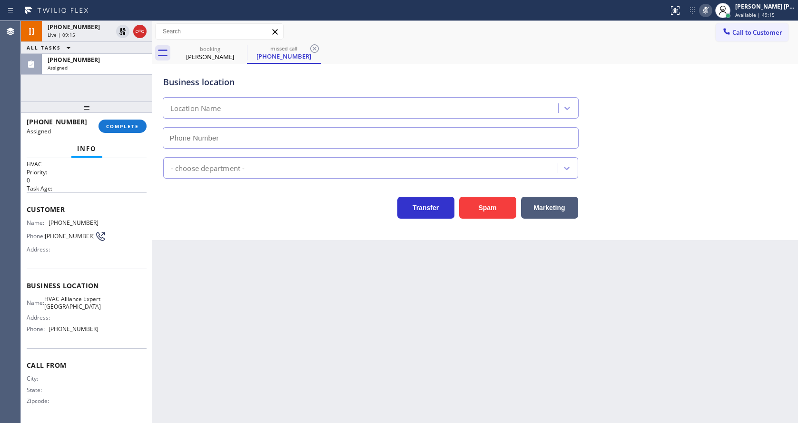
type input "[PHONE_NUMBER]"
click at [127, 122] on button "COMPLETE" at bounding box center [122, 125] width 48 height 13
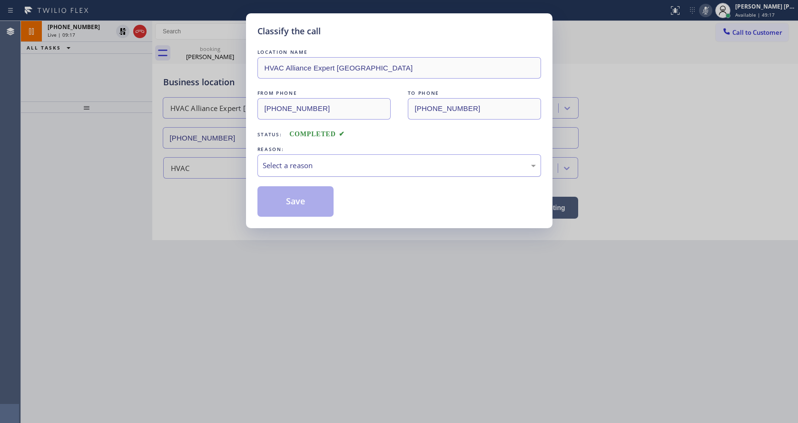
click at [292, 164] on div "Select a reason" at bounding box center [399, 165] width 273 height 11
click at [294, 205] on button "Save" at bounding box center [295, 201] width 77 height 30
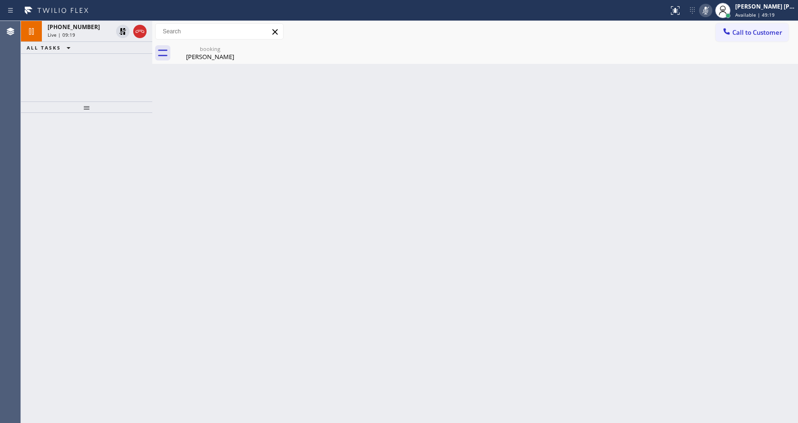
drag, startPoint x: 78, startPoint y: 33, endPoint x: 99, endPoint y: 58, distance: 32.4
click at [78, 33] on div "Live | 09:19" at bounding box center [80, 34] width 65 height 7
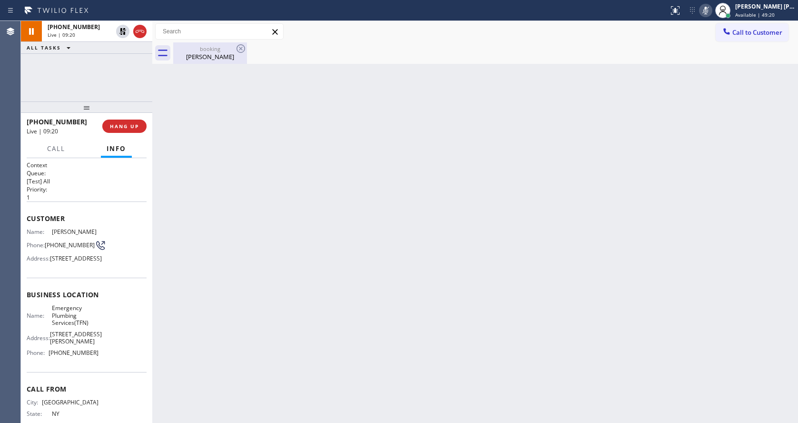
click at [199, 57] on div "[PERSON_NAME]" at bounding box center [210, 56] width 72 height 9
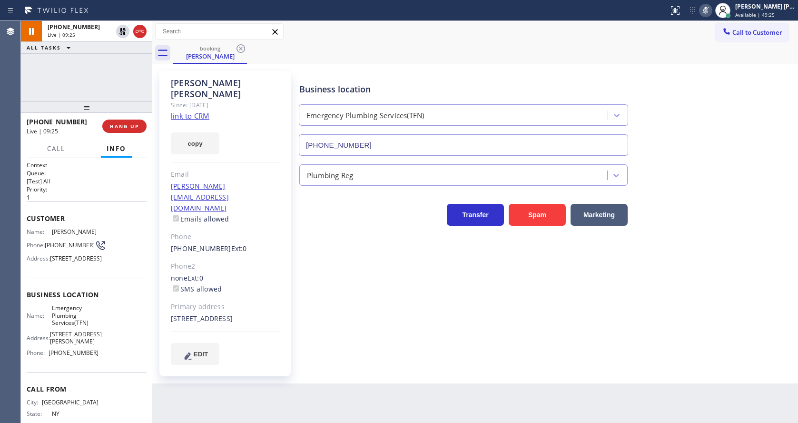
click at [340, 301] on div "Business location Emergency Plumbing Services(TFN) [PHONE_NUMBER] Plumbing Reg …" at bounding box center [546, 217] width 498 height 288
click at [471, 324] on div "Business location Emergency Plumbing Services(TFN) [PHONE_NUMBER] Plumbing Reg …" at bounding box center [546, 217] width 498 height 288
click at [122, 30] on icon at bounding box center [122, 31] width 7 height 7
click at [710, 15] on icon at bounding box center [705, 10] width 11 height 11
click at [710, 79] on div "Business location Emergency Plumbing Services(TFN) [PHONE_NUMBER]" at bounding box center [546, 112] width 498 height 86
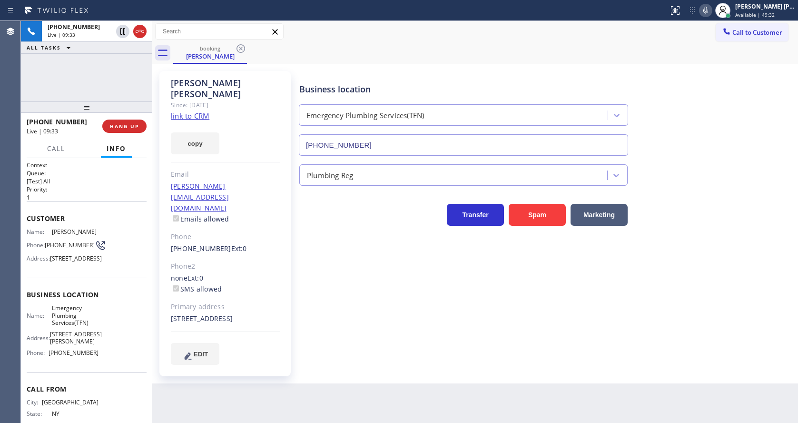
click at [294, 407] on div "Back to Dashboard Change Sender ID Customers Technicians Select a contact Outbo…" at bounding box center [475, 222] width 646 height 402
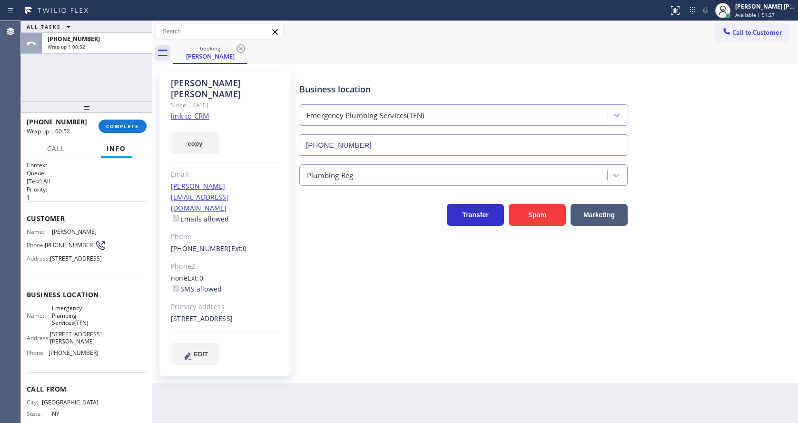
click at [246, 261] on div "Phone2" at bounding box center [225, 266] width 109 height 11
click at [116, 130] on button "COMPLETE" at bounding box center [122, 125] width 48 height 13
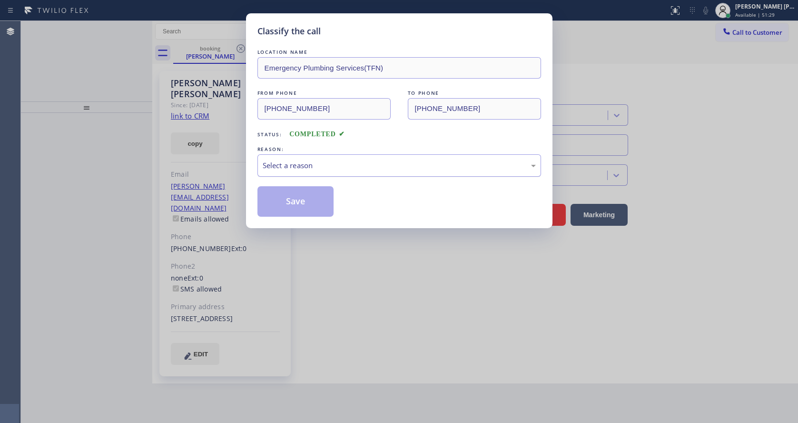
click at [296, 158] on div "Select a reason" at bounding box center [399, 165] width 284 height 22
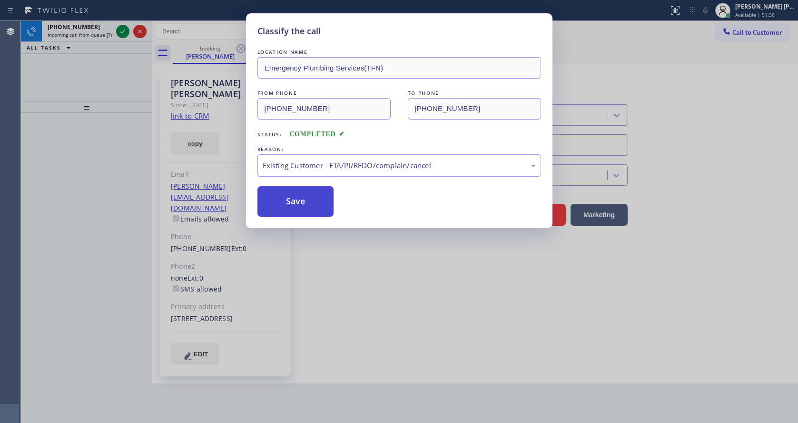
click at [298, 200] on button "Save" at bounding box center [295, 201] width 77 height 30
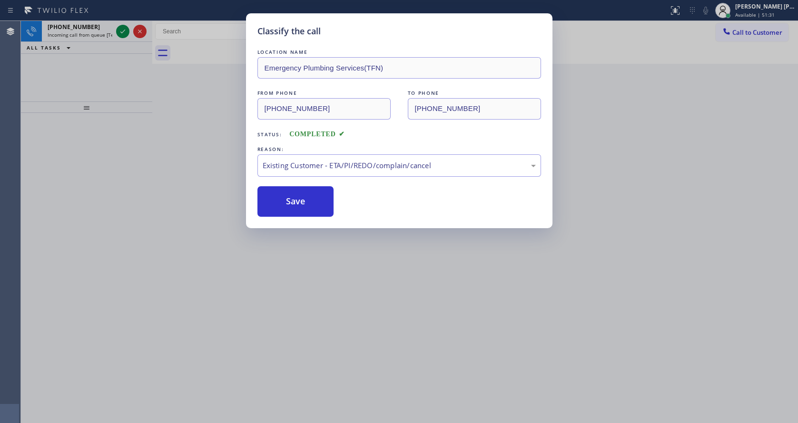
click at [124, 35] on icon at bounding box center [122, 31] width 11 height 11
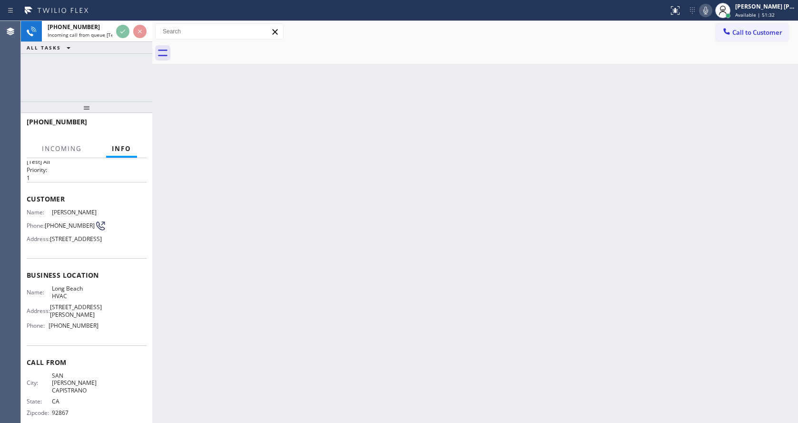
click at [405, 309] on div "Back to Dashboard Change Sender ID Customers Technicians Select a contact Outbo…" at bounding box center [475, 222] width 646 height 402
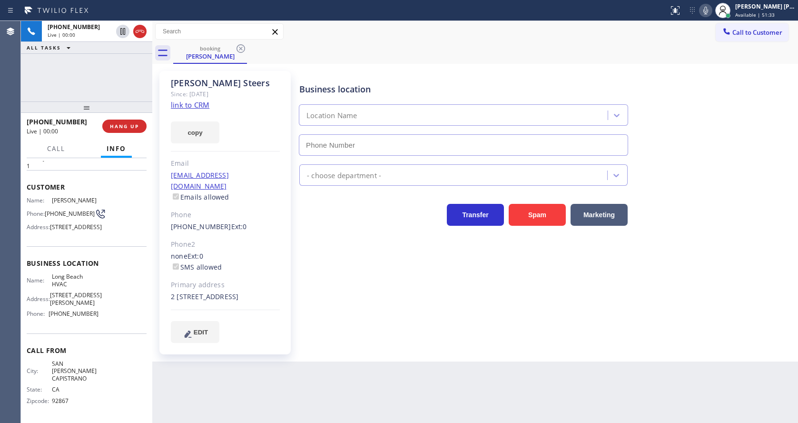
type input "[PHONE_NUMBER]"
click at [324, 304] on div "Business location [GEOGRAPHIC_DATA] HVAC [PHONE_NUMBER] HVAC Transfer Spam Mark…" at bounding box center [546, 206] width 498 height 266
click at [332, 329] on div "Business location [GEOGRAPHIC_DATA] HVAC [PHONE_NUMBER] HVAC Transfer Spam Mark…" at bounding box center [546, 206] width 498 height 266
click at [428, 347] on div "Business location [GEOGRAPHIC_DATA] HVAC [PHONE_NUMBER] HVAC Transfer Spam Mark…" at bounding box center [546, 216] width 498 height 286
click at [323, 277] on div "Business location [GEOGRAPHIC_DATA] HVAC [PHONE_NUMBER] HVAC Transfer Spam Mark…" at bounding box center [546, 206] width 498 height 266
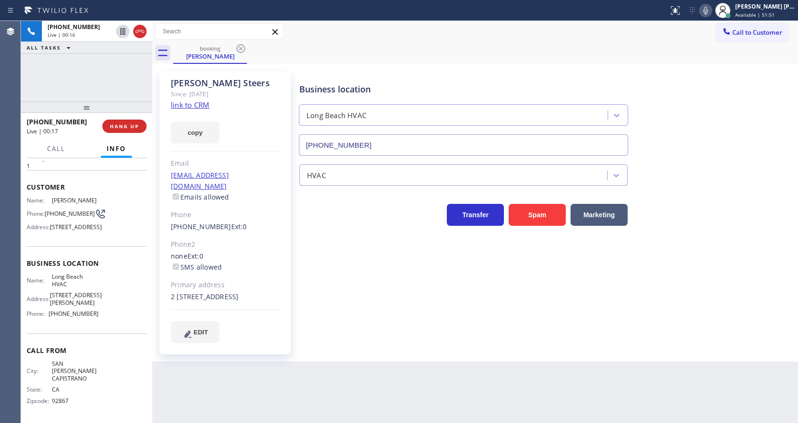
click at [363, 319] on div "Business location [GEOGRAPHIC_DATA] HVAC [PHONE_NUMBER] HVAC Transfer Spam Mark…" at bounding box center [546, 206] width 498 height 266
click at [205, 104] on link "link to CRM" at bounding box center [190, 105] width 39 height 10
click at [707, 8] on icon at bounding box center [705, 10] width 11 height 11
click at [717, 118] on div "Business location [GEOGRAPHIC_DATA] HVAC [PHONE_NUMBER]" at bounding box center [546, 112] width 498 height 86
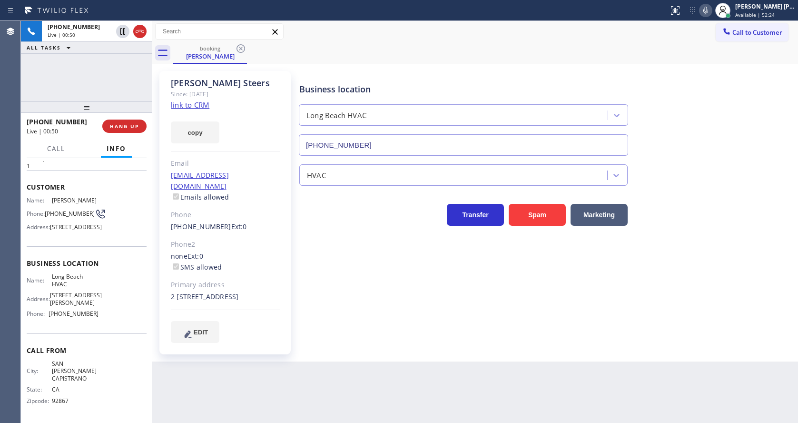
click at [349, 382] on div "Back to Dashboard Change Sender ID Customers Technicians Select a contact Outbo…" at bounding box center [475, 222] width 646 height 402
click at [283, 242] on div "[PERSON_NAME] Since: [DATE] link to CRM copy Email [EMAIL_ADDRESS][DOMAIN_NAME]…" at bounding box center [224, 212] width 131 height 283
click at [438, 351] on div "Business location [GEOGRAPHIC_DATA] HVAC [PHONE_NUMBER] HVAC Transfer Spam Mark…" at bounding box center [546, 216] width 498 height 286
click at [709, 9] on icon at bounding box center [705, 10] width 11 height 11
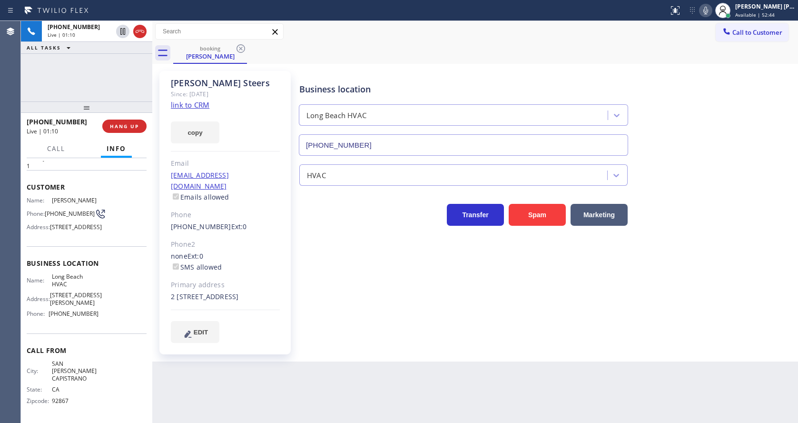
click at [709, 9] on icon at bounding box center [705, 10] width 11 height 11
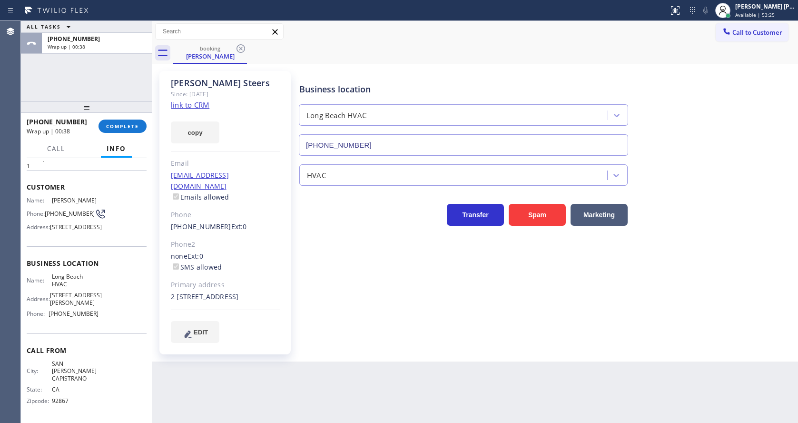
click at [112, 134] on div "[PHONE_NUMBER] Wrap up | 00:38 COMPLETE" at bounding box center [87, 126] width 120 height 25
click at [122, 124] on span "COMPLETE" at bounding box center [122, 126] width 33 height 7
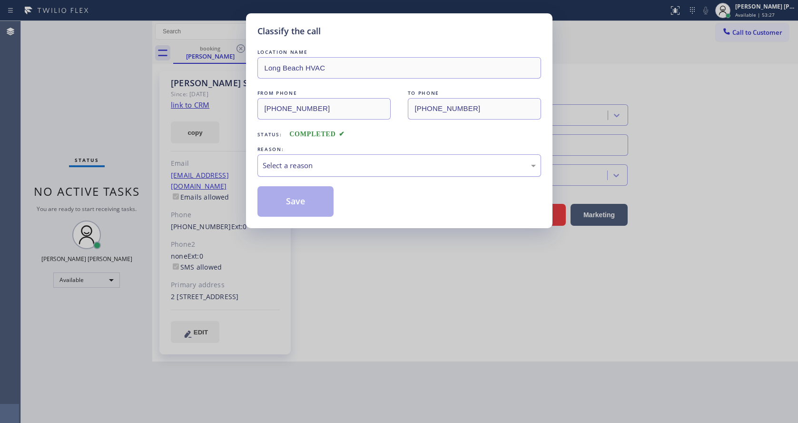
click at [289, 167] on div "Select a reason" at bounding box center [399, 165] width 273 height 11
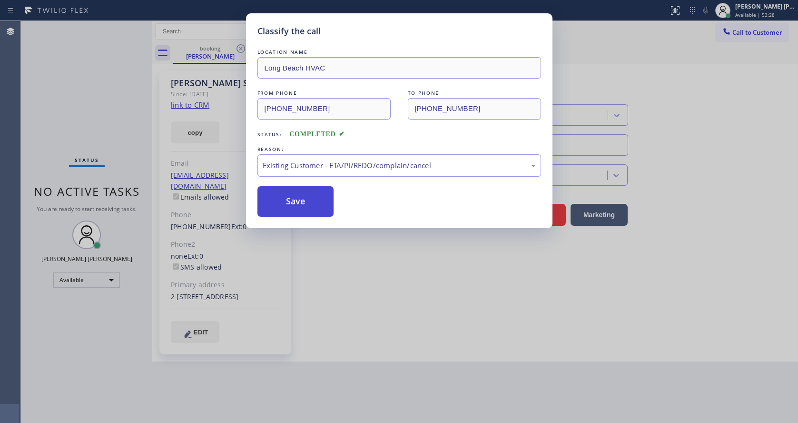
click at [286, 207] on button "Save" at bounding box center [295, 201] width 77 height 30
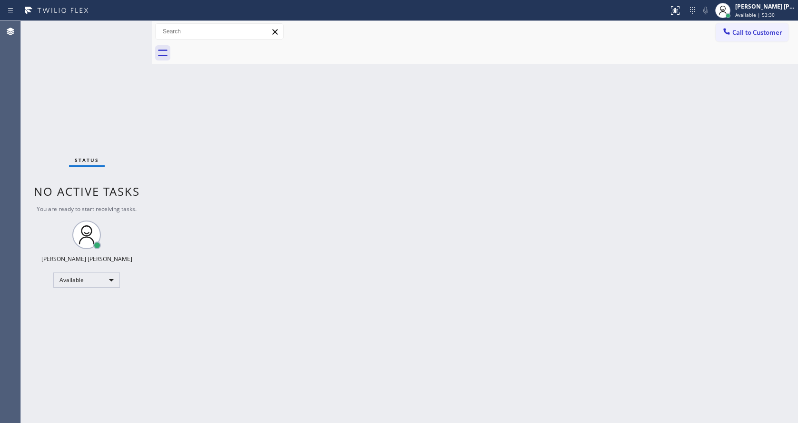
click at [178, 100] on div "Back to Dashboard Change Sender ID Customers Technicians Select a contact Outbo…" at bounding box center [475, 222] width 646 height 402
drag, startPoint x: 150, startPoint y: 44, endPoint x: 144, endPoint y: 42, distance: 6.2
click at [144, 42] on div "Status No active tasks You are ready to start receiving tasks. [PERSON_NAME] [P…" at bounding box center [409, 222] width 777 height 402
click at [130, 26] on div "Status No active tasks You are ready to start receiving tasks. [PERSON_NAME] [P…" at bounding box center [86, 222] width 131 height 402
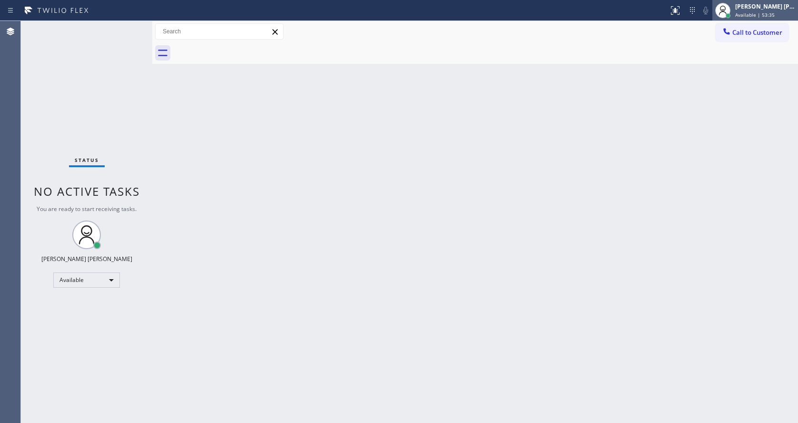
click at [761, 16] on span "Available | 53:35" at bounding box center [754, 14] width 39 height 7
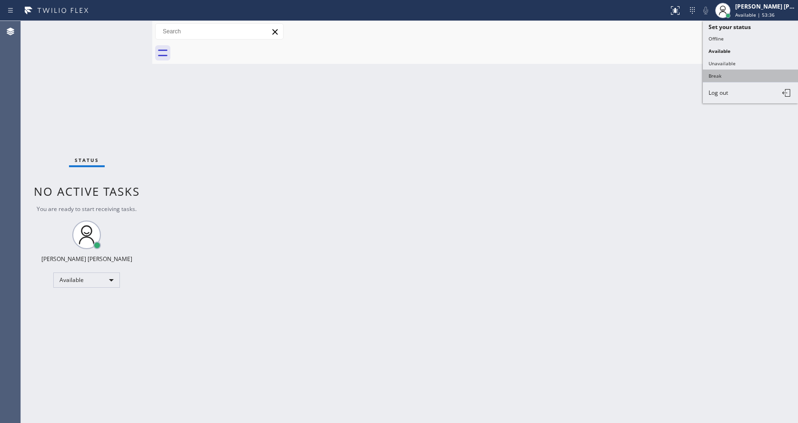
click at [740, 69] on button "Break" at bounding box center [750, 75] width 95 height 12
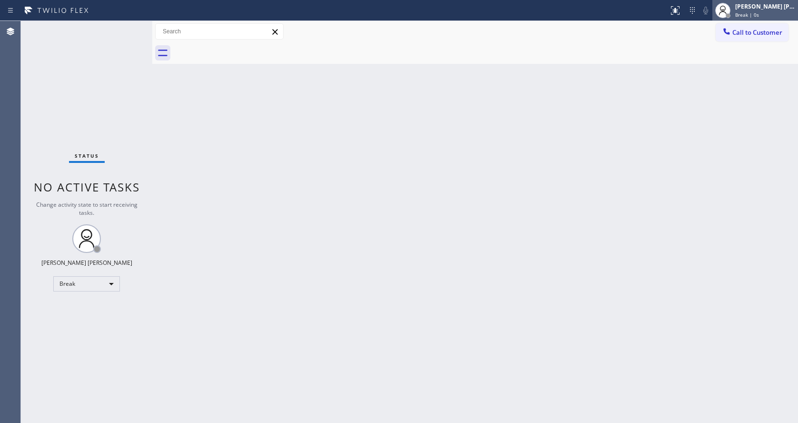
click at [764, 13] on div "Break | 0s" at bounding box center [765, 14] width 60 height 7
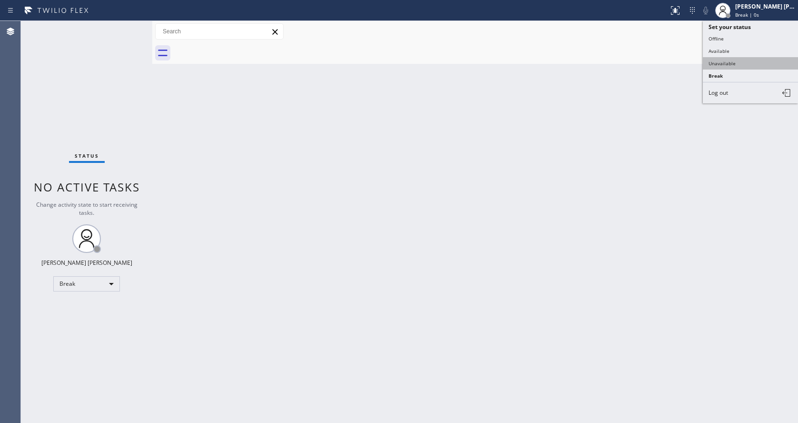
click at [729, 57] on button "Unavailable" at bounding box center [750, 63] width 95 height 12
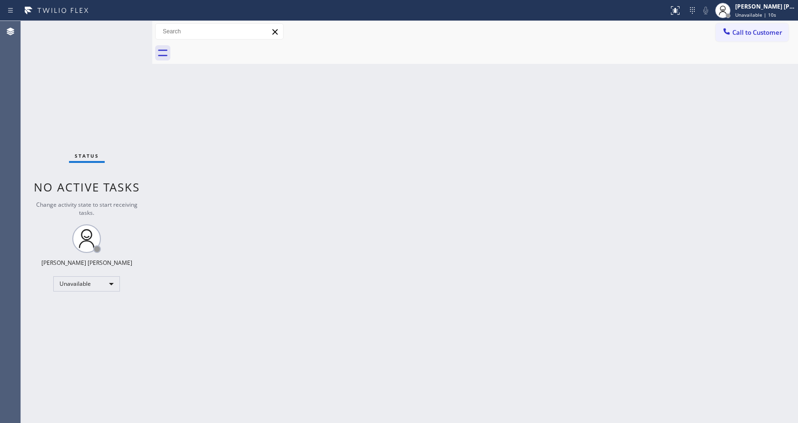
click at [74, 146] on div "Status No active tasks Change activity state to start receiving tasks. [PERSON_…" at bounding box center [86, 222] width 131 height 402
click at [759, 20] on div "[PERSON_NAME] [PERSON_NAME] Unavailable | 11s" at bounding box center [755, 10] width 86 height 21
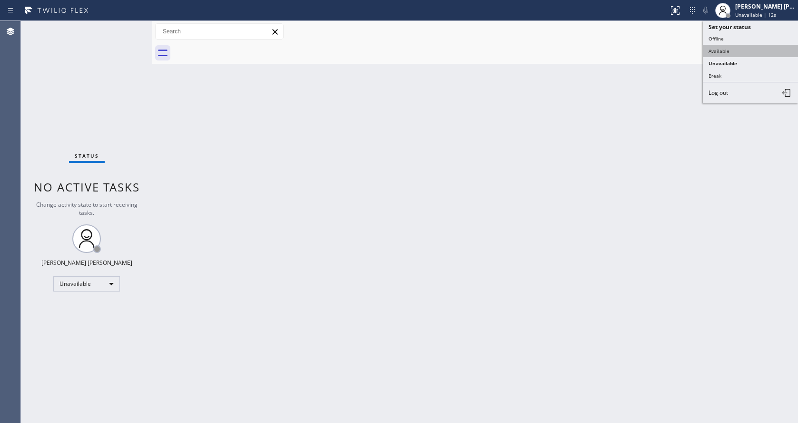
click at [744, 53] on button "Available" at bounding box center [750, 51] width 95 height 12
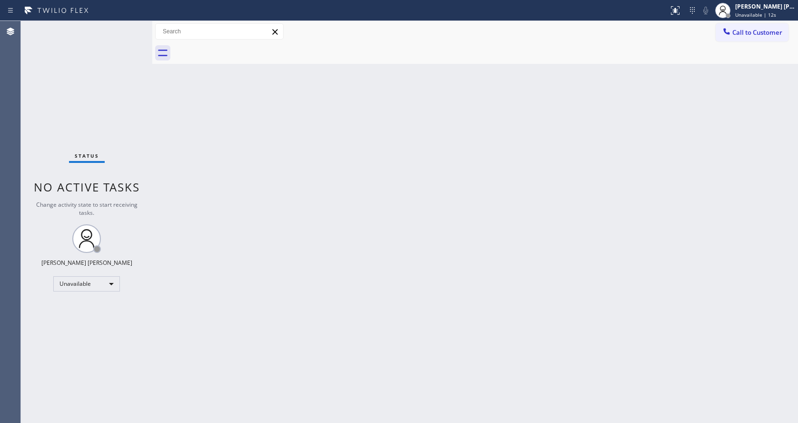
click at [571, 214] on div "Back to Dashboard Change Sender ID Customers Technicians Select a contact Outbo…" at bounding box center [475, 222] width 646 height 402
click at [155, 159] on div "Back to Dashboard Change Sender ID Customers Technicians Select a contact Outbo…" at bounding box center [475, 222] width 646 height 402
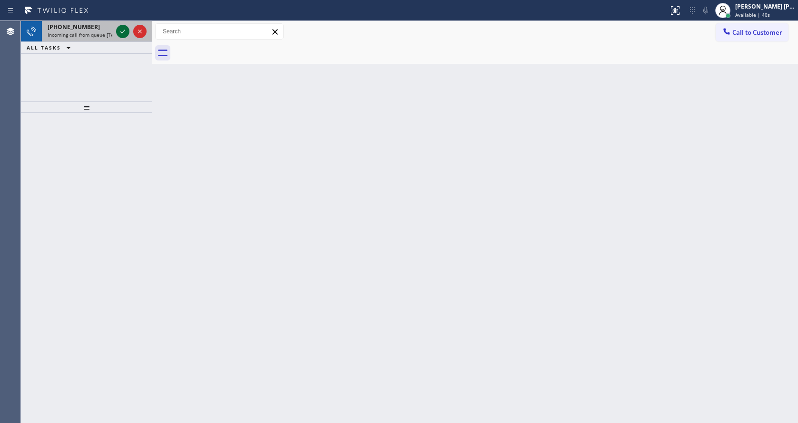
click at [124, 30] on icon at bounding box center [122, 32] width 5 height 4
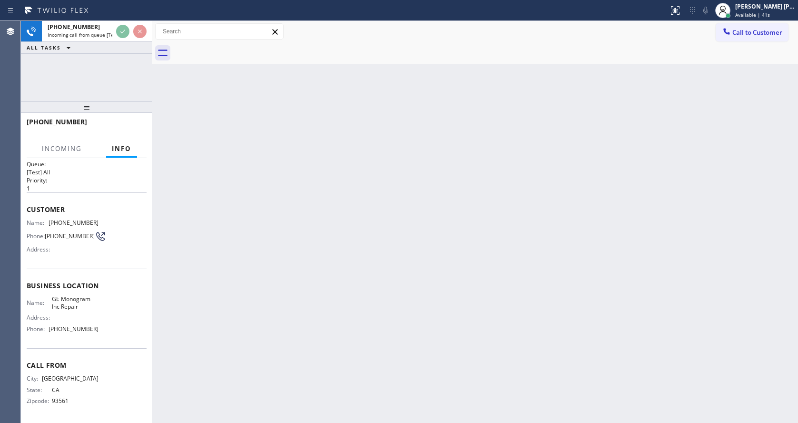
scroll to position [12, 0]
click at [363, 274] on div "Back to Dashboard Change Sender ID Customers Technicians Select a contact Outbo…" at bounding box center [475, 222] width 646 height 402
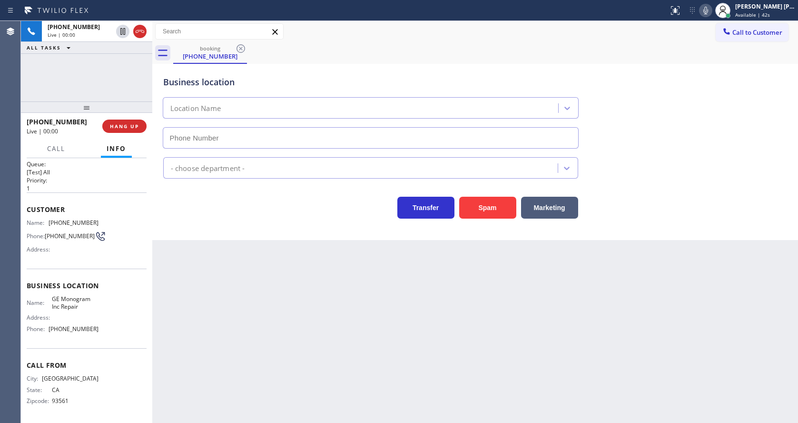
type input "[PHONE_NUMBER]"
drag, startPoint x: 49, startPoint y: 218, endPoint x: 99, endPoint y: 222, distance: 51.1
click at [99, 222] on div "Name: [PHONE_NUMBER] Phone: [PHONE_NUMBER] Address:" at bounding box center [87, 238] width 120 height 38
copy div "[PHONE_NUMBER]"
click at [224, 317] on div "Back to Dashboard Change Sender ID Customers Technicians Select a contact Outbo…" at bounding box center [475, 222] width 646 height 402
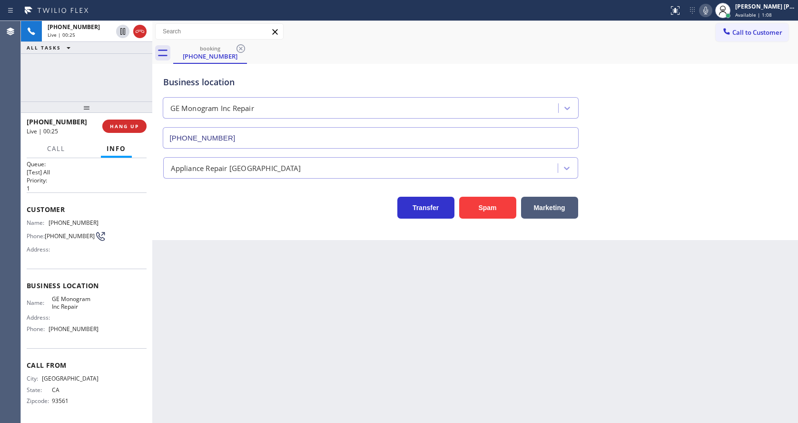
click at [107, 296] on div "Name: GE Monogram Inc Repair Address: Phone: [PHONE_NUMBER]" at bounding box center [87, 315] width 120 height 41
drag, startPoint x: 48, startPoint y: 297, endPoint x: 79, endPoint y: 308, distance: 33.3
click at [79, 308] on div "Name: GE Monogram Inc Repair" at bounding box center [63, 302] width 72 height 15
copy div "GE Monogram Inc Repair"
click at [325, 337] on div "Back to Dashboard Change Sender ID Customers Technicians Select a contact Outbo…" at bounding box center [475, 222] width 646 height 402
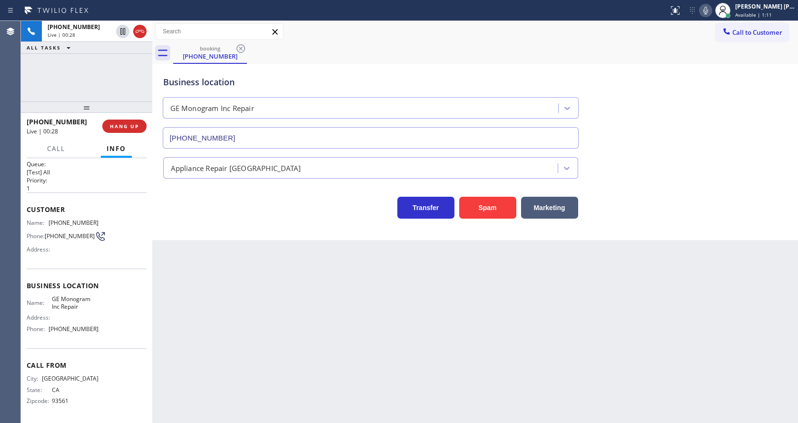
click at [55, 354] on div "Call From City: [GEOGRAPHIC_DATA]: [US_STATE] Zipcode: 93561" at bounding box center [87, 384] width 120 height 72
drag, startPoint x: 48, startPoint y: 330, endPoint x: 121, endPoint y: 333, distance: 72.9
click at [121, 333] on div "Name: GE Monogram Inc Repair Address: Phone: [PHONE_NUMBER]" at bounding box center [87, 315] width 120 height 41
click at [195, 327] on div "Back to Dashboard Change Sender ID Customers Technicians Select a contact Outbo…" at bounding box center [475, 222] width 646 height 402
click at [196, 413] on div "Back to Dashboard Change Sender ID Customers Technicians Select a contact Outbo…" at bounding box center [475, 222] width 646 height 402
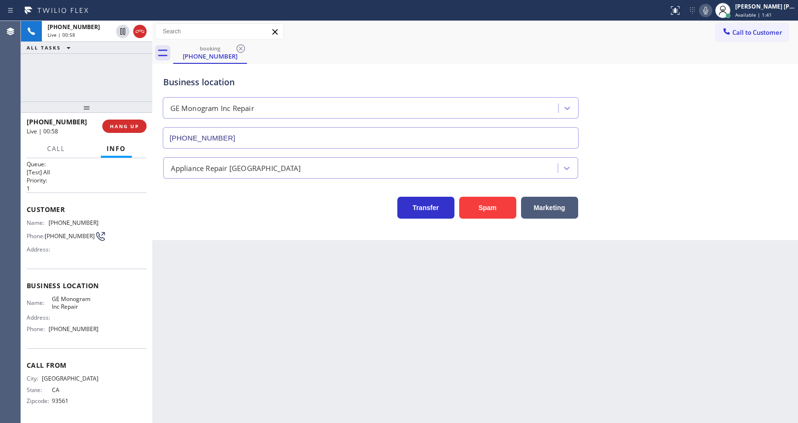
click at [379, 301] on div "Back to Dashboard Change Sender ID Customers Technicians Select a contact Outbo…" at bounding box center [475, 222] width 646 height 402
click at [239, 325] on div "Back to Dashboard Change Sender ID Customers Technicians Select a contact Outbo…" at bounding box center [475, 222] width 646 height 402
click at [231, 271] on div "Back to Dashboard Change Sender ID Customers Technicians Select a contact Outbo…" at bounding box center [475, 222] width 646 height 402
click at [426, 314] on div "Back to Dashboard Change Sender ID Customers Technicians Select a contact Outbo…" at bounding box center [475, 222] width 646 height 402
click at [710, 16] on button at bounding box center [705, 10] width 13 height 13
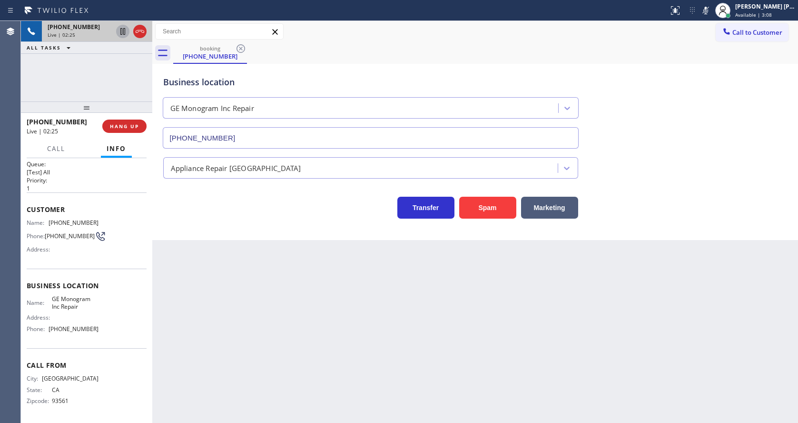
click at [121, 34] on icon at bounding box center [122, 31] width 5 height 7
click at [309, 385] on div "Back to Dashboard Change Sender ID Customers Technicians Select a contact Outbo…" at bounding box center [475, 222] width 646 height 402
click at [282, 420] on div "Back to Dashboard Change Sender ID Customers Technicians Select a contact Outbo…" at bounding box center [475, 222] width 646 height 402
click at [237, 315] on div "Back to Dashboard Change Sender ID Customers Technicians Select a contact Outbo…" at bounding box center [475, 222] width 646 height 402
click at [252, 293] on div "Back to Dashboard Change Sender ID Customers Technicians Select a contact Outbo…" at bounding box center [475, 222] width 646 height 402
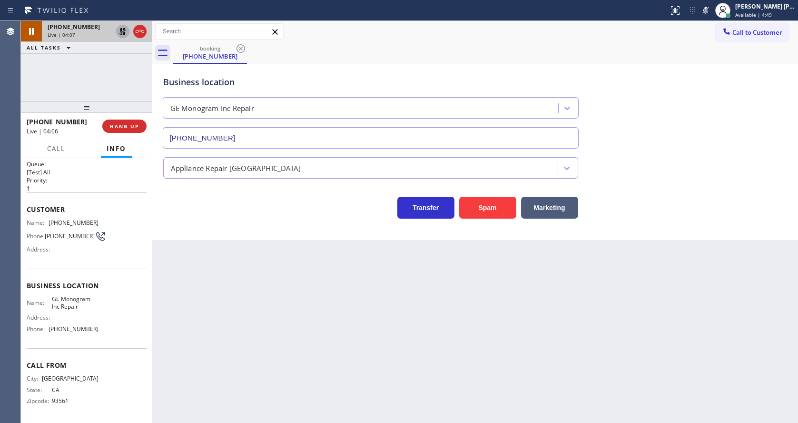
click at [473, 320] on div "Back to Dashboard Change Sender ID Customers Technicians Select a contact Outbo…" at bounding box center [475, 222] width 646 height 402
click at [123, 30] on icon at bounding box center [122, 31] width 11 height 11
click at [711, 9] on icon at bounding box center [705, 10] width 11 height 11
click at [720, 138] on div "Business location GE Monogram Inc Repair [PHONE_NUMBER]" at bounding box center [475, 105] width 628 height 86
click at [238, 380] on div "Back to Dashboard Change Sender ID Customers Technicians Select a contact Outbo…" at bounding box center [475, 222] width 646 height 402
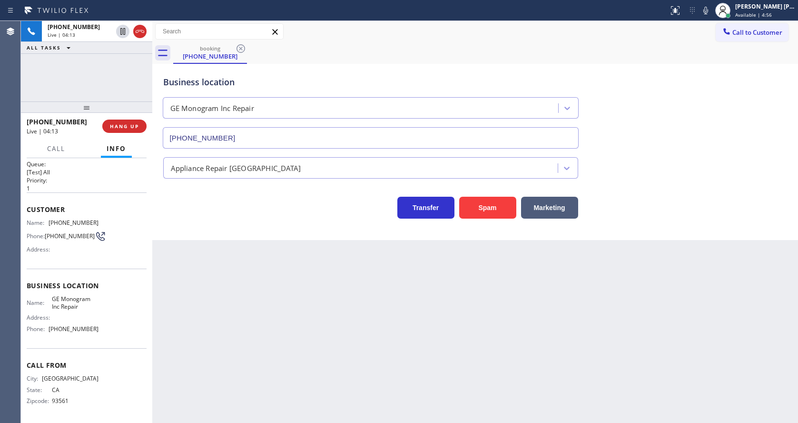
click at [389, 324] on div "Back to Dashboard Change Sender ID Customers Technicians Select a contact Outbo…" at bounding box center [475, 222] width 646 height 402
click at [199, 394] on div "Back to Dashboard Change Sender ID Customers Technicians Select a contact Outbo…" at bounding box center [475, 222] width 646 height 402
click at [382, 353] on div "Back to Dashboard Change Sender ID Customers Technicians Select a contact Outbo…" at bounding box center [475, 222] width 646 height 402
click at [196, 349] on div "Back to Dashboard Change Sender ID Customers Technicians Select a contact Outbo…" at bounding box center [475, 222] width 646 height 402
click at [437, 361] on div "Back to Dashboard Change Sender ID Customers Technicians Select a contact Outbo…" at bounding box center [475, 222] width 646 height 402
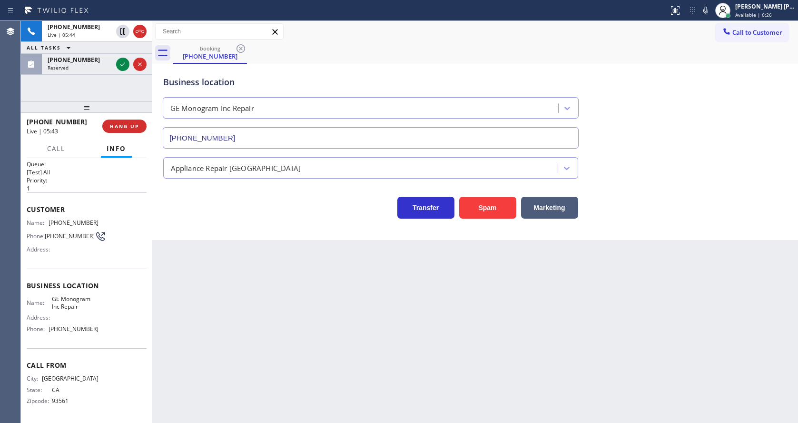
click at [234, 325] on div "Back to Dashboard Change Sender ID Customers Technicians Select a contact Outbo…" at bounding box center [475, 222] width 646 height 402
click at [120, 62] on icon at bounding box center [122, 64] width 11 height 11
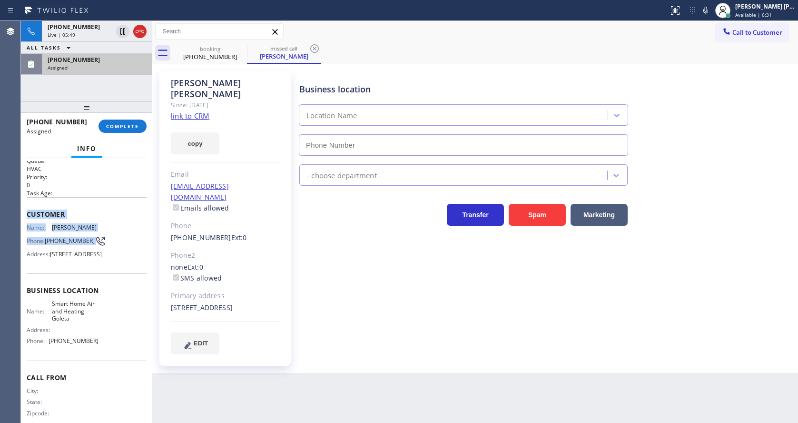
type input "[PHONE_NUMBER]"
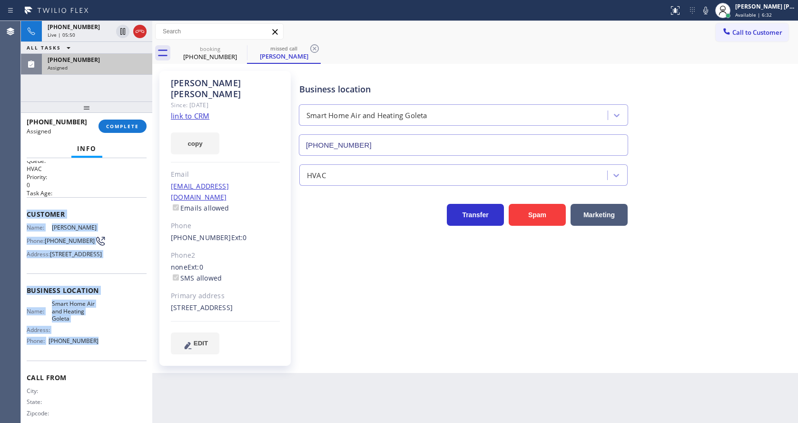
drag, startPoint x: 25, startPoint y: 214, endPoint x: 97, endPoint y: 364, distance: 166.2
click at [97, 364] on div "Context Queue: HVAC Priority: 0 Task Age: Customer Name: [PERSON_NAME] Phone: […" at bounding box center [86, 290] width 131 height 265
click at [133, 125] on span "COMPLETE" at bounding box center [122, 126] width 33 height 7
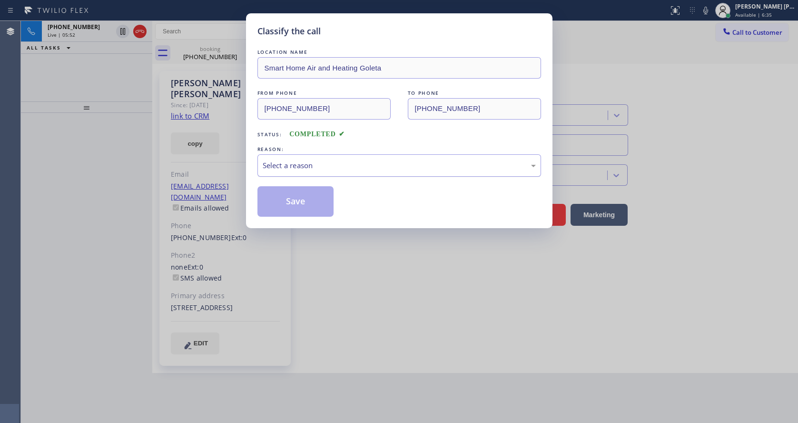
click at [290, 169] on div "Select a reason" at bounding box center [399, 165] width 273 height 11
click at [289, 202] on button "Save" at bounding box center [295, 201] width 77 height 30
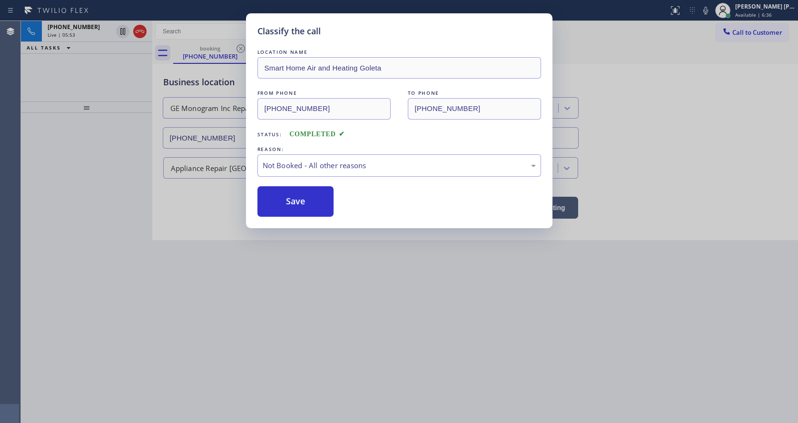
click at [347, 324] on div "Classify the call LOCATION NAME Smart Home Air and Heating Goleta FROM PHONE [P…" at bounding box center [399, 211] width 798 height 423
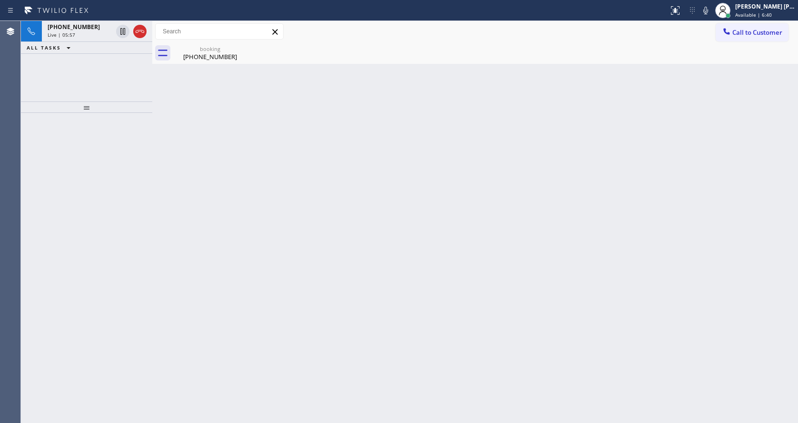
click at [228, 266] on div "Back to Dashboard Change Sender ID Customers Technicians Select a contact Outbo…" at bounding box center [475, 222] width 646 height 402
click at [197, 64] on div "Back to Dashboard Change Sender ID Customers Technicians Select a contact Outbo…" at bounding box center [475, 222] width 646 height 402
click at [180, 48] on div "booking" at bounding box center [210, 48] width 72 height 7
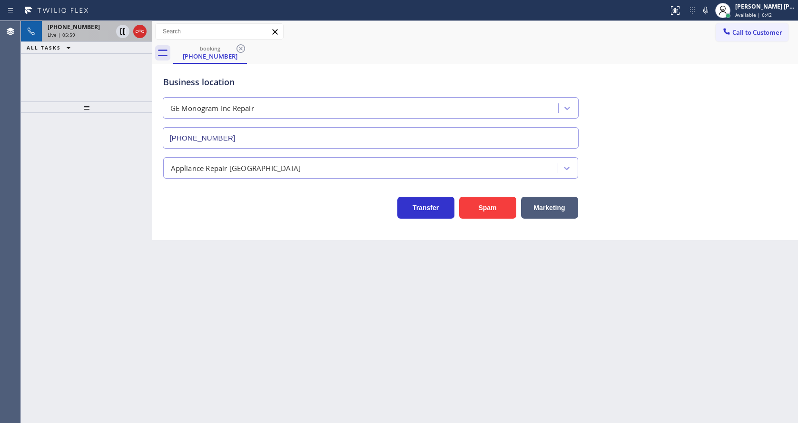
click at [94, 39] on div "[PHONE_NUMBER] Live | 05:59" at bounding box center [78, 31] width 72 height 21
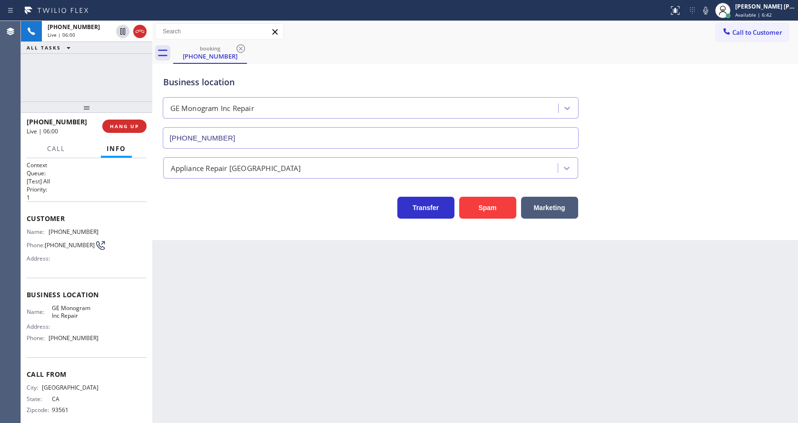
click at [261, 322] on div "Back to Dashboard Change Sender ID Customers Technicians Select a contact Outbo…" at bounding box center [475, 222] width 646 height 402
click at [205, 285] on div "Back to Dashboard Change Sender ID Customers Technicians Select a contact Outbo…" at bounding box center [475, 222] width 646 height 402
drag, startPoint x: 406, startPoint y: 339, endPoint x: 339, endPoint y: 371, distance: 74.3
click at [406, 338] on div "Back to Dashboard Change Sender ID Customers Technicians Select a contact Outbo…" at bounding box center [475, 222] width 646 height 402
click at [284, 405] on div "Back to Dashboard Change Sender ID Customers Technicians Select a contact Outbo…" at bounding box center [475, 222] width 646 height 402
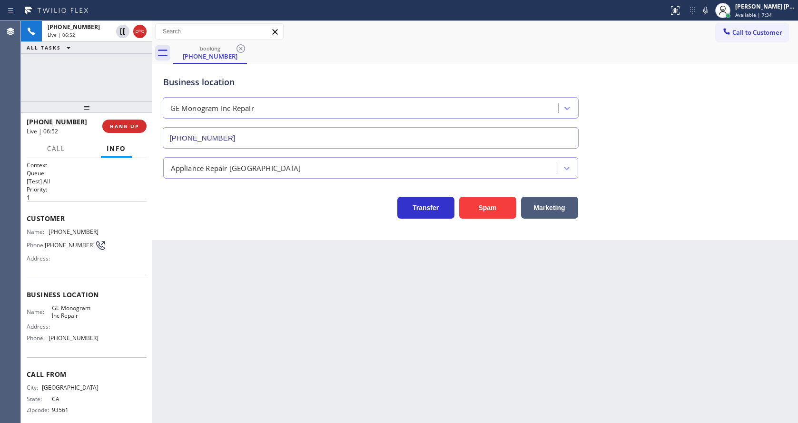
click at [231, 363] on div "Back to Dashboard Change Sender ID Customers Technicians Select a contact Outbo…" at bounding box center [475, 222] width 646 height 402
drag, startPoint x: 232, startPoint y: 341, endPoint x: 232, endPoint y: 367, distance: 26.2
click at [232, 341] on div "Back to Dashboard Change Sender ID Customers Technicians Select a contact Outbo…" at bounding box center [475, 222] width 646 height 402
click at [373, 330] on div "Back to Dashboard Change Sender ID Customers Technicians Select a contact Outbo…" at bounding box center [475, 222] width 646 height 402
click at [252, 280] on div "Back to Dashboard Change Sender ID Customers Technicians Select a contact Outbo…" at bounding box center [475, 222] width 646 height 402
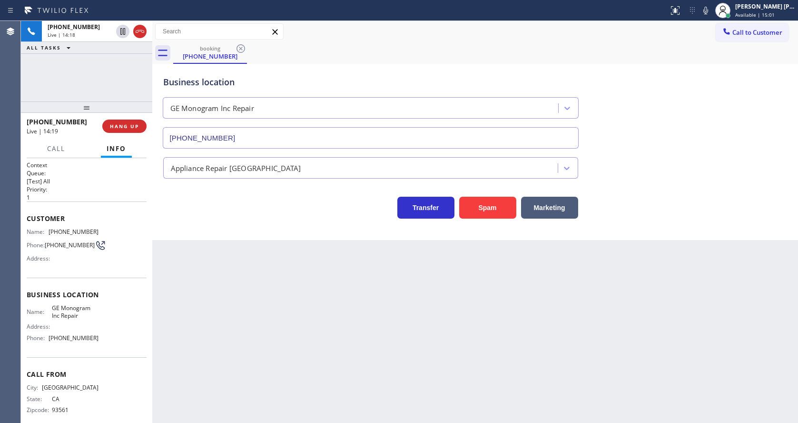
click at [406, 328] on div "Back to Dashboard Change Sender ID Customers Technicians Select a contact Outbo…" at bounding box center [475, 222] width 646 height 402
click at [277, 397] on div "Back to Dashboard Change Sender ID Customers Technicians Select a contact Outbo…" at bounding box center [475, 222] width 646 height 402
click at [259, 346] on div "Back to Dashboard Change Sender ID Customers Technicians Select a contact Outbo…" at bounding box center [475, 222] width 646 height 402
drag, startPoint x: 248, startPoint y: 327, endPoint x: 593, endPoint y: 160, distance: 383.1
click at [252, 327] on div "Back to Dashboard Change Sender ID Customers Technicians Select a contact Outbo…" at bounding box center [475, 222] width 646 height 402
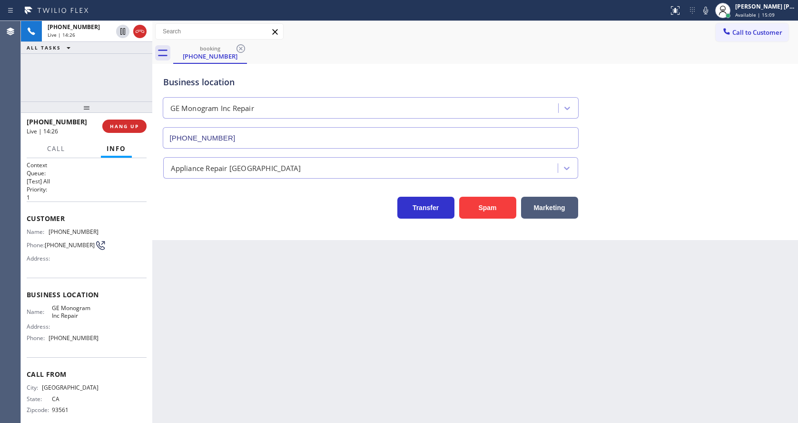
click at [707, 12] on icon at bounding box center [705, 10] width 11 height 11
click at [124, 25] on button at bounding box center [122, 31] width 13 height 13
click at [105, 101] on div at bounding box center [86, 106] width 131 height 11
click at [127, 128] on span "COMPLETE" at bounding box center [122, 126] width 33 height 7
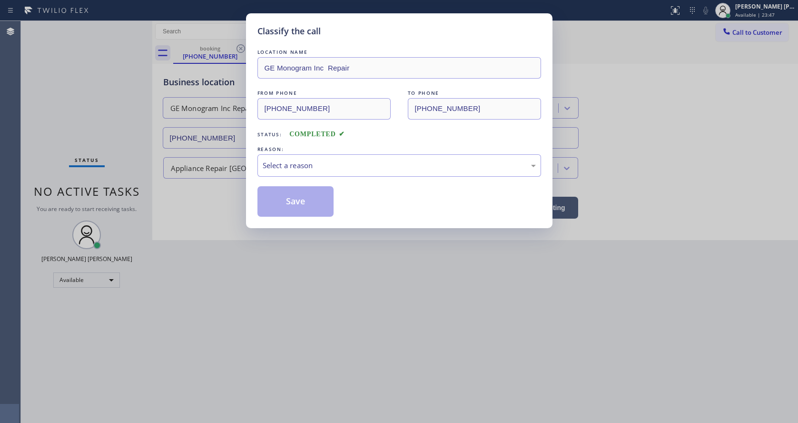
click at [286, 132] on div "Status: COMPLETED" at bounding box center [399, 131] width 284 height 15
click at [297, 171] on div "Select a reason" at bounding box center [399, 165] width 284 height 22
click at [295, 199] on button "Save" at bounding box center [295, 201] width 77 height 30
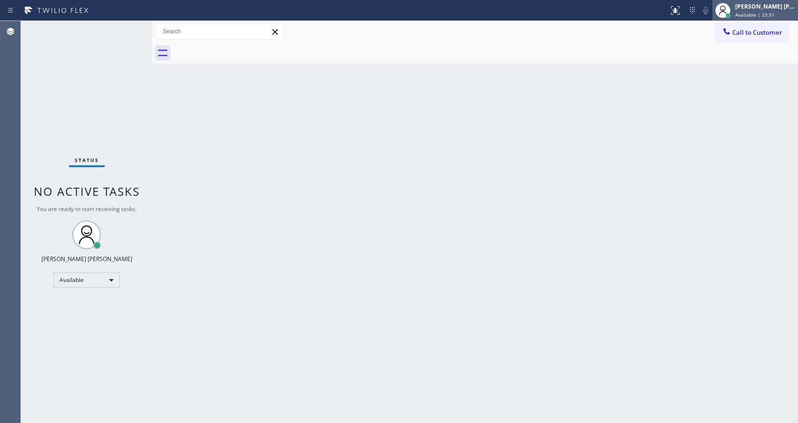
click at [770, 10] on div "[PERSON_NAME] [PERSON_NAME] Available | 23:51" at bounding box center [765, 10] width 65 height 17
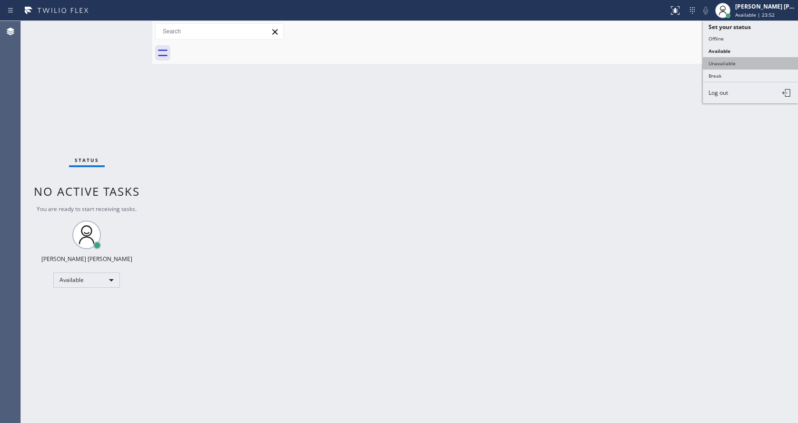
click at [740, 59] on button "Unavailable" at bounding box center [750, 63] width 95 height 12
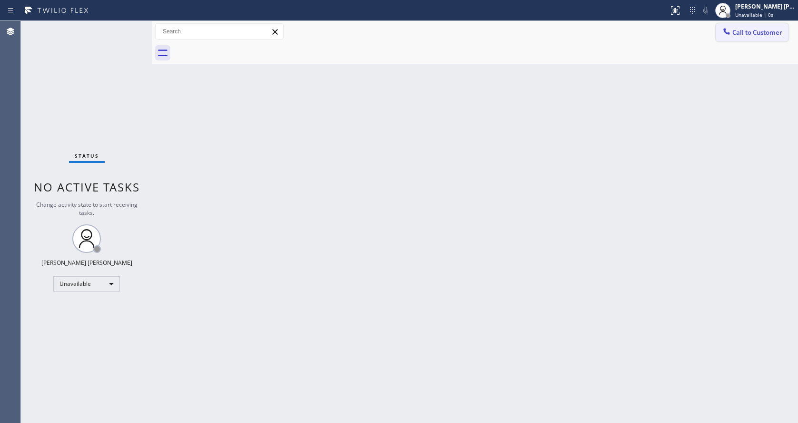
click at [736, 35] on span "Call to Customer" at bounding box center [757, 32] width 50 height 9
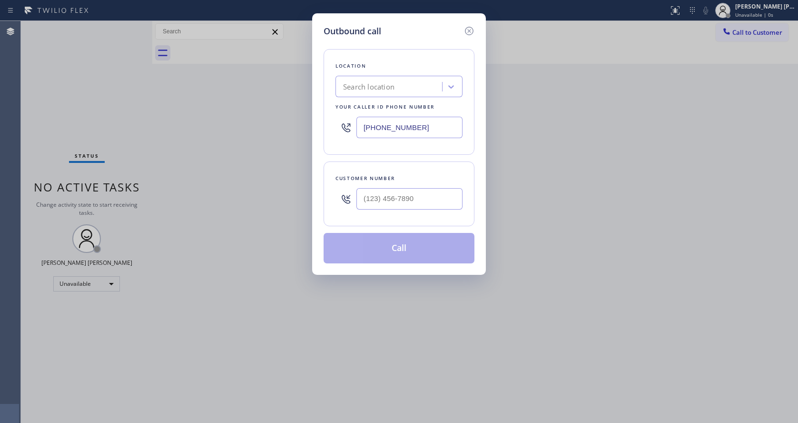
click at [207, 365] on div "Outbound call Location Search location Your caller id phone number [PHONE_NUMBE…" at bounding box center [399, 211] width 798 height 423
click at [396, 124] on input "[PHONE_NUMBER]" at bounding box center [409, 127] width 106 height 21
click at [397, 125] on input "[PHONE_NUMBER]" at bounding box center [409, 127] width 106 height 21
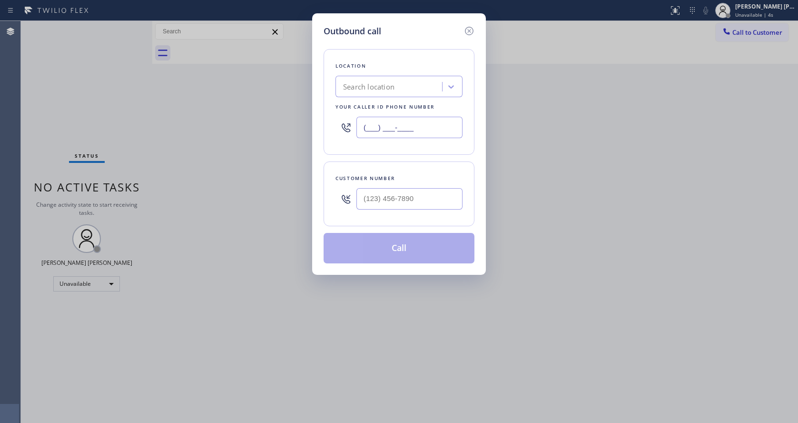
paste input "866) 429-1288"
type input "[PHONE_NUMBER]"
click at [404, 202] on input "text" at bounding box center [409, 198] width 106 height 21
paste input "661) 406-5142"
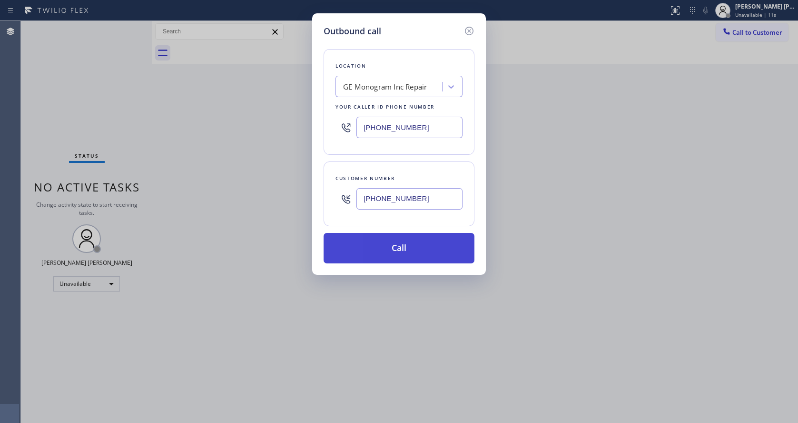
type input "[PHONE_NUMBER]"
click at [382, 251] on button "Call" at bounding box center [399, 248] width 151 height 30
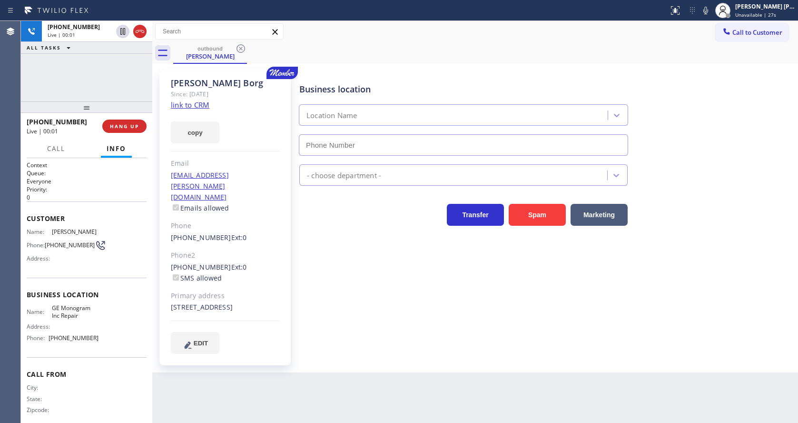
type input "[PHONE_NUMBER]"
click at [294, 286] on div "[PERSON_NAME] Since: [DATE] link to CRM copy Email [EMAIL_ADDRESS][PERSON_NAME]…" at bounding box center [226, 218] width 143 height 304
click at [439, 297] on div "Business location GE Monogram Inc Repair [PHONE_NUMBER] Appliance Repair High E…" at bounding box center [546, 211] width 498 height 277
click at [314, 304] on div "Business location GE Monogram Inc Repair [PHONE_NUMBER] Appliance Repair High E…" at bounding box center [546, 211] width 498 height 277
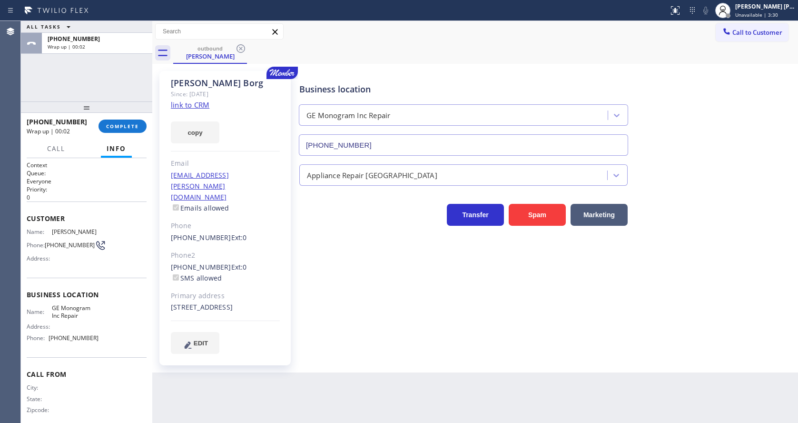
click at [327, 306] on div "Business location GE Monogram Inc Repair [PHONE_NUMBER] Appliance Repair High E…" at bounding box center [546, 211] width 498 height 277
click at [214, 233] on link "[PHONE_NUMBER]" at bounding box center [201, 237] width 60 height 9
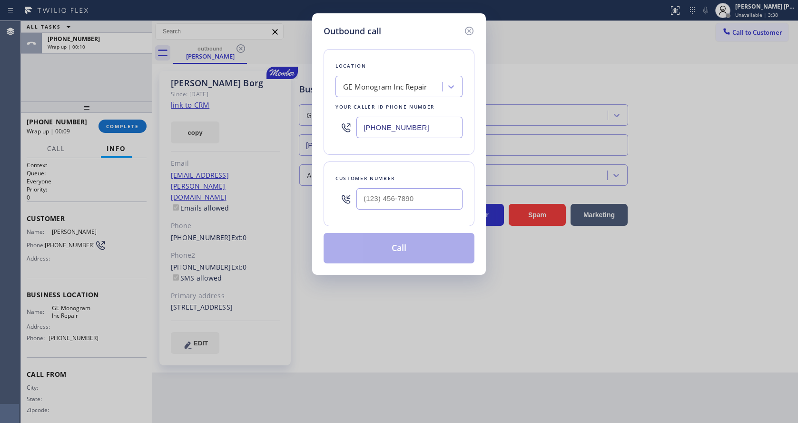
click at [114, 119] on div "Outbound call Location GE Monogram Inc Repair Your caller id phone number [PHON…" at bounding box center [399, 211] width 798 height 423
type input "[PHONE_NUMBER]"
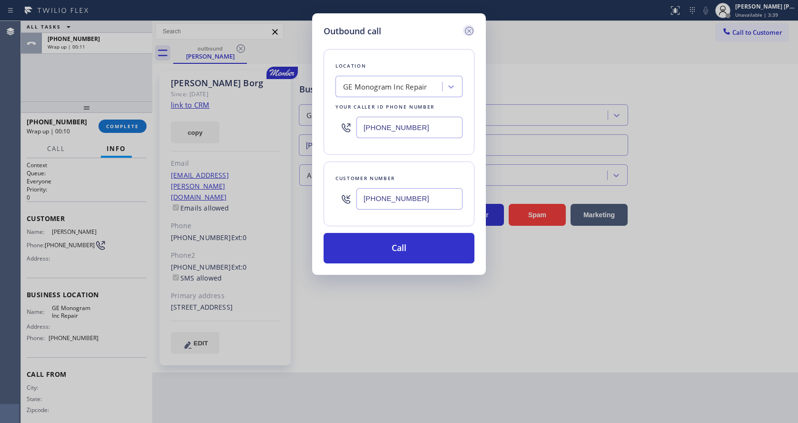
click at [470, 31] on icon at bounding box center [469, 31] width 9 height 9
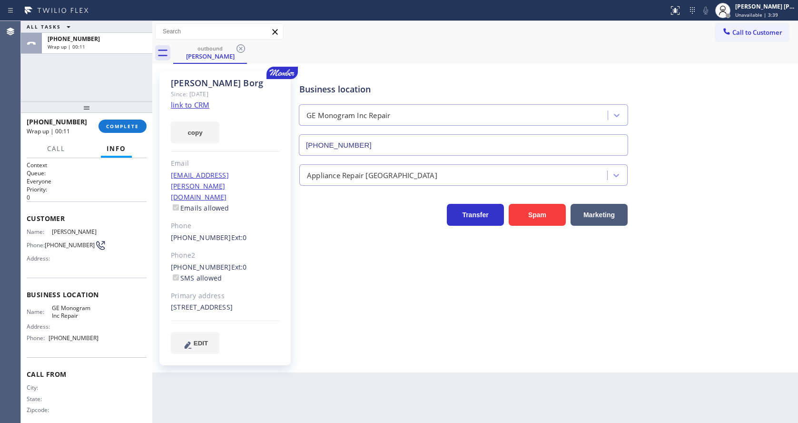
click at [325, 363] on div "Back to Dashboard Change Sender ID Customers Technicians Select a contact Outbo…" at bounding box center [475, 222] width 646 height 402
click at [404, 352] on div "Business location GE Monogram Inc Repair [PHONE_NUMBER] Appliance Repair High E…" at bounding box center [546, 221] width 498 height 296
click at [115, 123] on span "COMPLETE" at bounding box center [122, 126] width 33 height 7
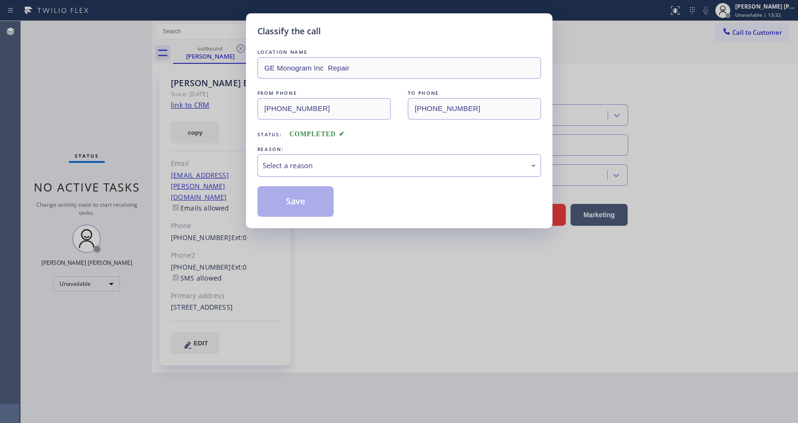
click at [328, 165] on div "Select a reason" at bounding box center [399, 165] width 273 height 11
click at [299, 197] on button "Save" at bounding box center [295, 201] width 77 height 30
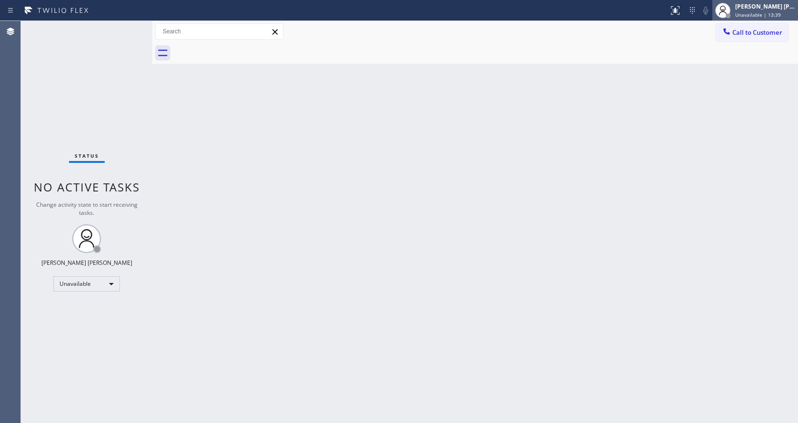
click at [765, 16] on span "Unavailable | 13:39" at bounding box center [758, 14] width 46 height 7
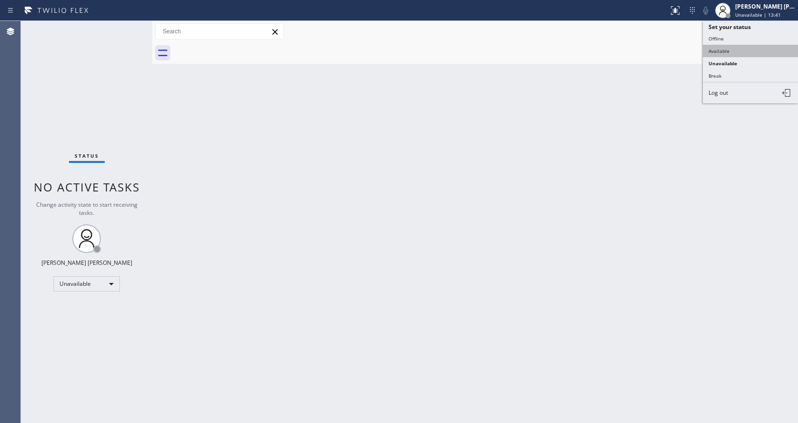
click at [742, 49] on button "Available" at bounding box center [750, 51] width 95 height 12
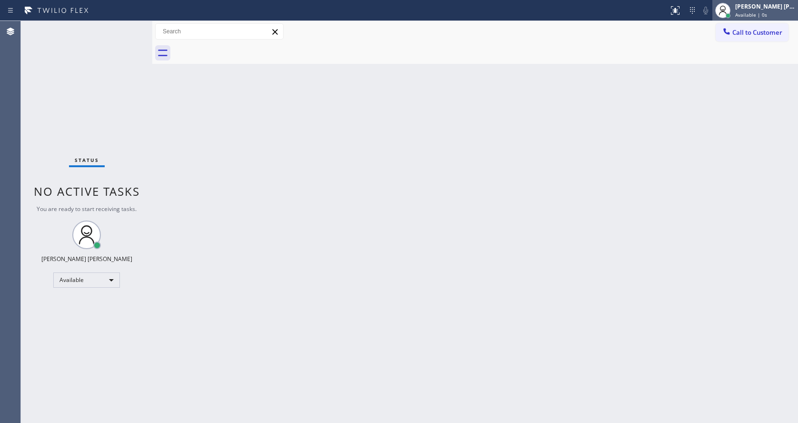
click at [750, 18] on span "Available | 0s" at bounding box center [751, 14] width 32 height 7
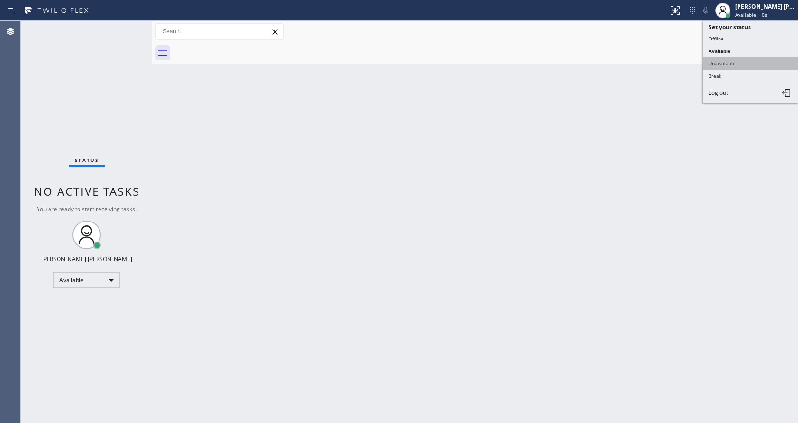
click at [734, 62] on button "Unavailable" at bounding box center [750, 63] width 95 height 12
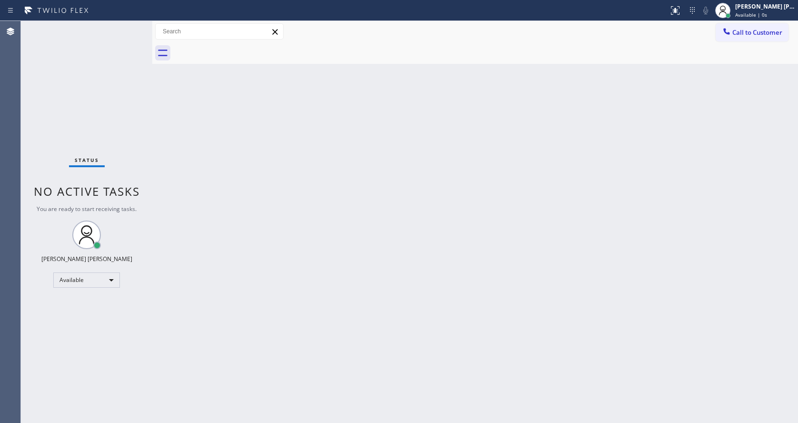
click at [463, 206] on div "Back to Dashboard Change Sender ID Customers Technicians Select a contact Outbo…" at bounding box center [475, 222] width 646 height 402
drag, startPoint x: 229, startPoint y: 251, endPoint x: 210, endPoint y: 339, distance: 90.5
click at [229, 251] on div "Back to Dashboard Change Sender ID Customers Technicians Select a contact Outbo…" at bounding box center [475, 222] width 646 height 402
click at [495, 241] on div "Back to Dashboard Change Sender ID Customers Technicians Select a contact Outbo…" at bounding box center [475, 222] width 646 height 402
click at [181, 368] on div "Back to Dashboard Change Sender ID Customers Technicians Select a contact Outbo…" at bounding box center [475, 222] width 646 height 402
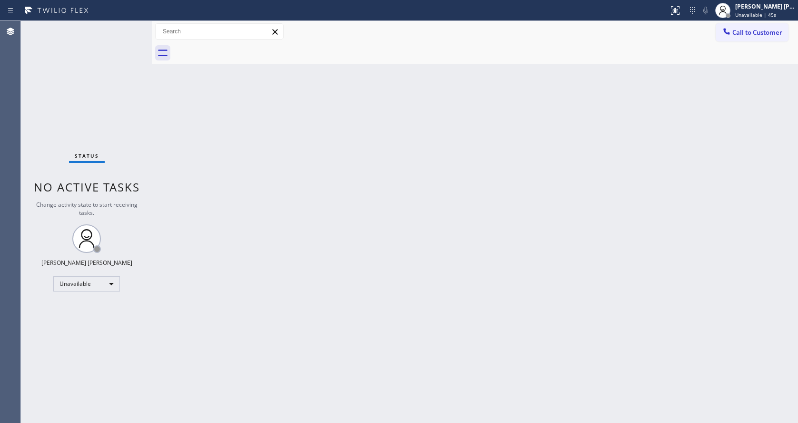
click at [440, 224] on div "Back to Dashboard Change Sender ID Customers Technicians Select a contact Outbo…" at bounding box center [475, 222] width 646 height 402
click at [326, 304] on div "Back to Dashboard Change Sender ID Customers Technicians Select a contact Outbo…" at bounding box center [475, 222] width 646 height 402
click at [248, 256] on div "Back to Dashboard Change Sender ID Customers Technicians Select a contact Outbo…" at bounding box center [475, 222] width 646 height 402
click at [492, 243] on div "Back to Dashboard Change Sender ID Customers Technicians Select a contact Outbo…" at bounding box center [475, 222] width 646 height 402
click at [190, 151] on div "Back to Dashboard Change Sender ID Customers Technicians Select a contact Outbo…" at bounding box center [475, 222] width 646 height 402
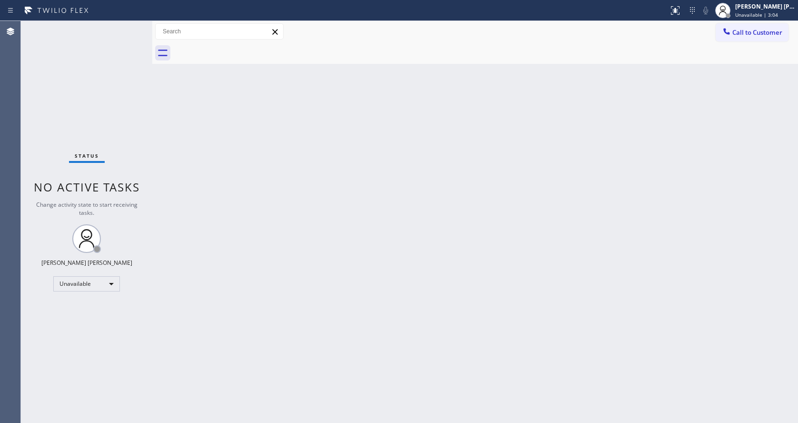
click at [450, 246] on div "Back to Dashboard Change Sender ID Customers Technicians Select a contact Outbo…" at bounding box center [475, 222] width 646 height 402
click at [193, 287] on div "Back to Dashboard Change Sender ID Customers Technicians Select a contact Outbo…" at bounding box center [475, 222] width 646 height 402
click at [197, 143] on div "Back to Dashboard Change Sender ID Customers Technicians Select a contact Outbo…" at bounding box center [475, 222] width 646 height 402
click at [749, 17] on span "Unavailable | 3:33" at bounding box center [756, 14] width 43 height 7
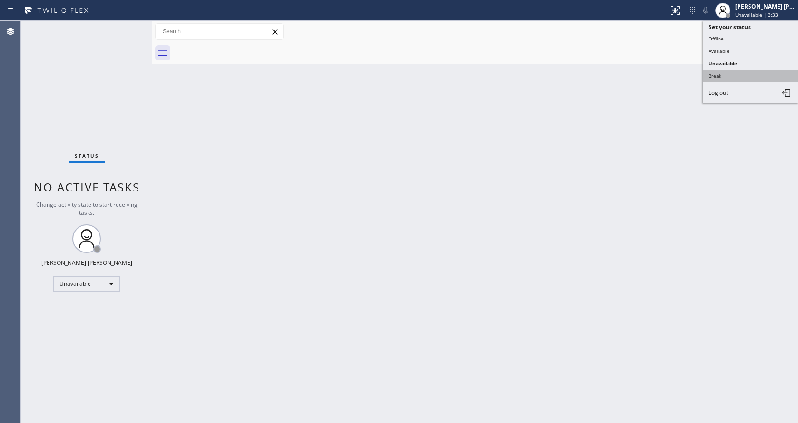
click at [725, 74] on button "Break" at bounding box center [750, 75] width 95 height 12
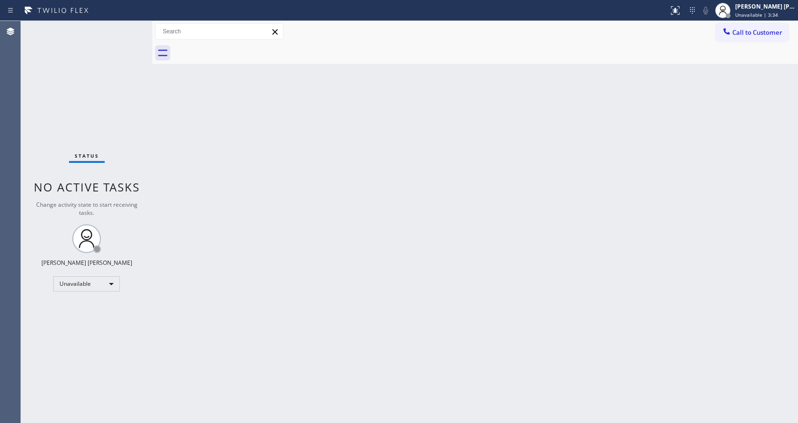
click at [349, 290] on div "Back to Dashboard Change Sender ID Customers Technicians Select a contact Outbo…" at bounding box center [475, 222] width 646 height 402
click at [441, 248] on div "Back to Dashboard Change Sender ID Customers Technicians Select a contact Outbo…" at bounding box center [475, 222] width 646 height 402
click at [125, 38] on div "Status No active tasks Change activity state to start receiving tasks. [PERSON_…" at bounding box center [86, 222] width 131 height 402
click at [334, 201] on div "Back to Dashboard Change Sender ID Customers Technicians Select a contact Outbo…" at bounding box center [475, 222] width 646 height 402
click at [241, 101] on div "Back to Dashboard Change Sender ID Customers Technicians Select a contact Outbo…" at bounding box center [475, 222] width 646 height 402
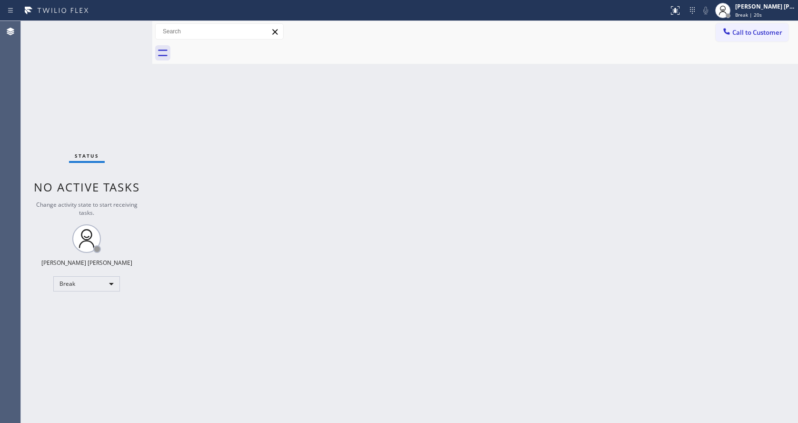
drag, startPoint x: 150, startPoint y: 35, endPoint x: 133, endPoint y: 34, distance: 17.6
click at [133, 35] on div "Status No active tasks Change activity state to start receiving tasks. [PERSON_…" at bounding box center [409, 222] width 777 height 402
click at [128, 25] on div "Status No active tasks Change activity state to start receiving tasks. [PERSON_…" at bounding box center [86, 222] width 131 height 402
click at [130, 27] on div "Status No active tasks Change activity state to start receiving tasks. [PERSON_…" at bounding box center [86, 222] width 131 height 402
click at [271, 180] on div "Back to Dashboard Change Sender ID Customers Technicians Select a contact Outbo…" at bounding box center [475, 222] width 646 height 402
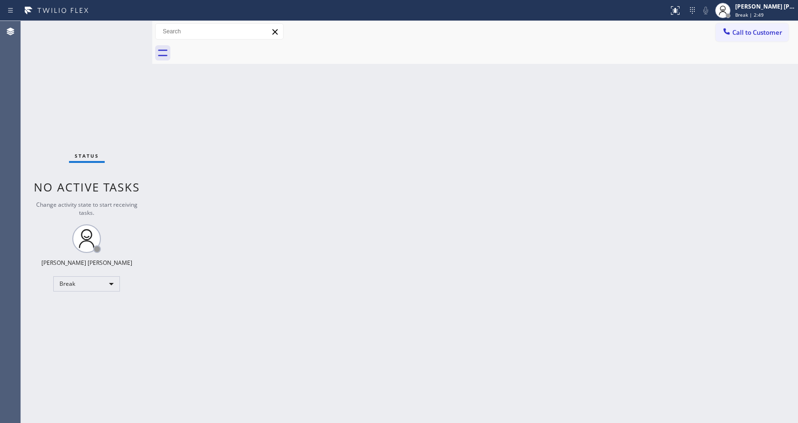
click at [417, 296] on div "Back to Dashboard Change Sender ID Customers Technicians Select a contact Outbo…" at bounding box center [475, 222] width 646 height 402
click at [531, 211] on div "Back to Dashboard Change Sender ID Customers Technicians Select a contact Outbo…" at bounding box center [475, 222] width 646 height 402
click at [69, 142] on div "Status No active tasks Change activity state to start receiving tasks. [PERSON_…" at bounding box center [86, 222] width 131 height 402
click at [351, 215] on div "Back to Dashboard Change Sender ID Customers Technicians Select a contact Outbo…" at bounding box center [475, 222] width 646 height 402
click at [120, 132] on div "Status No active tasks Change activity state to start receiving tasks. [PERSON_…" at bounding box center [86, 222] width 131 height 402
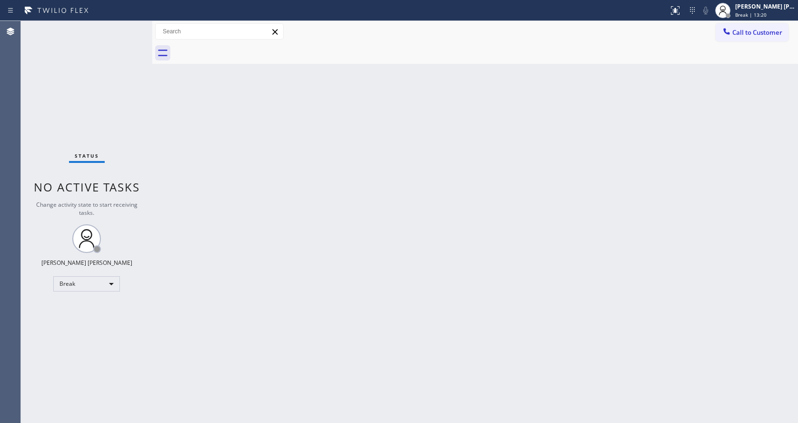
click at [130, 26] on div "Status No active tasks Change activity state to start receiving tasks. [PERSON_…" at bounding box center [86, 222] width 131 height 402
click at [131, 26] on div "Status No active tasks Change activity state to start receiving tasks. [PERSON_…" at bounding box center [86, 222] width 131 height 402
click at [751, 14] on span "Break | 15:23" at bounding box center [750, 14] width 31 height 7
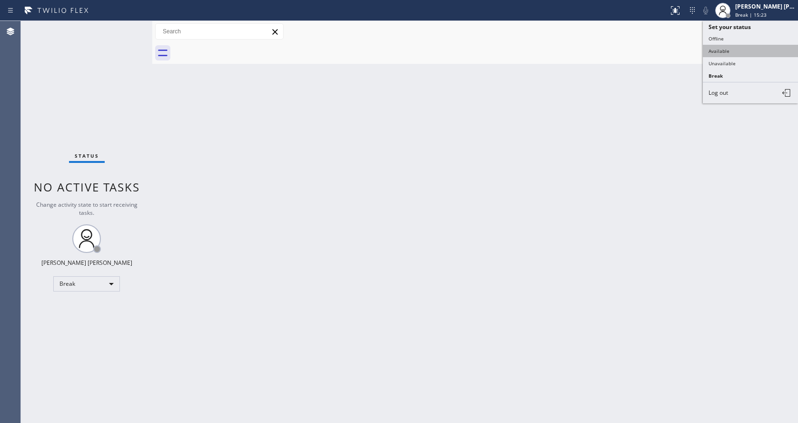
click at [734, 48] on button "Available" at bounding box center [750, 51] width 95 height 12
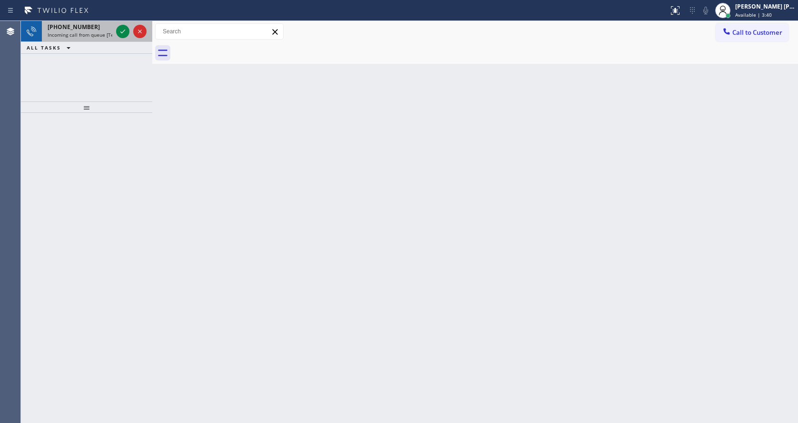
click at [103, 32] on span "Incoming call from queue [Test] All" at bounding box center [87, 34] width 79 height 7
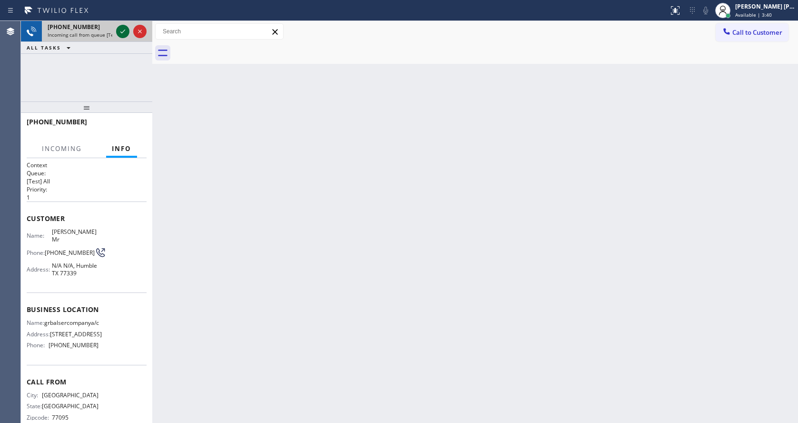
click at [123, 29] on icon at bounding box center [122, 31] width 11 height 11
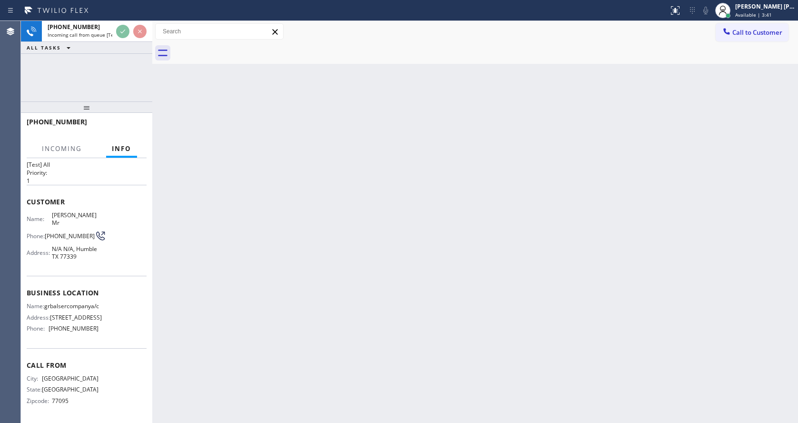
scroll to position [49, 0]
click at [326, 256] on div "Back to Dashboard Change Sender ID Customers Technicians Select a contact Outbo…" at bounding box center [475, 222] width 646 height 402
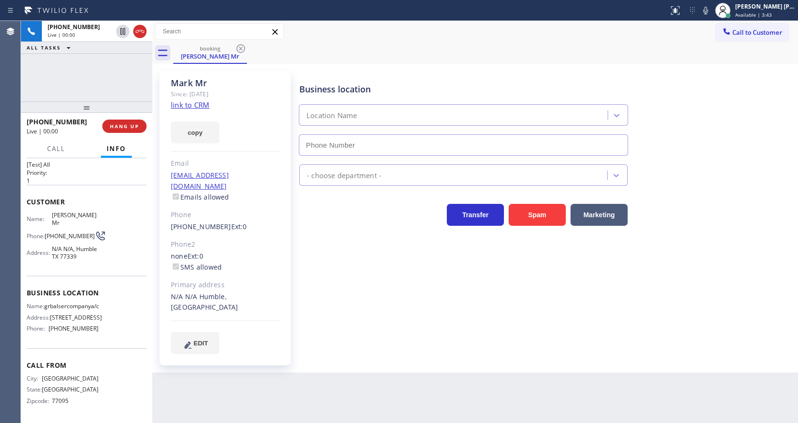
type input "[PHONE_NUMBER]"
click at [322, 259] on div "Business location grbalsercompanya/c [PHONE_NUMBER] HVAC Transfer Spam Marketing" at bounding box center [546, 211] width 498 height 277
click at [201, 102] on link "link to CRM" at bounding box center [190, 105] width 39 height 10
click at [307, 264] on div "Business location grbalsercompanya/c [PHONE_NUMBER] HVAC Transfer Spam Marketing" at bounding box center [546, 211] width 498 height 277
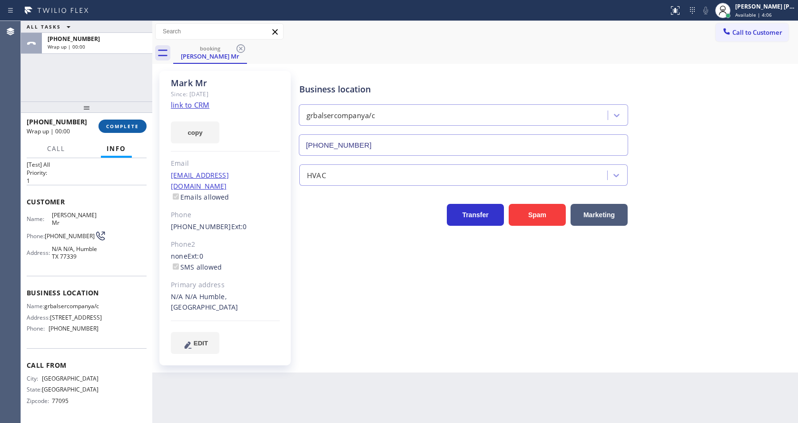
click at [118, 130] on button "COMPLETE" at bounding box center [122, 125] width 48 height 13
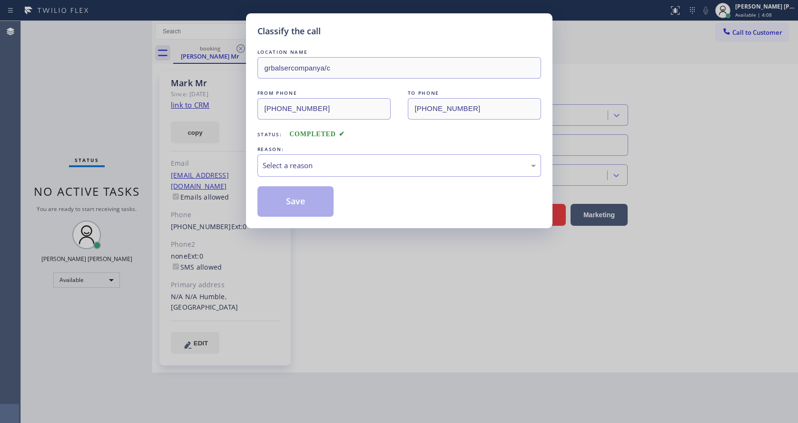
click at [309, 164] on div "Select a reason" at bounding box center [399, 165] width 273 height 11
click at [302, 197] on button "Save" at bounding box center [295, 201] width 77 height 30
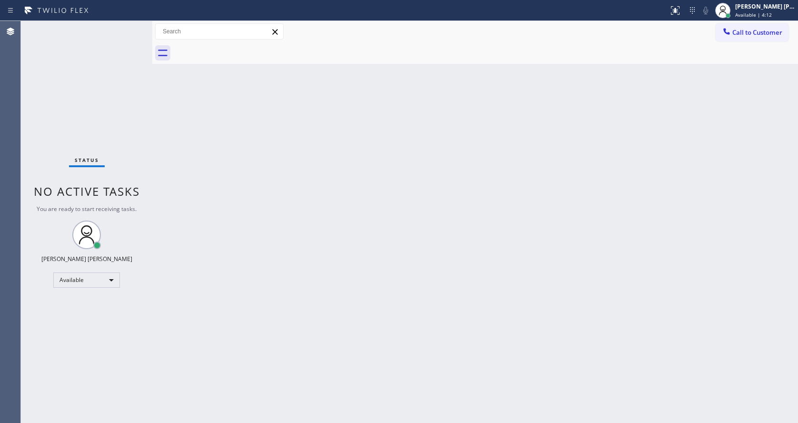
drag, startPoint x: 152, startPoint y: 30, endPoint x: 139, endPoint y: 32, distance: 12.9
click at [139, 32] on div "Status No active tasks You are ready to start receiving tasks. [PERSON_NAME] [P…" at bounding box center [409, 222] width 777 height 402
click at [128, 27] on div "Status No active tasks You are ready to start receiving tasks. [PERSON_NAME] [P…" at bounding box center [86, 222] width 131 height 402
click at [303, 295] on div "Back to Dashboard Change Sender ID Customers Technicians Select a contact Outbo…" at bounding box center [475, 222] width 646 height 402
click at [424, 299] on div "Back to Dashboard Change Sender ID Customers Technicians Select a contact Outbo…" at bounding box center [475, 222] width 646 height 402
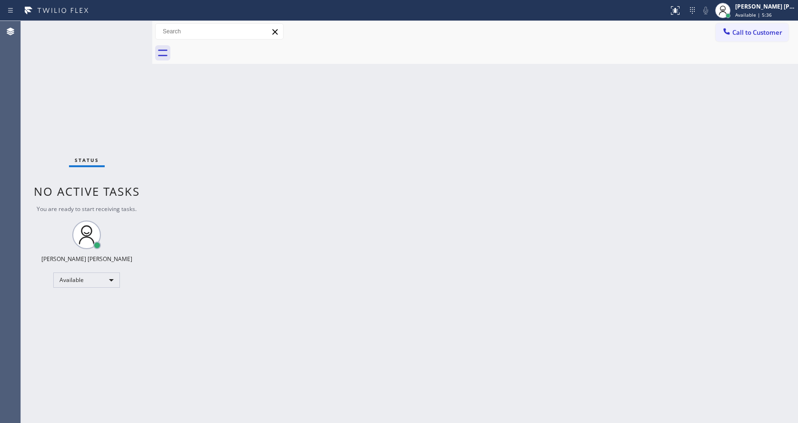
click at [175, 94] on div "Back to Dashboard Change Sender ID Customers Technicians Select a contact Outbo…" at bounding box center [475, 222] width 646 height 402
drag, startPoint x: 151, startPoint y: 36, endPoint x: 131, endPoint y: 31, distance: 20.9
click at [131, 31] on div "Status No active tasks You are ready to start receiving tasks. [PERSON_NAME] [P…" at bounding box center [409, 222] width 777 height 402
click at [131, 28] on div "Status No active tasks You are ready to start receiving tasks. [PERSON_NAME] [P…" at bounding box center [86, 222] width 131 height 402
click at [597, 276] on div "Back to Dashboard Change Sender ID Customers Technicians Select a contact Outbo…" at bounding box center [475, 222] width 646 height 402
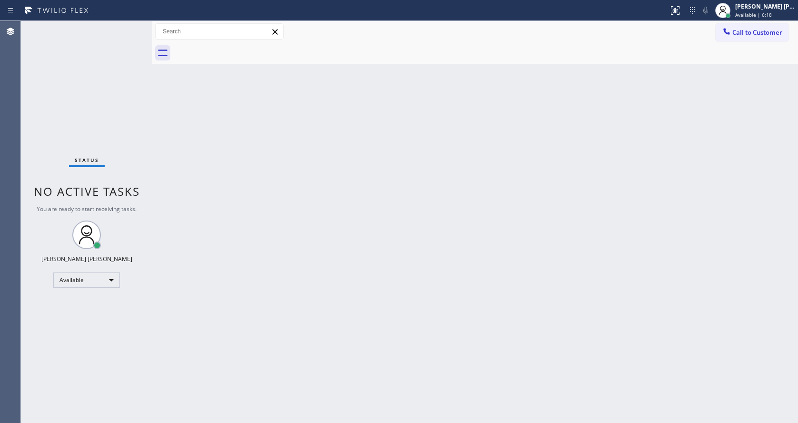
click at [181, 81] on div "Back to Dashboard Change Sender ID Customers Technicians Select a contact Outbo…" at bounding box center [475, 222] width 646 height 402
click at [128, 24] on div "Status No active tasks You are ready to start receiving tasks. [PERSON_NAME] [P…" at bounding box center [86, 222] width 131 height 402
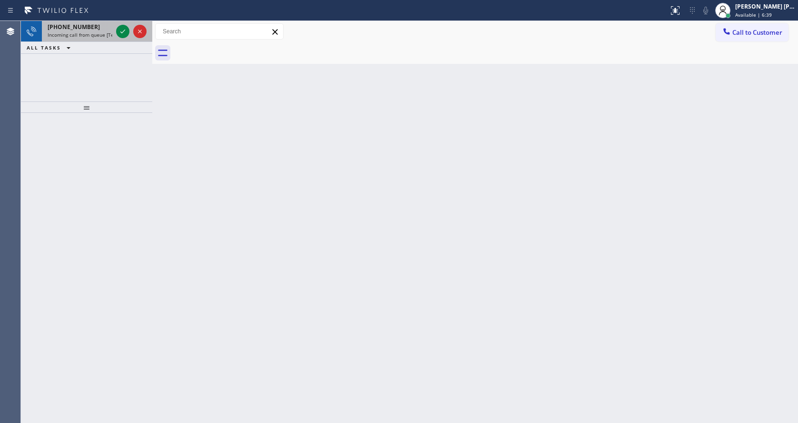
click at [98, 30] on div "[PHONE_NUMBER]" at bounding box center [80, 27] width 65 height 8
click at [106, 31] on div "[PHONE_NUMBER] Incoming call from queue [Test] All" at bounding box center [78, 31] width 72 height 21
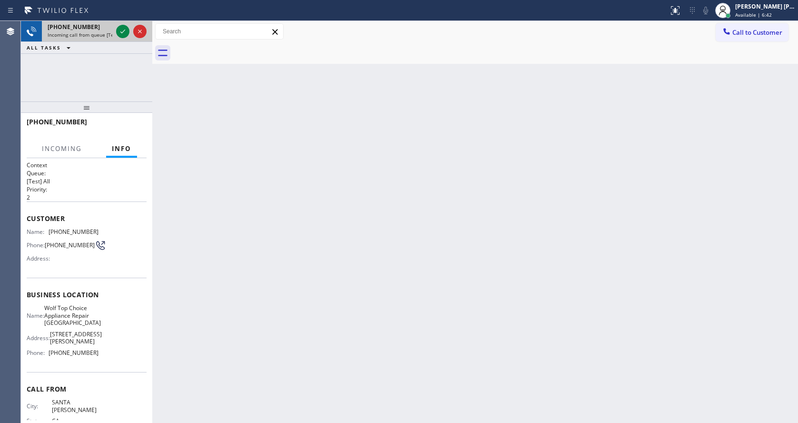
click at [115, 34] on div at bounding box center [131, 31] width 34 height 21
click at [118, 31] on icon at bounding box center [122, 31] width 11 height 11
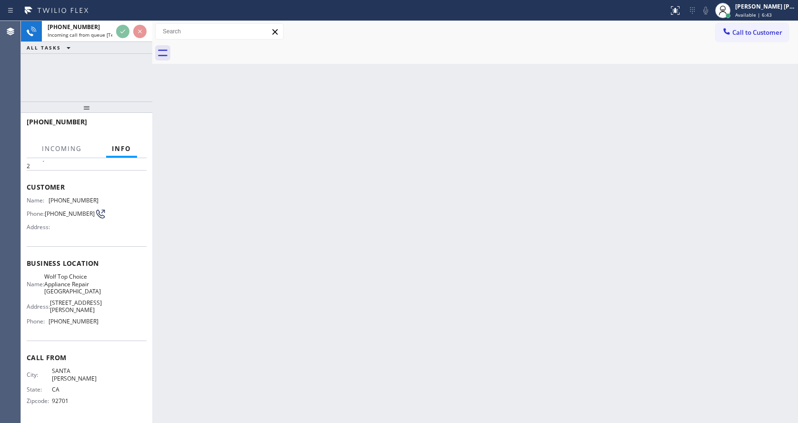
click at [331, 283] on div "Back to Dashboard Change Sender ID Customers Technicians Select a contact Outbo…" at bounding box center [475, 222] width 646 height 402
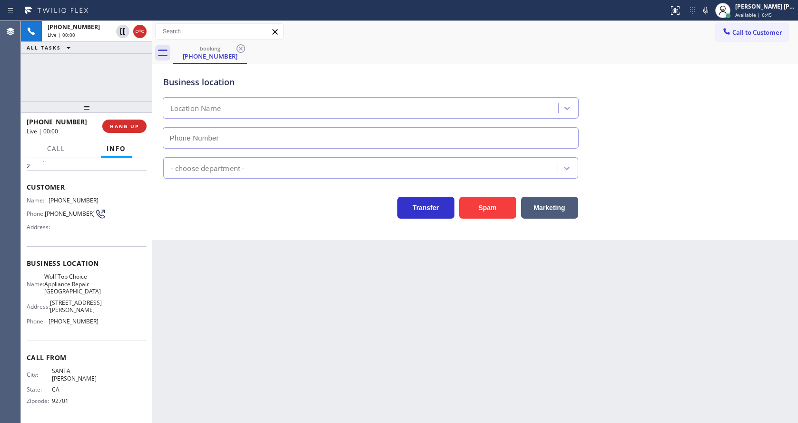
click at [328, 288] on div "Back to Dashboard Change Sender ID Customers Technicians Select a contact Outbo…" at bounding box center [475, 222] width 646 height 402
click at [318, 288] on div "Back to Dashboard Change Sender ID Customers Technicians Select a contact Outbo…" at bounding box center [475, 222] width 646 height 402
click at [296, 313] on div "Back to Dashboard Change Sender ID Customers Technicians Select a contact Outbo…" at bounding box center [475, 222] width 646 height 402
type input "[PHONE_NUMBER]"
click at [210, 307] on div "Back to Dashboard Change Sender ID Customers Technicians Select a contact Outbo…" at bounding box center [475, 222] width 646 height 402
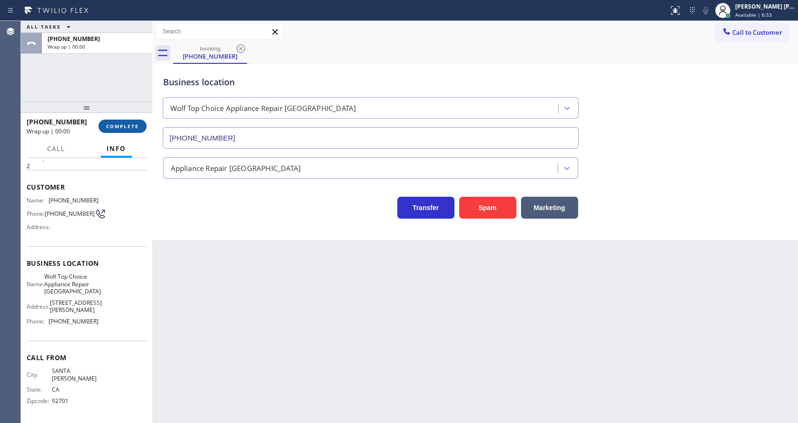
click at [124, 126] on span "COMPLETE" at bounding box center [122, 126] width 33 height 7
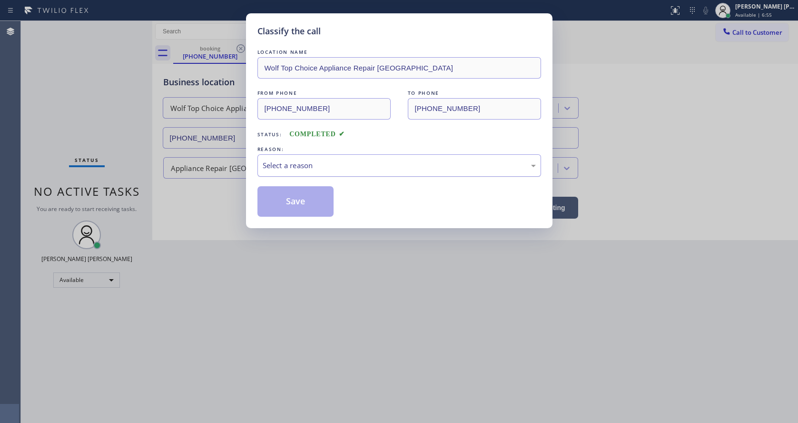
click at [276, 165] on div "Select a reason" at bounding box center [399, 165] width 273 height 11
click at [297, 203] on button "Save" at bounding box center [295, 201] width 77 height 30
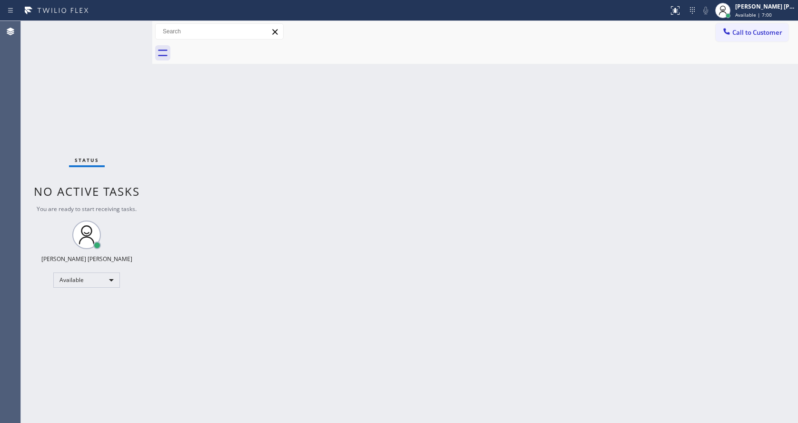
click at [125, 24] on div "Status No active tasks You are ready to start receiving tasks. [PERSON_NAME] [P…" at bounding box center [86, 222] width 131 height 402
click at [127, 26] on div "Status No active tasks You are ready to start receiving tasks. [PERSON_NAME] [P…" at bounding box center [86, 222] width 131 height 402
drag, startPoint x: 104, startPoint y: 36, endPoint x: 117, endPoint y: 34, distance: 13.5
click at [104, 36] on div "Status No active tasks You are ready to start receiving tasks. [PERSON_NAME] [P…" at bounding box center [86, 222] width 131 height 402
click at [128, 26] on div "Status No active tasks You are ready to start receiving tasks. [PERSON_NAME] [P…" at bounding box center [86, 222] width 131 height 402
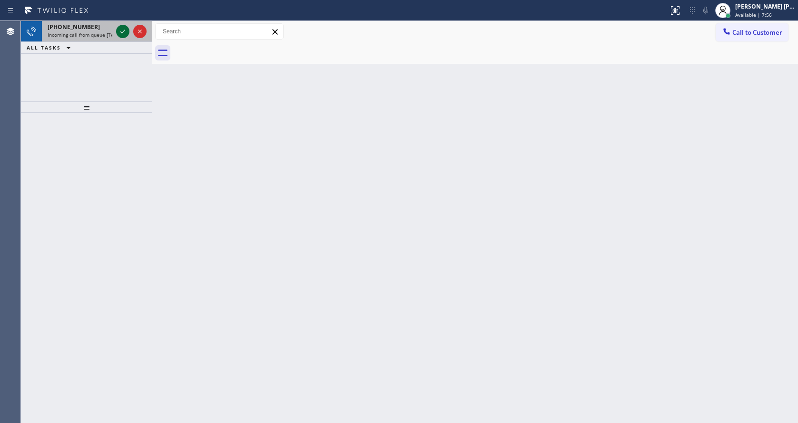
click at [128, 27] on icon at bounding box center [122, 31] width 11 height 11
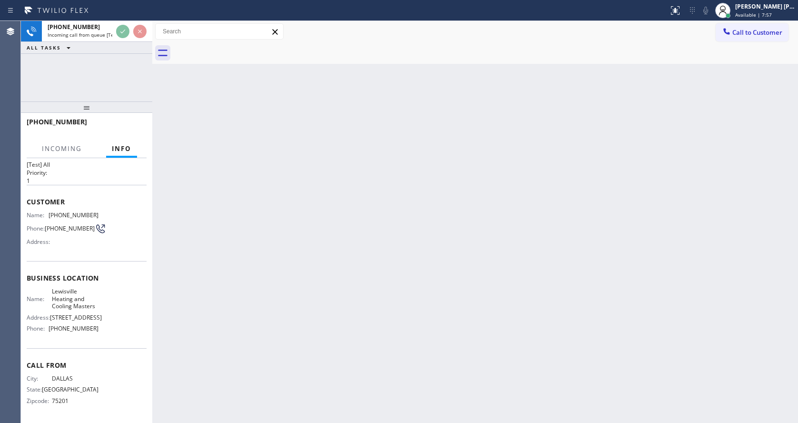
scroll to position [42, 0]
click at [361, 278] on div "Back to Dashboard Change Sender ID Customers Technicians Select a contact Outbo…" at bounding box center [475, 222] width 646 height 402
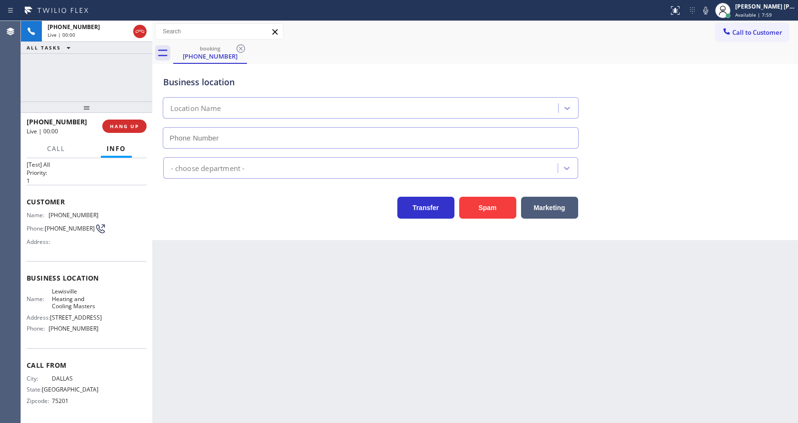
type input "[PHONE_NUMBER]"
click at [361, 278] on div "Back to Dashboard Change Sender ID Customers Technicians Select a contact Outbo…" at bounding box center [475, 222] width 646 height 402
click at [696, 195] on div "Transfer Spam Marketing" at bounding box center [475, 203] width 628 height 30
click at [320, 329] on div "Back to Dashboard Change Sender ID Customers Technicians Select a contact Outbo…" at bounding box center [475, 222] width 646 height 402
click at [203, 335] on div "Back to Dashboard Change Sender ID Customers Technicians Select a contact Outbo…" at bounding box center [475, 222] width 646 height 402
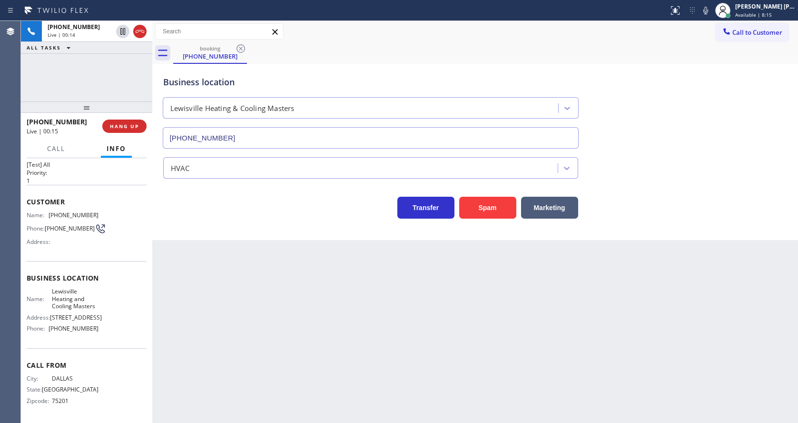
click at [289, 303] on div "Back to Dashboard Change Sender ID Customers Technicians Select a contact Outbo…" at bounding box center [475, 222] width 646 height 402
click at [299, 374] on div "Back to Dashboard Change Sender ID Customers Technicians Select a contact Outbo…" at bounding box center [475, 222] width 646 height 402
click at [378, 368] on div "Back to Dashboard Change Sender ID Customers Technicians Select a contact Outbo…" at bounding box center [475, 222] width 646 height 402
click at [393, 332] on div "Back to Dashboard Change Sender ID Customers Technicians Select a contact Outbo…" at bounding box center [475, 222] width 646 height 402
click at [477, 210] on button "Spam" at bounding box center [487, 208] width 57 height 22
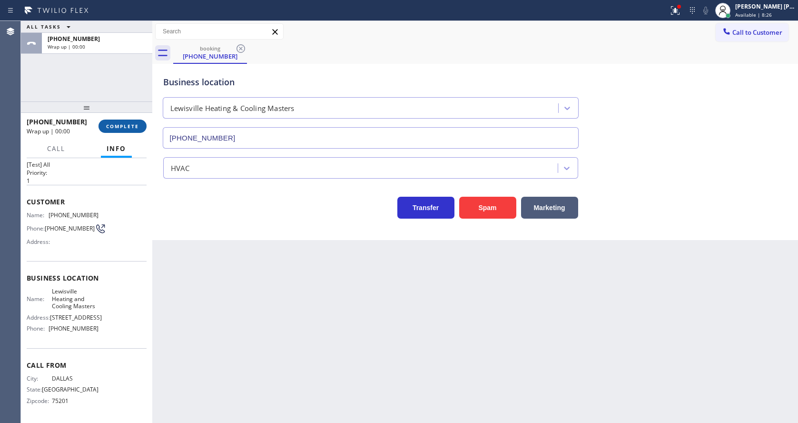
click at [107, 121] on button "COMPLETE" at bounding box center [122, 125] width 48 height 13
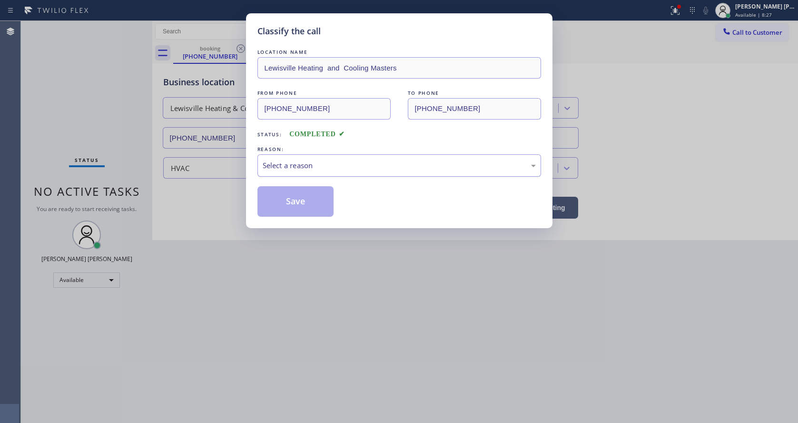
click at [282, 164] on div "Select a reason" at bounding box center [399, 165] width 273 height 11
click at [286, 206] on button "Save" at bounding box center [295, 201] width 77 height 30
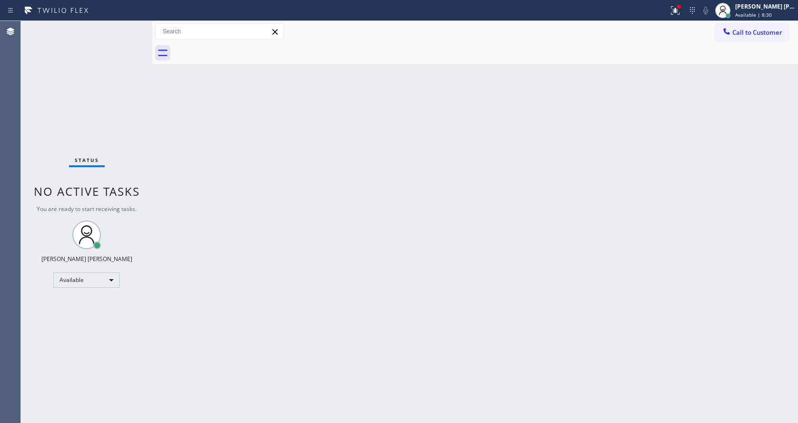
click at [130, 26] on div "Status No active tasks You are ready to start receiving tasks. [PERSON_NAME] [P…" at bounding box center [86, 222] width 131 height 402
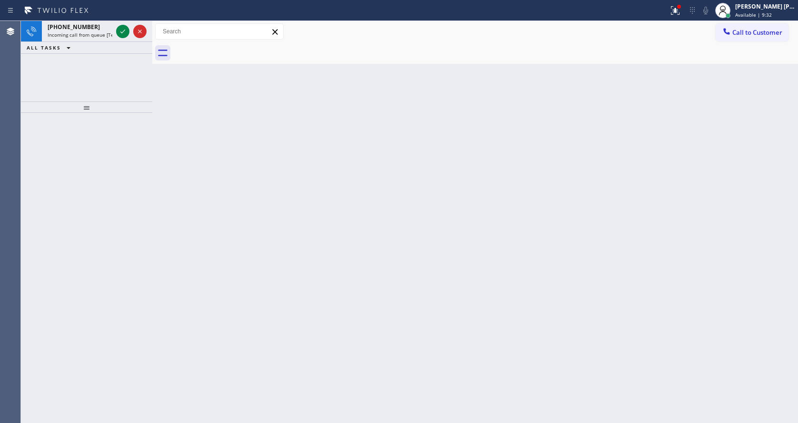
click at [128, 159] on div at bounding box center [86, 268] width 131 height 310
click at [96, 38] on div "[PHONE_NUMBER] Incoming call from queue [Test] All" at bounding box center [78, 31] width 72 height 21
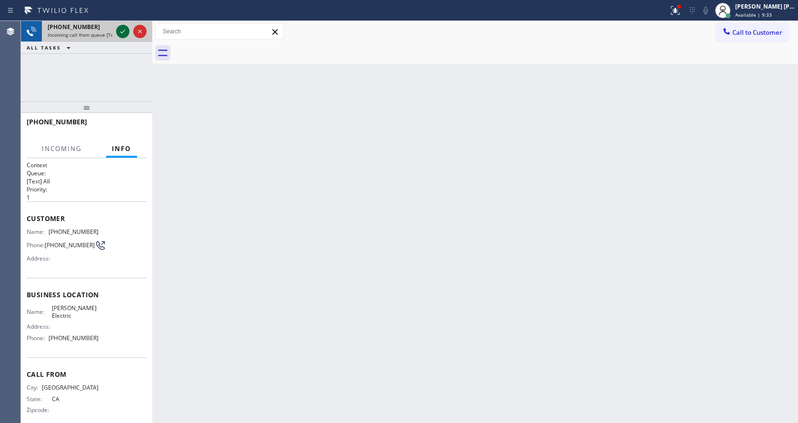
click at [120, 30] on icon at bounding box center [122, 31] width 11 height 11
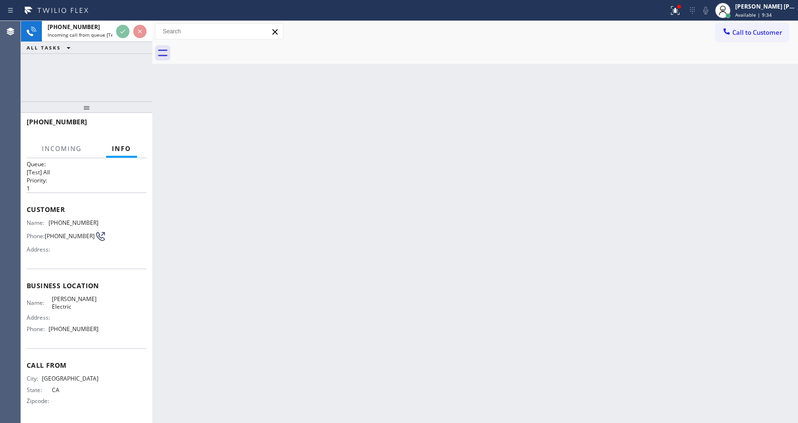
scroll to position [12, 0]
click at [358, 239] on div "Back to Dashboard Change Sender ID Customers Technicians Select a contact Outbo…" at bounding box center [475, 222] width 646 height 402
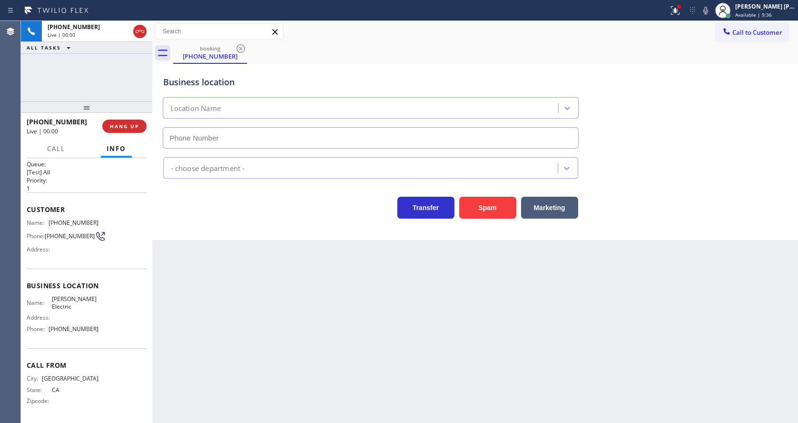
type input "[PHONE_NUMBER]"
click at [333, 270] on div "Back to Dashboard Change Sender ID Customers Technicians Select a contact Outbo…" at bounding box center [475, 222] width 646 height 402
click at [314, 286] on div "Back to Dashboard Change Sender ID Customers Technicians Select a contact Outbo…" at bounding box center [475, 222] width 646 height 402
click at [278, 282] on div "Back to Dashboard Change Sender ID Customers Technicians Select a contact Outbo…" at bounding box center [475, 222] width 646 height 402
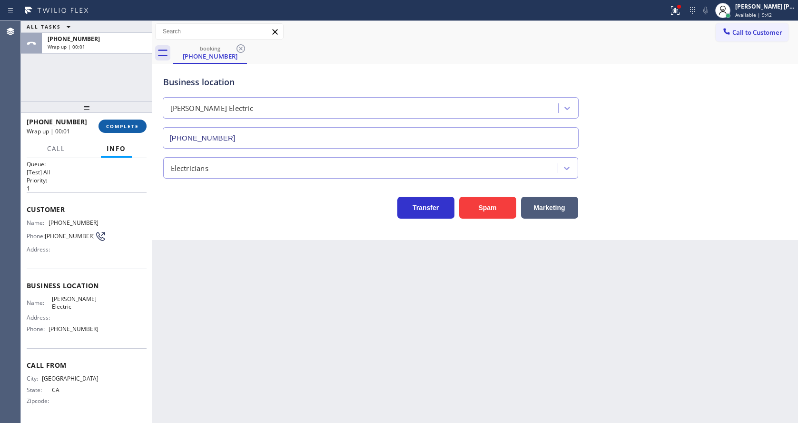
click at [120, 124] on span "COMPLETE" at bounding box center [122, 126] width 33 height 7
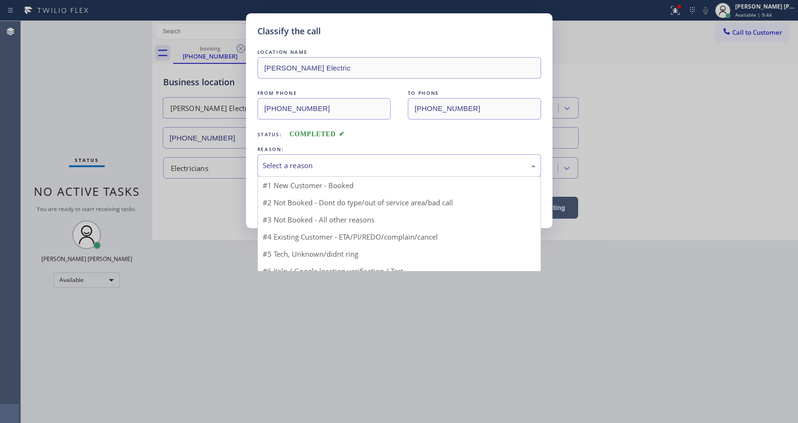
click at [303, 163] on div "Select a reason" at bounding box center [399, 165] width 273 height 11
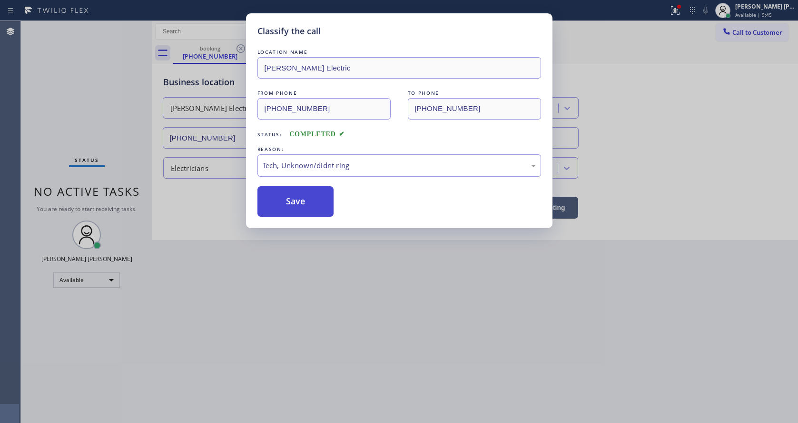
click at [298, 197] on button "Save" at bounding box center [295, 201] width 77 height 30
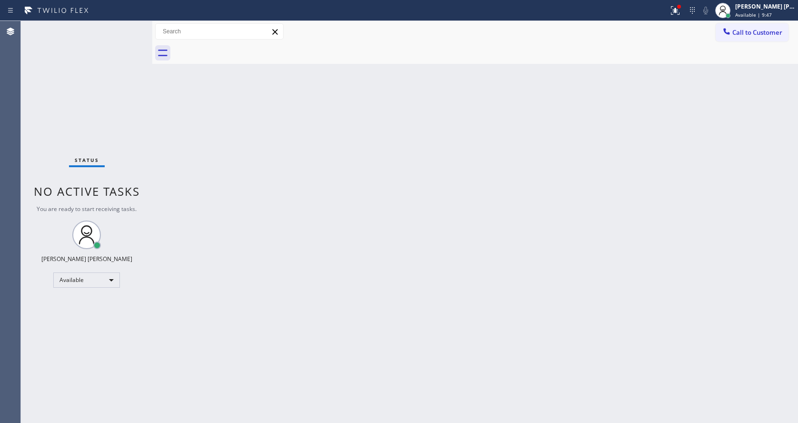
click at [124, 26] on div "Status No active tasks You are ready to start receiving tasks. [PERSON_NAME] [P…" at bounding box center [86, 222] width 131 height 402
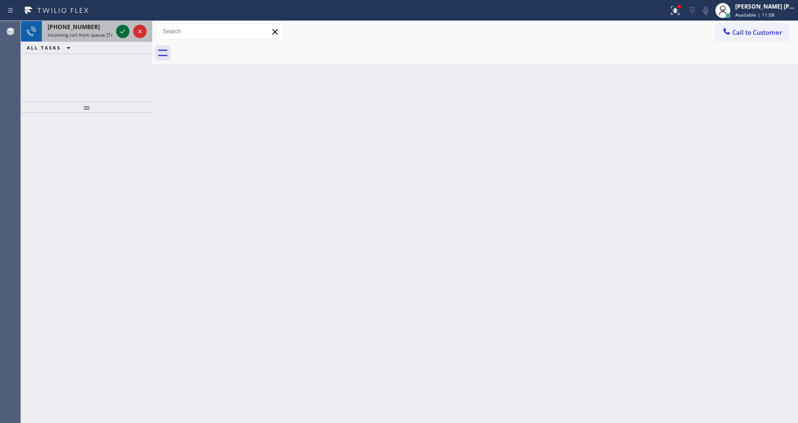
click at [124, 30] on icon at bounding box center [122, 31] width 11 height 11
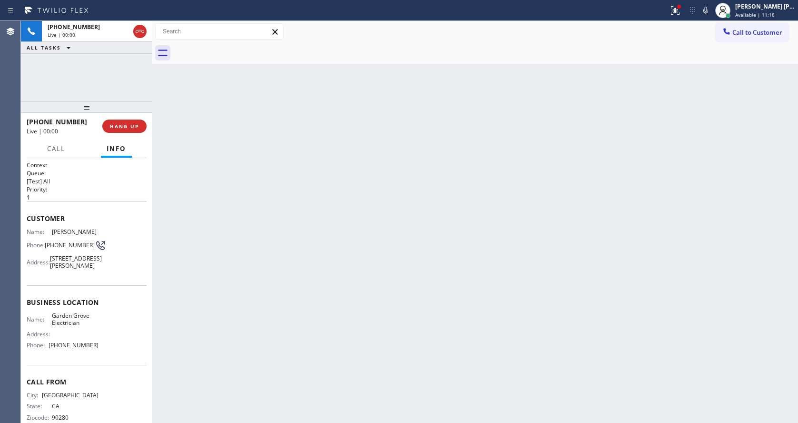
click at [378, 269] on div "Back to Dashboard Change Sender ID Customers Technicians Select a contact Outbo…" at bounding box center [475, 222] width 646 height 402
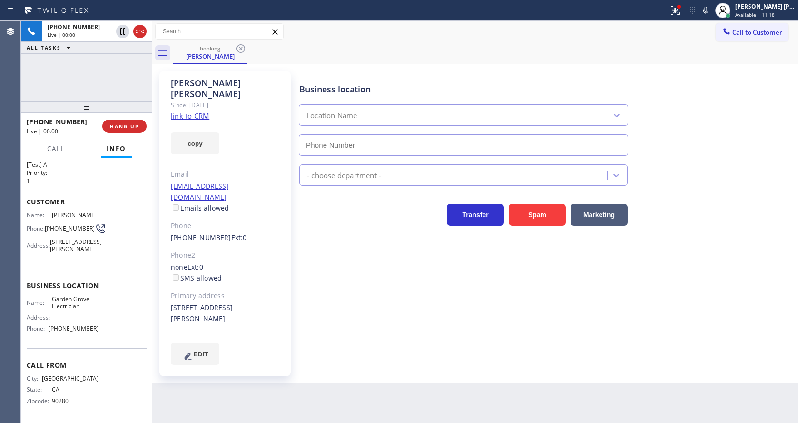
type input "[PHONE_NUMBER]"
click at [345, 320] on div "Business location [GEOGRAPHIC_DATA] Electrician [PHONE_NUMBER] Electricians Tra…" at bounding box center [546, 217] width 498 height 288
click at [288, 221] on div "[PERSON_NAME] Since: [DATE] link to CRM copy Email [EMAIL_ADDRESS][DOMAIN_NAME]…" at bounding box center [224, 223] width 131 height 305
click at [532, 220] on button "Spam" at bounding box center [537, 215] width 57 height 22
click at [674, 17] on button at bounding box center [675, 10] width 21 height 21
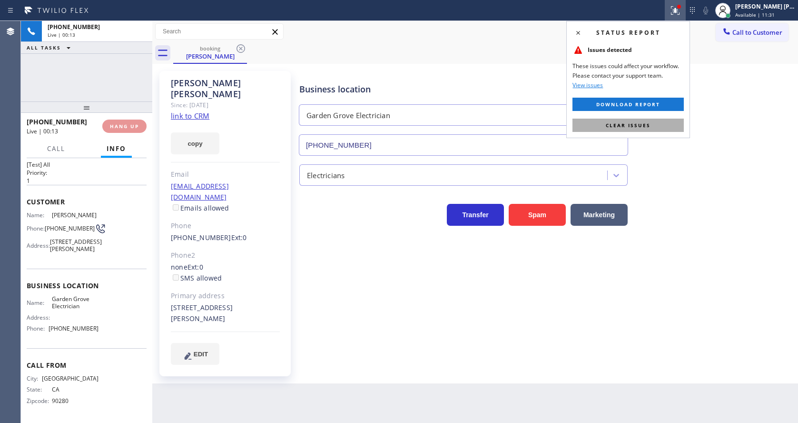
click at [649, 124] on span "Clear issues" at bounding box center [628, 125] width 45 height 7
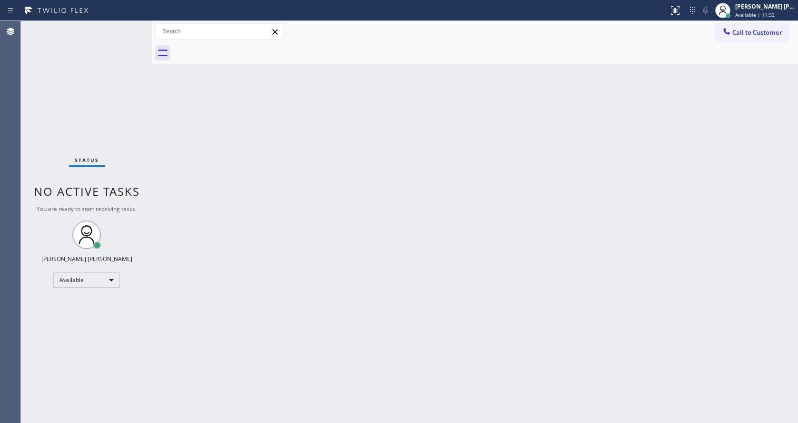
click at [662, 124] on div "Back to Dashboard Change Sender ID Customers Technicians Select a contact Outbo…" at bounding box center [475, 222] width 646 height 402
click at [95, 177] on div "Status No active tasks You are ready to start receiving tasks. [PERSON_NAME] [P…" at bounding box center [86, 222] width 131 height 402
click at [127, 27] on div "Status No active tasks You are ready to start receiving tasks. [PERSON_NAME] [P…" at bounding box center [86, 222] width 131 height 402
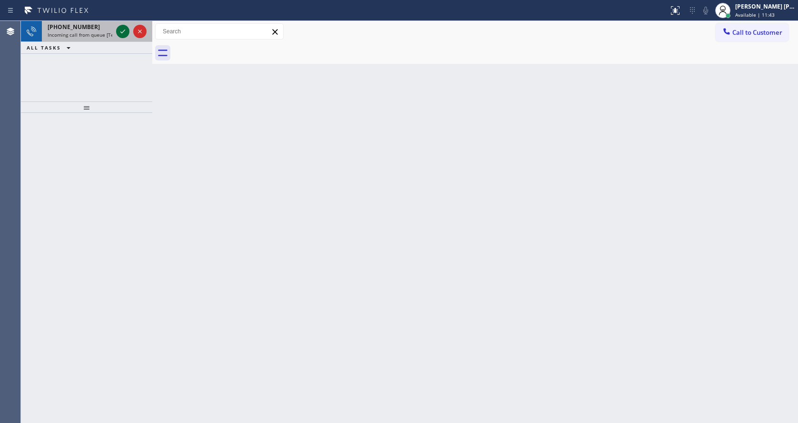
click at [127, 27] on icon at bounding box center [122, 31] width 11 height 11
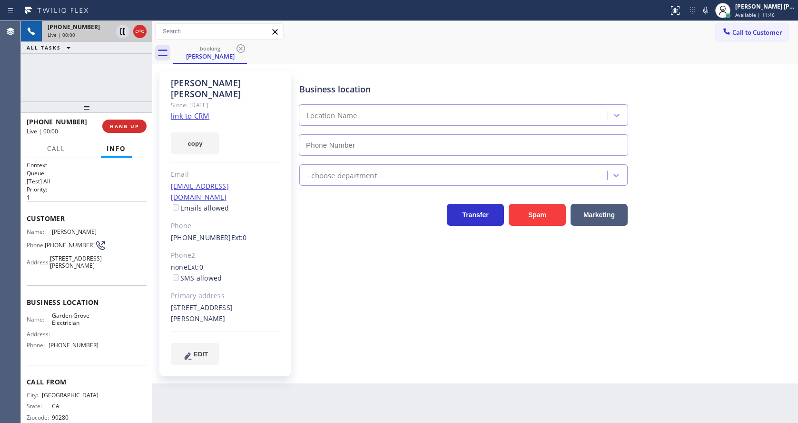
type input "[PHONE_NUMBER]"
click at [370, 286] on div "Business location [GEOGRAPHIC_DATA] Electrician [PHONE_NUMBER] Electricians Tra…" at bounding box center [546, 217] width 498 height 288
click at [394, 298] on div "Business location [GEOGRAPHIC_DATA] Electrician [PHONE_NUMBER] Electricians Tra…" at bounding box center [546, 217] width 498 height 288
click at [708, 8] on icon at bounding box center [705, 11] width 5 height 8
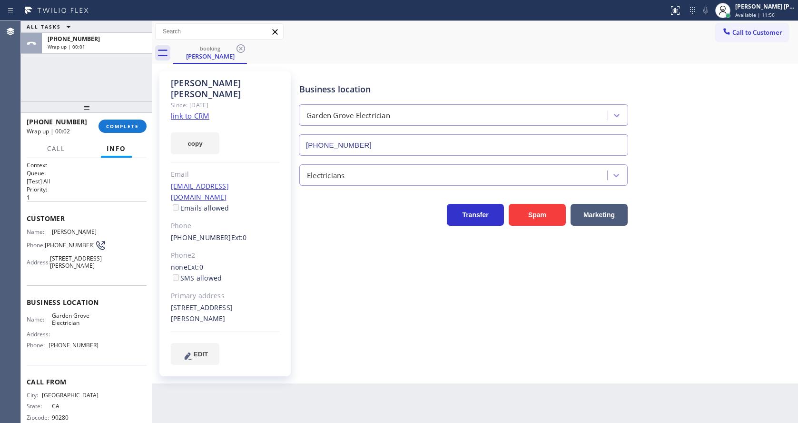
click at [112, 133] on div "[PHONE_NUMBER] Wrap up | 00:02 COMPLETE" at bounding box center [87, 126] width 120 height 25
click at [111, 129] on button "COMPLETE" at bounding box center [122, 125] width 48 height 13
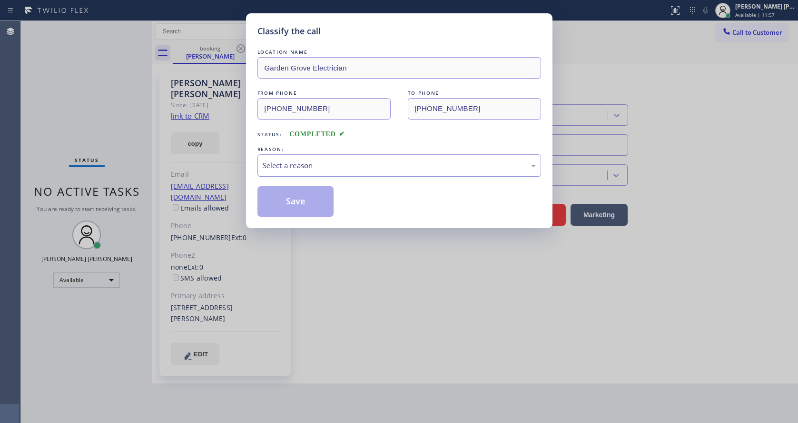
click at [339, 173] on div "Select a reason" at bounding box center [399, 165] width 284 height 22
click at [295, 210] on button "Save" at bounding box center [295, 201] width 77 height 30
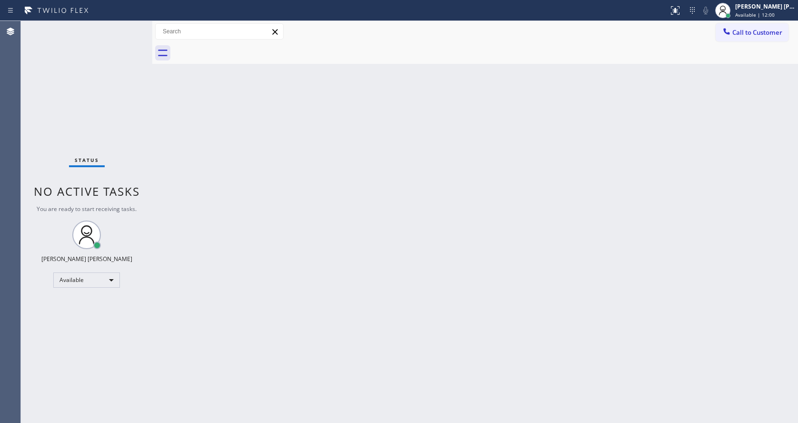
click at [203, 151] on div "Back to Dashboard Change Sender ID Customers Technicians Select a contact Outbo…" at bounding box center [475, 222] width 646 height 402
click at [128, 27] on div "Status No active tasks You are ready to start receiving tasks. [PERSON_NAME] [P…" at bounding box center [86, 222] width 131 height 402
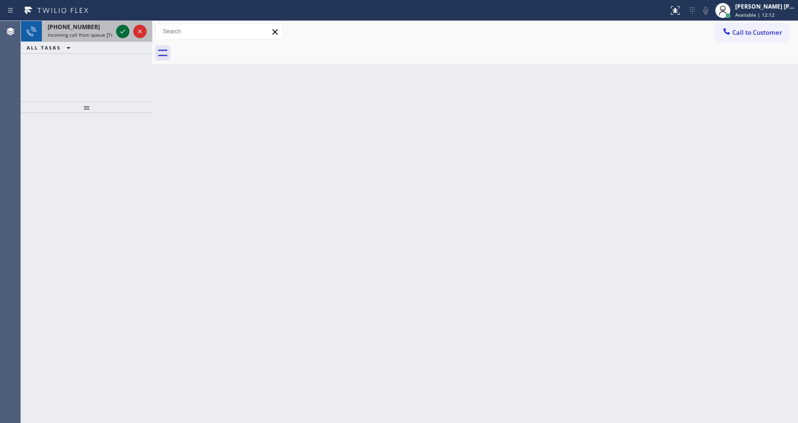
click at [128, 27] on icon at bounding box center [122, 31] width 11 height 11
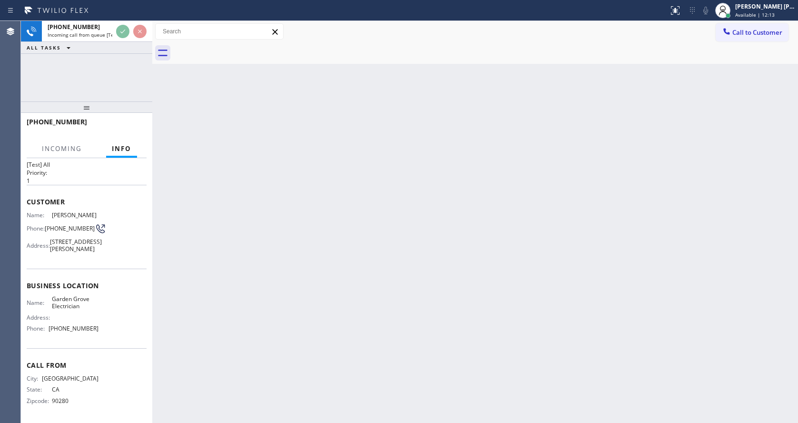
scroll to position [27, 0]
click at [518, 292] on div "Back to Dashboard Change Sender ID Customers Technicians Select a contact Outbo…" at bounding box center [475, 222] width 646 height 402
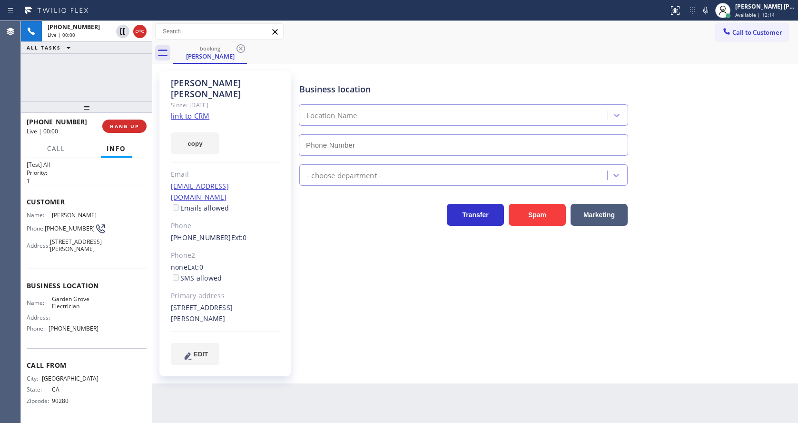
type input "[PHONE_NUMBER]"
click at [361, 352] on div "Business location [GEOGRAPHIC_DATA] Electrician [PHONE_NUMBER] Electricians Tra…" at bounding box center [546, 226] width 498 height 307
click at [708, 10] on icon at bounding box center [705, 11] width 5 height 8
click at [727, 153] on div "Business location [GEOGRAPHIC_DATA] Electrician [PHONE_NUMBER]" at bounding box center [546, 112] width 498 height 86
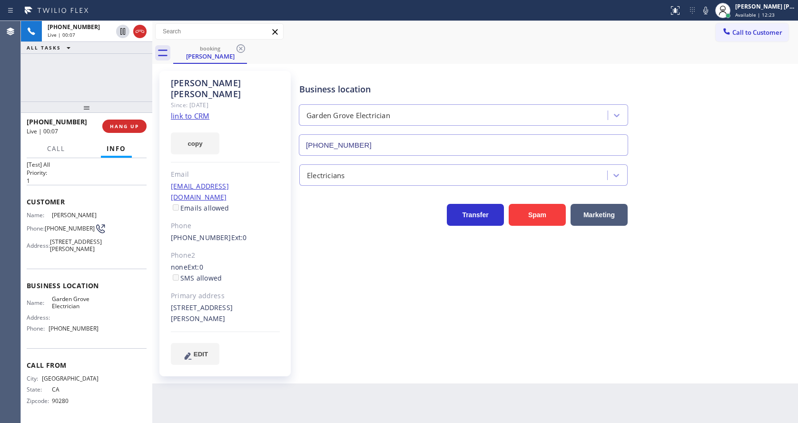
click at [191, 111] on link "link to CRM" at bounding box center [190, 116] width 39 height 10
click at [349, 305] on div "Business location [GEOGRAPHIC_DATA] Electrician [PHONE_NUMBER] Electricians Tra…" at bounding box center [546, 217] width 498 height 288
drag, startPoint x: 351, startPoint y: 314, endPoint x: 392, endPoint y: 286, distance: 49.0
click at [351, 314] on div "Business location [GEOGRAPHIC_DATA] Electrician [PHONE_NUMBER] Electricians Tra…" at bounding box center [546, 217] width 498 height 288
click at [341, 322] on div "Business location [GEOGRAPHIC_DATA] Electrician [PHONE_NUMBER] Electricians Tra…" at bounding box center [546, 217] width 498 height 288
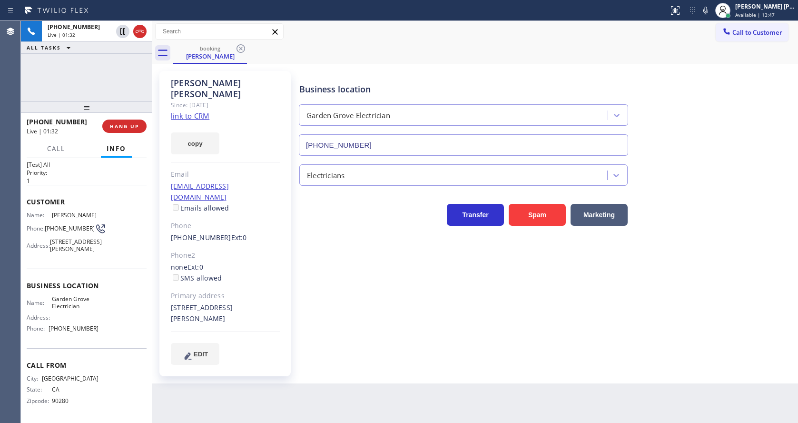
click at [310, 312] on div "Business location [GEOGRAPHIC_DATA] Electrician [PHONE_NUMBER] Electricians Tra…" at bounding box center [546, 217] width 498 height 288
click at [413, 306] on div "Business location [GEOGRAPHIC_DATA] Electrician [PHONE_NUMBER] Electricians Tra…" at bounding box center [546, 217] width 498 height 288
click at [467, 83] on div "Business location" at bounding box center [463, 89] width 328 height 13
click at [286, 349] on div "[PERSON_NAME] Since: [DATE] link to CRM copy Email [EMAIL_ADDRESS][DOMAIN_NAME]…" at bounding box center [224, 223] width 131 height 305
click at [308, 280] on div "Business location [GEOGRAPHIC_DATA] Electrician [PHONE_NUMBER] Electricians Tra…" at bounding box center [546, 217] width 498 height 288
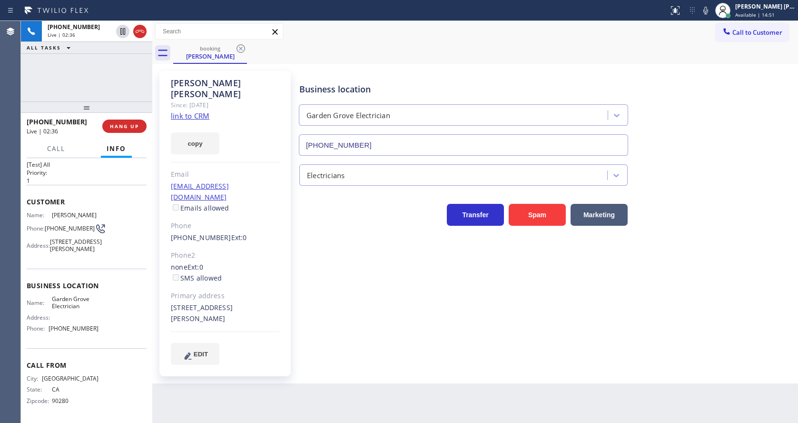
click at [443, 313] on div "Business location [GEOGRAPHIC_DATA] Electrician [PHONE_NUMBER] Electricians Tra…" at bounding box center [546, 217] width 498 height 288
click at [410, 340] on div "Business location [GEOGRAPHIC_DATA] Electrician [PHONE_NUMBER] Electricians Tra…" at bounding box center [546, 226] width 498 height 307
click at [476, 325] on div "Business location [GEOGRAPHIC_DATA] Electrician [PHONE_NUMBER] Electricians Tra…" at bounding box center [546, 217] width 498 height 288
click at [409, 309] on div "Business location [GEOGRAPHIC_DATA] Electrician [PHONE_NUMBER] Electricians Tra…" at bounding box center [546, 217] width 498 height 288
click at [346, 327] on div "Business location [GEOGRAPHIC_DATA] Electrician [PHONE_NUMBER] Electricians Tra…" at bounding box center [546, 217] width 498 height 288
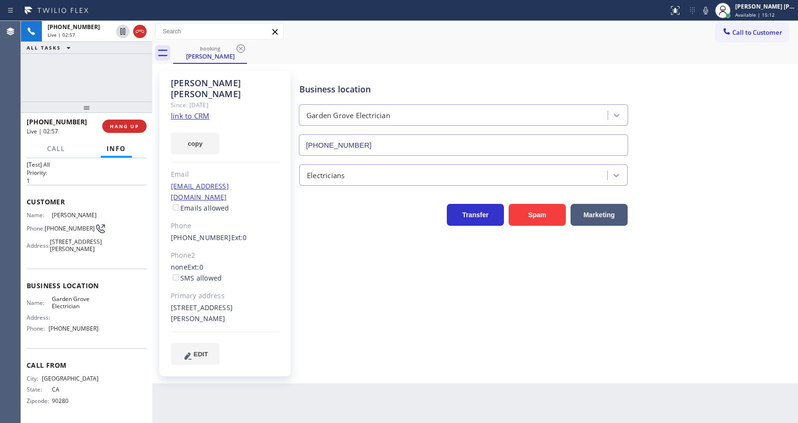
click at [334, 383] on div "Back to Dashboard Change Sender ID Customers Technicians Select a contact Outbo…" at bounding box center [475, 222] width 646 height 402
click at [364, 290] on div "Business location [GEOGRAPHIC_DATA] Electrician [PHONE_NUMBER] Electricians Tra…" at bounding box center [546, 217] width 498 height 288
click at [292, 293] on div "[PERSON_NAME] Since: [DATE] link to CRM copy Email [EMAIL_ADDRESS][DOMAIN_NAME]…" at bounding box center [225, 223] width 133 height 305
click at [248, 415] on div "Back to Dashboard Change Sender ID Customers Technicians Select a contact Outbo…" at bounding box center [475, 222] width 646 height 402
click at [57, 281] on span "Business location" at bounding box center [87, 285] width 120 height 9
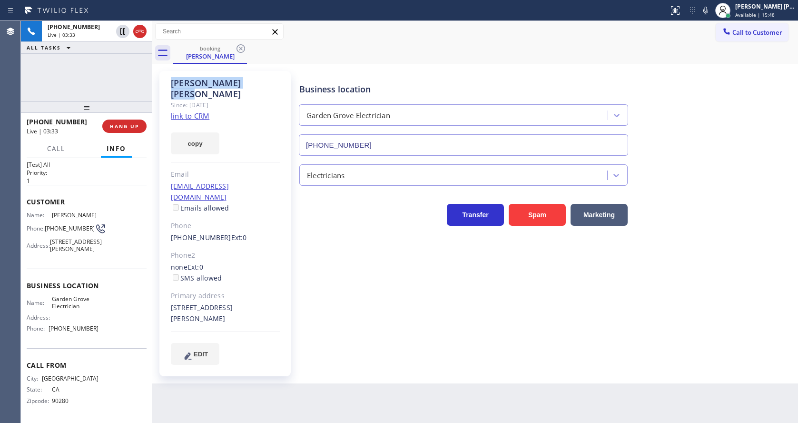
drag, startPoint x: 169, startPoint y: 84, endPoint x: 254, endPoint y: 83, distance: 84.2
click at [254, 83] on div "[PERSON_NAME] Since: [DATE] link to CRM copy Email [EMAIL_ADDRESS][DOMAIN_NAME]…" at bounding box center [224, 223] width 131 height 305
click at [282, 264] on div "[PERSON_NAME] Since: [DATE] link to CRM copy Email [EMAIL_ADDRESS][DOMAIN_NAME]…" at bounding box center [224, 223] width 131 height 305
click at [124, 219] on div "Name: [PERSON_NAME] Phone: [PHONE_NUMBER] Address: [STREET_ADDRESS][PERSON_NAME]" at bounding box center [87, 233] width 120 height 45
drag, startPoint x: 43, startPoint y: 213, endPoint x: 68, endPoint y: 222, distance: 25.9
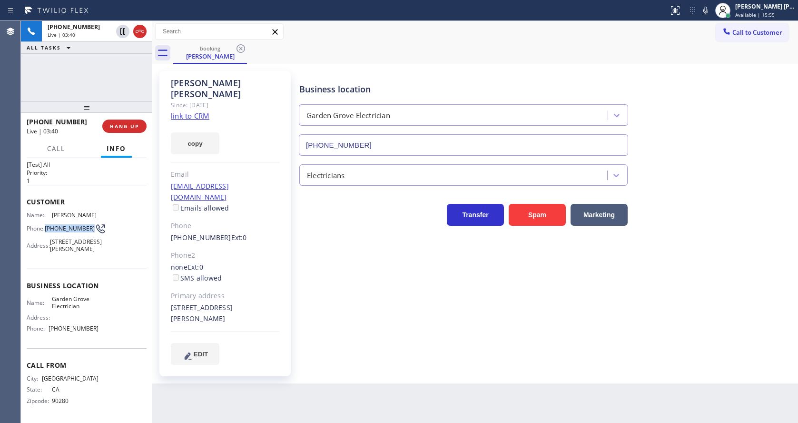
click at [68, 223] on div "Phone: [PHONE_NUMBER]" at bounding box center [63, 228] width 72 height 11
click at [278, 378] on div "Back to Dashboard Change Sender ID Customers Technicians Select a contact Outbo…" at bounding box center [475, 222] width 646 height 402
click at [421, 276] on div "Business location [GEOGRAPHIC_DATA] Electrician [PHONE_NUMBER] Electricians Tra…" at bounding box center [546, 217] width 498 height 288
click at [85, 300] on span "Garden Grove Electrician" at bounding box center [75, 302] width 47 height 15
click at [109, 279] on div "Business location Name: Garden Grove Electrician Address: Phone: [PHONE_NUMBER]" at bounding box center [87, 307] width 120 height 79
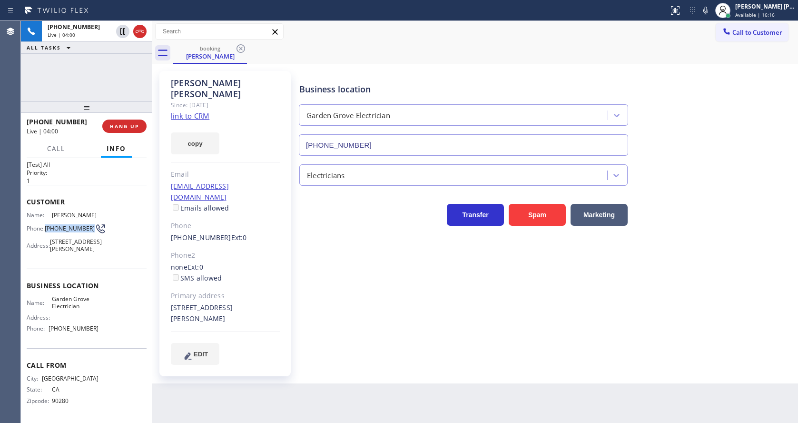
drag, startPoint x: 46, startPoint y: 213, endPoint x: 71, endPoint y: 225, distance: 28.1
click at [71, 225] on span "[PHONE_NUMBER]" at bounding box center [70, 228] width 50 height 7
click at [200, 318] on div "[PERSON_NAME] Since: [DATE] link to CRM copy Email [EMAIL_ADDRESS][DOMAIN_NAME]…" at bounding box center [224, 223] width 131 height 305
click at [66, 297] on span "Garden Grove Electrician" at bounding box center [75, 302] width 47 height 15
drag, startPoint x: 49, startPoint y: 298, endPoint x: 89, endPoint y: 308, distance: 40.3
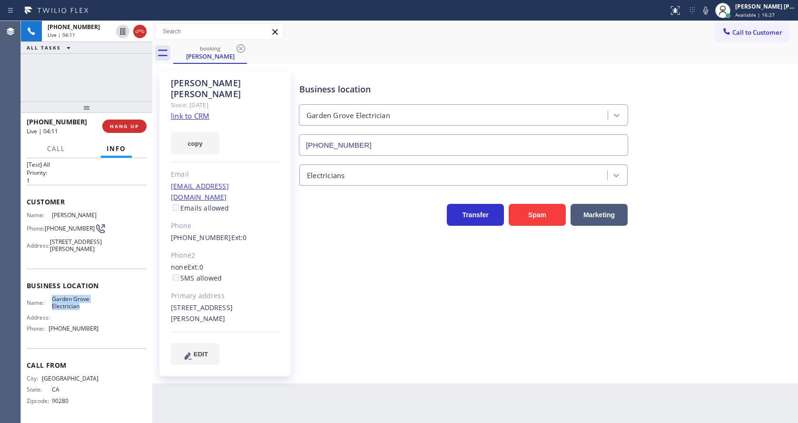
click at [89, 308] on div "Name: Garden Grove Electrician" at bounding box center [63, 302] width 72 height 15
click at [241, 397] on div "Back to Dashboard Change Sender ID Customers Technicians Select a contact Outbo…" at bounding box center [475, 222] width 646 height 402
click at [72, 285] on span "Business location" at bounding box center [87, 285] width 120 height 9
drag, startPoint x: 48, startPoint y: 329, endPoint x: 118, endPoint y: 334, distance: 70.6
click at [118, 334] on div "Name: Garden Grove Electrician Address: Phone: [PHONE_NUMBER]" at bounding box center [87, 315] width 120 height 41
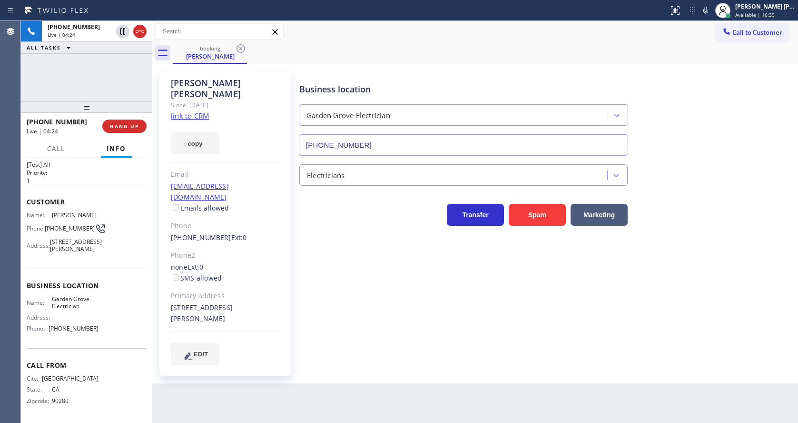
click at [231, 393] on div "Back to Dashboard Change Sender ID Customers Technicians Select a contact Outbo…" at bounding box center [475, 222] width 646 height 402
click at [418, 362] on div "Back to Dashboard Change Sender ID Customers Technicians Select a contact Outbo…" at bounding box center [475, 222] width 646 height 402
click at [693, 394] on div "Back to Dashboard Change Sender ID Customers Technicians Select a contact Outbo…" at bounding box center [475, 222] width 646 height 402
click at [442, 325] on div "Business location [GEOGRAPHIC_DATA] Electrician [PHONE_NUMBER] Electricians Tra…" at bounding box center [546, 217] width 498 height 288
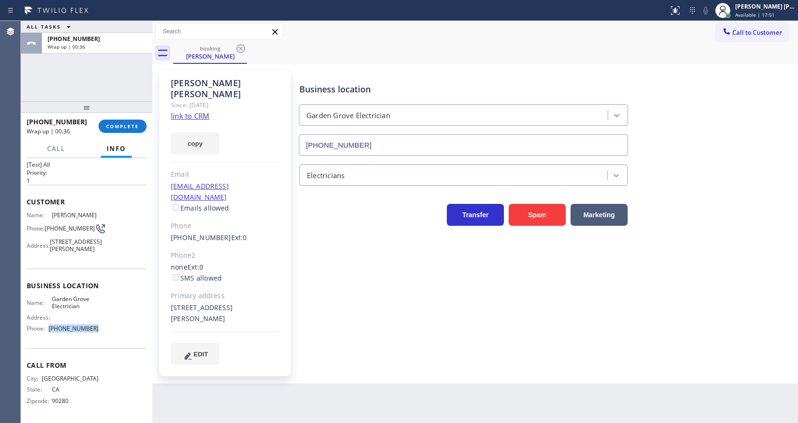
drag, startPoint x: 91, startPoint y: 330, endPoint x: 48, endPoint y: 330, distance: 43.3
click at [48, 330] on div "Phone: [PHONE_NUMBER]" at bounding box center [63, 328] width 72 height 7
click at [111, 119] on button "COMPLETE" at bounding box center [122, 125] width 48 height 13
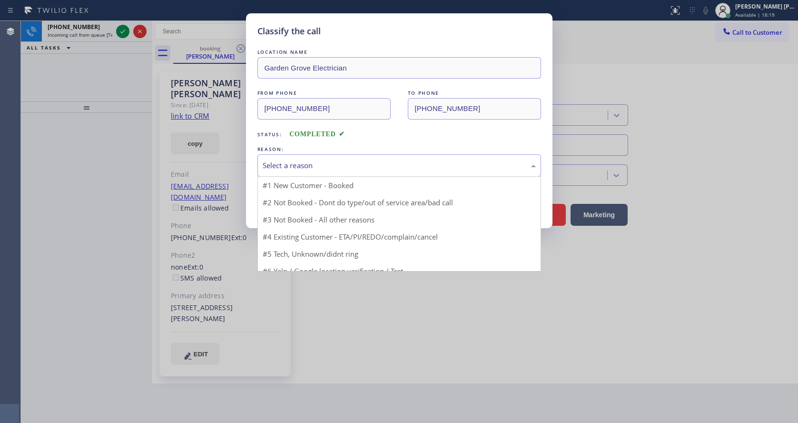
click at [305, 167] on div "Select a reason" at bounding box center [399, 165] width 273 height 11
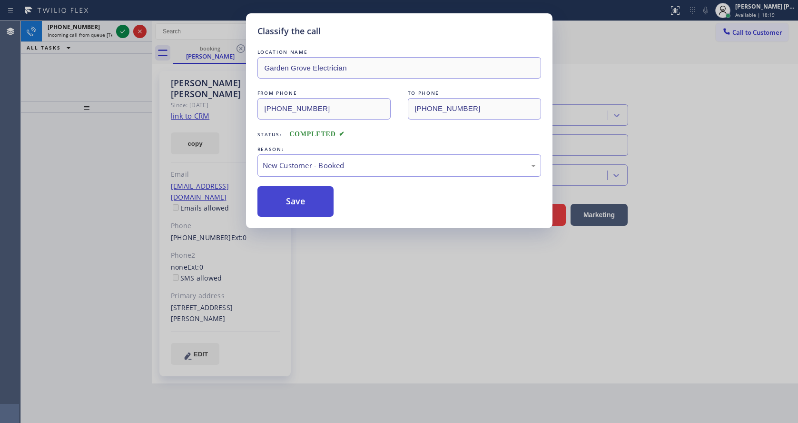
click at [296, 201] on button "Save" at bounding box center [295, 201] width 77 height 30
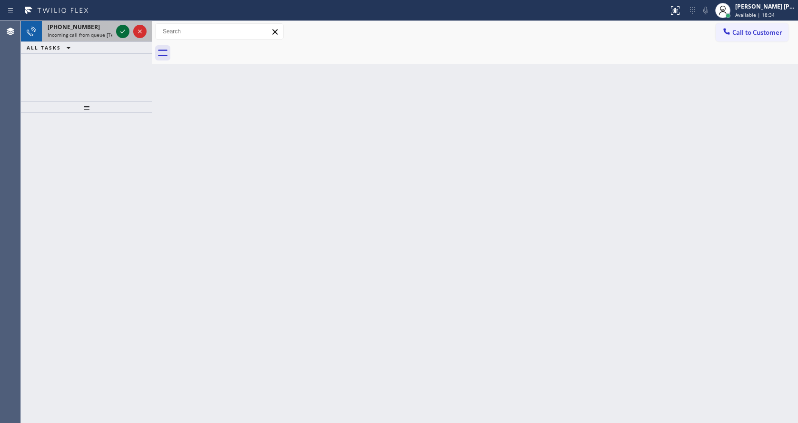
click at [124, 26] on icon at bounding box center [122, 31] width 11 height 11
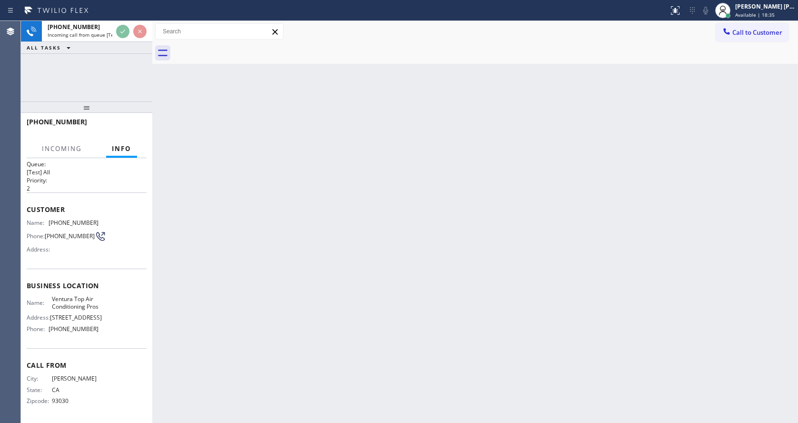
scroll to position [20, 0]
click at [344, 267] on div "Back to Dashboard Change Sender ID Customers Technicians Select a contact Outbo…" at bounding box center [475, 222] width 646 height 402
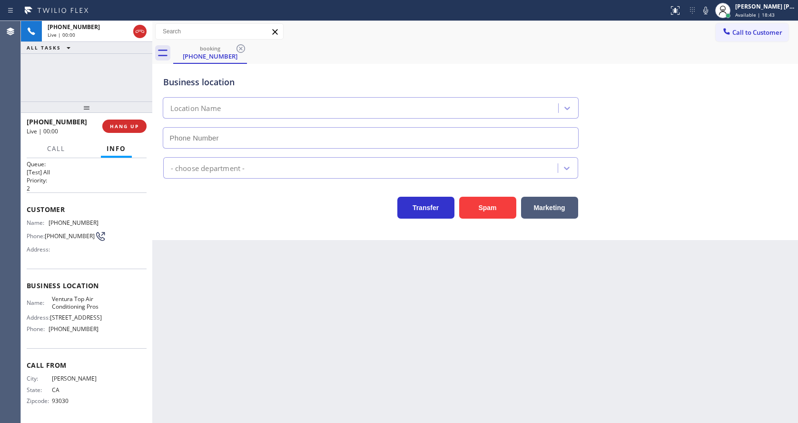
type input "[PHONE_NUMBER]"
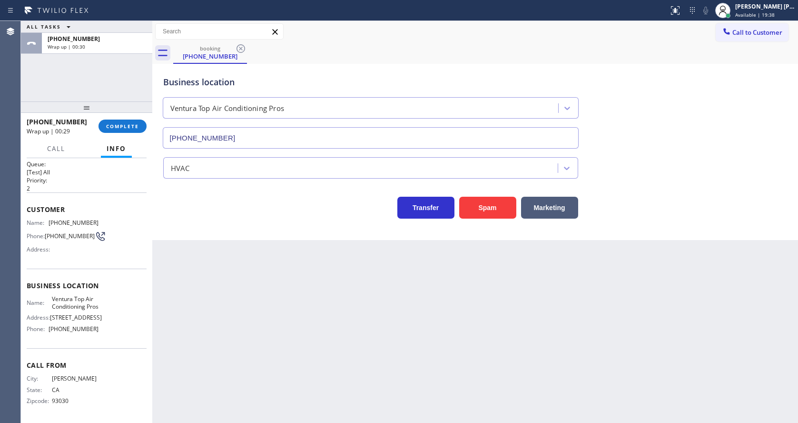
click at [200, 245] on div "Back to Dashboard Change Sender ID Customers Technicians Select a contact Outbo…" at bounding box center [475, 222] width 646 height 402
click at [115, 129] on span "COMPLETE" at bounding box center [122, 126] width 33 height 7
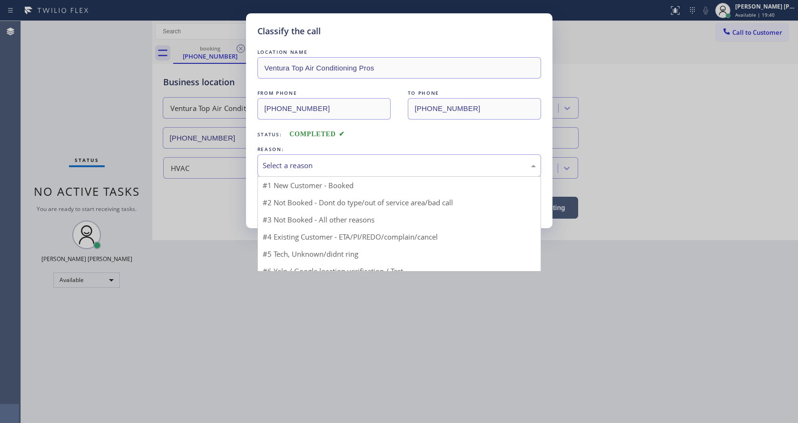
click at [288, 160] on div "Select a reason" at bounding box center [399, 165] width 273 height 11
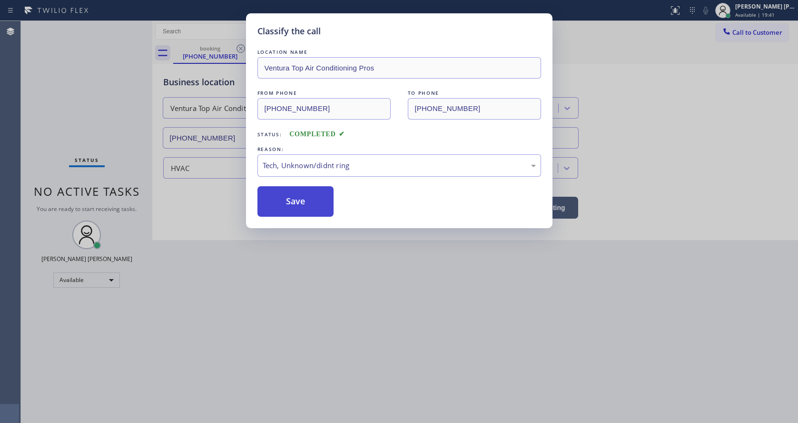
click at [292, 207] on button "Save" at bounding box center [295, 201] width 77 height 30
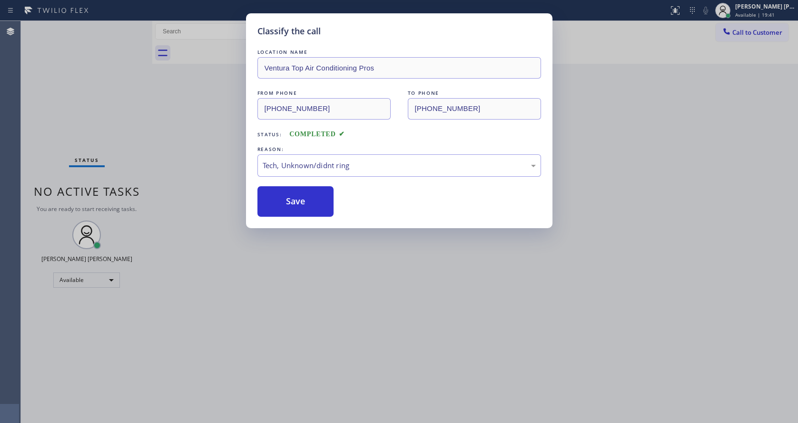
click at [315, 312] on div "Classify the call LOCATION NAME Ventura Top Air Conditioning Pros FROM PHONE [P…" at bounding box center [399, 211] width 798 height 423
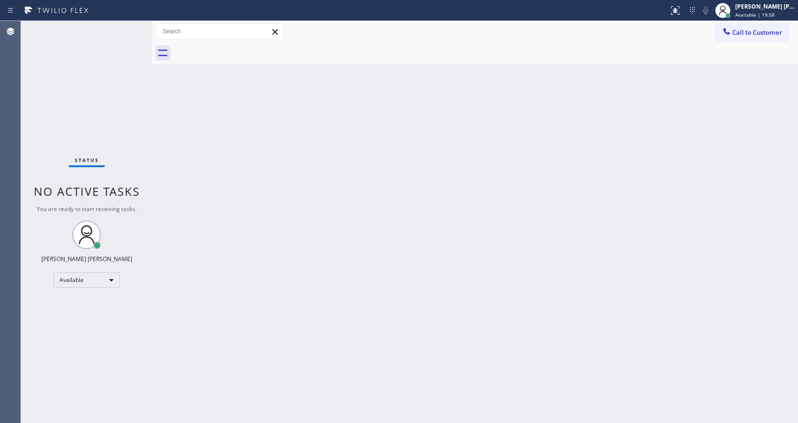
drag, startPoint x: 547, startPoint y: 299, endPoint x: 523, endPoint y: 292, distance: 25.3
click at [547, 299] on div "Back to Dashboard Change Sender ID Customers Technicians Select a contact Outbo…" at bounding box center [475, 222] width 646 height 402
click at [122, 127] on div "Status No active tasks You are ready to start receiving tasks. [PERSON_NAME] [P…" at bounding box center [86, 222] width 131 height 402
click at [394, 247] on div "Back to Dashboard Change Sender ID Customers Technicians Select a contact Outbo…" at bounding box center [475, 222] width 646 height 402
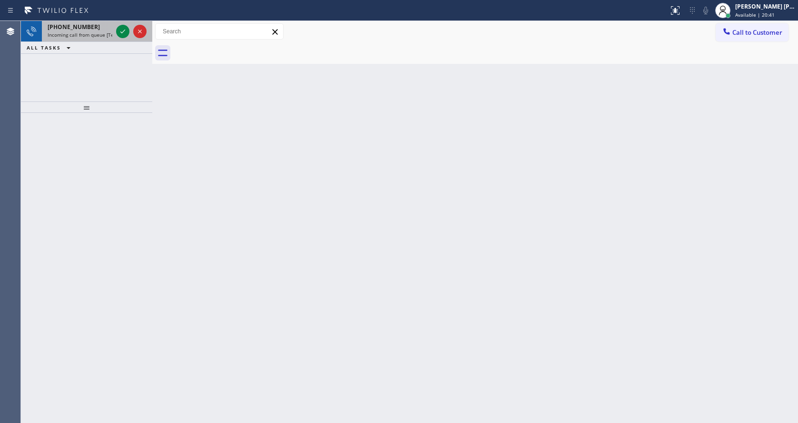
click at [107, 32] on span "Incoming call from queue [Test] All" at bounding box center [87, 34] width 79 height 7
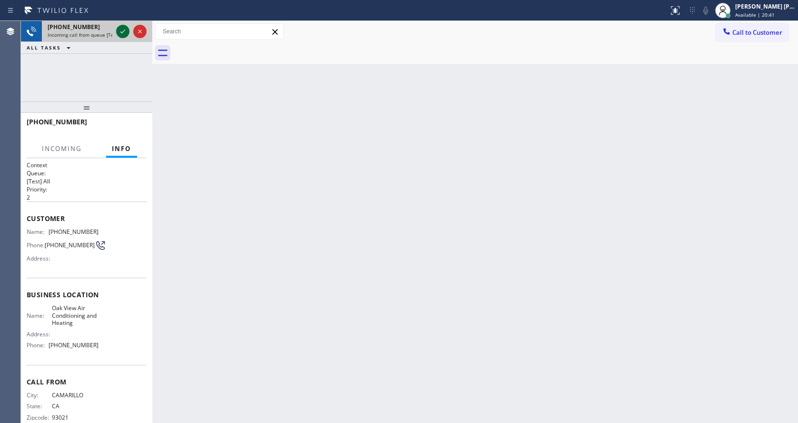
click at [116, 30] on div at bounding box center [122, 31] width 13 height 11
click at [381, 183] on div "Back to Dashboard Change Sender ID Customers Technicians Select a contact Outbo…" at bounding box center [475, 222] width 646 height 402
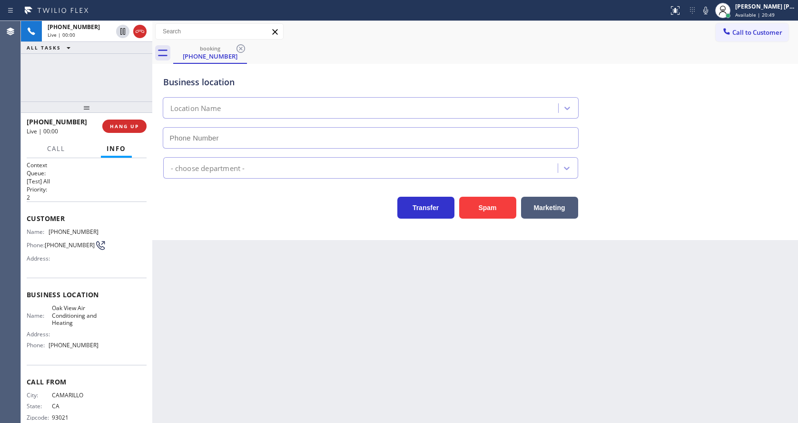
type input "[PHONE_NUMBER]"
click at [475, 201] on button "Spam" at bounding box center [487, 208] width 57 height 22
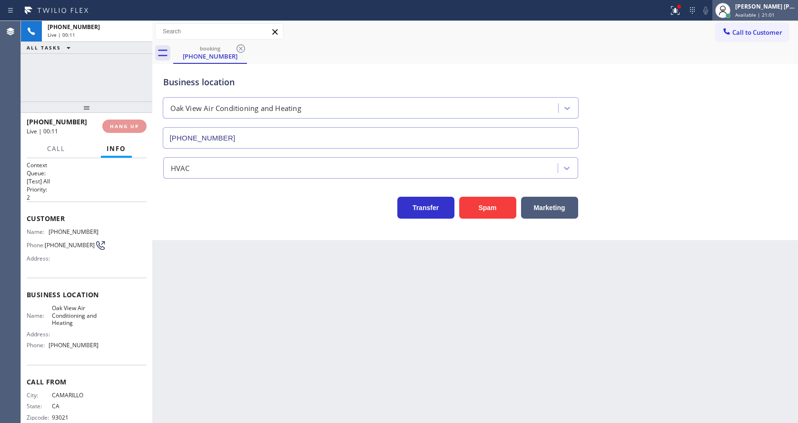
click at [764, 12] on span "Available | 21:01" at bounding box center [754, 14] width 39 height 7
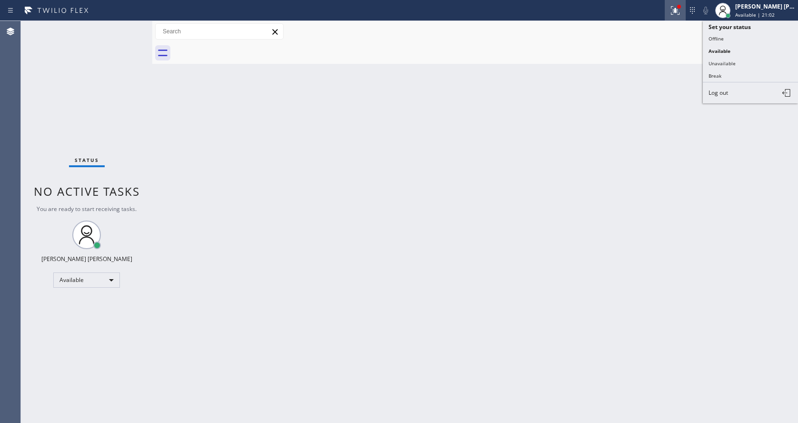
click at [674, 16] on button at bounding box center [675, 10] width 21 height 21
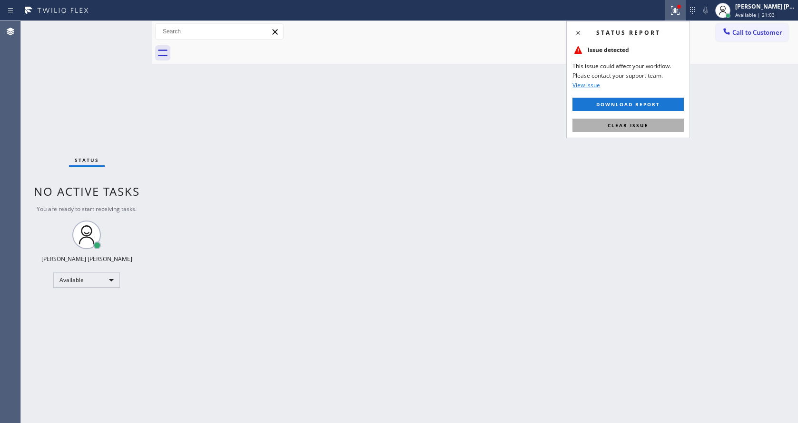
click at [660, 123] on button "Clear issue" at bounding box center [627, 124] width 111 height 13
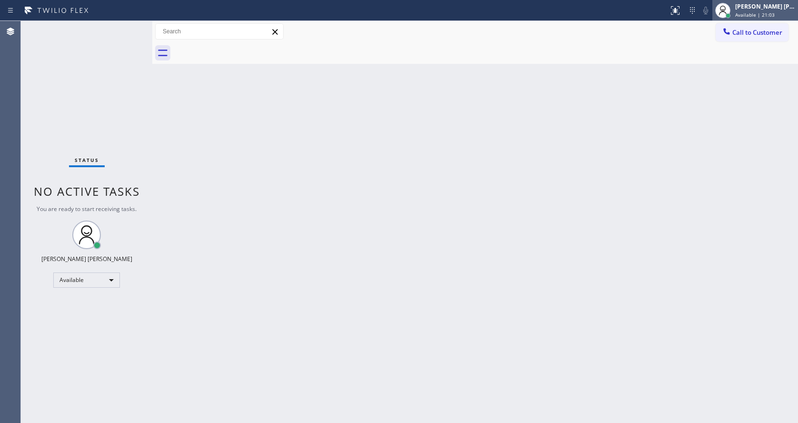
click at [755, 13] on span "Available | 21:03" at bounding box center [754, 14] width 39 height 7
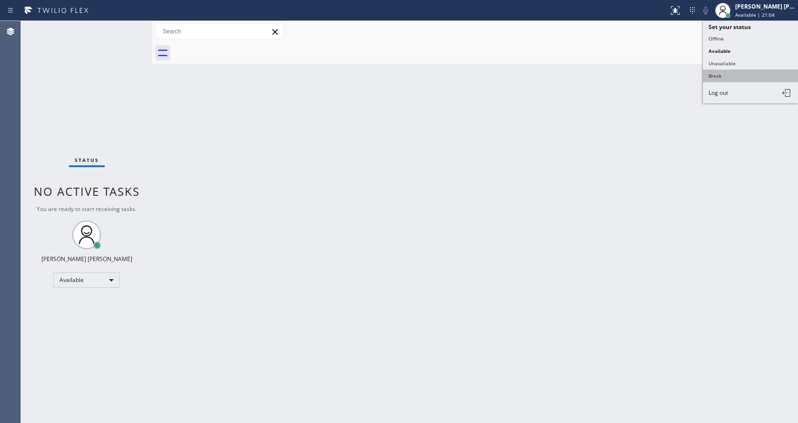
click at [736, 78] on button "Break" at bounding box center [750, 75] width 95 height 12
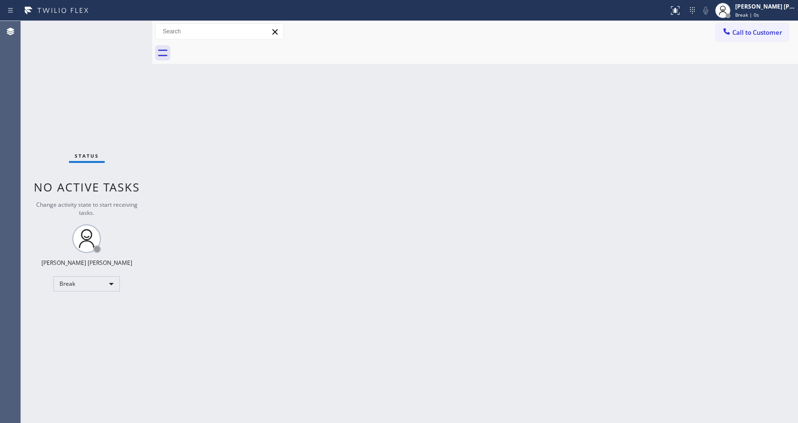
click at [331, 372] on div "Back to Dashboard Change Sender ID Customers Technicians Select a contact Outbo…" at bounding box center [475, 222] width 646 height 402
click at [124, 25] on div "Status No active tasks Change activity state to start receiving tasks. [PERSON_…" at bounding box center [86, 222] width 131 height 402
click at [787, 7] on div "[PERSON_NAME] [PERSON_NAME]" at bounding box center [765, 6] width 60 height 8
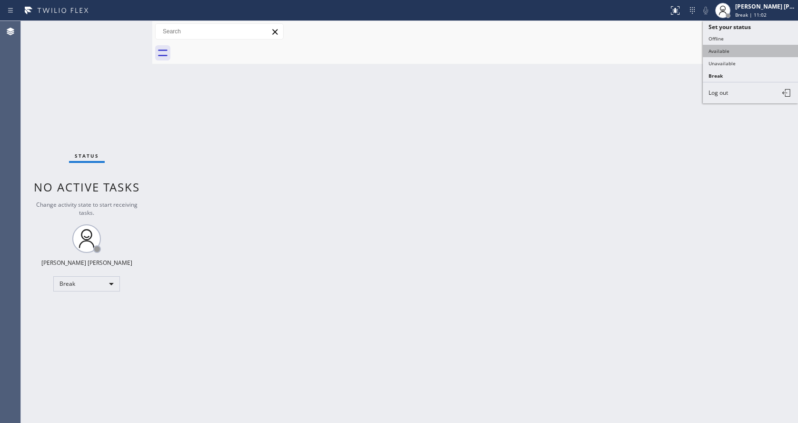
click at [734, 45] on button "Available" at bounding box center [750, 51] width 95 height 12
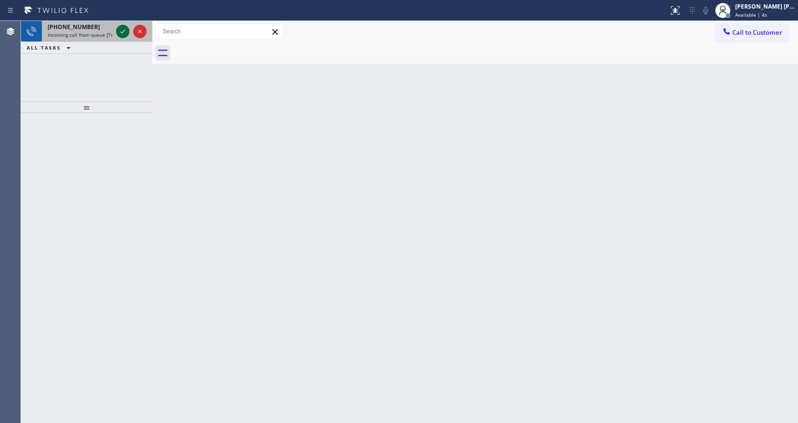
click at [125, 35] on icon at bounding box center [122, 31] width 11 height 11
click at [122, 30] on icon at bounding box center [122, 31] width 11 height 11
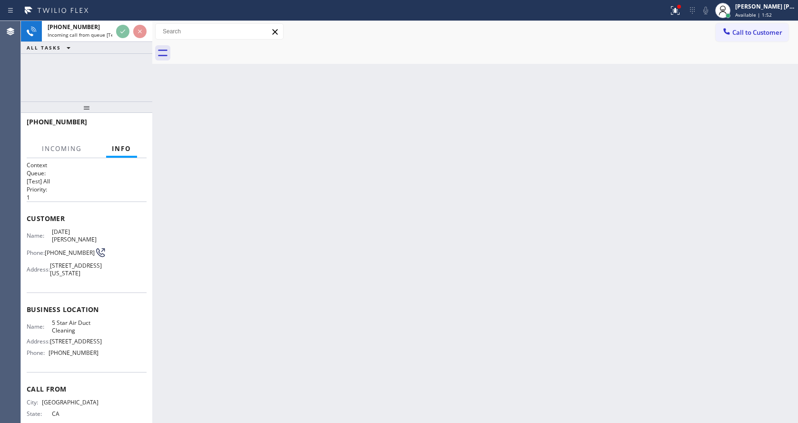
scroll to position [42, 0]
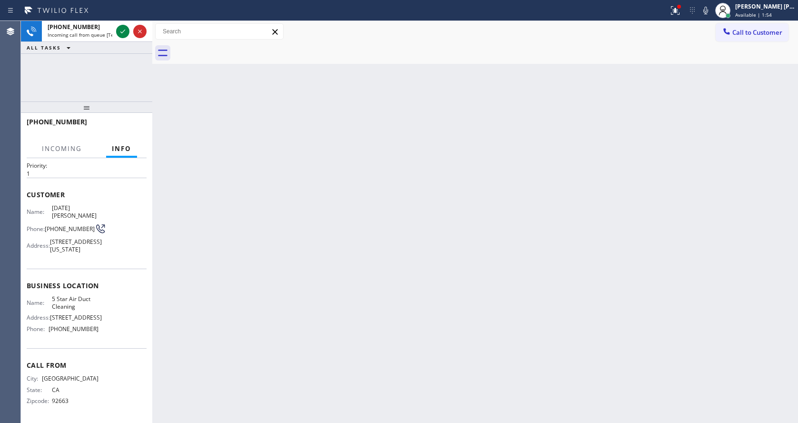
click at [394, 286] on div "Back to Dashboard Change Sender ID Customers Technicians Select a contact Outbo…" at bounding box center [475, 222] width 646 height 402
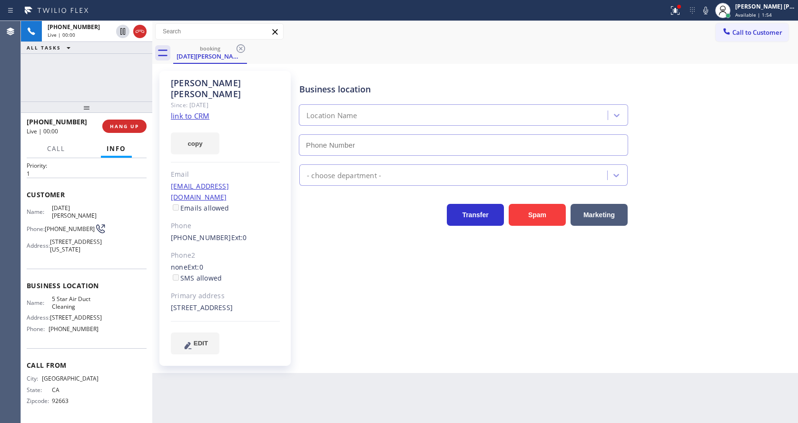
type input "[PHONE_NUMBER]"
click at [351, 276] on div "Business location 5 Star Air Duct Cleaning [PHONE_NUMBER] Air Duct Cleaning Res…" at bounding box center [546, 212] width 498 height 278
click at [301, 225] on div "Transfer Spam Marketing" at bounding box center [463, 212] width 332 height 27
click at [680, 17] on button at bounding box center [675, 10] width 21 height 21
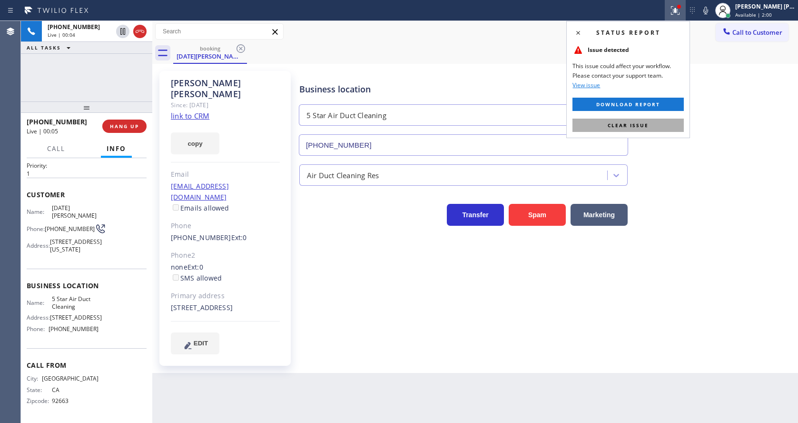
click at [663, 128] on button "Clear issue" at bounding box center [627, 124] width 111 height 13
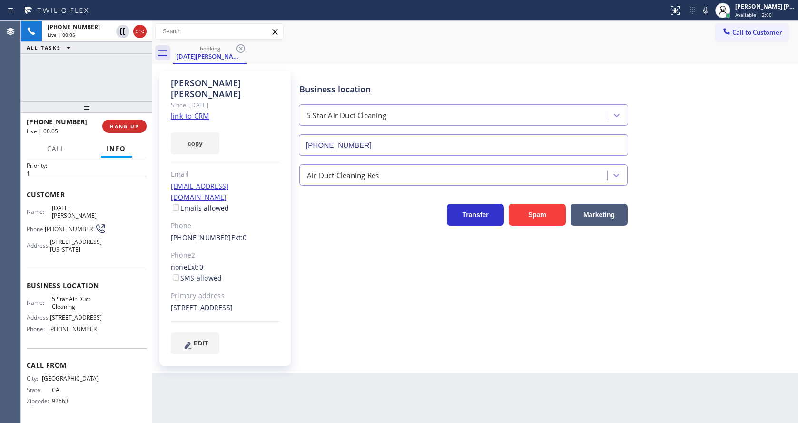
click at [709, 17] on div "Status report No issues detected If you experience an issue, please download th…" at bounding box center [731, 10] width 133 height 21
click at [708, 10] on icon at bounding box center [705, 11] width 5 height 8
click at [202, 111] on link "link to CRM" at bounding box center [190, 116] width 39 height 10
click at [708, 11] on icon at bounding box center [705, 11] width 5 height 8
click at [288, 268] on div "[DATE][PERSON_NAME] Since: [DATE] link to CRM copy Email [EMAIL_ADDRESS][DOMAIN…" at bounding box center [224, 218] width 131 height 295
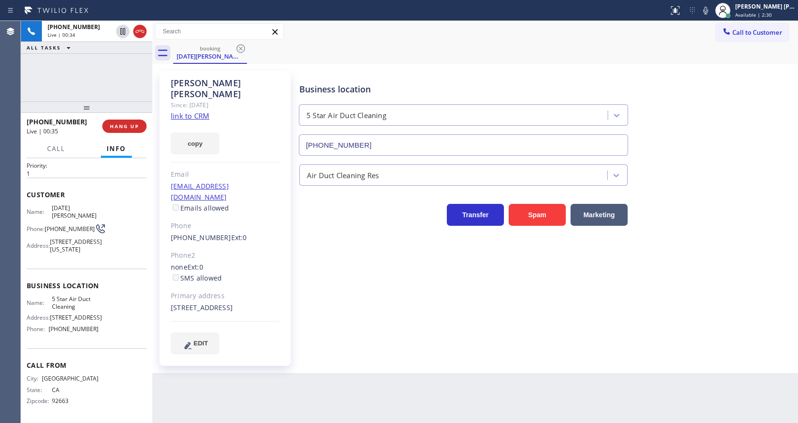
scroll to position [0, 0]
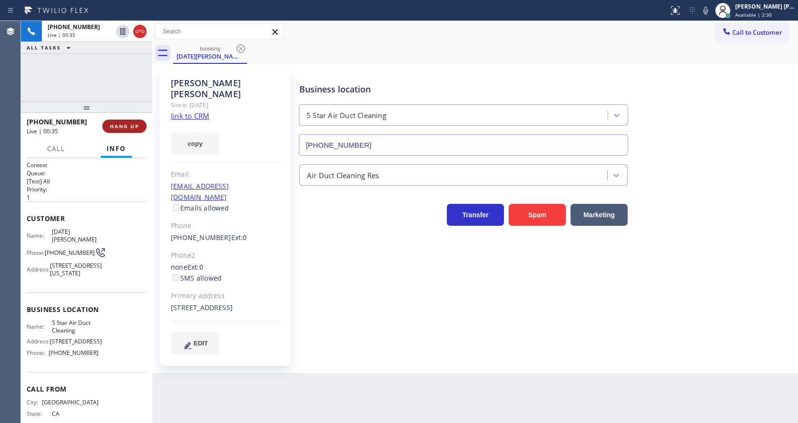
click at [122, 124] on span "HANG UP" at bounding box center [124, 126] width 29 height 7
click at [122, 124] on span "COMPLETE" at bounding box center [122, 126] width 33 height 7
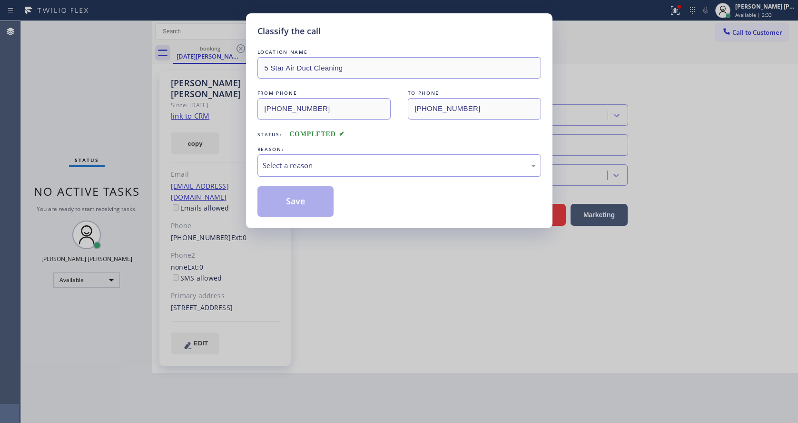
click at [297, 159] on div "Select a reason" at bounding box center [399, 165] width 284 height 22
click at [305, 202] on button "Save" at bounding box center [295, 201] width 77 height 30
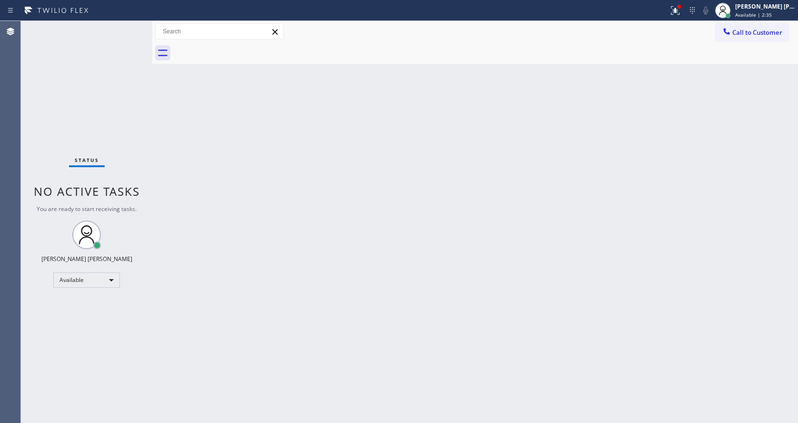
drag, startPoint x: 134, startPoint y: 154, endPoint x: 134, endPoint y: 144, distance: 10.0
click at [134, 154] on div "Status No active tasks You are ready to start receiving tasks. [PERSON_NAME] [P…" at bounding box center [86, 222] width 131 height 402
click at [127, 27] on div "Status No active tasks You are ready to start receiving tasks. [PERSON_NAME] [P…" at bounding box center [86, 222] width 131 height 402
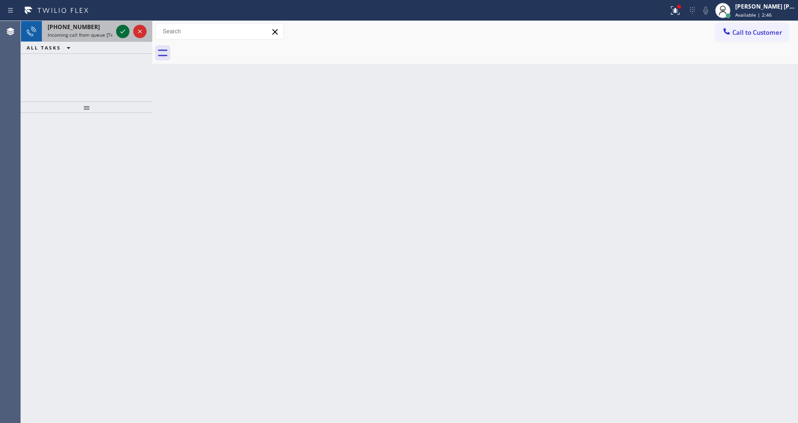
click at [127, 27] on icon at bounding box center [122, 31] width 11 height 11
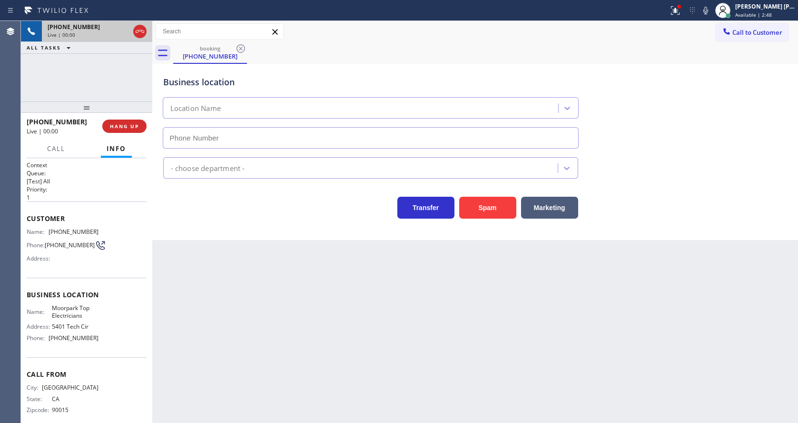
type input "[PHONE_NUMBER]"
click at [328, 321] on div "Back to Dashboard Change Sender ID Customers Technicians Select a contact Outbo…" at bounding box center [475, 222] width 646 height 402
click at [225, 215] on div "Transfer Spam Marketing" at bounding box center [370, 205] width 419 height 27
click at [673, 8] on div at bounding box center [675, 10] width 21 height 11
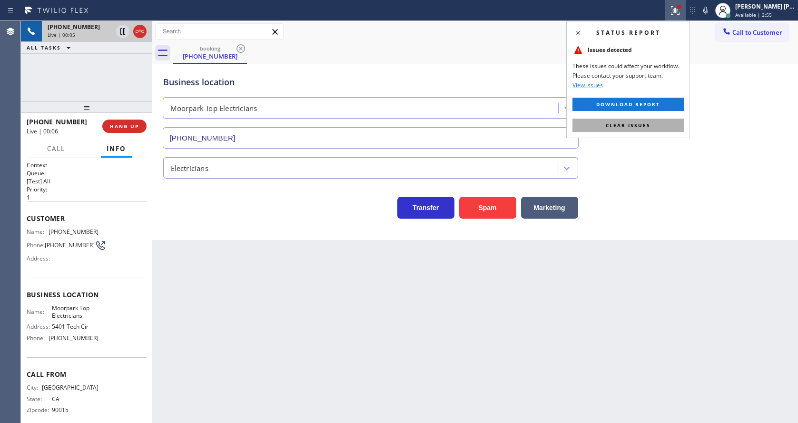
click at [641, 126] on span "Clear issues" at bounding box center [628, 125] width 45 height 7
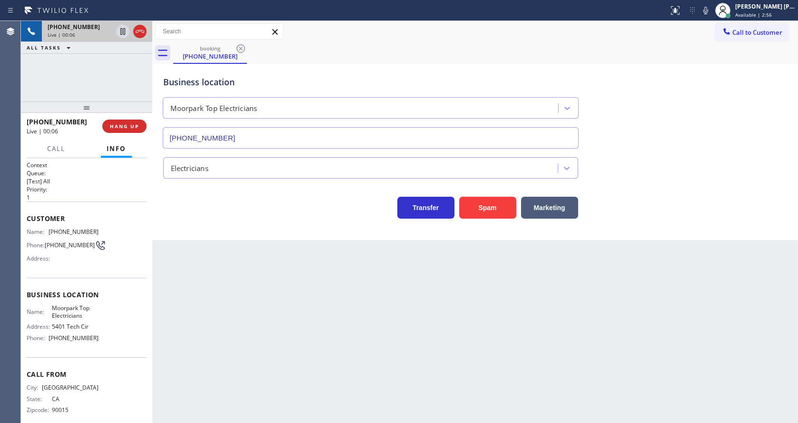
click at [711, 5] on icon at bounding box center [705, 10] width 11 height 11
click at [703, 85] on div "Business location Moorpark Top Electricians [PHONE_NUMBER]" at bounding box center [475, 105] width 628 height 86
click at [486, 204] on button "Spam" at bounding box center [487, 208] width 57 height 22
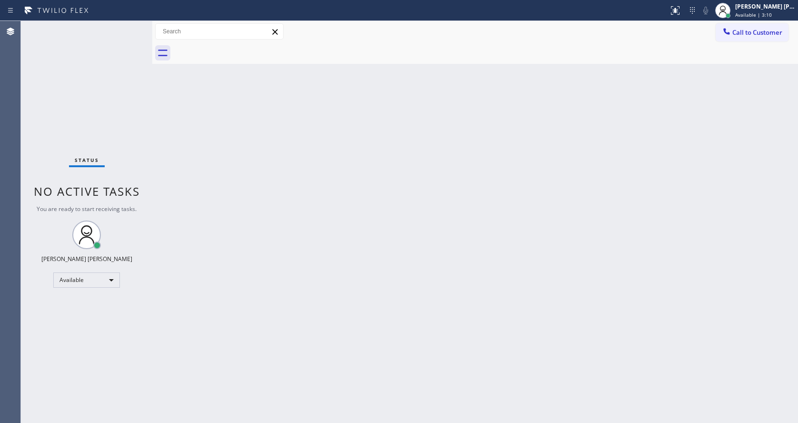
click at [224, 202] on div "Back to Dashboard Change Sender ID Customers Technicians Select a contact Outbo…" at bounding box center [475, 222] width 646 height 402
click at [130, 26] on div "Status No active tasks You are ready to start receiving tasks. [PERSON_NAME] [P…" at bounding box center [86, 222] width 131 height 402
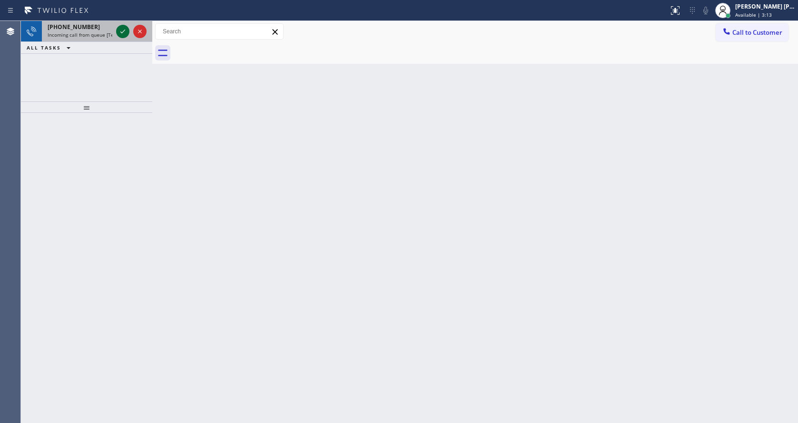
click at [119, 29] on icon at bounding box center [122, 31] width 11 height 11
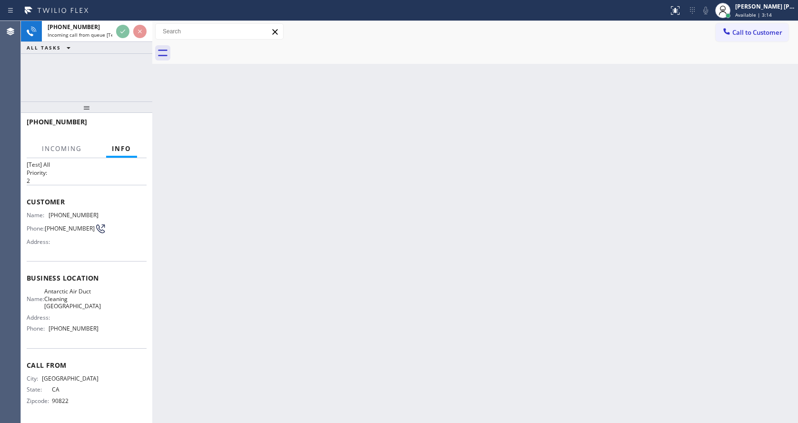
scroll to position [20, 0]
click at [294, 291] on div "Back to Dashboard Change Sender ID Customers Technicians Select a contact Outbo…" at bounding box center [475, 222] width 646 height 402
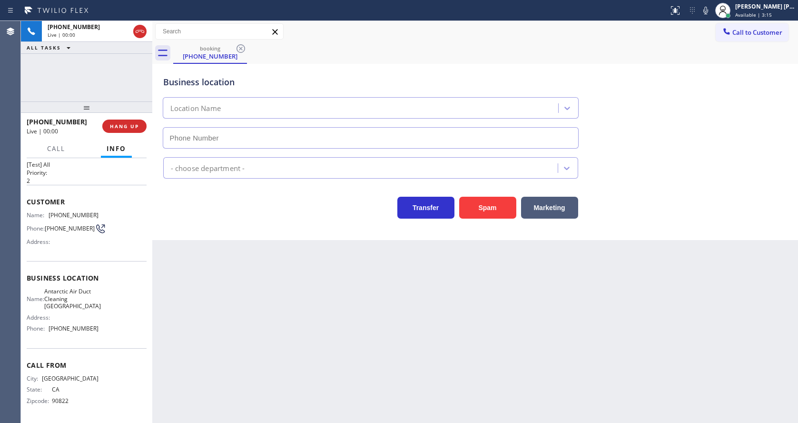
type input "[PHONE_NUMBER]"
click at [226, 292] on div "Back to Dashboard Change Sender ID Customers Technicians Select a contact Outbo…" at bounding box center [475, 222] width 646 height 402
click at [709, 13] on icon at bounding box center [705, 10] width 11 height 11
click at [706, 10] on icon at bounding box center [705, 10] width 11 height 11
click at [699, 111] on div "Business location Antarctic Air Duct Cleaning [GEOGRAPHIC_DATA] [PHONE_NUMBER]" at bounding box center [475, 105] width 628 height 86
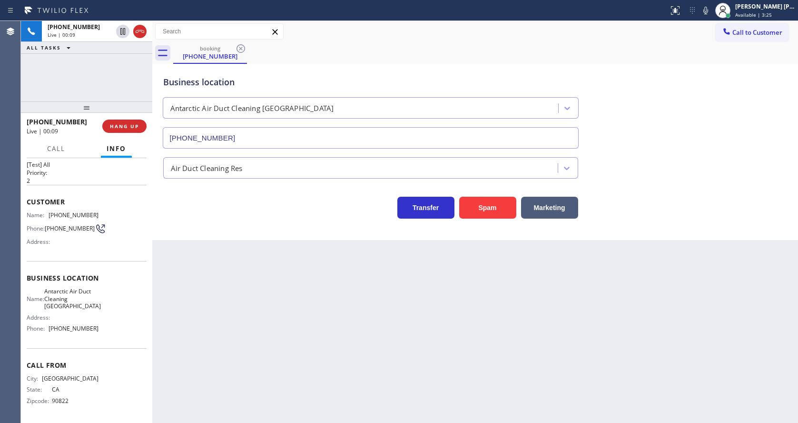
click at [268, 382] on div "Back to Dashboard Change Sender ID Customers Technicians Select a contact Outbo…" at bounding box center [475, 222] width 646 height 402
click at [235, 323] on div "Back to Dashboard Change Sender ID Customers Technicians Select a contact Outbo…" at bounding box center [475, 222] width 646 height 402
click at [276, 287] on div "Back to Dashboard Change Sender ID Customers Technicians Select a contact Outbo…" at bounding box center [475, 222] width 646 height 402
click at [241, 245] on div "Back to Dashboard Change Sender ID Customers Technicians Select a contact Outbo…" at bounding box center [475, 222] width 646 height 402
click at [114, 127] on span "HANG UP" at bounding box center [124, 126] width 29 height 7
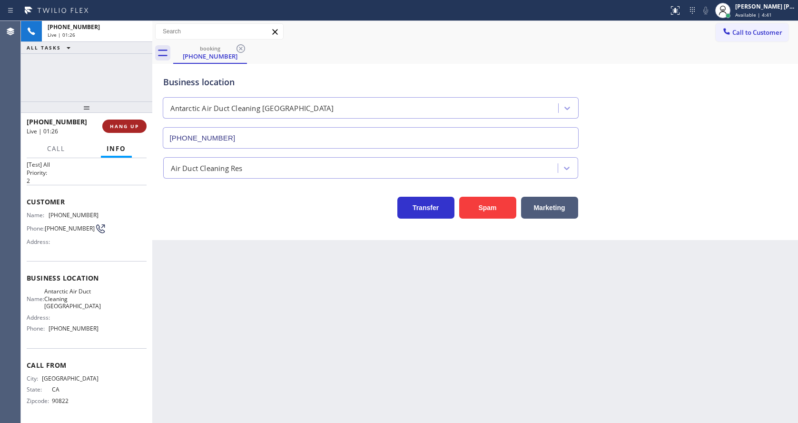
click at [114, 127] on span "HANG UP" at bounding box center [124, 126] width 29 height 7
click at [114, 127] on span "COMPLETE" at bounding box center [122, 126] width 33 height 7
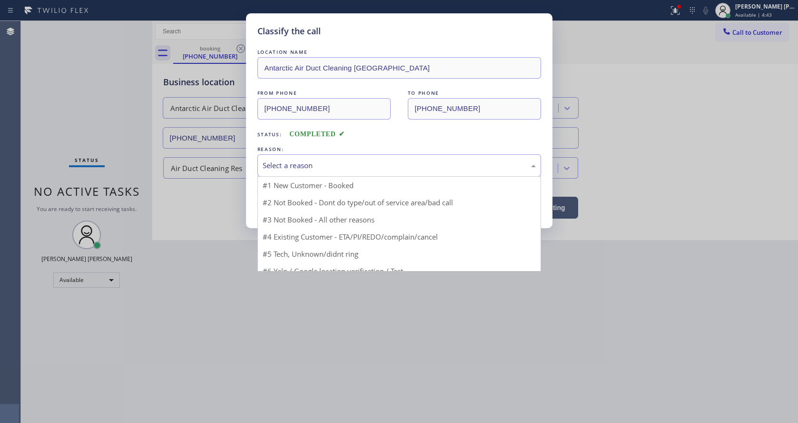
click at [299, 165] on div "Select a reason" at bounding box center [399, 165] width 273 height 11
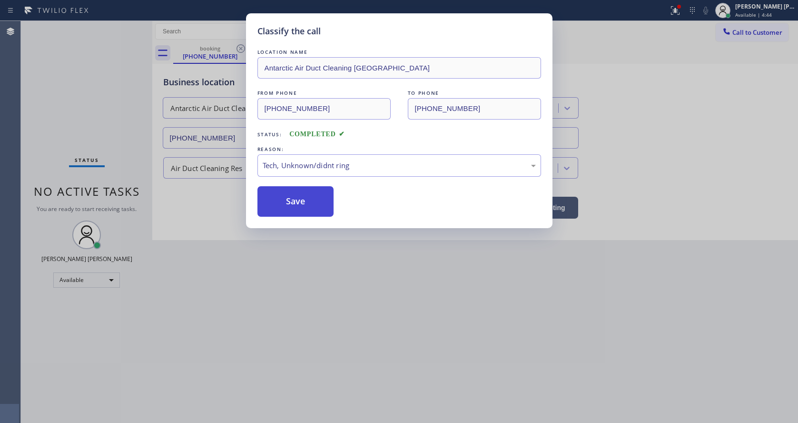
click at [298, 197] on button "Save" at bounding box center [295, 201] width 77 height 30
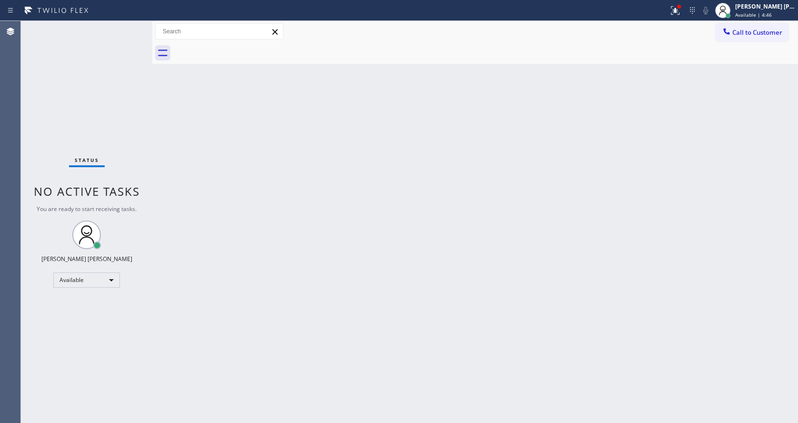
click at [175, 161] on div "Back to Dashboard Change Sender ID Customers Technicians Select a contact Outbo…" at bounding box center [475, 222] width 646 height 402
click at [127, 26] on div "Status No active tasks You are ready to start receiving tasks. [PERSON_NAME] [P…" at bounding box center [86, 222] width 131 height 402
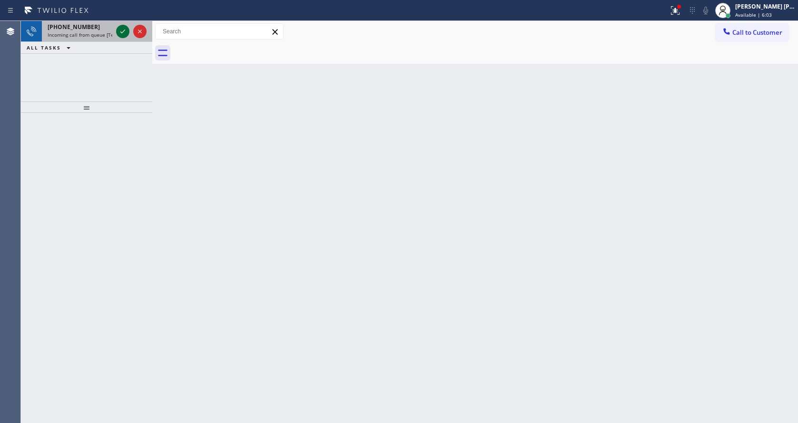
click at [127, 26] on icon at bounding box center [122, 31] width 11 height 11
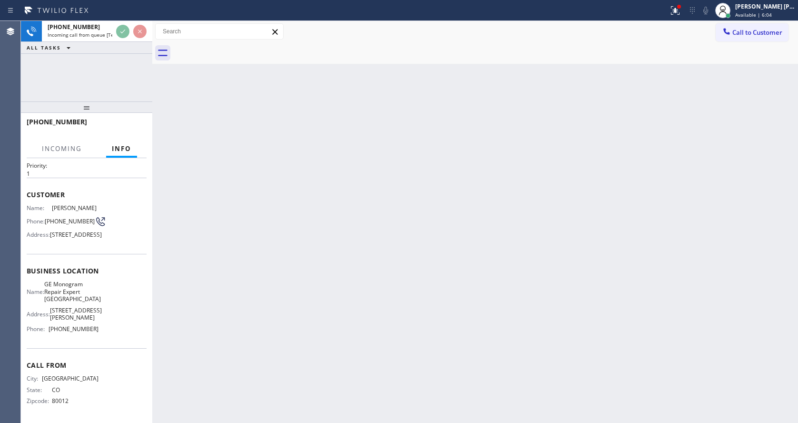
scroll to position [49, 0]
click at [271, 248] on div "Back to Dashboard Change Sender ID Customers Technicians Select a contact Outbo…" at bounding box center [475, 222] width 646 height 402
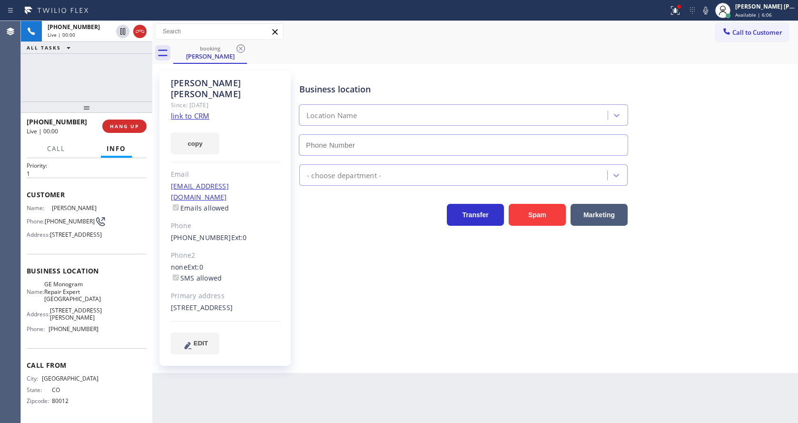
type input "[PHONE_NUMBER]"
click at [332, 292] on div "Business location GE Monogram Repair [GEOGRAPHIC_DATA] [PHONE_NUMBER] Appliance…" at bounding box center [546, 212] width 498 height 278
click at [279, 224] on div "[PERSON_NAME] Since: [DATE] link to CRM copy Email [EMAIL_ADDRESS][DOMAIN_NAME]…" at bounding box center [224, 218] width 131 height 295
click at [681, 11] on icon at bounding box center [674, 10] width 11 height 11
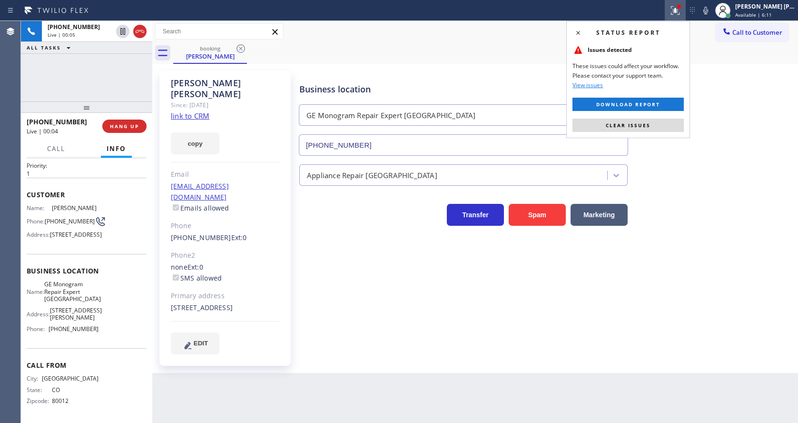
click at [667, 117] on div "Status report Issues detected These issues could affect your workflow. Please c…" at bounding box center [628, 79] width 124 height 117
click at [669, 120] on button "Clear issues" at bounding box center [627, 124] width 111 height 13
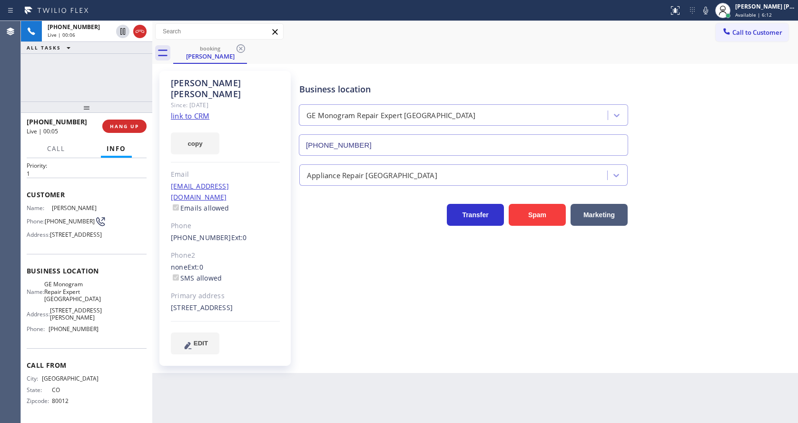
click at [708, 12] on icon at bounding box center [705, 11] width 5 height 8
click at [196, 111] on link "link to CRM" at bounding box center [190, 116] width 39 height 10
click at [709, 10] on rect at bounding box center [705, 9] width 7 height 7
click at [122, 29] on icon at bounding box center [122, 31] width 5 height 7
click at [706, 10] on icon at bounding box center [705, 10] width 11 height 11
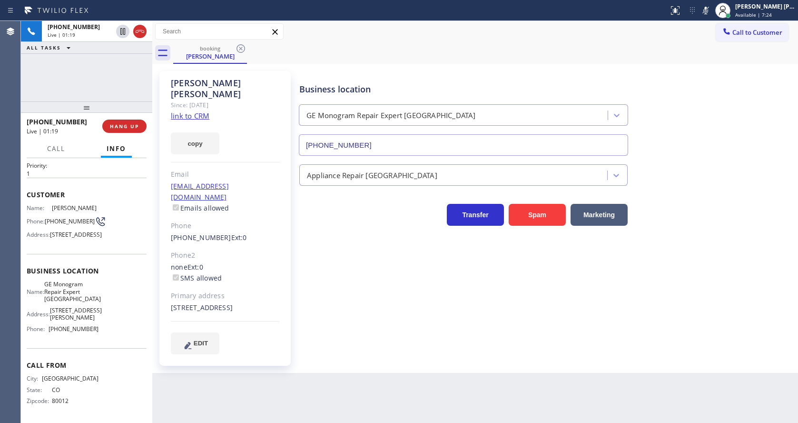
click at [708, 55] on div "booking [PERSON_NAME]" at bounding box center [485, 52] width 625 height 21
click at [108, 122] on button "COMPLETE" at bounding box center [122, 125] width 48 height 13
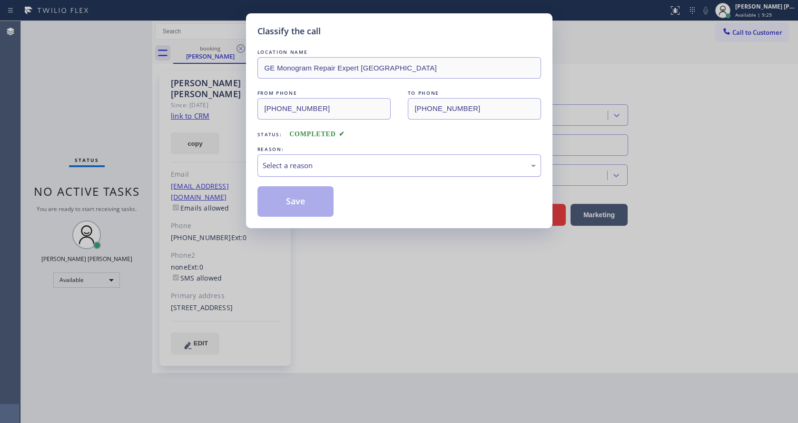
click at [312, 162] on div "Select a reason" at bounding box center [399, 165] width 273 height 11
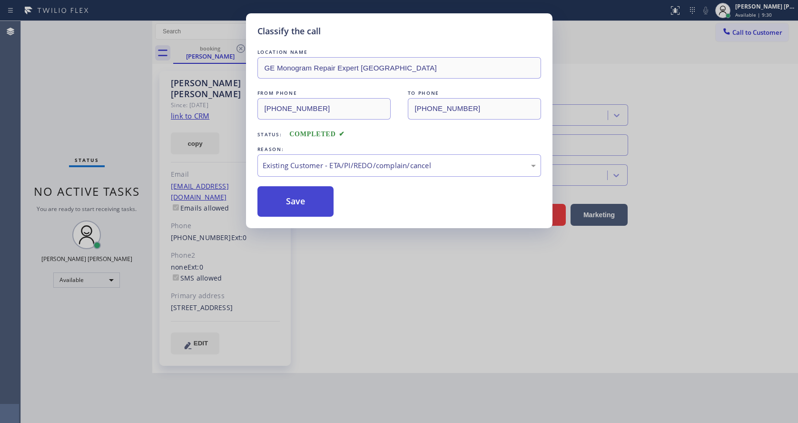
click at [294, 203] on button "Save" at bounding box center [295, 201] width 77 height 30
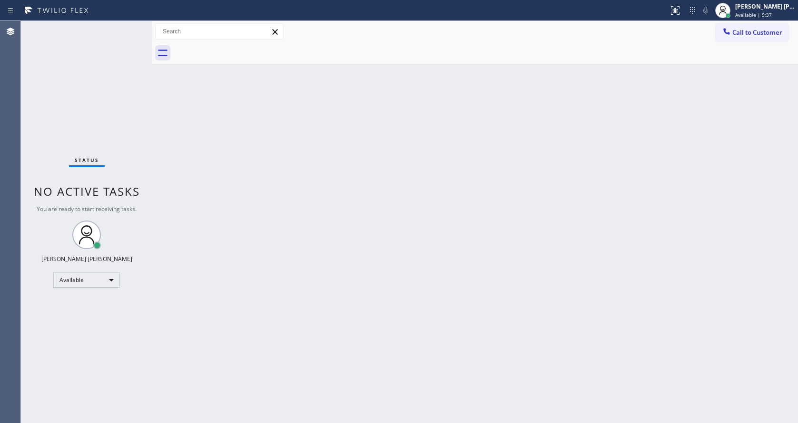
click at [129, 35] on div "Status No active tasks You are ready to start receiving tasks. [PERSON_NAME] [P…" at bounding box center [86, 222] width 131 height 402
click at [112, 145] on div "Status No active tasks You are ready to start receiving tasks. [PERSON_NAME] [P…" at bounding box center [86, 222] width 131 height 402
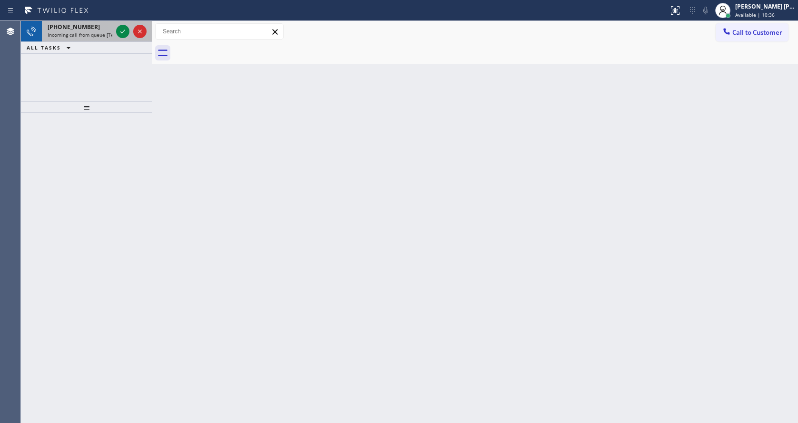
click at [112, 32] on span "Incoming call from queue [Test] All" at bounding box center [87, 34] width 79 height 7
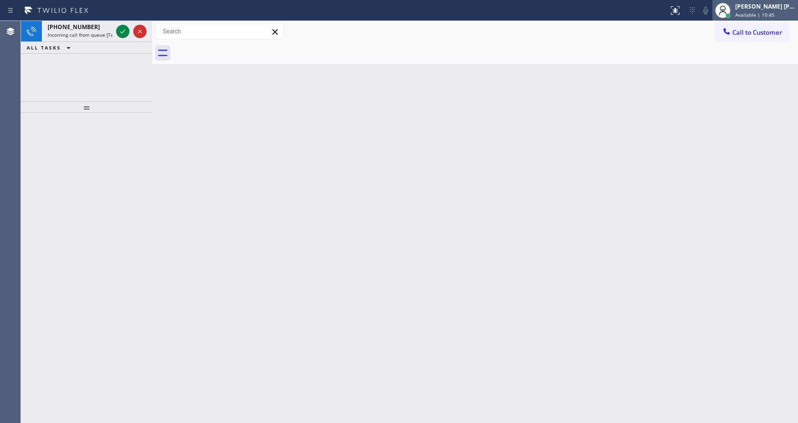
click at [748, 19] on div "Jen Rose Villanueva Available | 10:45" at bounding box center [755, 10] width 86 height 21
click at [422, 200] on div "Back to Dashboard Change Sender ID Customers Technicians Select a contact Outbo…" at bounding box center [475, 222] width 646 height 402
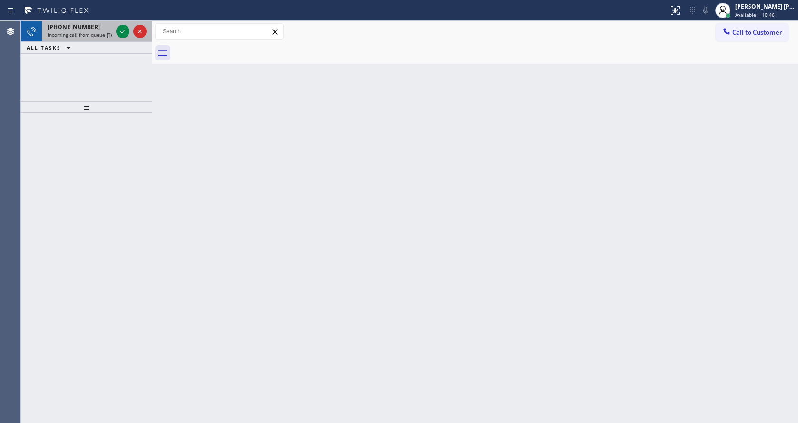
click at [108, 32] on span "Incoming call from queue [Test] All" at bounding box center [87, 34] width 79 height 7
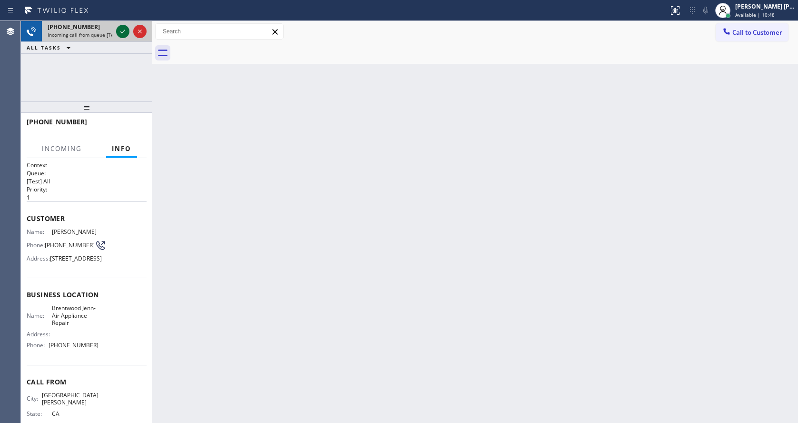
click at [123, 29] on icon at bounding box center [122, 31] width 11 height 11
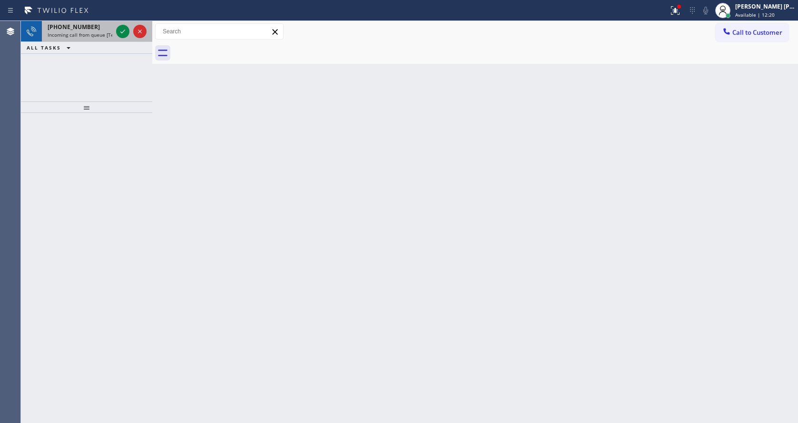
click at [111, 31] on span "Incoming call from queue [Test] All" at bounding box center [87, 34] width 79 height 7
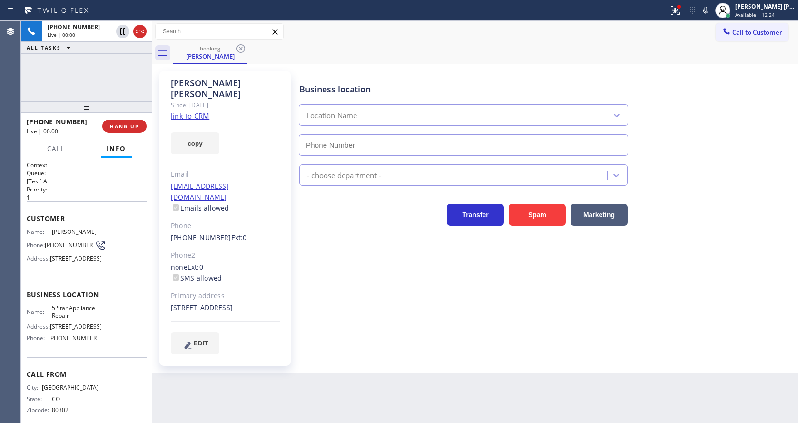
type input "[PHONE_NUMBER]"
click at [197, 111] on link "link to CRM" at bounding box center [190, 116] width 39 height 10
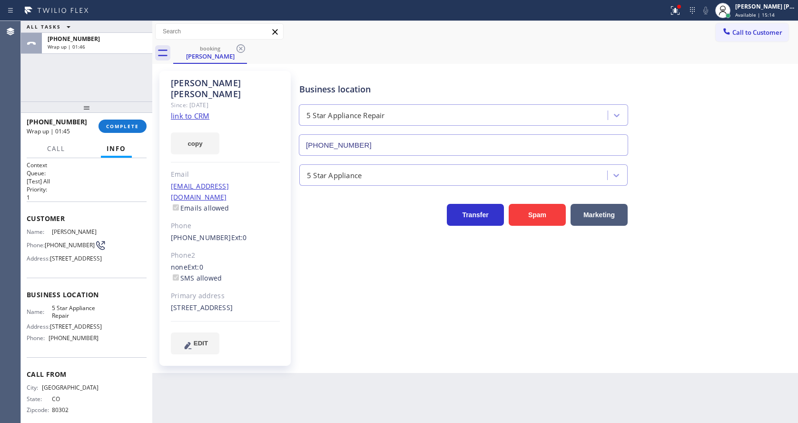
click at [346, 316] on div "Business location 5 Star Appliance Repair [PHONE_NUMBER] 5 Star Appliance Trans…" at bounding box center [546, 212] width 498 height 278
click at [285, 288] on div "Michele DuBois Since: 20 may 2020 link to CRM copy Email gmhdubois@comcast.net …" at bounding box center [224, 218] width 131 height 295
click at [126, 123] on span "COMPLETE" at bounding box center [122, 126] width 33 height 7
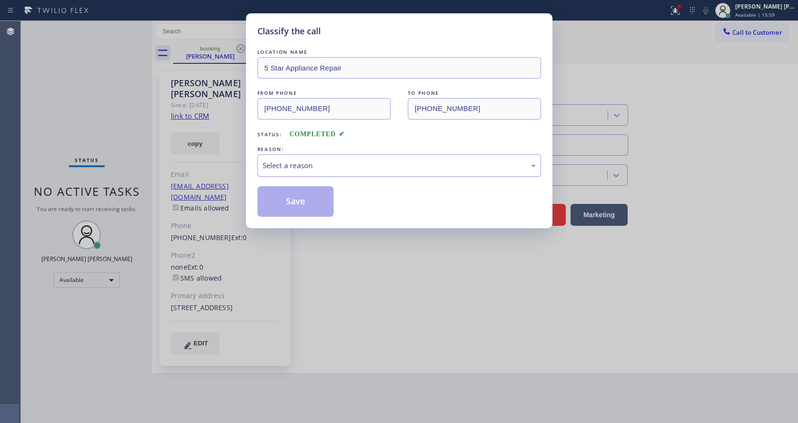
click at [296, 173] on div "Select a reason" at bounding box center [399, 165] width 284 height 22
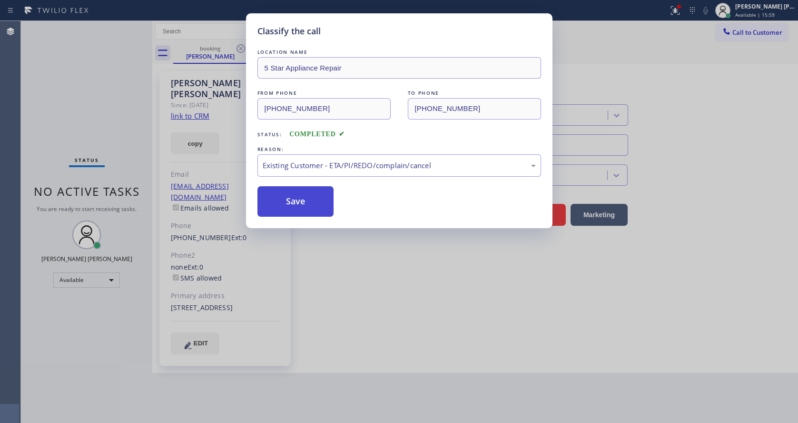
click at [302, 207] on button "Save" at bounding box center [295, 201] width 77 height 30
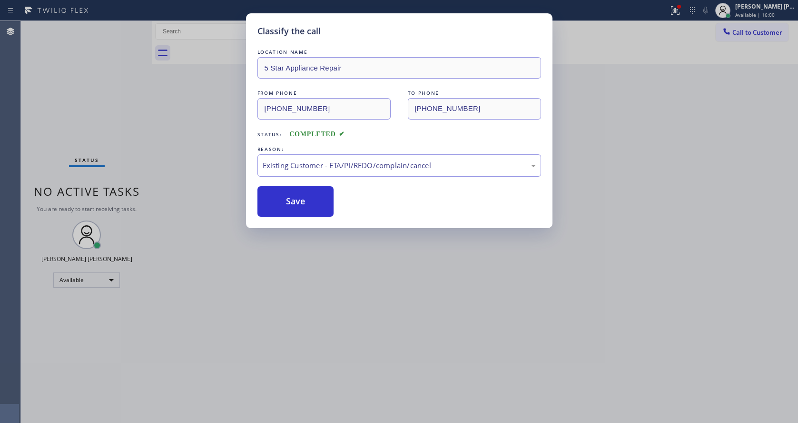
click at [350, 314] on div "Classify the call LOCATION NAME 5 Star Appliance Repair FROM PHONE (720) 480-52…" at bounding box center [399, 211] width 798 height 423
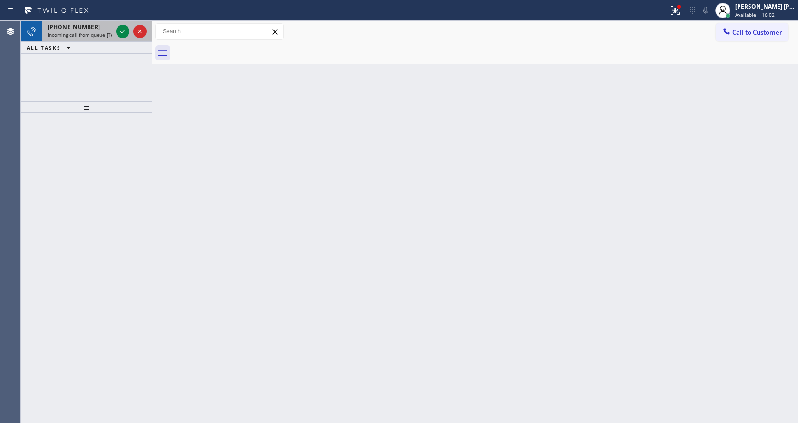
click at [113, 29] on div "+17134197113 Incoming call from queue [Test] All" at bounding box center [78, 31] width 72 height 21
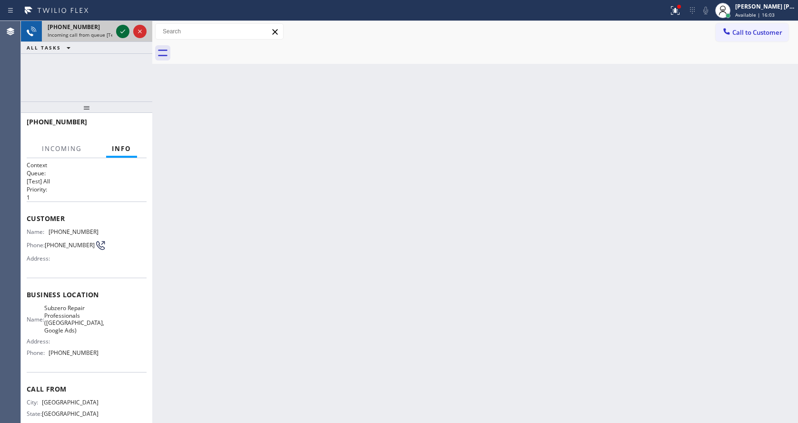
click at [122, 31] on icon at bounding box center [122, 31] width 11 height 11
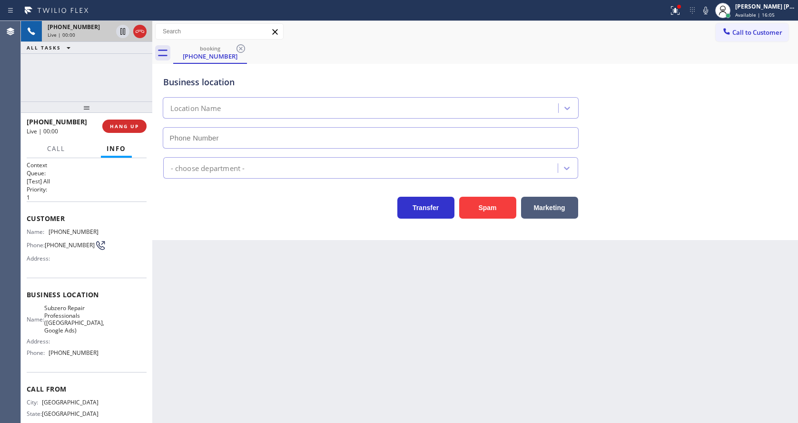
click at [412, 291] on div "Back to Dashboard Change Sender ID Customers Technicians Select a contact Outbo…" at bounding box center [475, 222] width 646 height 402
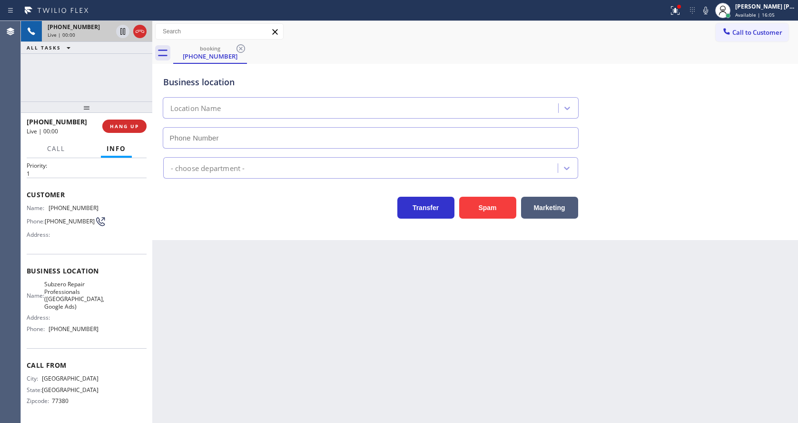
type input "(346) 489-5361"
click at [299, 308] on div "Back to Dashboard Change Sender ID Customers Technicians Select a contact Outbo…" at bounding box center [475, 222] width 646 height 402
click at [332, 337] on div "Back to Dashboard Change Sender ID Customers Technicians Select a contact Outbo…" at bounding box center [475, 222] width 646 height 402
click at [391, 367] on div "Back to Dashboard Change Sender ID Customers Technicians Select a contact Outbo…" at bounding box center [475, 222] width 646 height 402
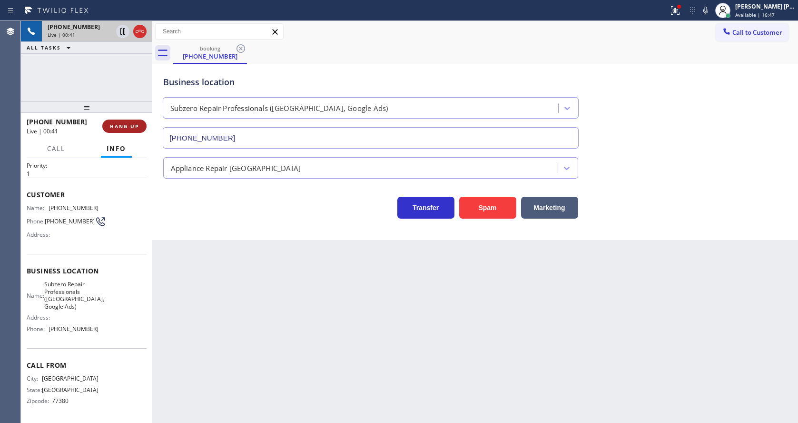
click at [122, 127] on span "HANG UP" at bounding box center [124, 126] width 29 height 7
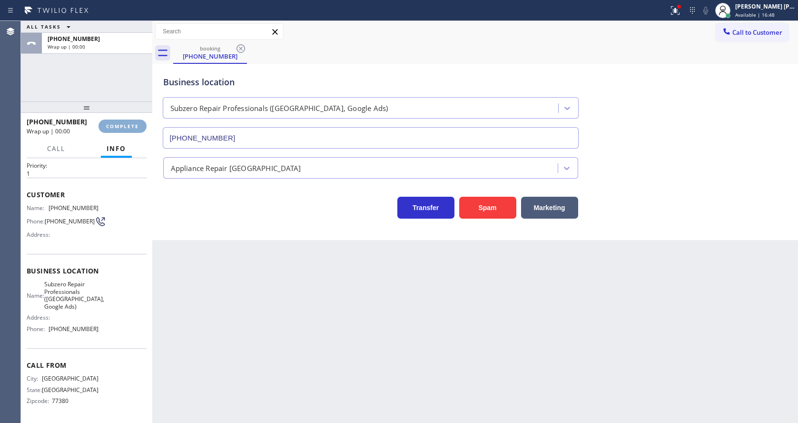
click at [122, 127] on span "COMPLETE" at bounding box center [122, 126] width 33 height 7
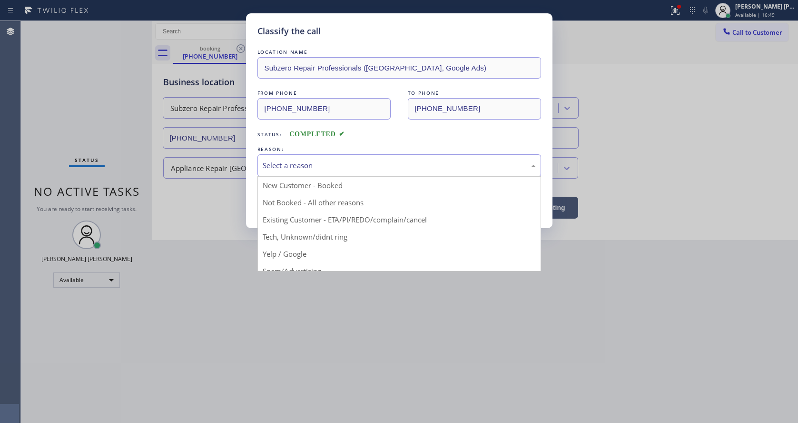
click at [328, 159] on div "Select a reason" at bounding box center [399, 165] width 284 height 22
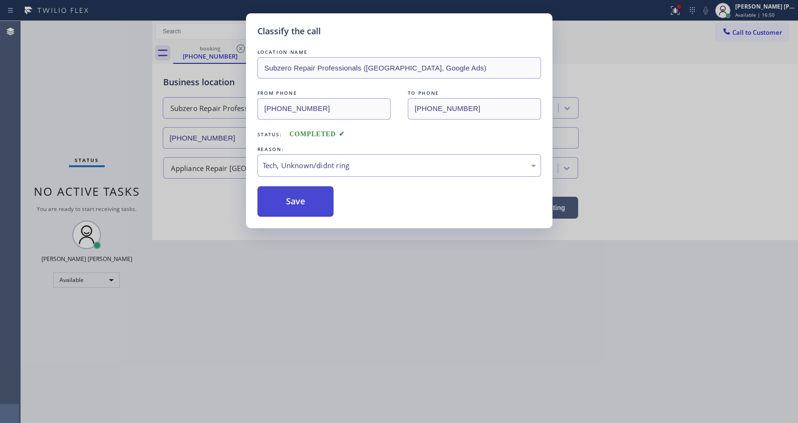
click at [303, 203] on button "Save" at bounding box center [295, 201] width 77 height 30
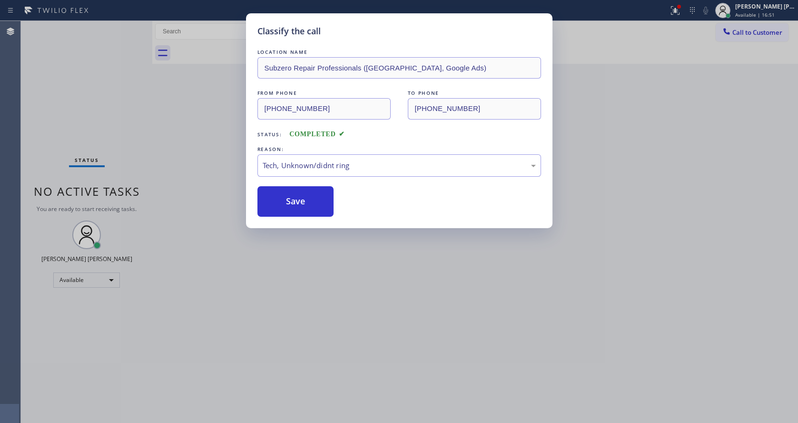
click at [351, 271] on div "Classify the call LOCATION NAME Subzero Repair Professionals (Houston, Google A…" at bounding box center [399, 211] width 798 height 423
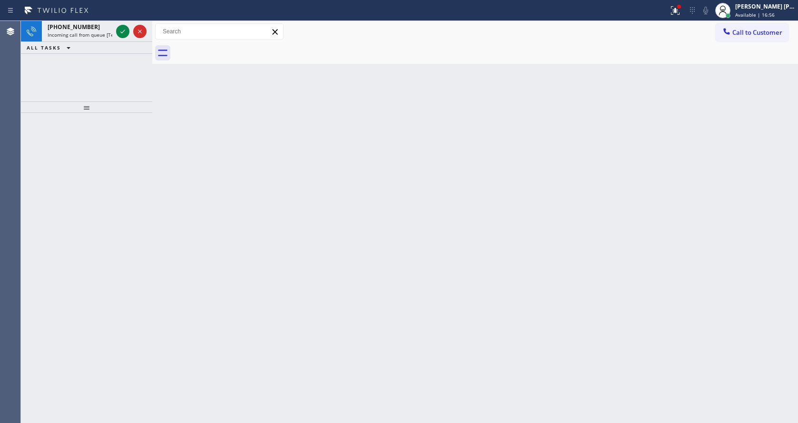
click at [87, 142] on div at bounding box center [86, 268] width 131 height 310
click at [83, 35] on span "Incoming call from queue [Test] All" at bounding box center [87, 34] width 79 height 7
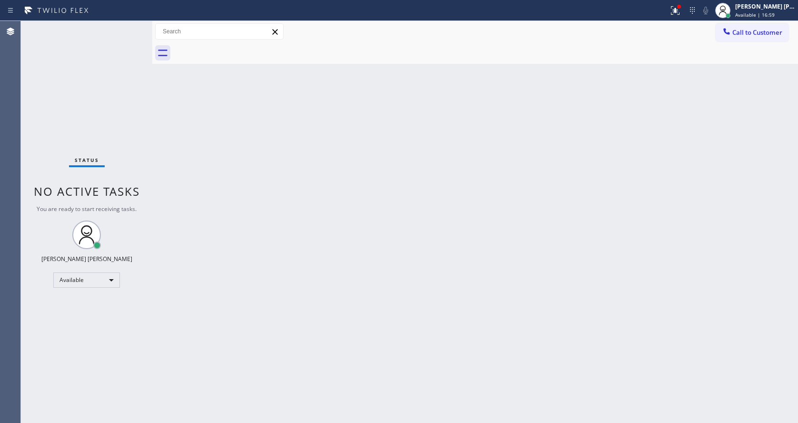
click at [590, 202] on div "Back to Dashboard Change Sender ID Customers Technicians Select a contact Outbo…" at bounding box center [475, 222] width 646 height 402
click at [675, 11] on icon at bounding box center [674, 10] width 11 height 11
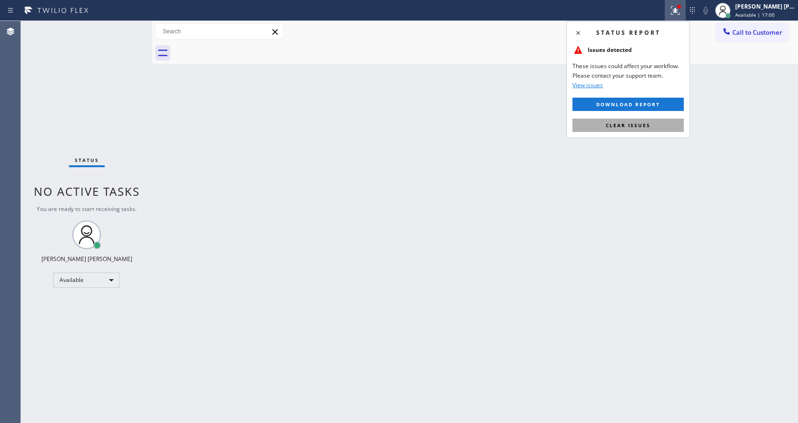
click at [645, 127] on span "Clear issues" at bounding box center [628, 125] width 45 height 7
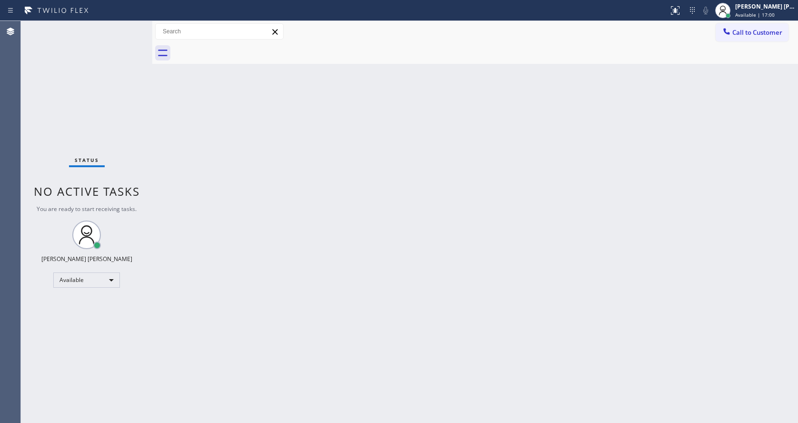
click at [637, 174] on div "Back to Dashboard Change Sender ID Customers Technicians Select a contact Outbo…" at bounding box center [475, 222] width 646 height 402
click at [202, 145] on div "Back to Dashboard Change Sender ID Customers Technicians Select a contact Outbo…" at bounding box center [475, 222] width 646 height 402
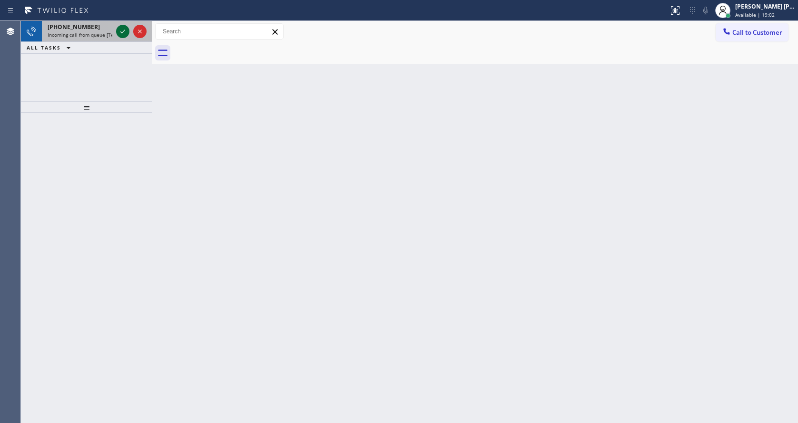
click at [122, 30] on icon at bounding box center [122, 31] width 11 height 11
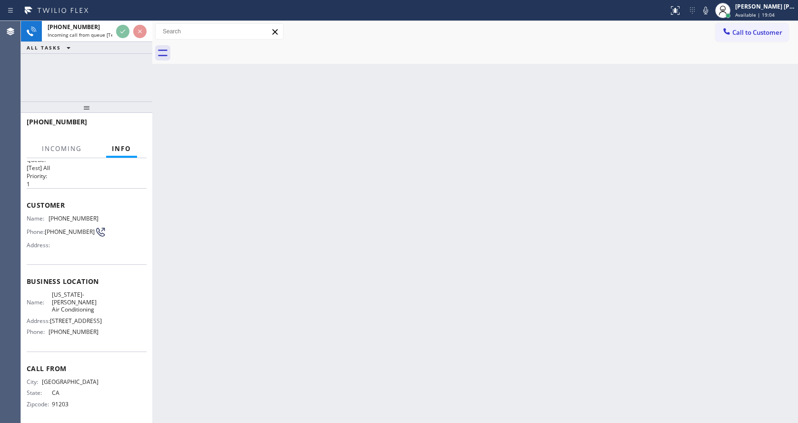
scroll to position [20, 0]
click at [233, 298] on div "Back to Dashboard Change Sender ID Customers Technicians Select a contact Outbo…" at bounding box center [475, 222] width 646 height 402
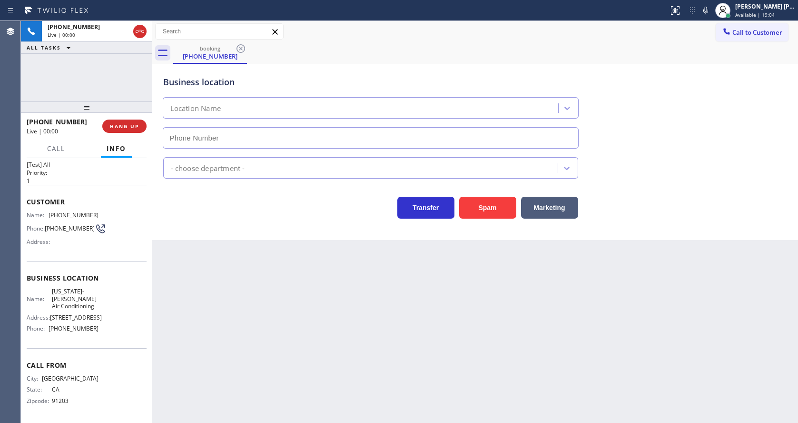
type input "(213) 699-3713"
click at [251, 329] on div "Back to Dashboard Change Sender ID Customers Technicians Select a contact Outbo…" at bounding box center [475, 222] width 646 height 402
click at [259, 273] on div "Back to Dashboard Change Sender ID Customers Technicians Select a contact Outbo…" at bounding box center [475, 222] width 646 height 402
click at [638, 174] on div "HVAC" at bounding box center [475, 165] width 628 height 25
click at [342, 305] on div "Back to Dashboard Change Sender ID Customers Technicians Select a contact Outbo…" at bounding box center [475, 222] width 646 height 402
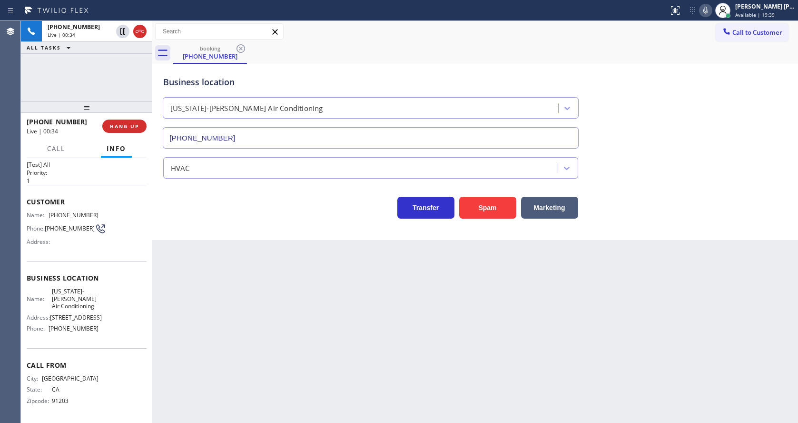
click at [708, 17] on button at bounding box center [705, 10] width 13 height 13
click at [707, 81] on div "Business location Vermont-Slauson Air Conditioning (213) 699-3713" at bounding box center [475, 105] width 628 height 86
click at [268, 292] on div "Back to Dashboard Change Sender ID Customers Technicians Select a contact Outbo…" at bounding box center [475, 222] width 646 height 402
click at [706, 11] on icon at bounding box center [705, 10] width 11 height 11
click at [693, 108] on div "Business location Vermont-Slauson Air Conditioning (213) 699-3713" at bounding box center [475, 105] width 628 height 86
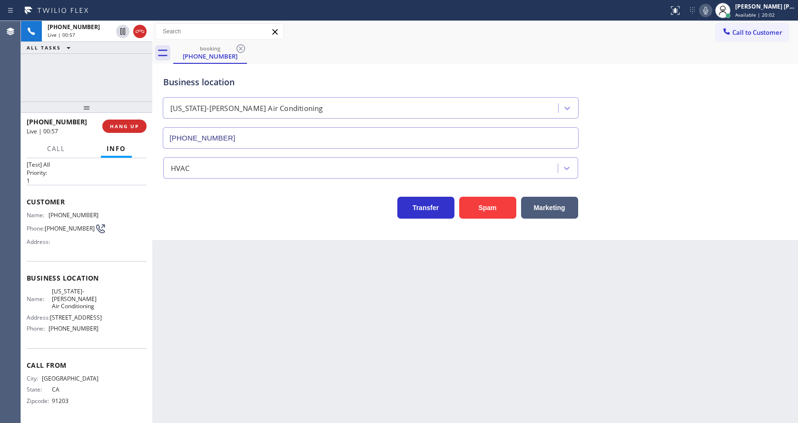
click at [280, 394] on div "Back to Dashboard Change Sender ID Customers Technicians Select a contact Outbo…" at bounding box center [475, 222] width 646 height 402
click at [113, 289] on div "Name: Vermont-Slauson Air Conditioning Address: 917 W 58th St Phone: (213) 699-…" at bounding box center [87, 311] width 120 height 48
click at [95, 285] on div "Business location Name: Vermont-Slauson Air Conditioning Address: 917 W 58th St…" at bounding box center [87, 304] width 120 height 87
drag, startPoint x: 47, startPoint y: 213, endPoint x: 96, endPoint y: 215, distance: 49.5
click at [96, 215] on div "Name: (818) 232-2069 Phone: (818) 232-2069 Address:" at bounding box center [87, 230] width 120 height 38
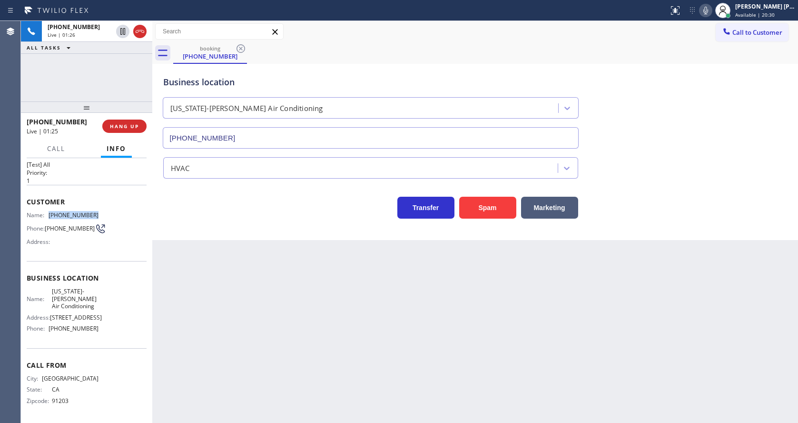
copy div "(818) 232-2069"
click at [304, 301] on div "Back to Dashboard Change Sender ID Customers Technicians Select a contact Outbo…" at bounding box center [475, 222] width 646 height 402
click at [93, 334] on div "Name: Vermont-Slauson Air Conditioning Address: 917 W 58th St Phone: (213) 699-…" at bounding box center [63, 311] width 72 height 48
drag, startPoint x: 47, startPoint y: 287, endPoint x: 94, endPoint y: 304, distance: 50.0
click at [94, 304] on div "Business location Name: Vermont-Slauson Air Conditioning Address: 917 W 58th St…" at bounding box center [87, 304] width 120 height 87
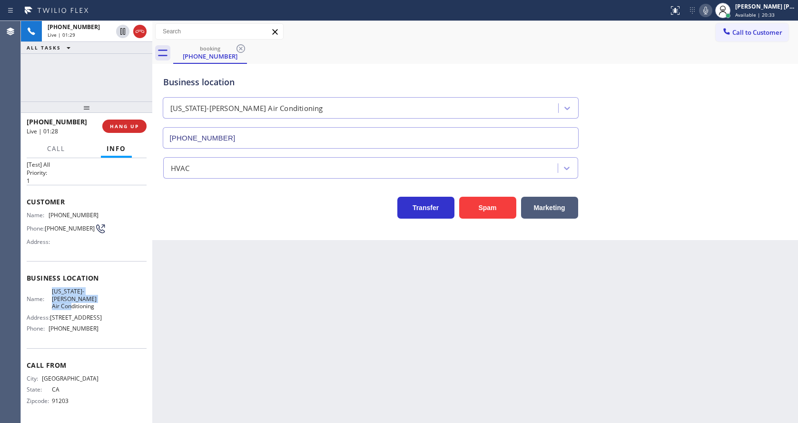
copy span "Vermont-Slauson Air Conditioning"
click at [309, 374] on div "Back to Dashboard Change Sender ID Customers Technicians Select a contact Outbo…" at bounding box center [475, 222] width 646 height 402
click at [233, 415] on div "Back to Dashboard Change Sender ID Customers Technicians Select a contact Outbo…" at bounding box center [475, 222] width 646 height 402
click at [430, 327] on div "Back to Dashboard Change Sender ID Customers Technicians Select a contact Outbo…" at bounding box center [475, 222] width 646 height 402
click at [712, 5] on div at bounding box center [705, 10] width 13 height 11
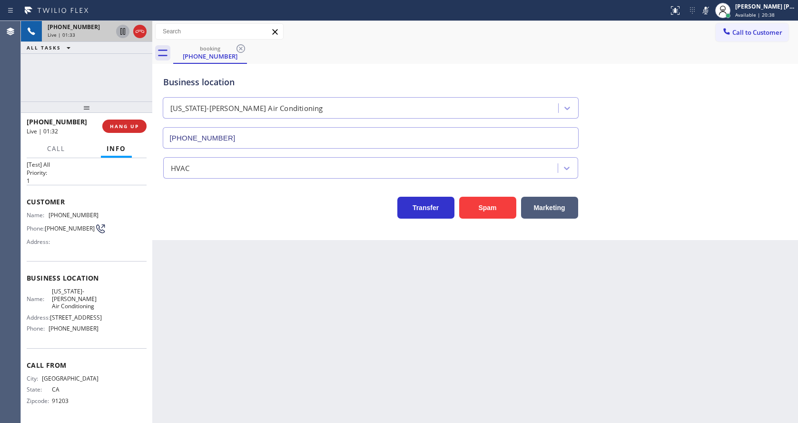
click at [122, 36] on icon at bounding box center [122, 31] width 11 height 11
click at [115, 326] on div "Name: Vermont-Slauson Air Conditioning Address: 917 W 58th St Phone: (213) 699-…" at bounding box center [87, 311] width 120 height 48
drag, startPoint x: 49, startPoint y: 329, endPoint x: 120, endPoint y: 333, distance: 71.5
click at [120, 333] on div "Name: Vermont-Slauson Air Conditioning Address: 917 W 58th St Phone: (213) 699-…" at bounding box center [87, 311] width 120 height 48
copy div "(213) 699-3713"
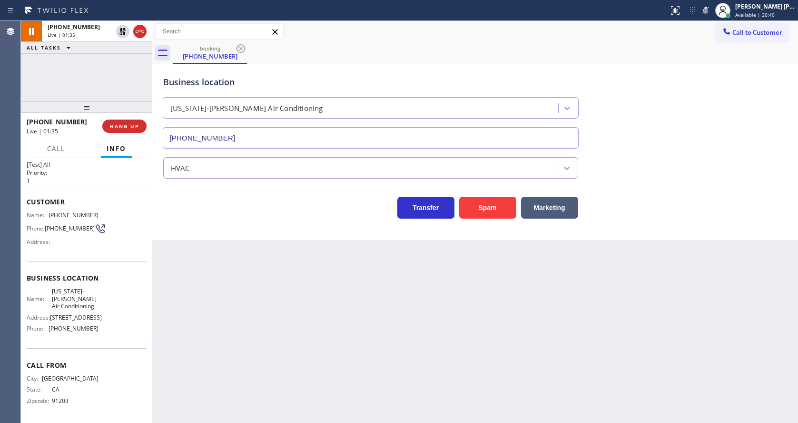
drag, startPoint x: 231, startPoint y: 357, endPoint x: 238, endPoint y: 413, distance: 56.1
click at [232, 367] on div "Back to Dashboard Change Sender ID Customers Technicians Select a contact Outbo…" at bounding box center [475, 222] width 646 height 402
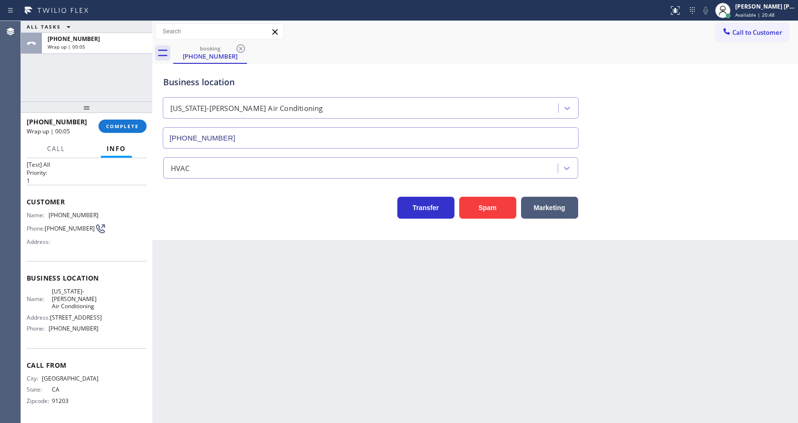
click at [391, 344] on div "Back to Dashboard Change Sender ID Customers Technicians Select a contact Outbo…" at bounding box center [475, 222] width 646 height 402
click at [250, 304] on div "Back to Dashboard Change Sender ID Customers Technicians Select a contact Outbo…" at bounding box center [475, 222] width 646 height 402
click at [420, 285] on div "Back to Dashboard Change Sender ID Customers Technicians Select a contact Outbo…" at bounding box center [475, 222] width 646 height 402
click at [116, 113] on div at bounding box center [86, 106] width 131 height 11
click at [121, 124] on span "COMPLETE" at bounding box center [122, 126] width 33 height 7
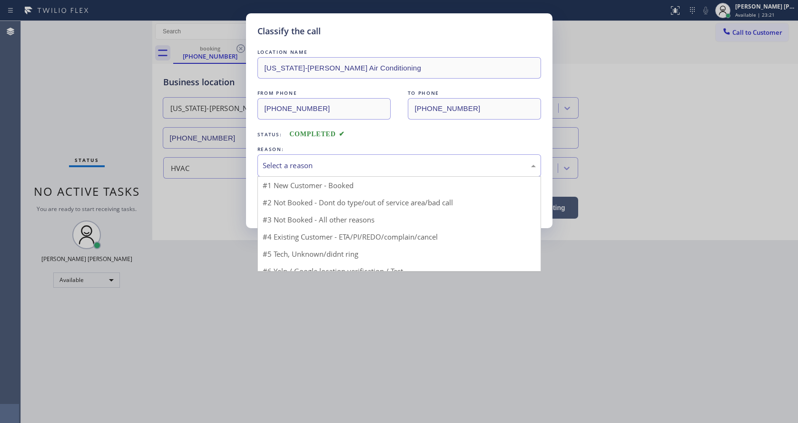
click at [317, 160] on div "Select a reason" at bounding box center [399, 165] width 273 height 11
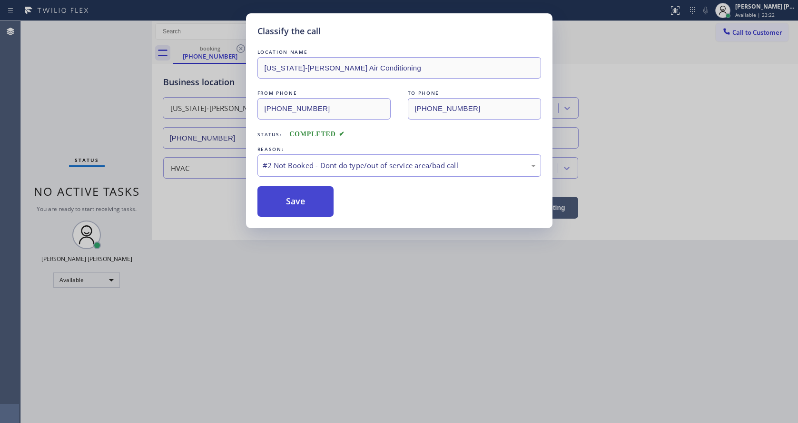
click at [306, 195] on button "Save" at bounding box center [295, 201] width 77 height 30
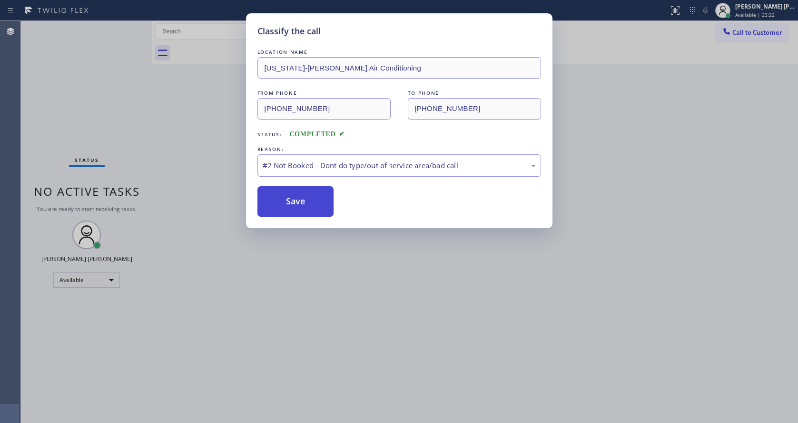
click at [306, 195] on button "Save" at bounding box center [295, 201] width 77 height 30
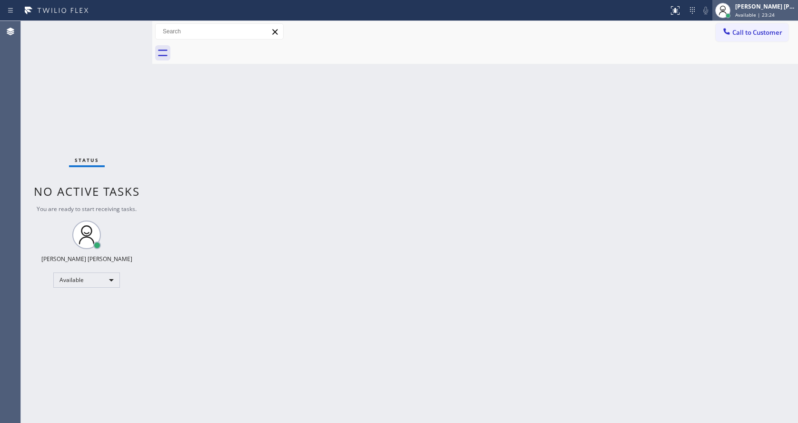
click at [748, 11] on span "Available | 23:24" at bounding box center [754, 14] width 39 height 7
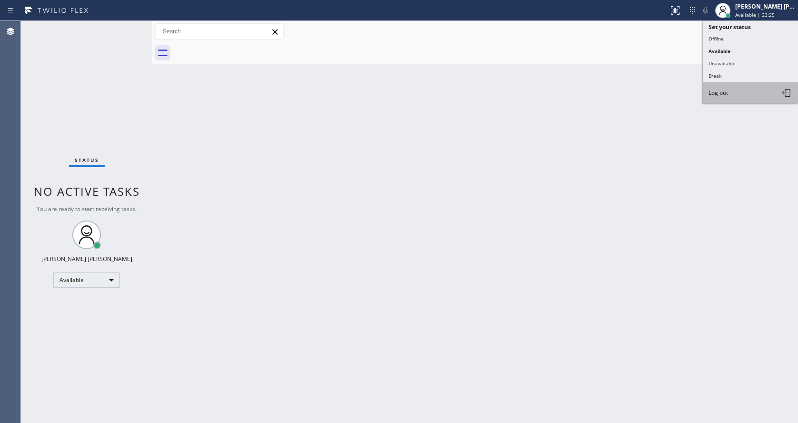
click at [724, 91] on span "Log out" at bounding box center [719, 93] width 20 height 8
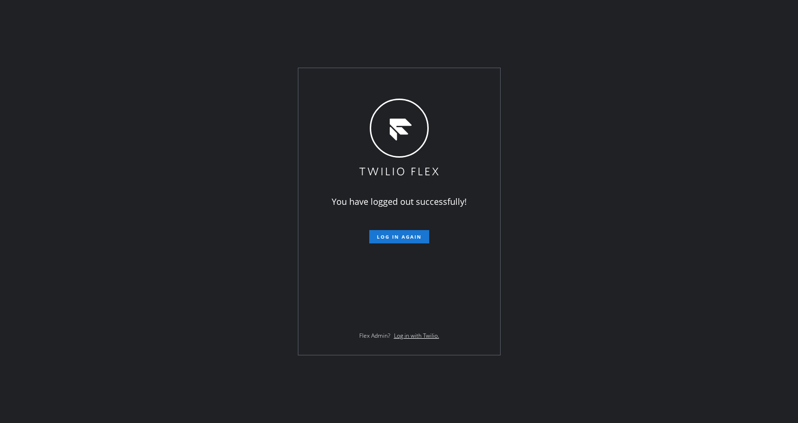
click at [204, 199] on div "You have logged out successfully! Log in again Flex Admin? Log in with Twilio." at bounding box center [399, 211] width 798 height 423
